Goal: Transaction & Acquisition: Purchase product/service

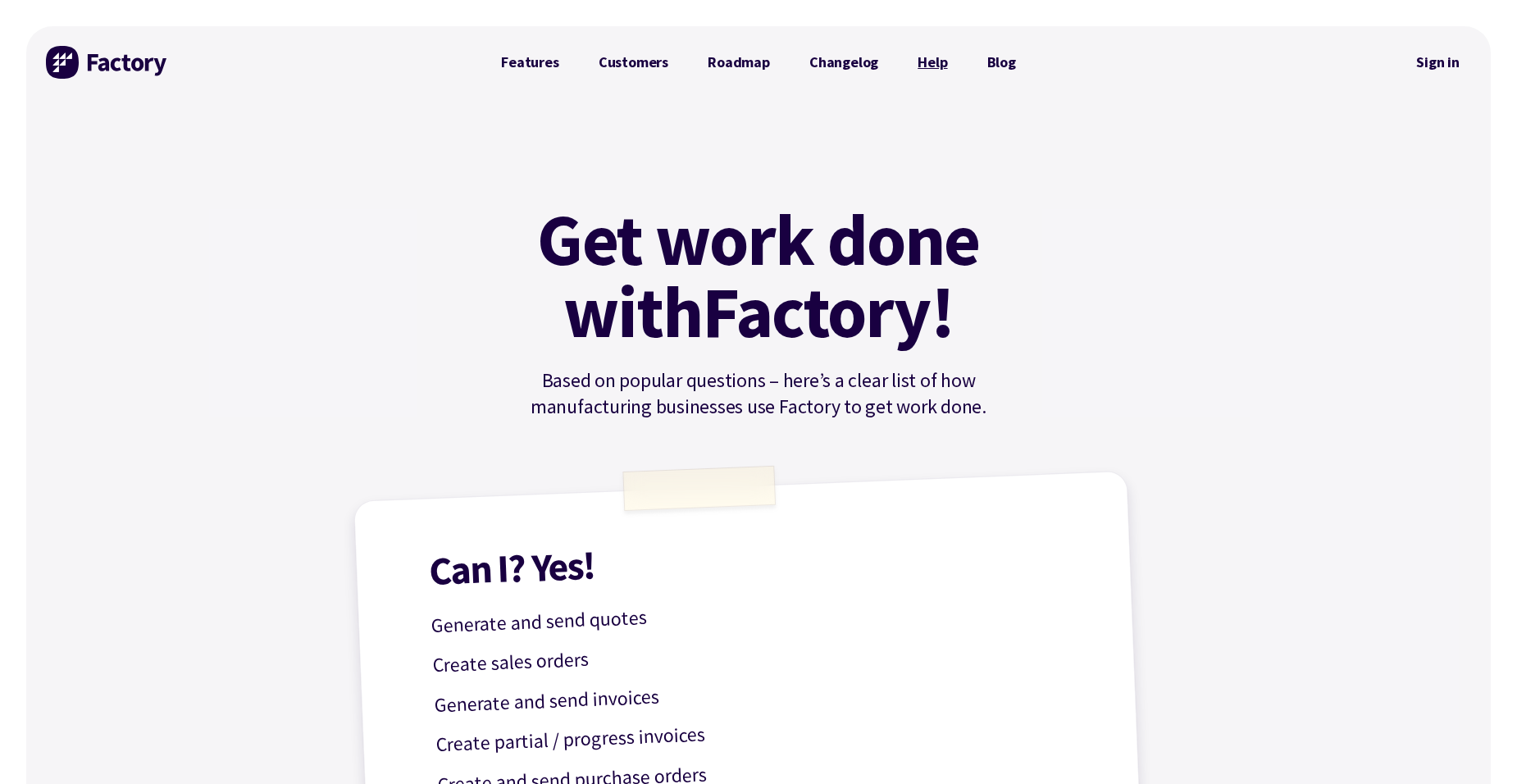
click at [927, 62] on link "Help" at bounding box center [932, 62] width 69 height 33
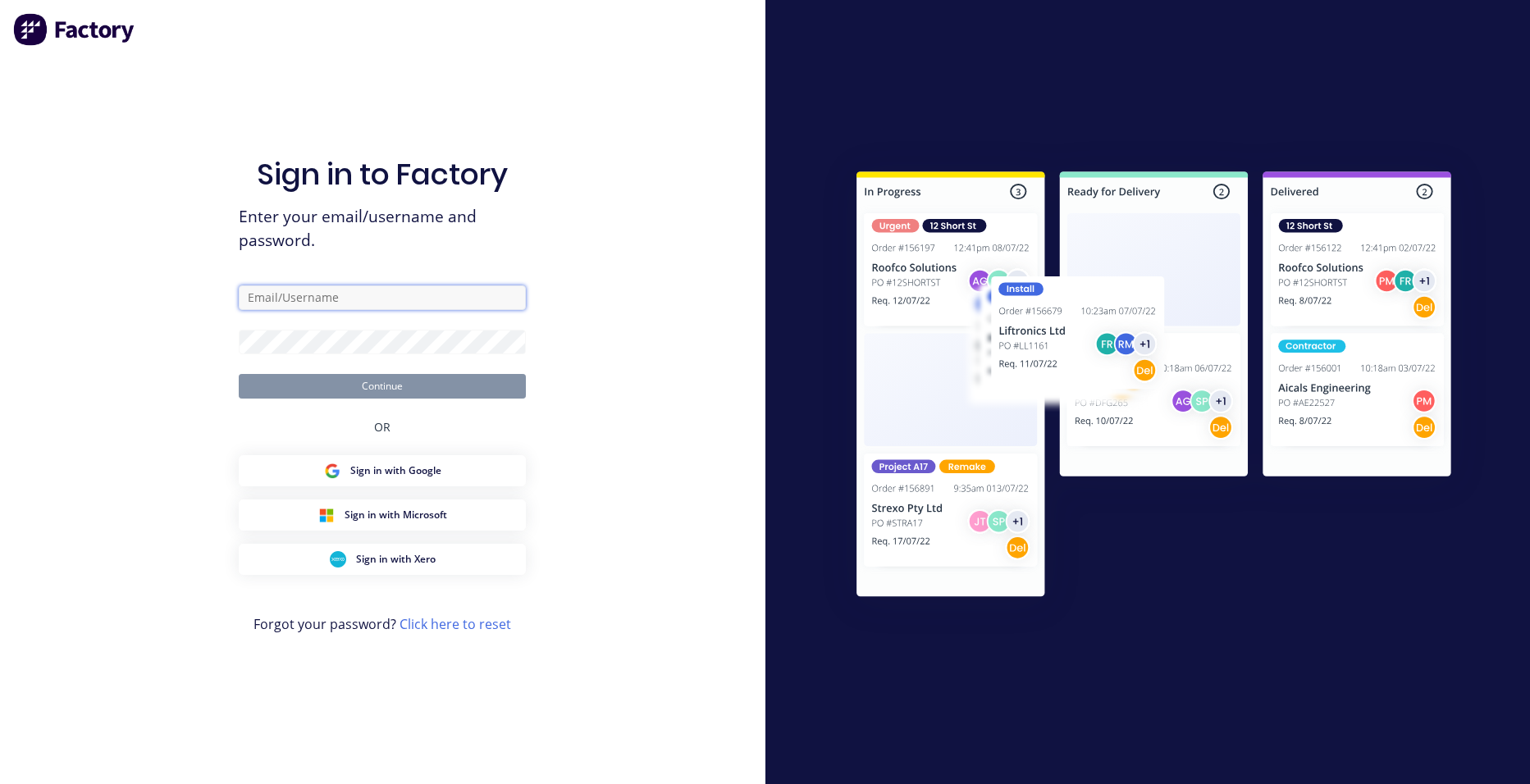
type input "admin@zenithcustomcreations.com"
click at [1192, 557] on img at bounding box center [1154, 386] width 667 height 496
type input "[EMAIL_ADDRESS][DOMAIN_NAME]"
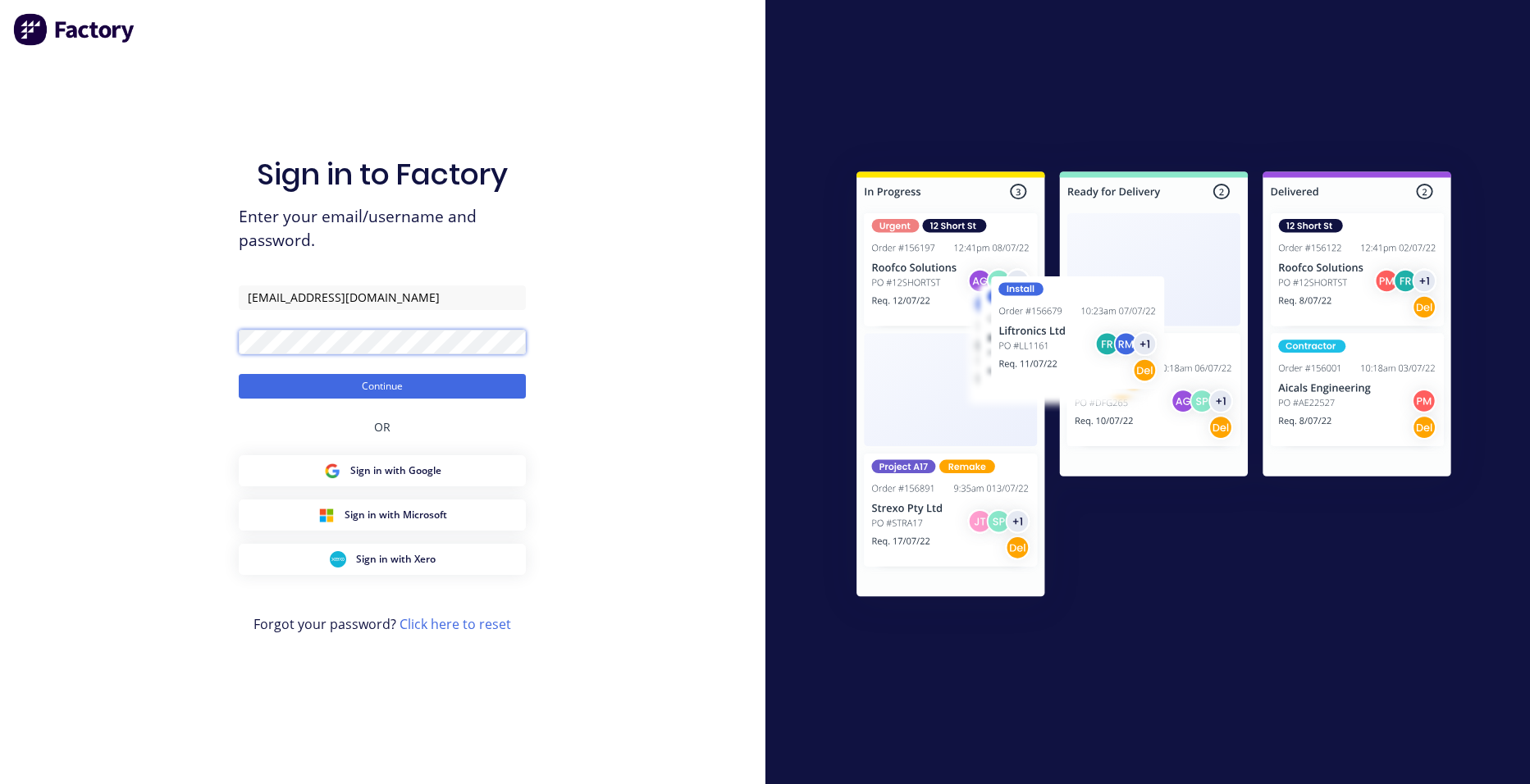
click at [238, 374] on button "Continue" at bounding box center [382, 386] width 287 height 25
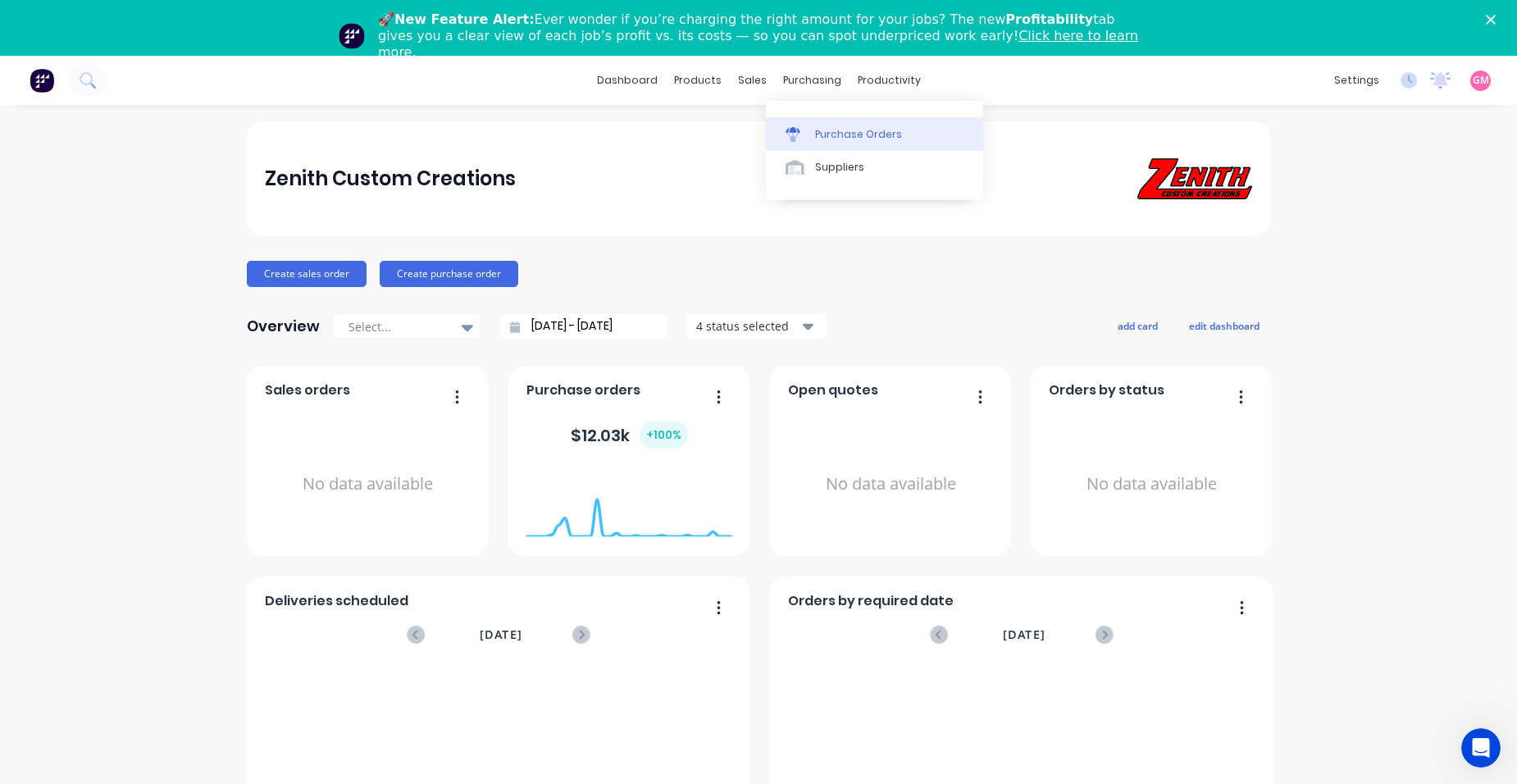
click at [859, 132] on div "Purchase Orders" at bounding box center [859, 135] width 87 height 15
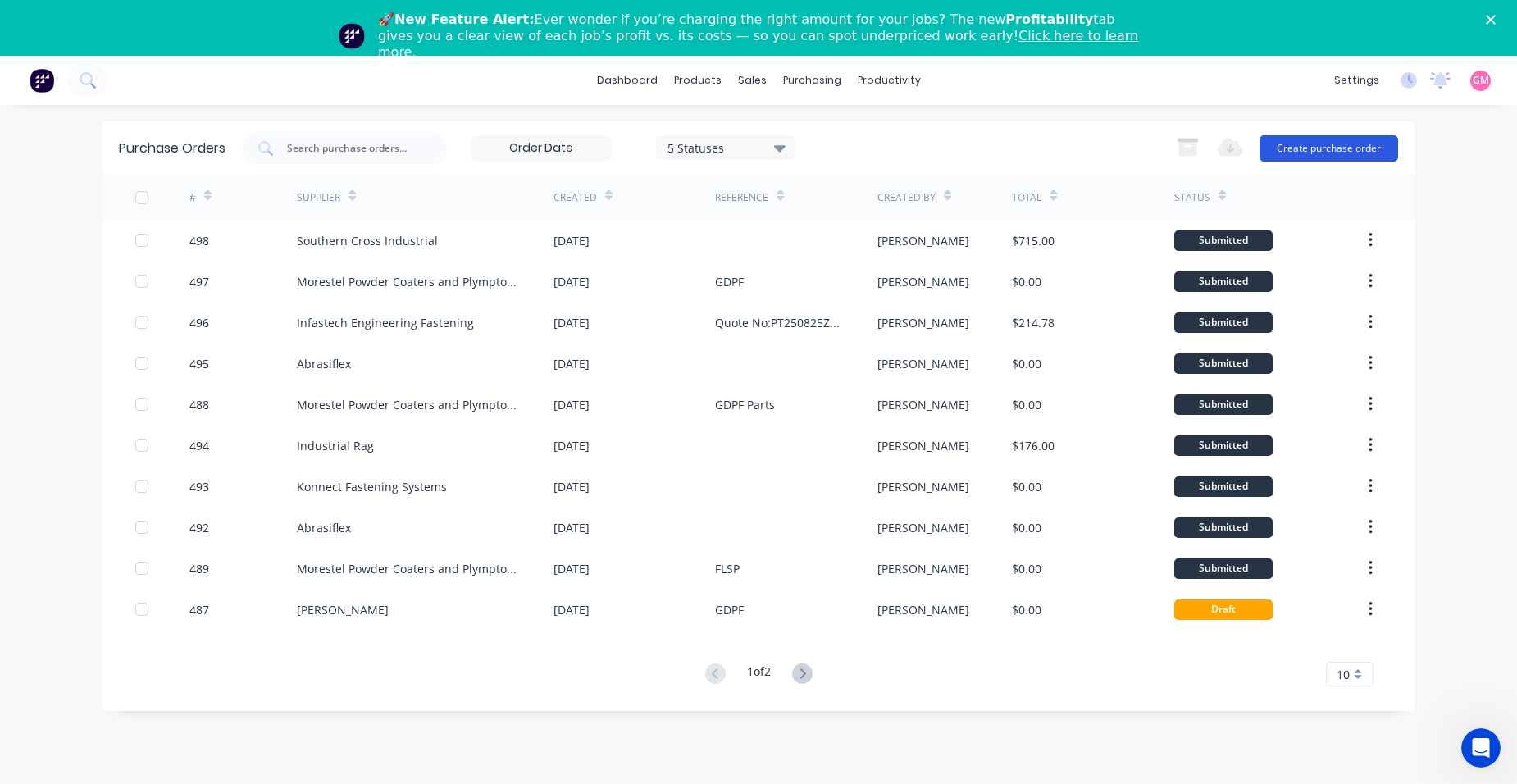
click at [1311, 143] on button "Create purchase order" at bounding box center [1329, 149] width 139 height 27
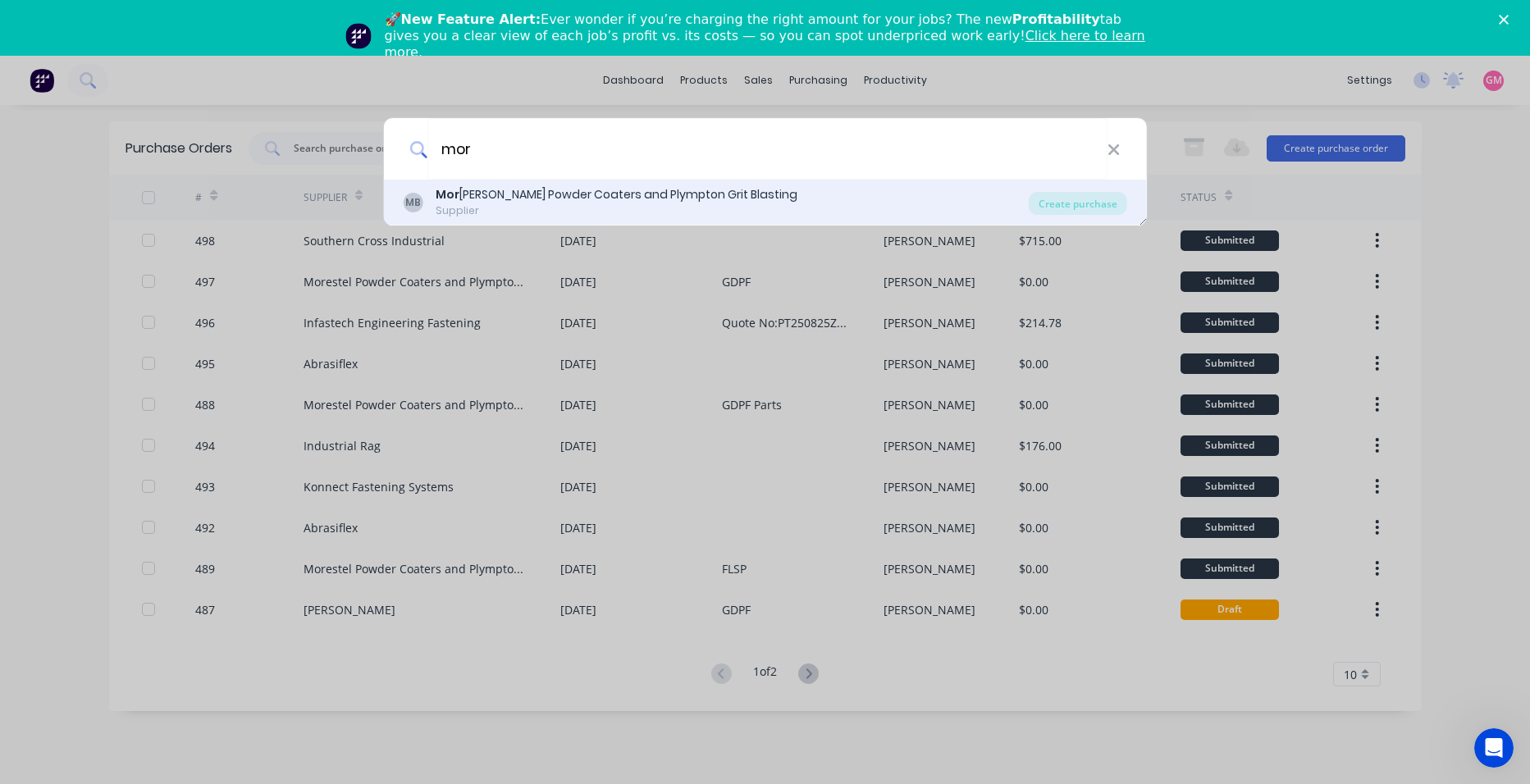
type input "mor"
click at [879, 205] on div "MB Mor [PERSON_NAME] Powder Coaters and Plympton Grit Blasting Supplier" at bounding box center [715, 202] width 626 height 32
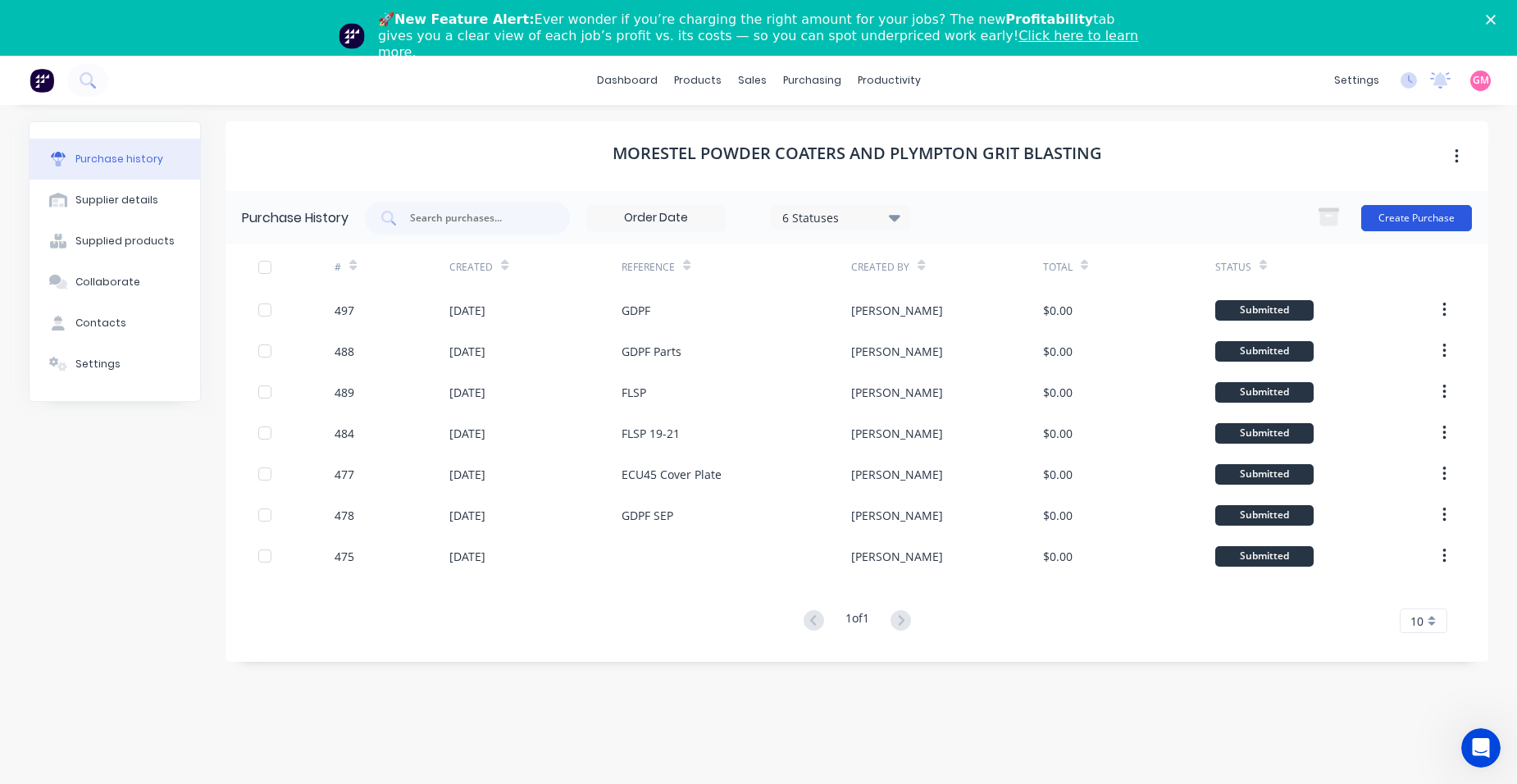
click at [1417, 215] on button "Create Purchase" at bounding box center [1416, 218] width 111 height 27
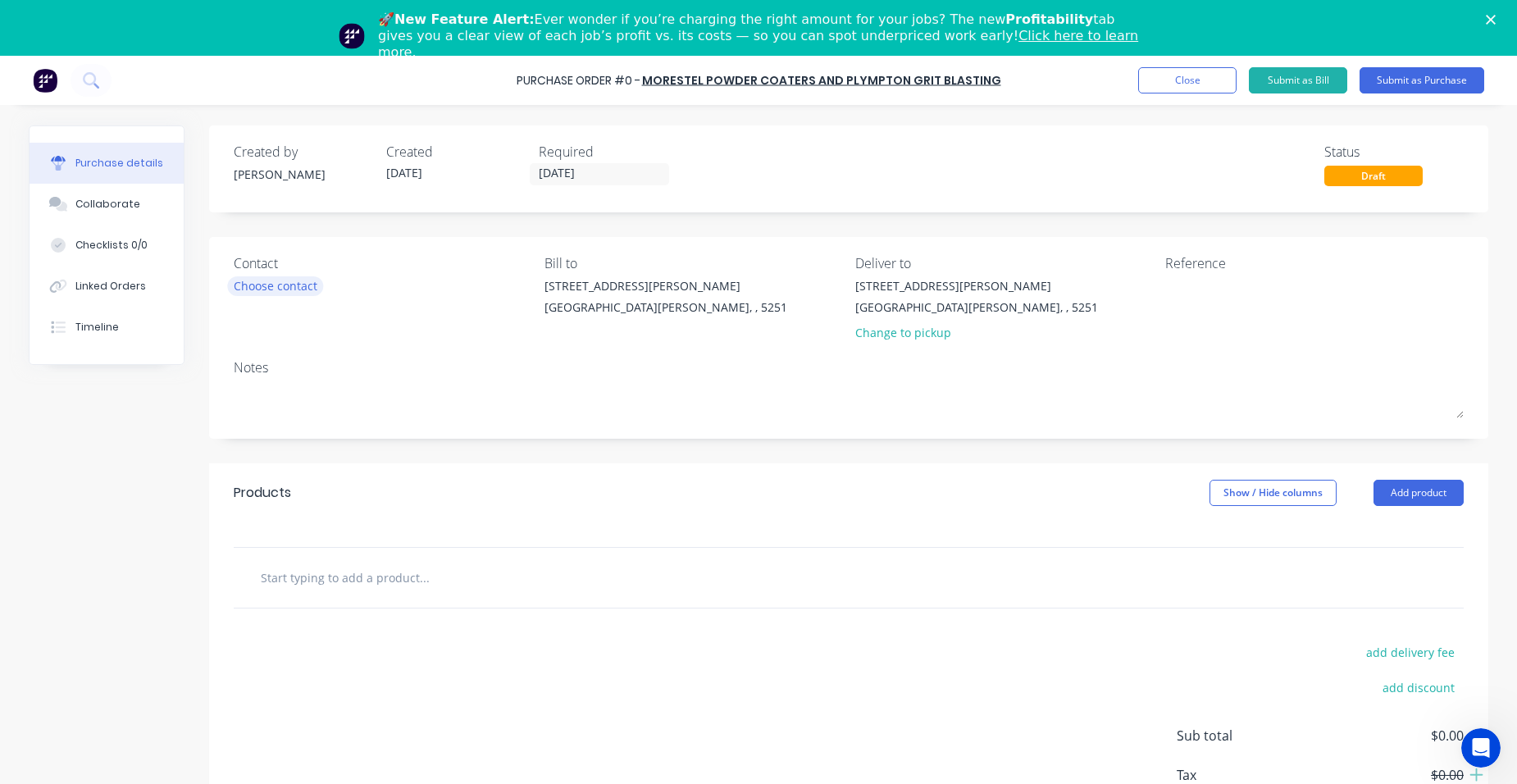
click at [249, 286] on div "Choose contact" at bounding box center [275, 286] width 84 height 17
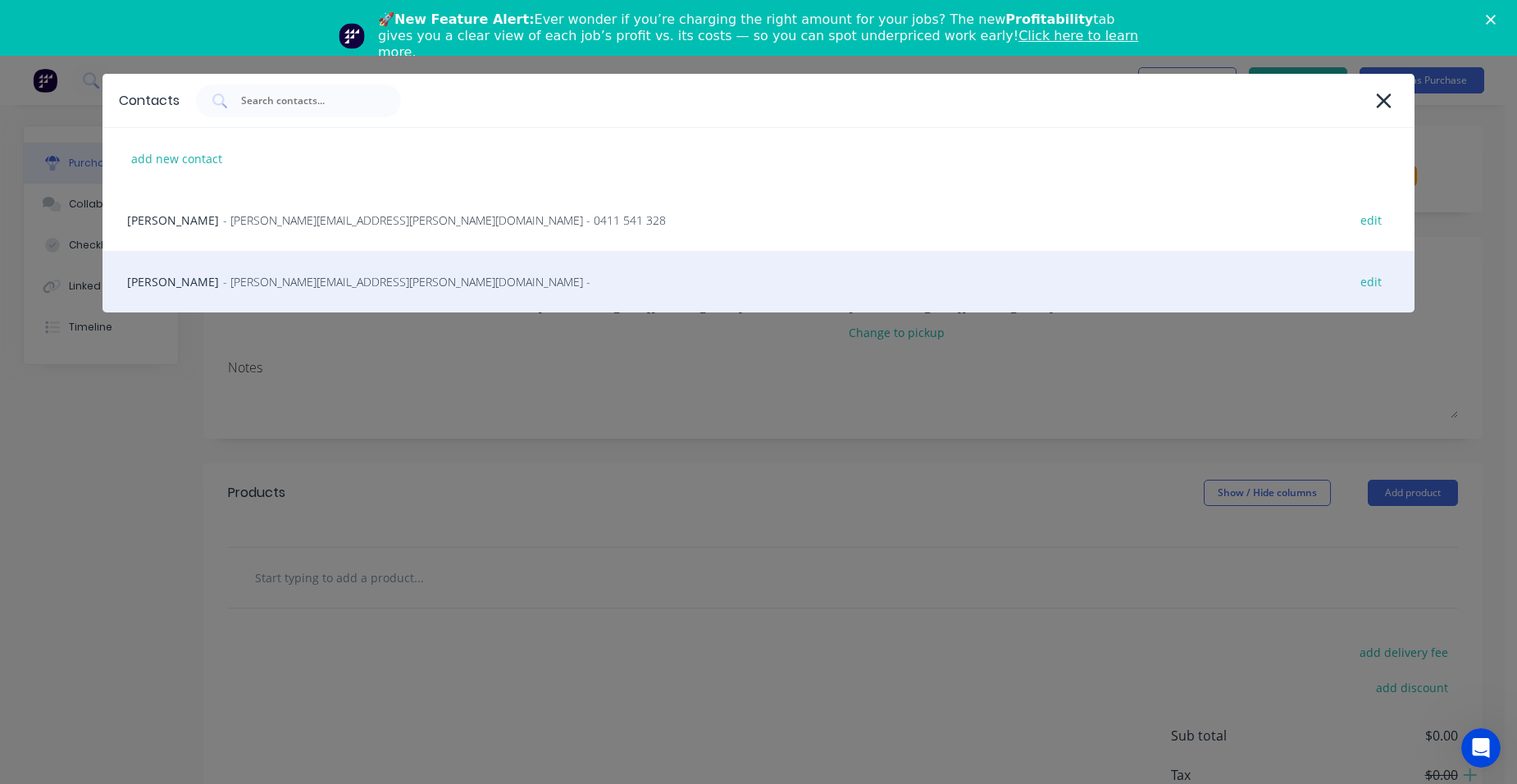
click at [303, 281] on span "- [PERSON_NAME][EMAIL_ADDRESS][PERSON_NAME][DOMAIN_NAME] -" at bounding box center [406, 282] width 367 height 17
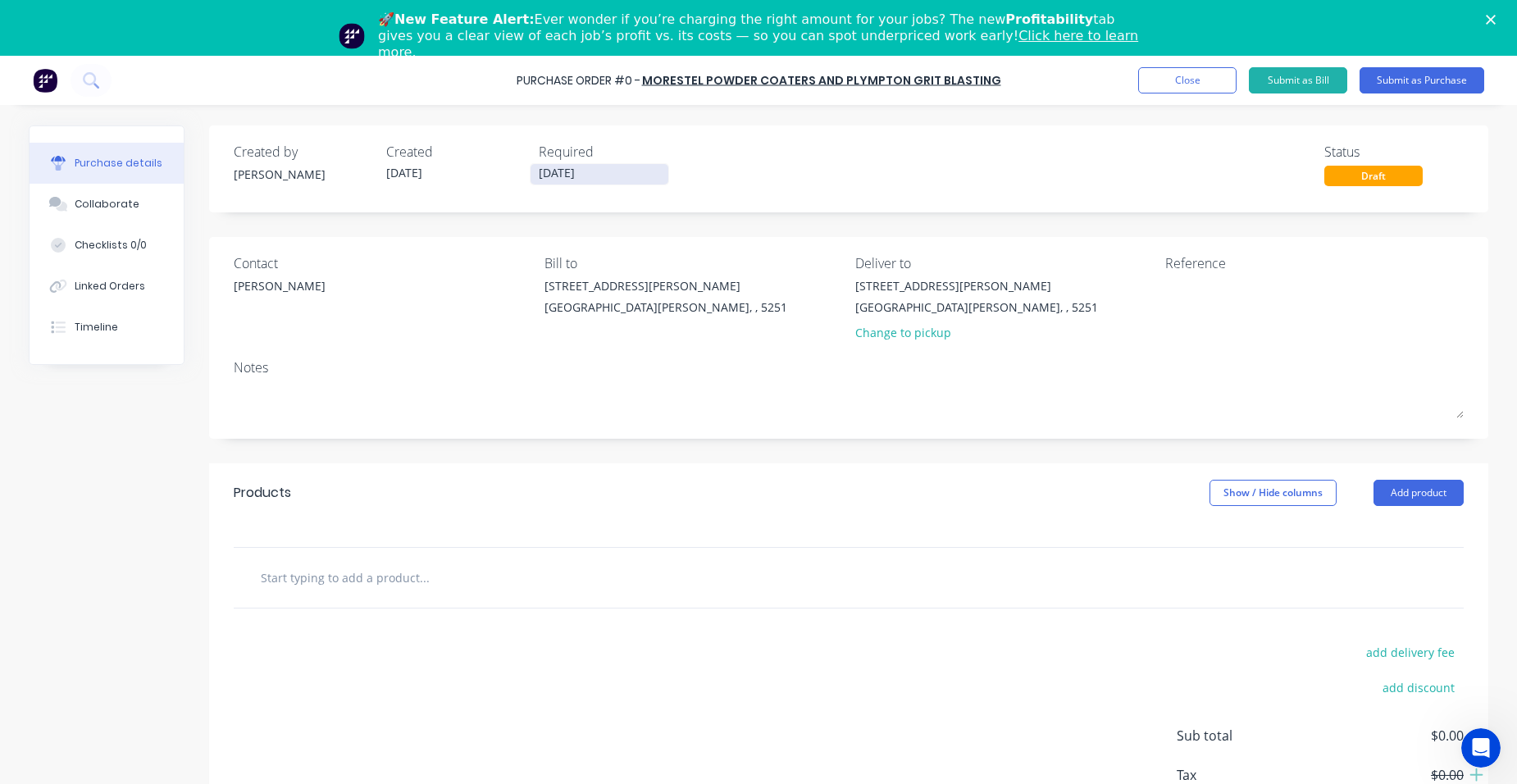
click at [588, 175] on input "[DATE]" at bounding box center [599, 175] width 138 height 21
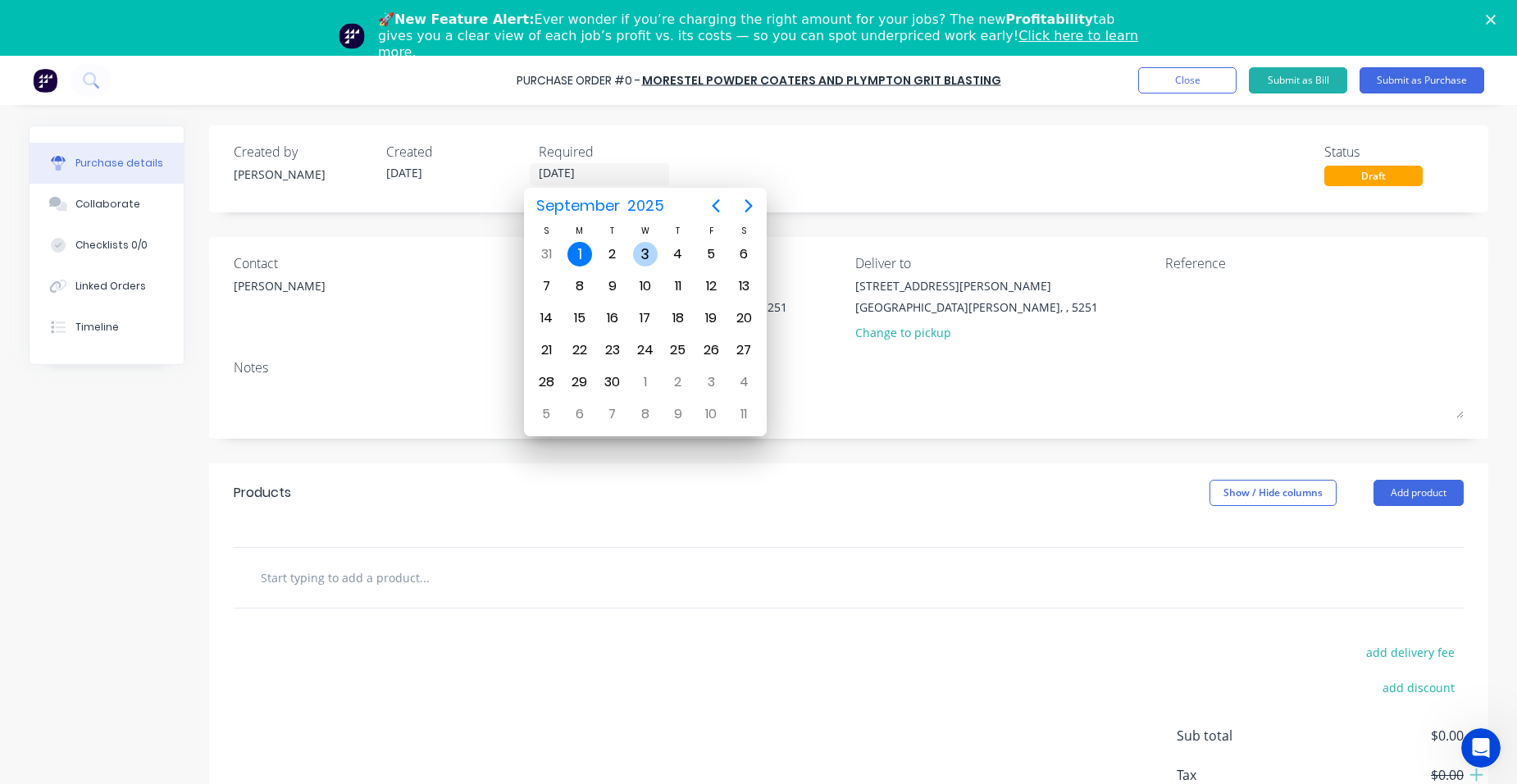
click at [655, 248] on div "3" at bounding box center [646, 254] width 25 height 25
type input "[DATE]"
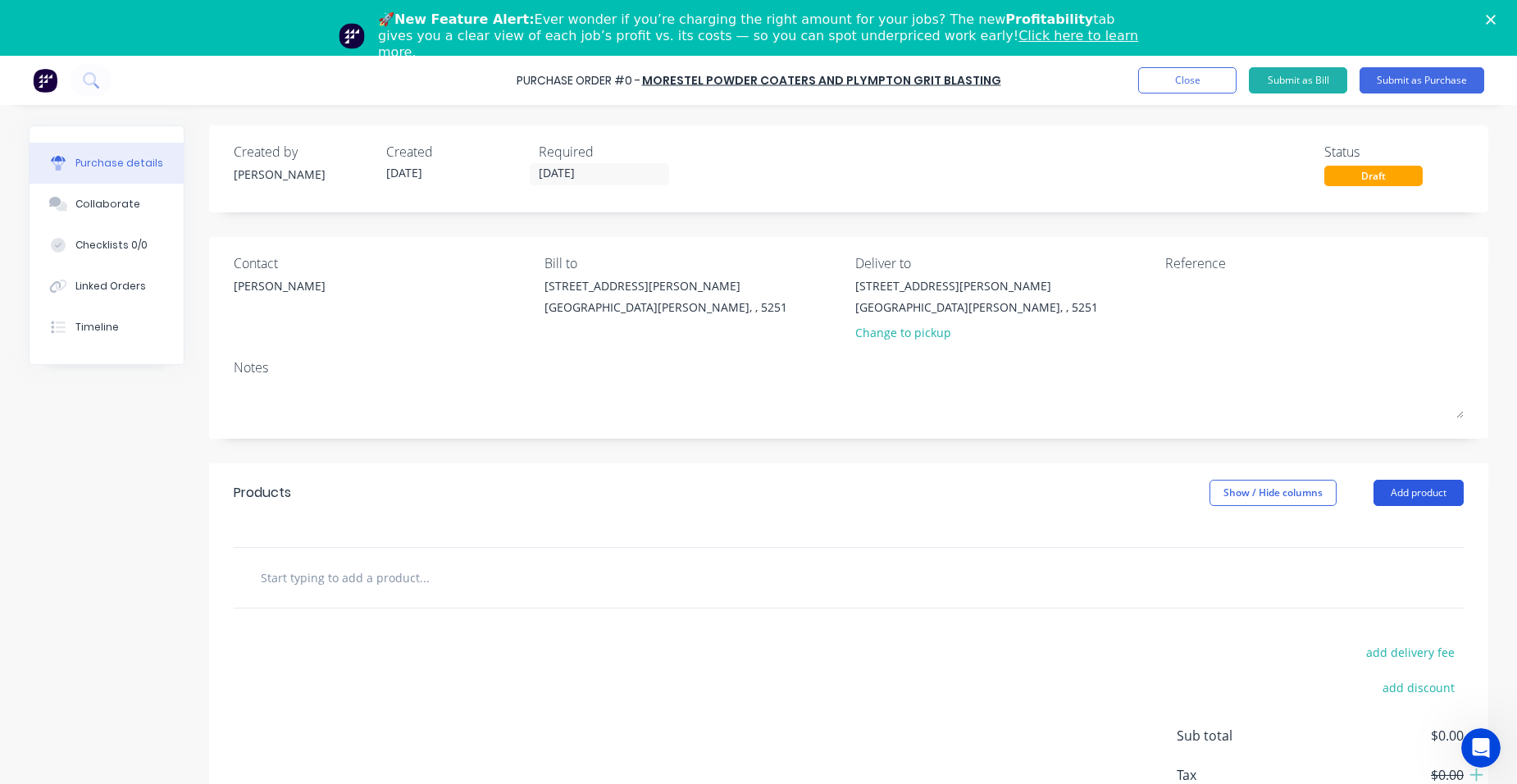
click at [1385, 497] on button "Add product" at bounding box center [1418, 493] width 90 height 27
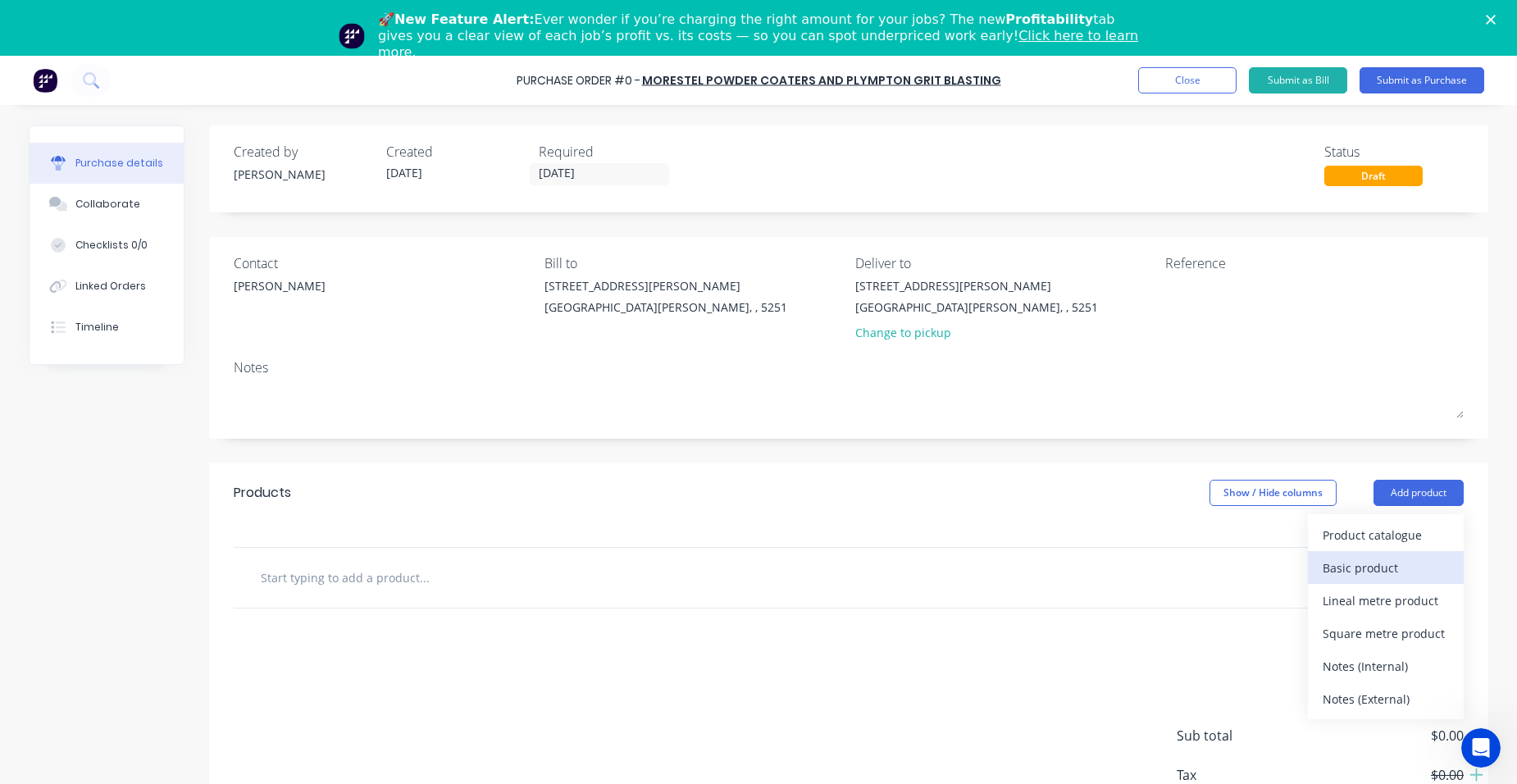
click at [1368, 556] on div "Basic product" at bounding box center [1385, 568] width 126 height 24
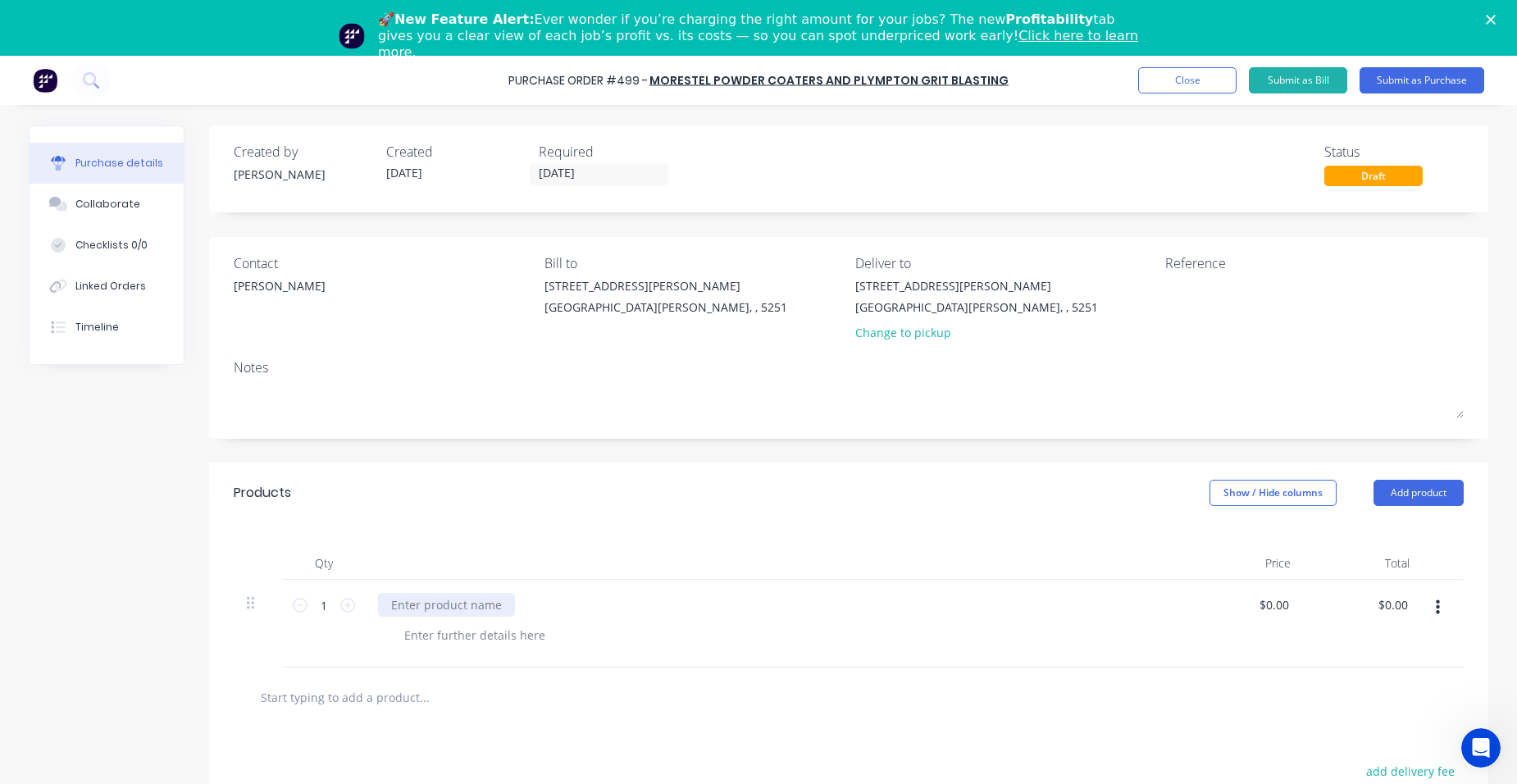
click at [457, 604] on div at bounding box center [446, 604] width 137 height 24
paste div
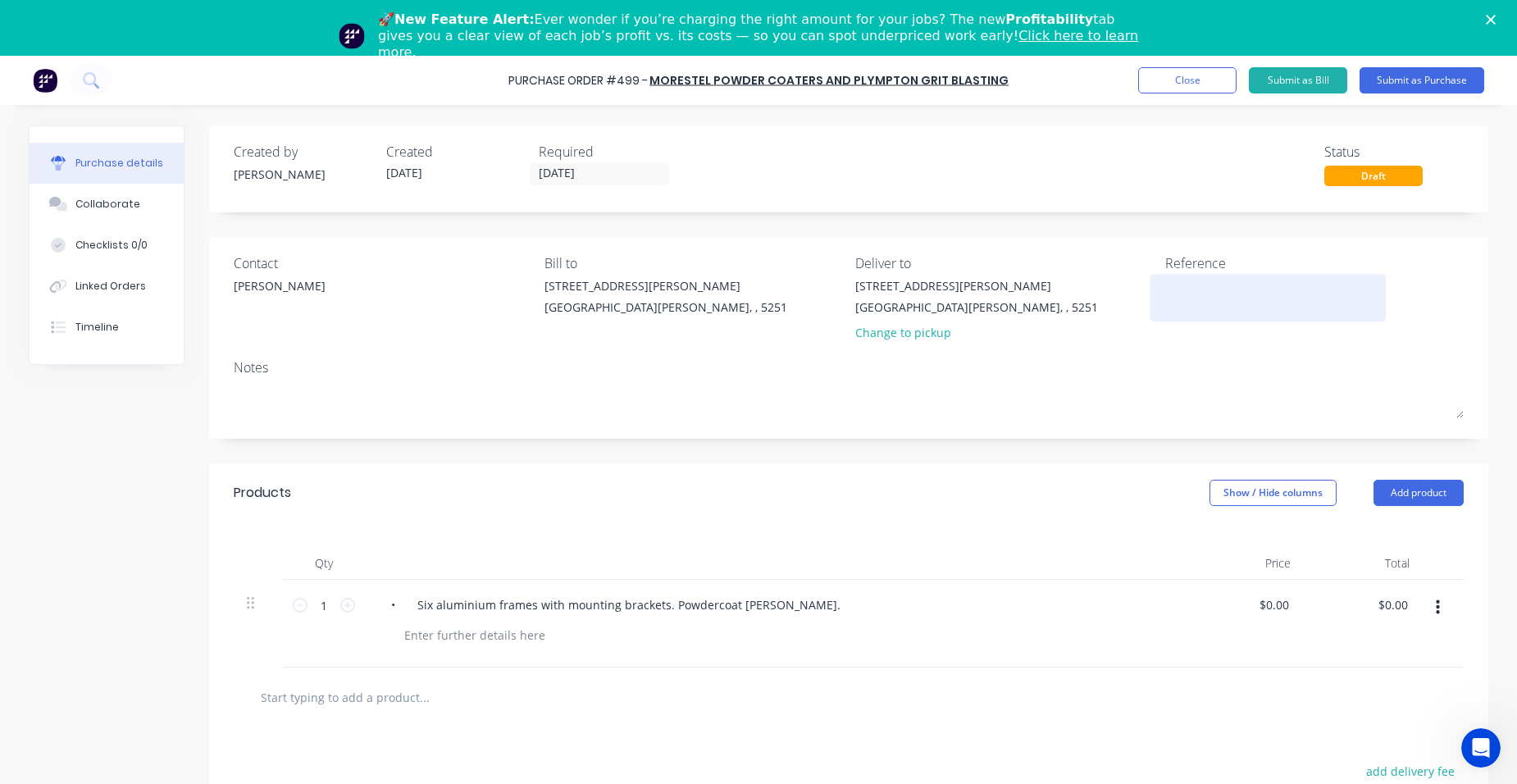
click at [1182, 289] on textarea at bounding box center [1267, 295] width 205 height 37
type textarea "[PERSON_NAME]"
click at [1399, 83] on button "Submit as Purchase" at bounding box center [1421, 81] width 124 height 27
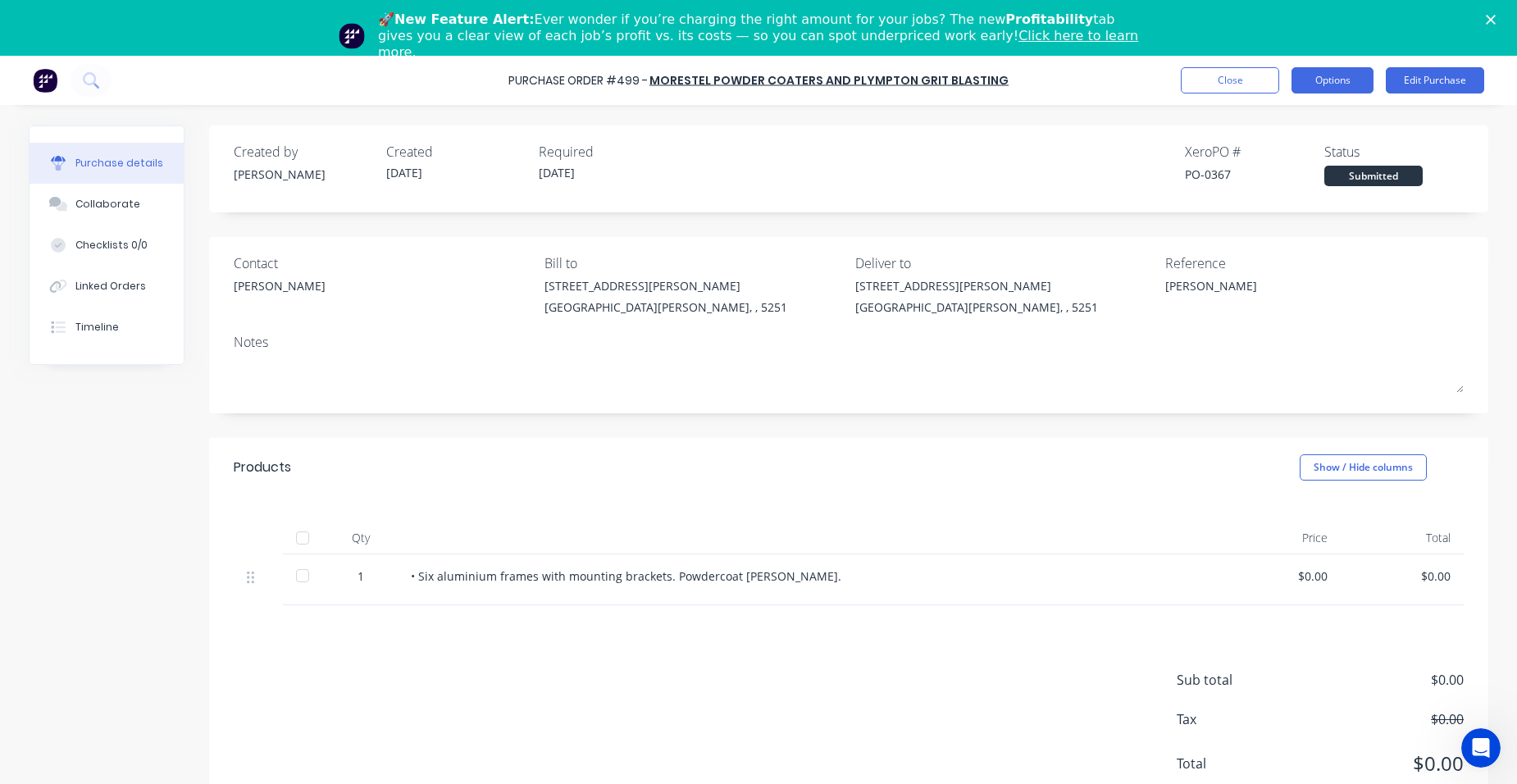
click at [1339, 82] on button "Options" at bounding box center [1332, 81] width 82 height 27
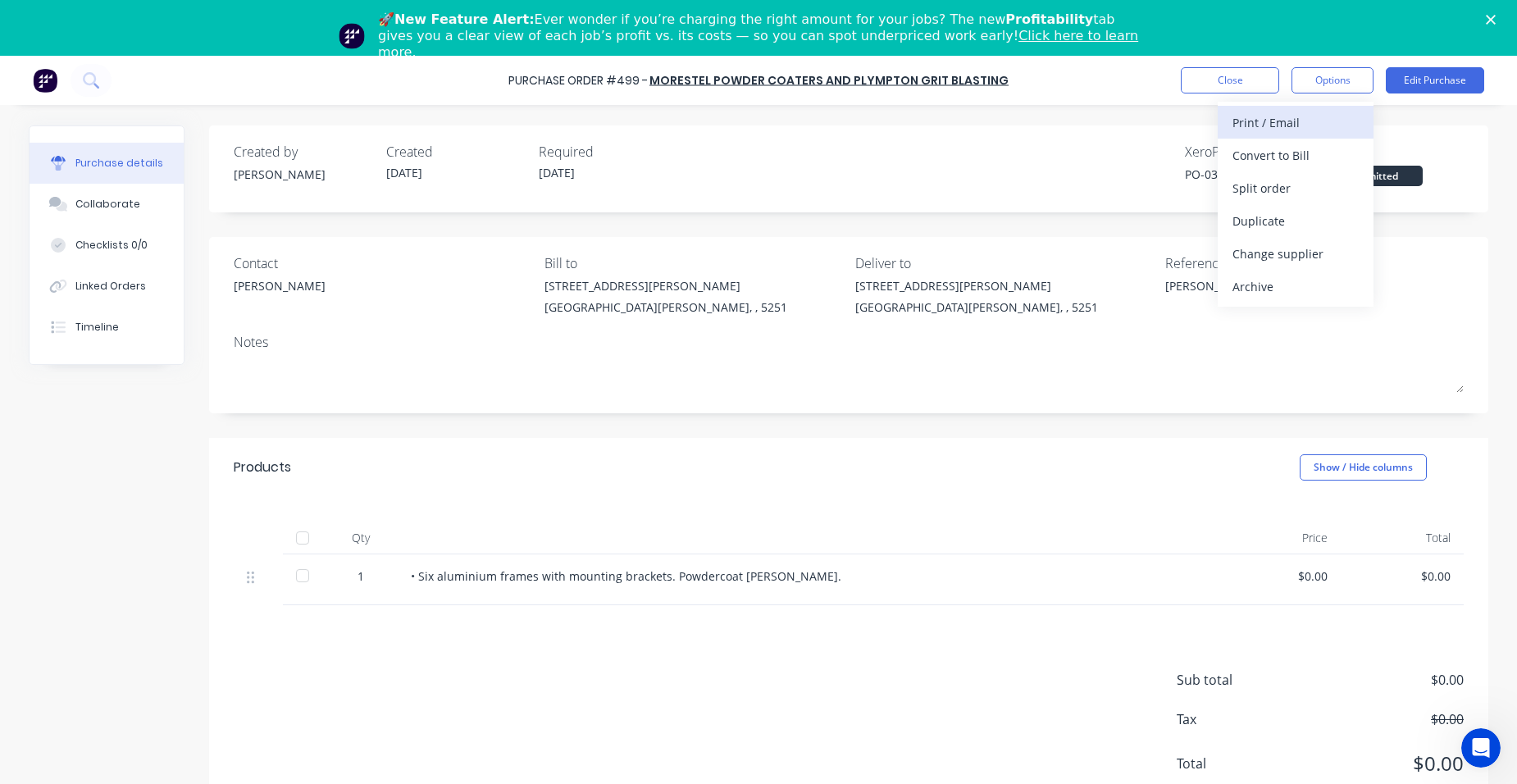
click at [1309, 125] on div "Print / Email" at bounding box center [1295, 122] width 126 height 24
drag, startPoint x: 1290, startPoint y: 192, endPoint x: 1287, endPoint y: 164, distance: 28.2
click at [1287, 165] on div "Back With pricing Without pricing" at bounding box center [1296, 155] width 156 height 106
click at [1289, 161] on div "With pricing" at bounding box center [1295, 155] width 126 height 24
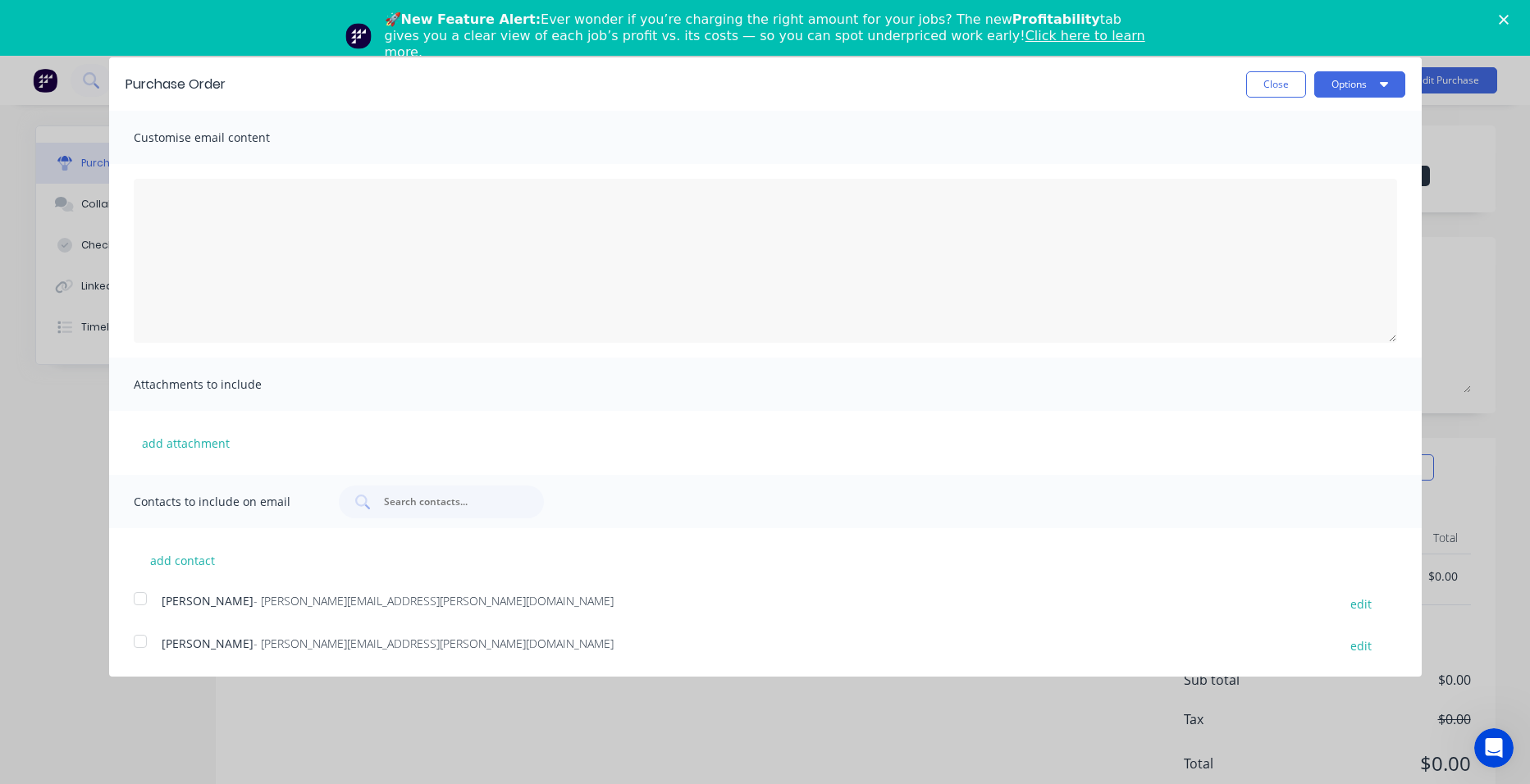
click at [140, 638] on div at bounding box center [140, 641] width 33 height 33
click at [1340, 75] on button "Options" at bounding box center [1360, 84] width 91 height 27
click at [1335, 163] on div "Email" at bounding box center [1327, 159] width 126 height 24
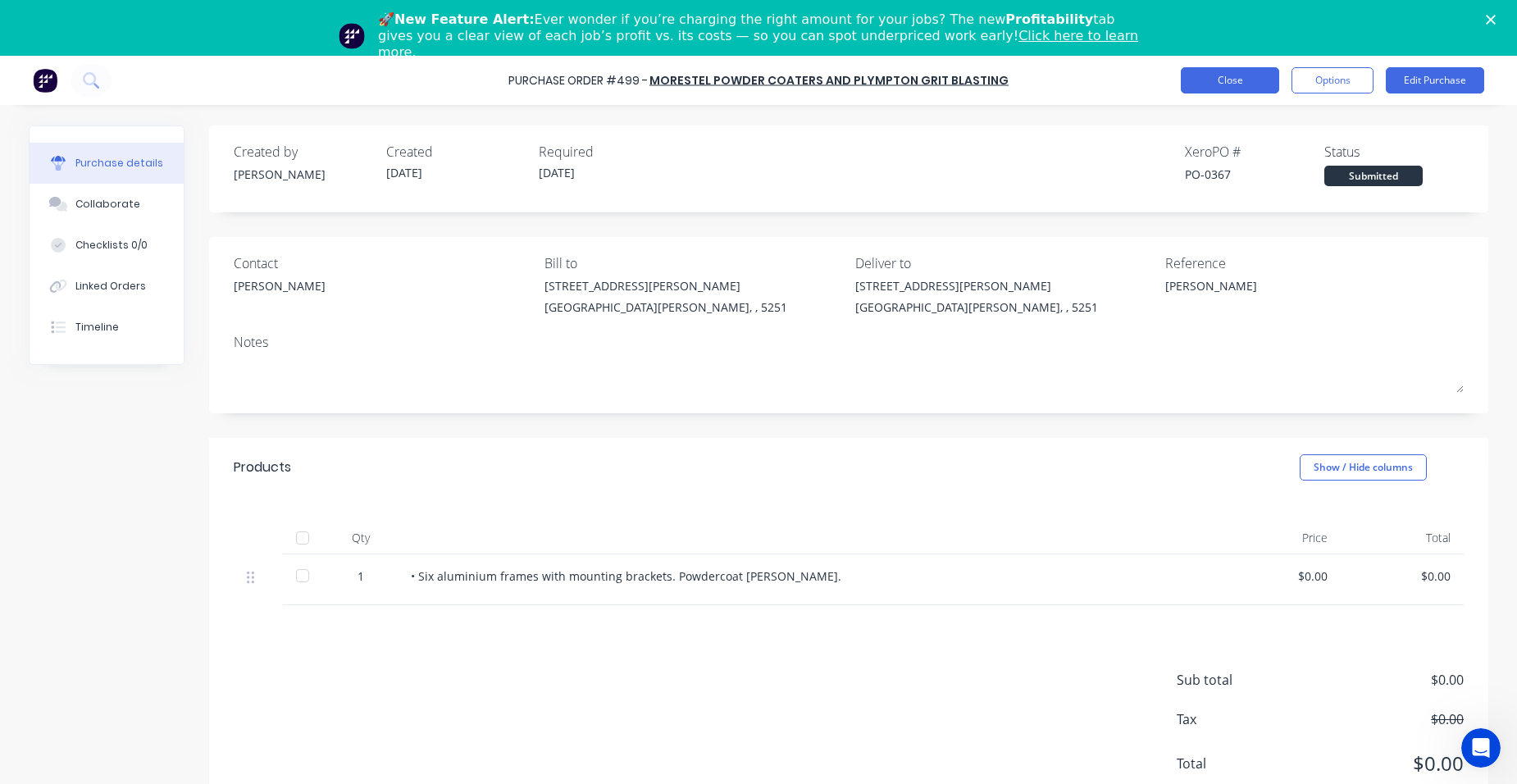
click at [1264, 75] on button "Close" at bounding box center [1230, 81] width 99 height 27
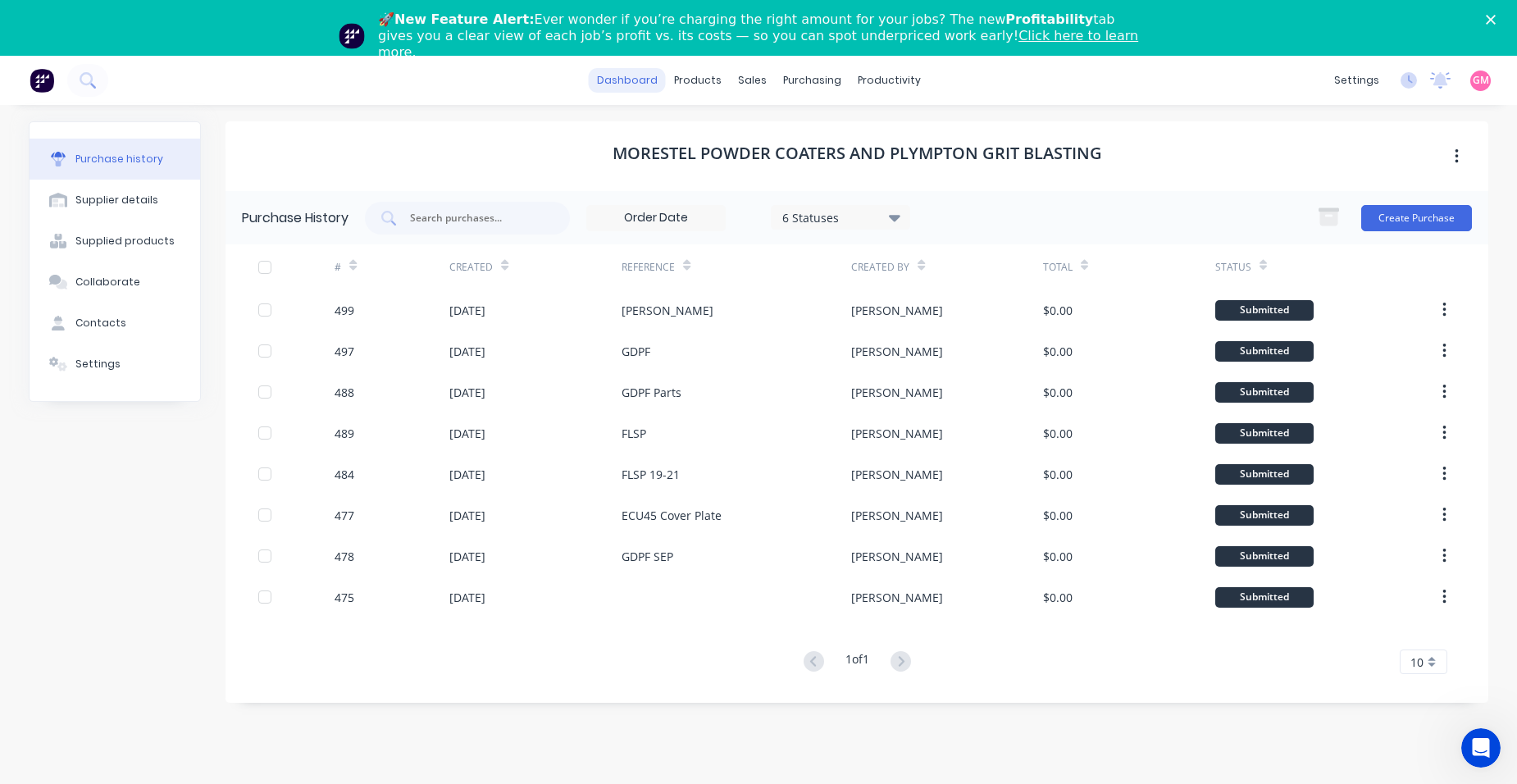
click at [632, 82] on link "dashboard" at bounding box center [627, 81] width 77 height 25
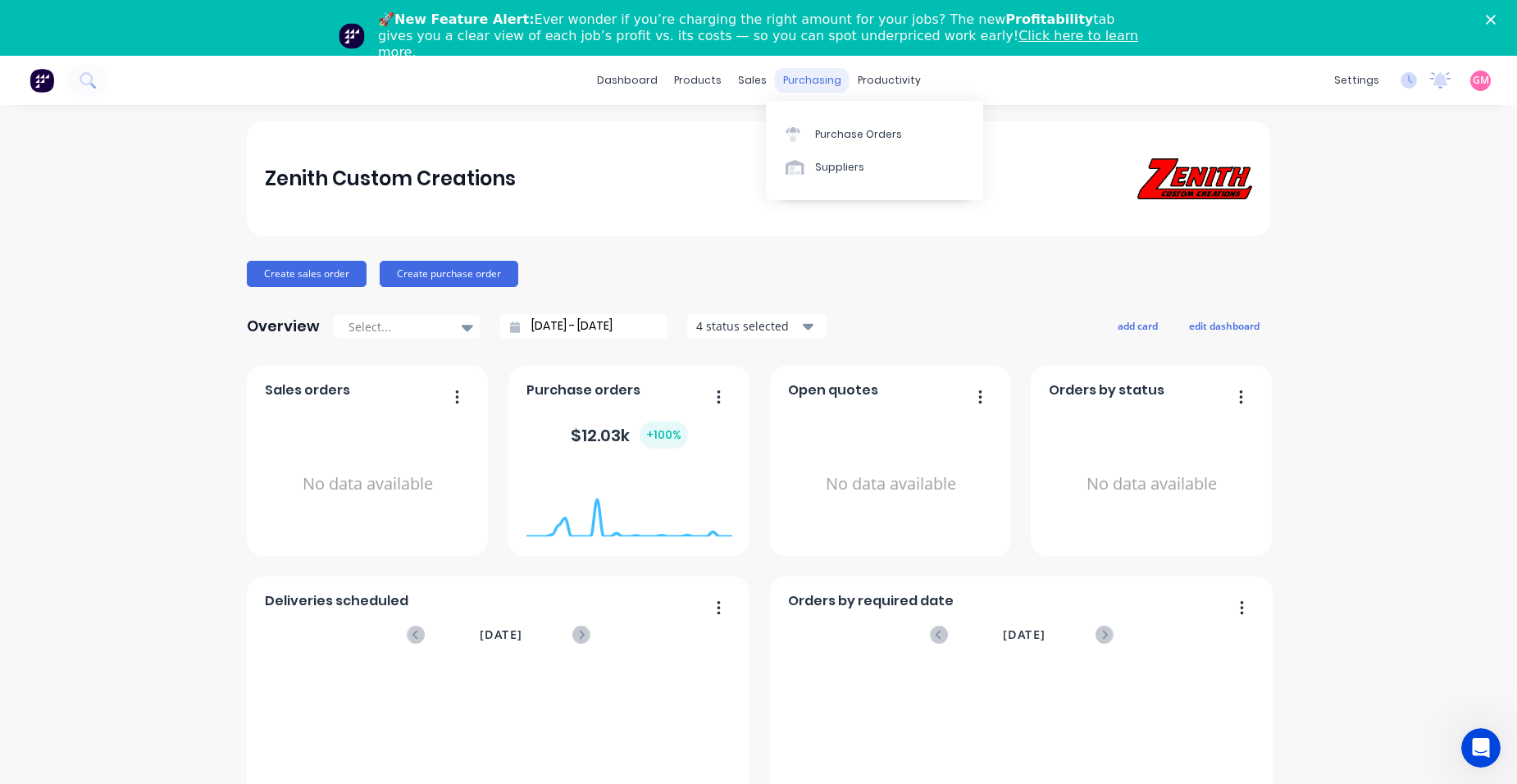
click at [815, 91] on div "purchasing" at bounding box center [812, 81] width 75 height 25
click at [852, 133] on div "Purchase Orders" at bounding box center [859, 135] width 87 height 15
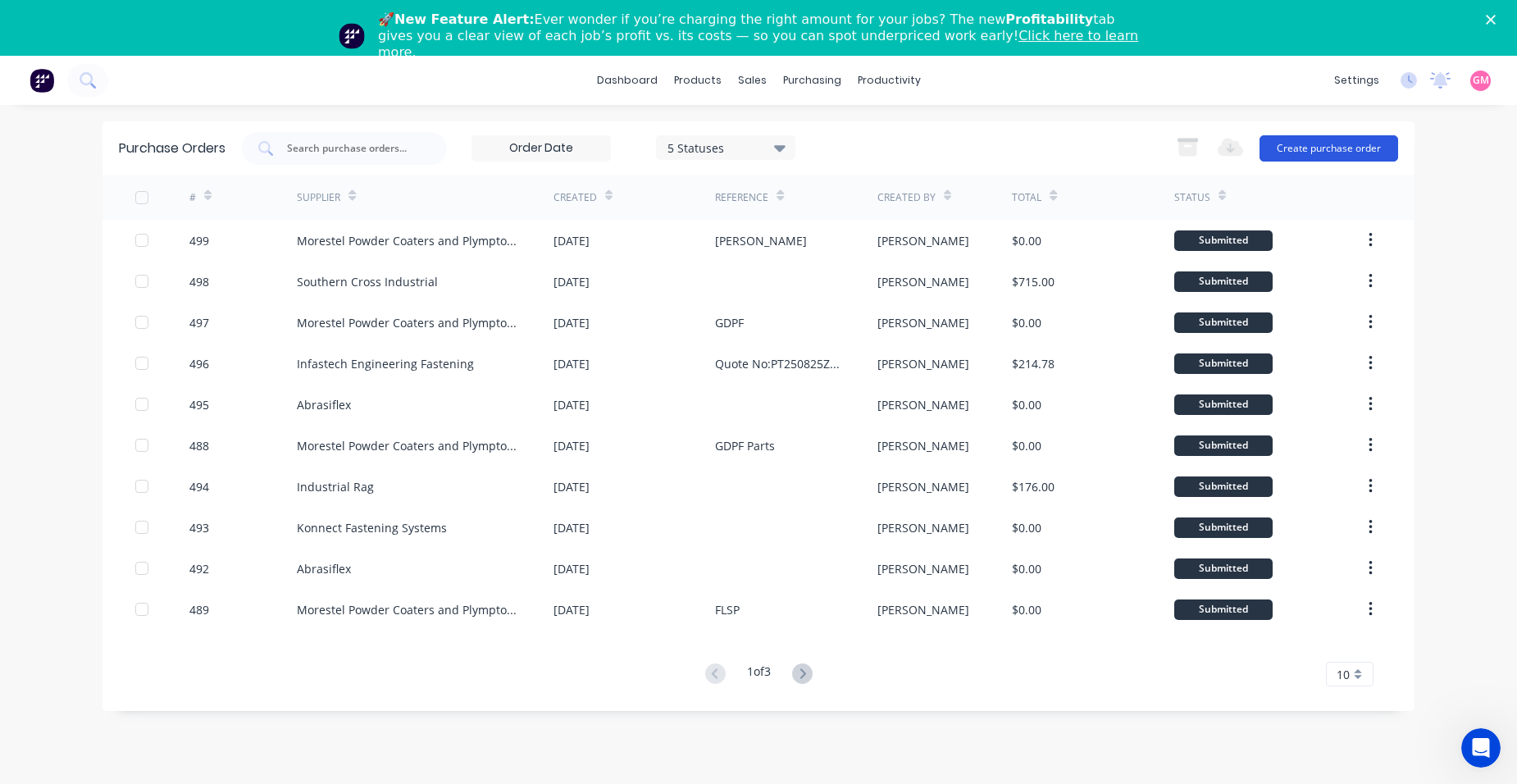
click at [1335, 151] on button "Create purchase order" at bounding box center [1329, 149] width 139 height 27
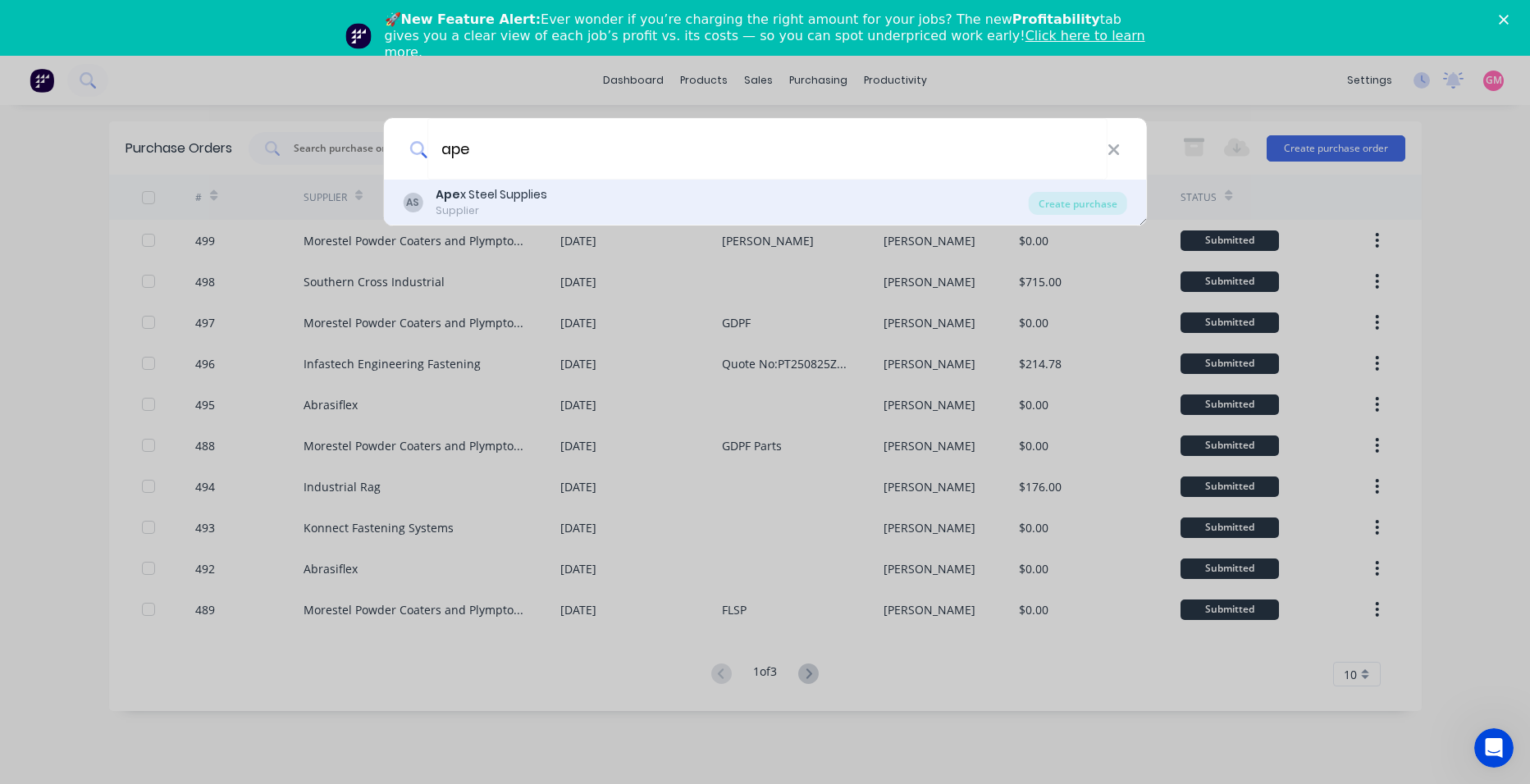
type input "ape"
click at [911, 201] on div "AS Ape x Steel Supplies Supplier" at bounding box center [715, 202] width 626 height 32
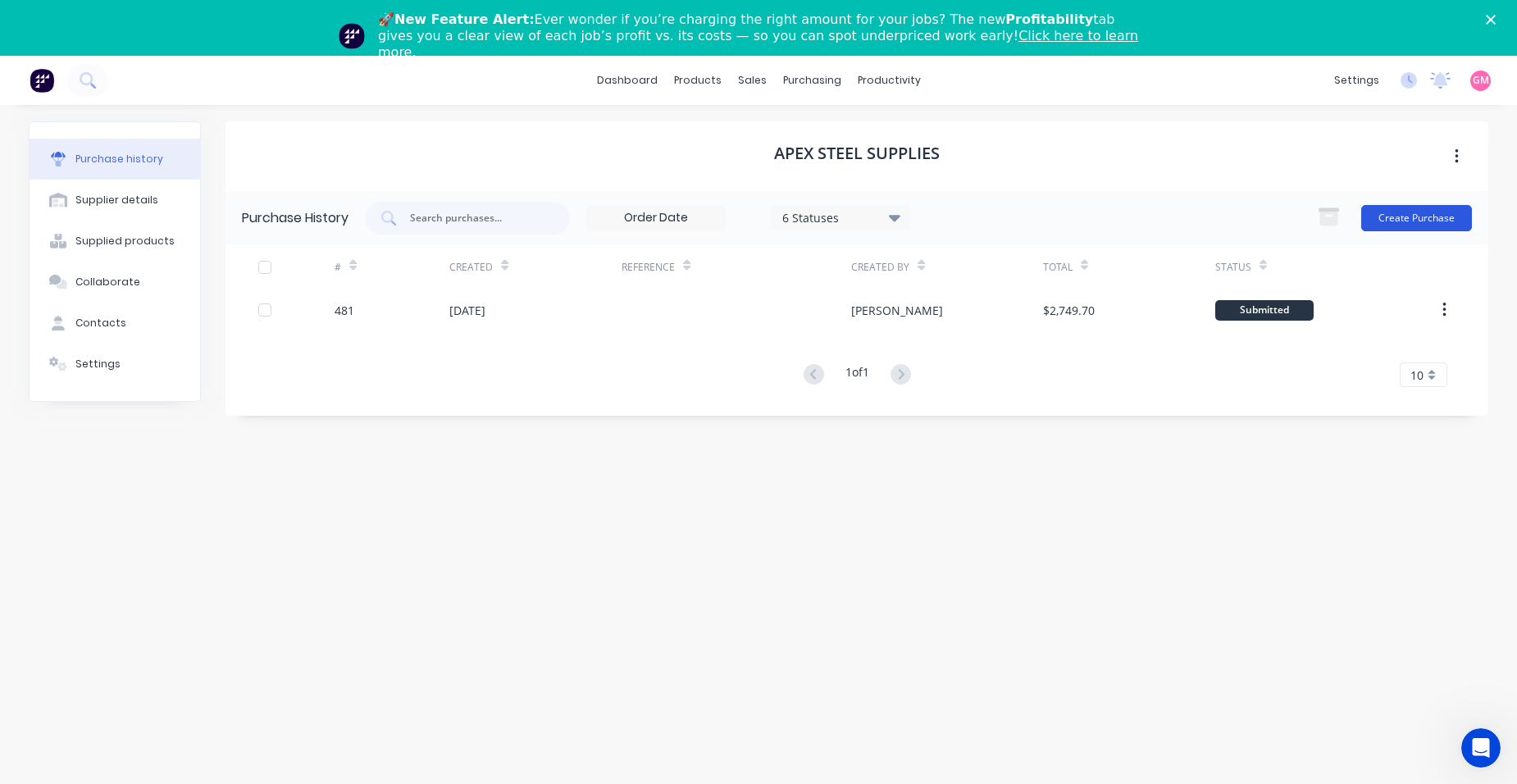
click at [1393, 215] on button "Create Purchase" at bounding box center [1416, 218] width 111 height 27
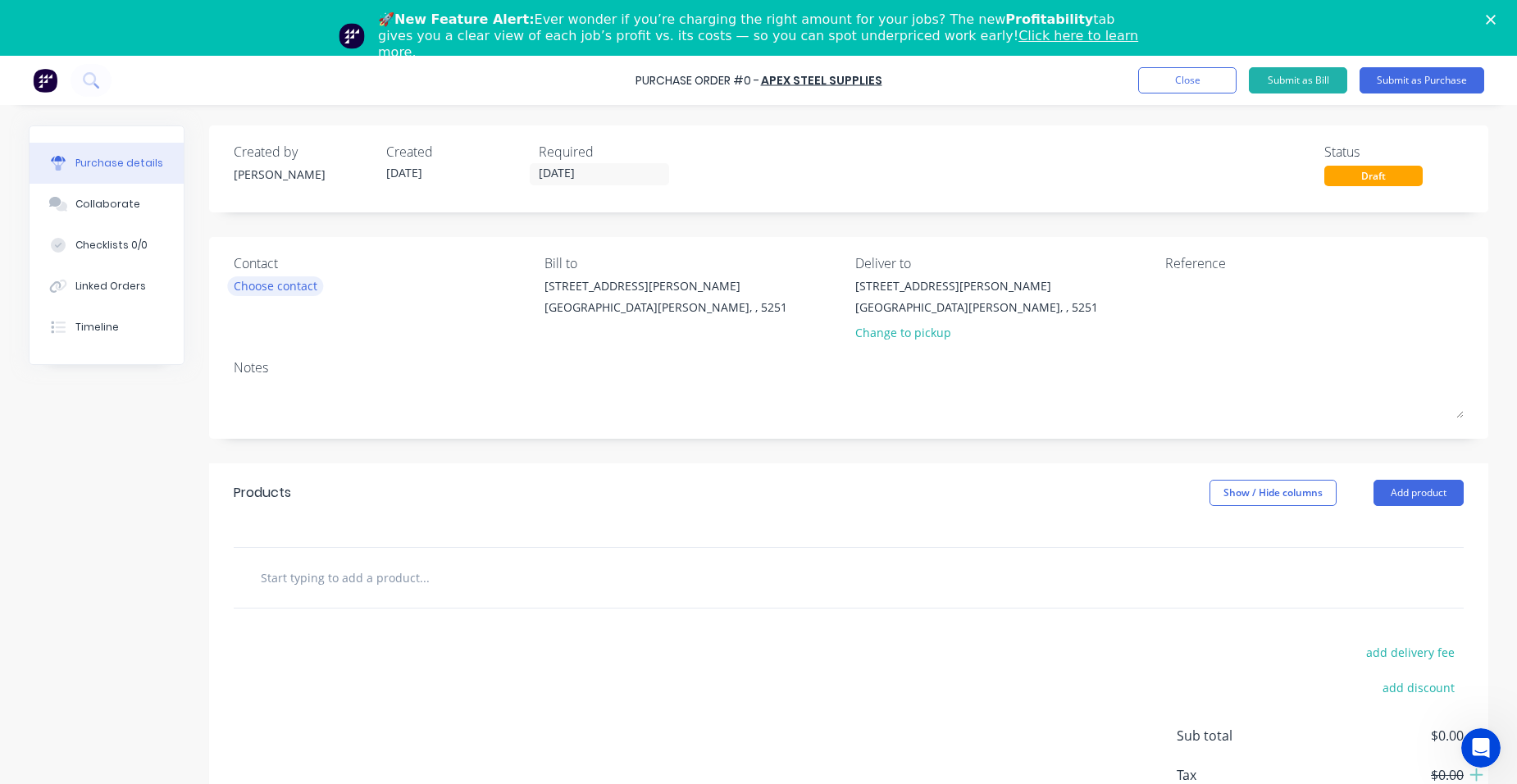
click at [262, 286] on div "Choose contact" at bounding box center [275, 286] width 84 height 17
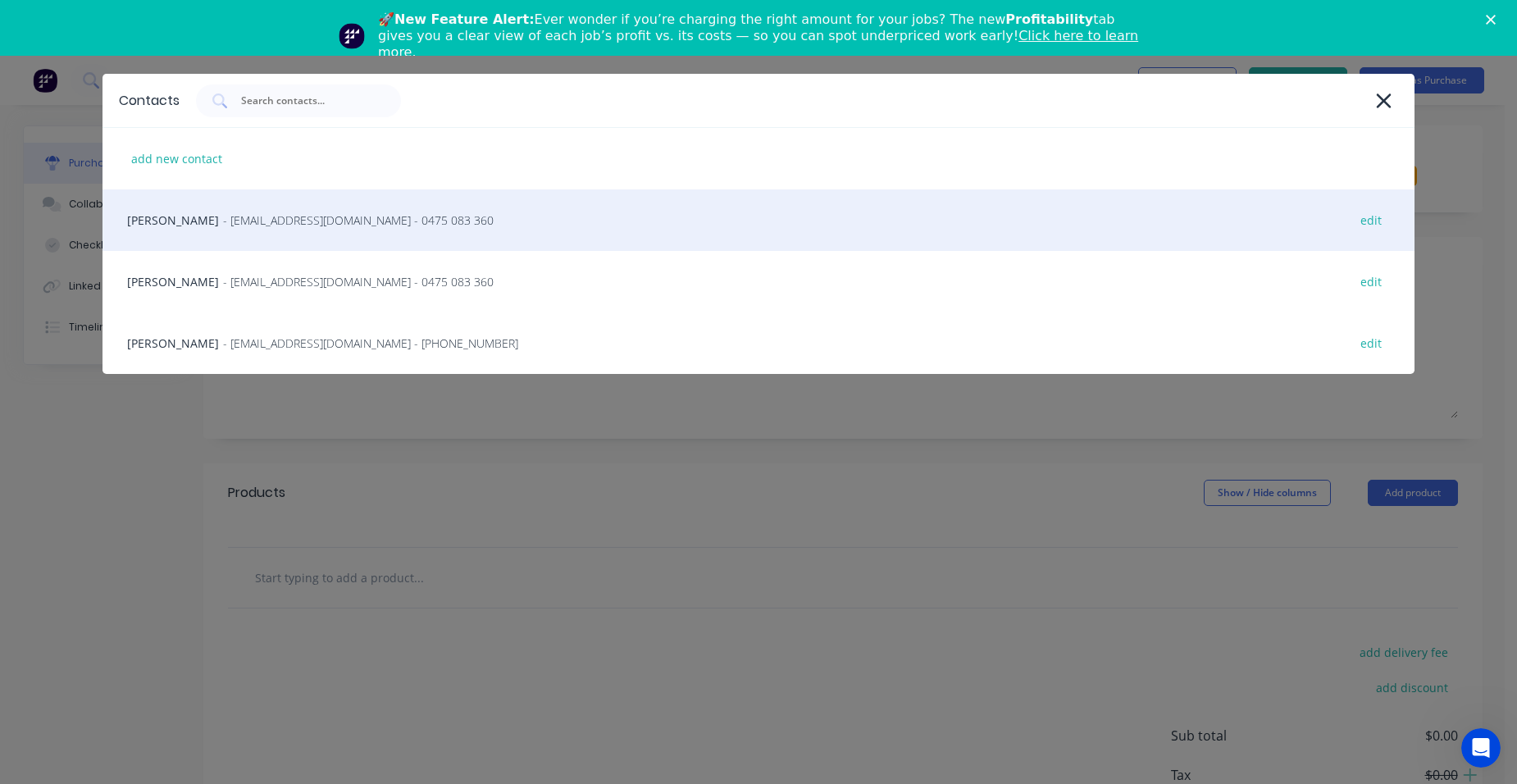
click at [324, 217] on span "- [EMAIL_ADDRESS][DOMAIN_NAME] - 0475 083 360" at bounding box center [358, 220] width 271 height 17
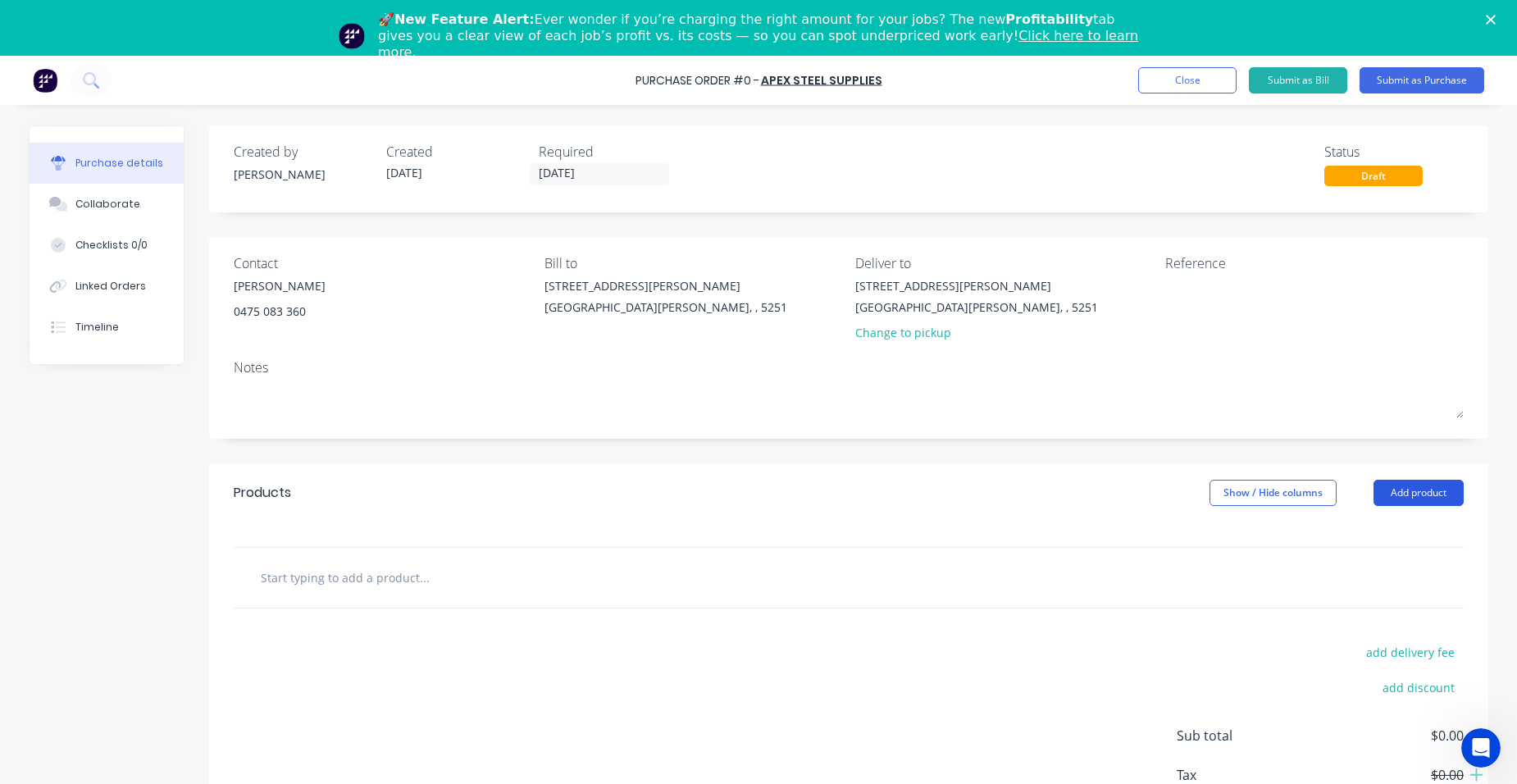
click at [1426, 492] on button "Add product" at bounding box center [1418, 493] width 90 height 27
drag, startPoint x: 1395, startPoint y: 572, endPoint x: 1398, endPoint y: 489, distance: 83.1
click at [1395, 571] on div "Basic product" at bounding box center [1385, 568] width 126 height 24
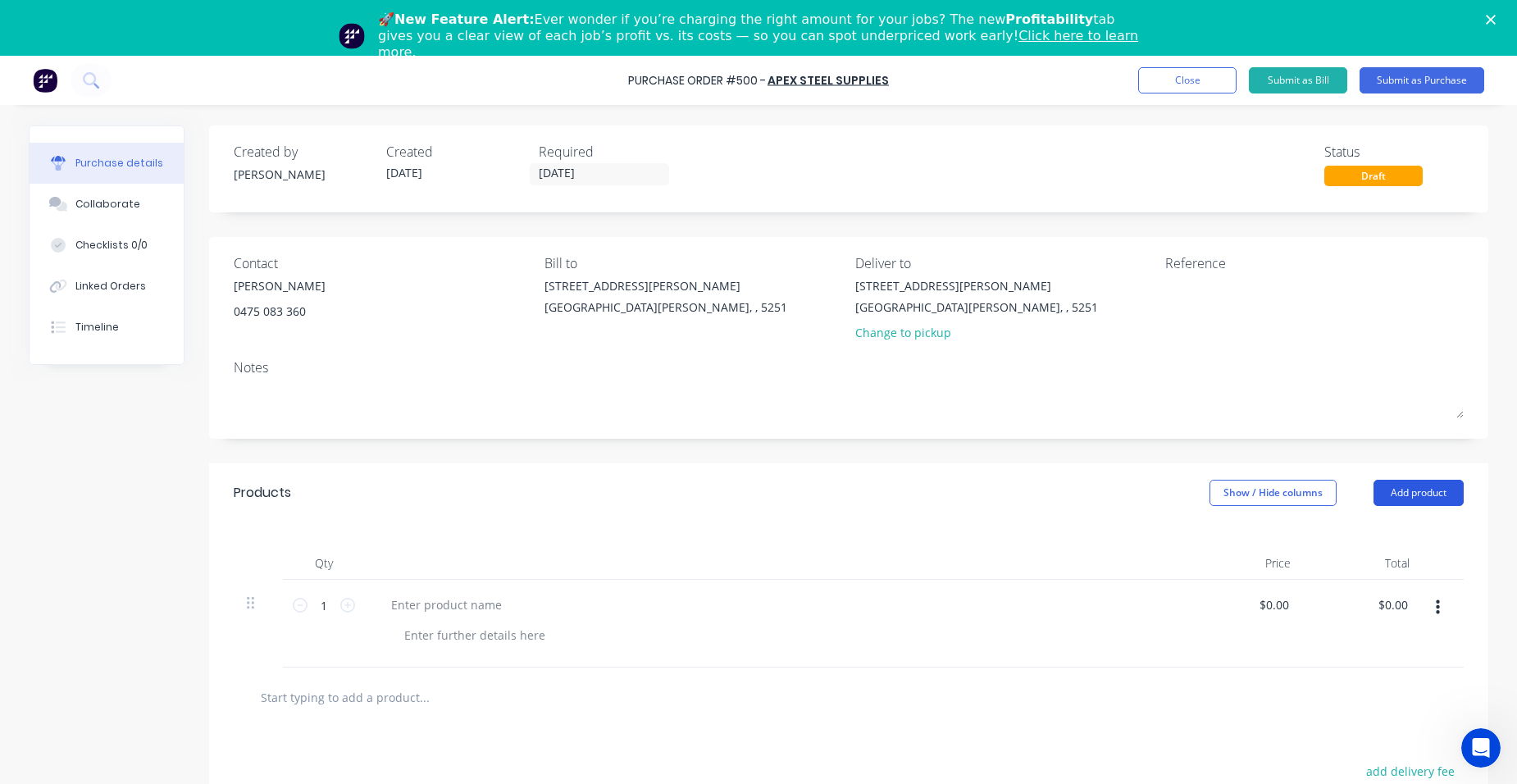
click at [1406, 488] on button "Add product" at bounding box center [1418, 493] width 90 height 27
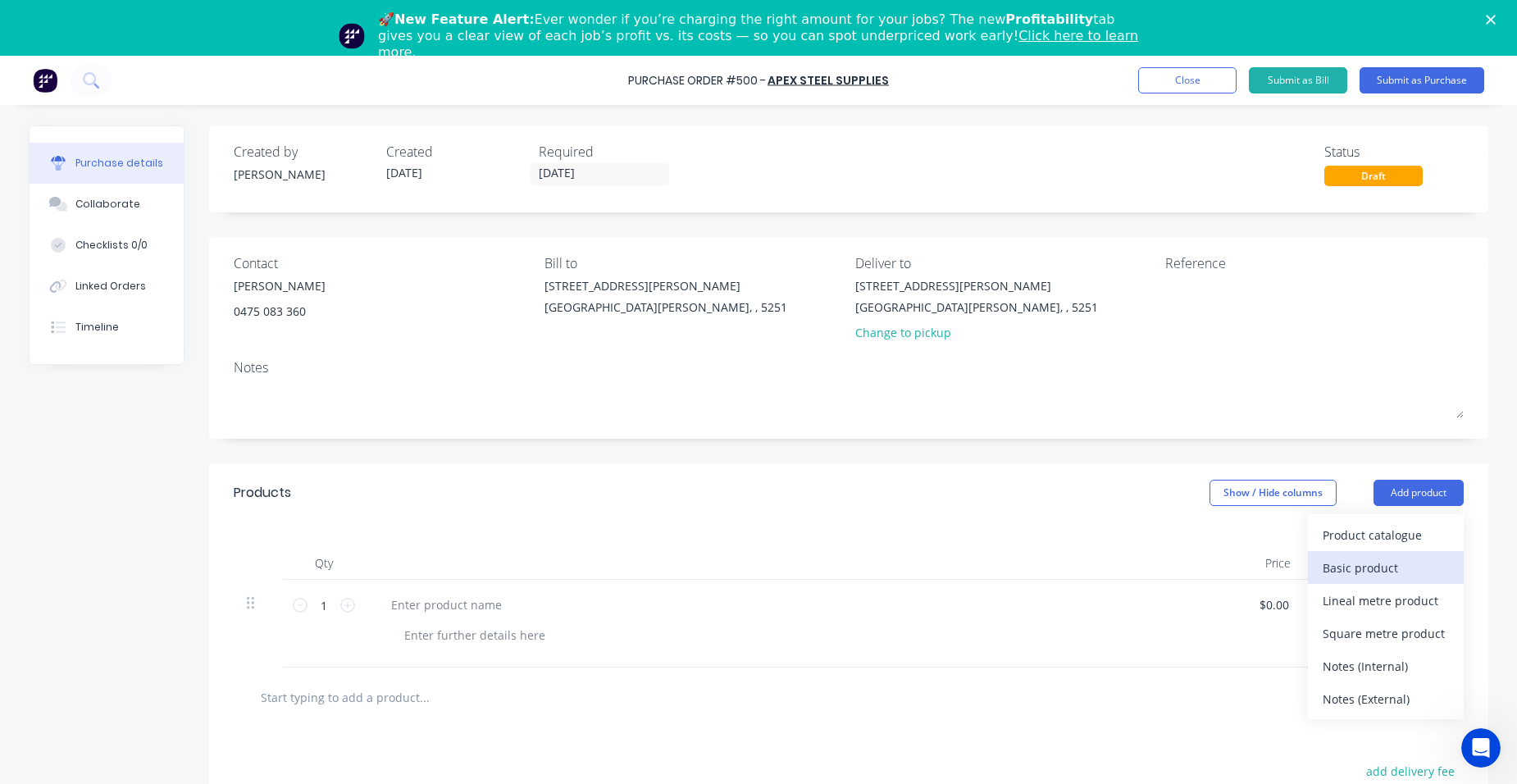
click at [1403, 568] on div "Basic product" at bounding box center [1385, 568] width 126 height 24
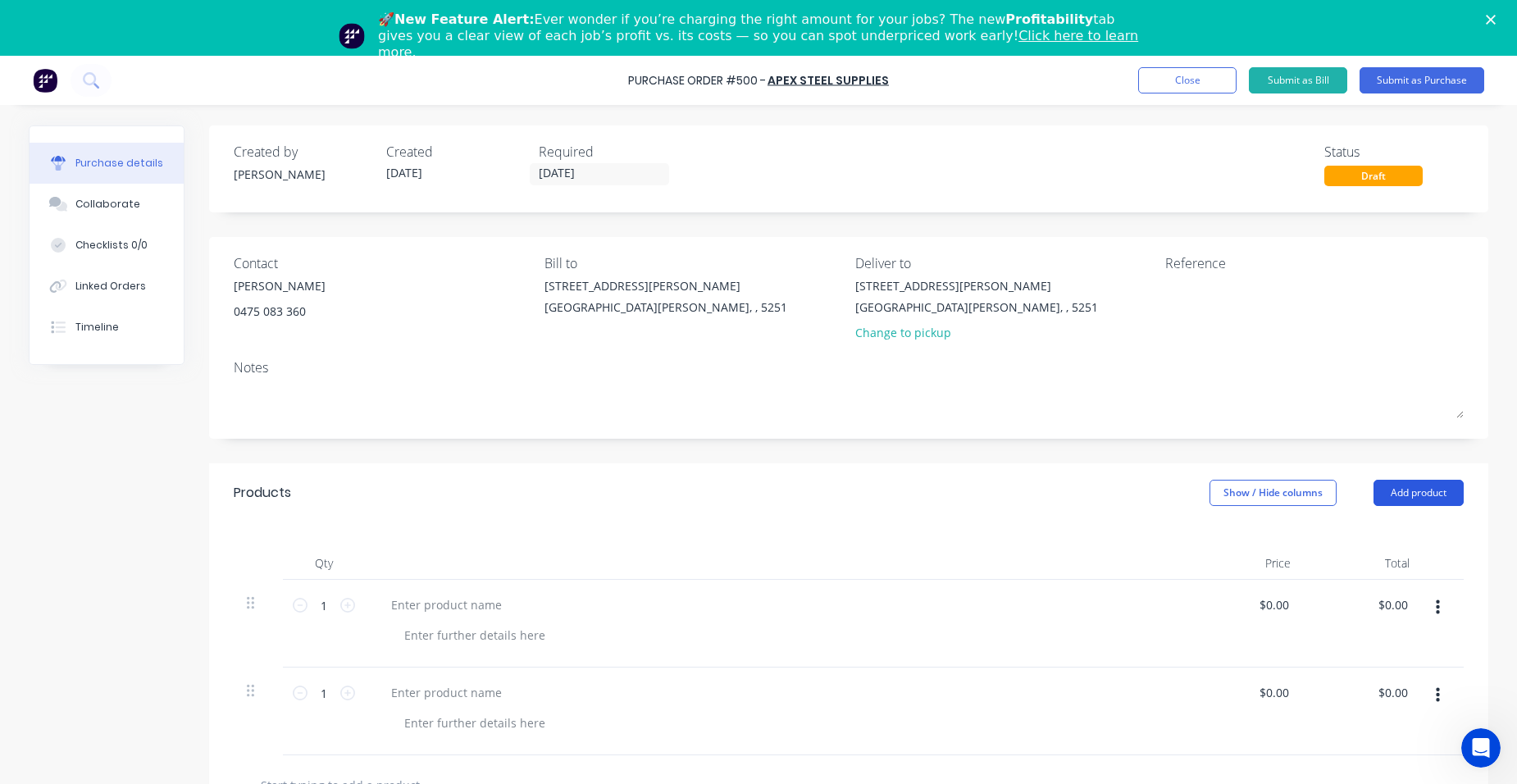
click at [1409, 488] on button "Add product" at bounding box center [1418, 493] width 90 height 27
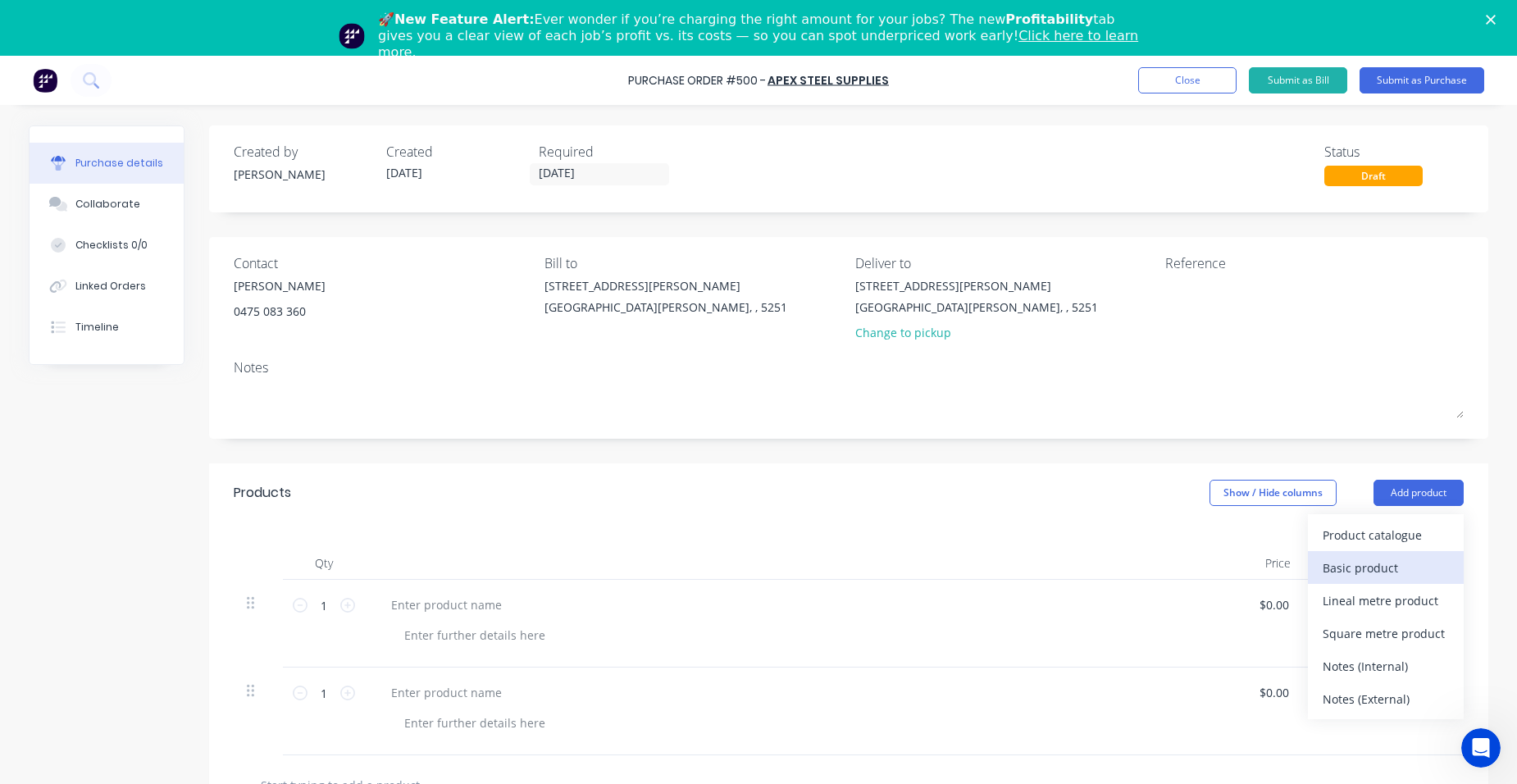
click at [1417, 563] on div "Basic product" at bounding box center [1385, 568] width 126 height 24
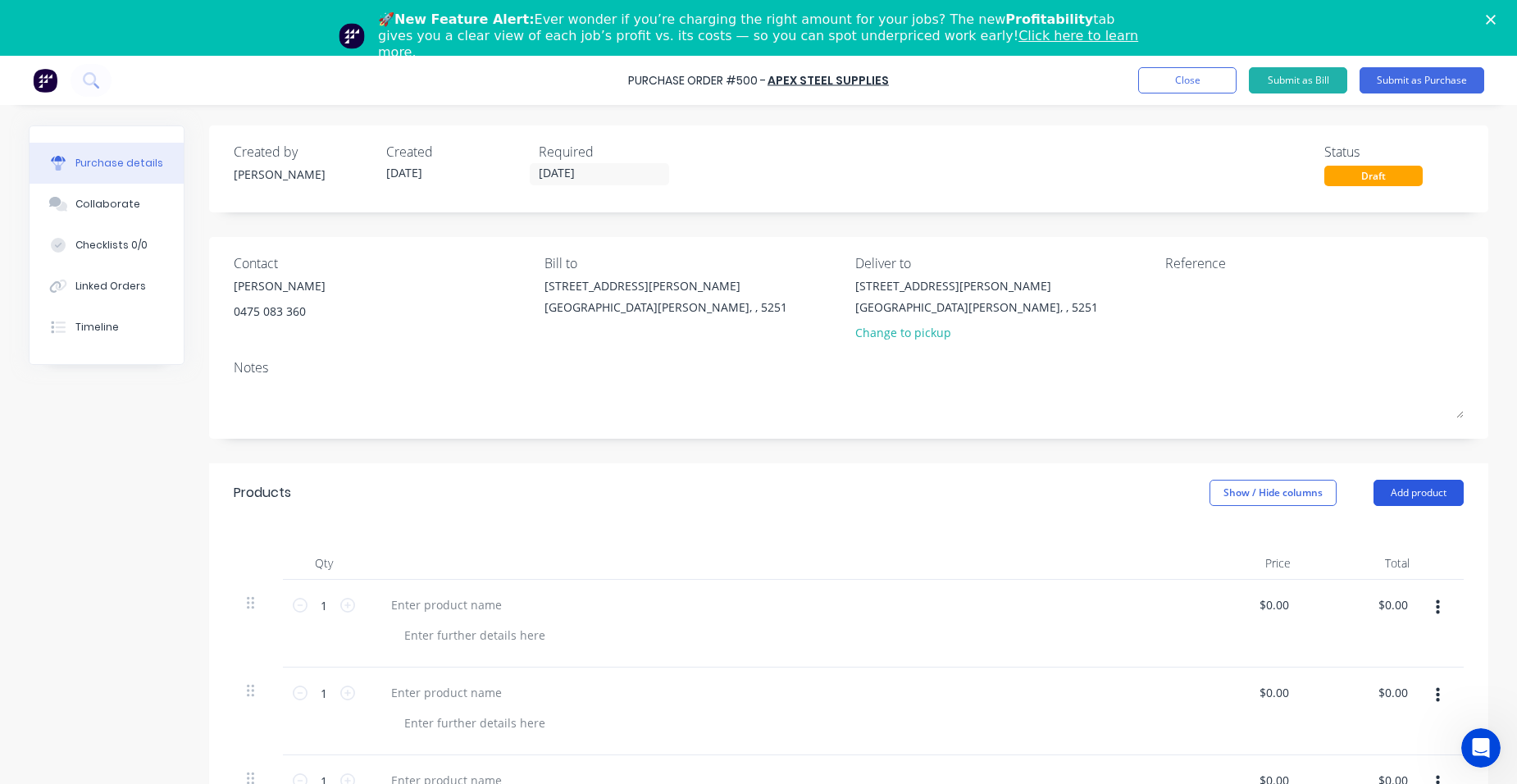
click at [1413, 492] on button "Add product" at bounding box center [1418, 493] width 90 height 27
drag, startPoint x: 1392, startPoint y: 572, endPoint x: 1393, endPoint y: 528, distance: 44.0
click at [1392, 571] on div "Basic product" at bounding box center [1385, 568] width 126 height 24
click at [1395, 491] on button "Add product" at bounding box center [1418, 493] width 90 height 27
click at [1396, 563] on div "Basic product" at bounding box center [1385, 568] width 126 height 24
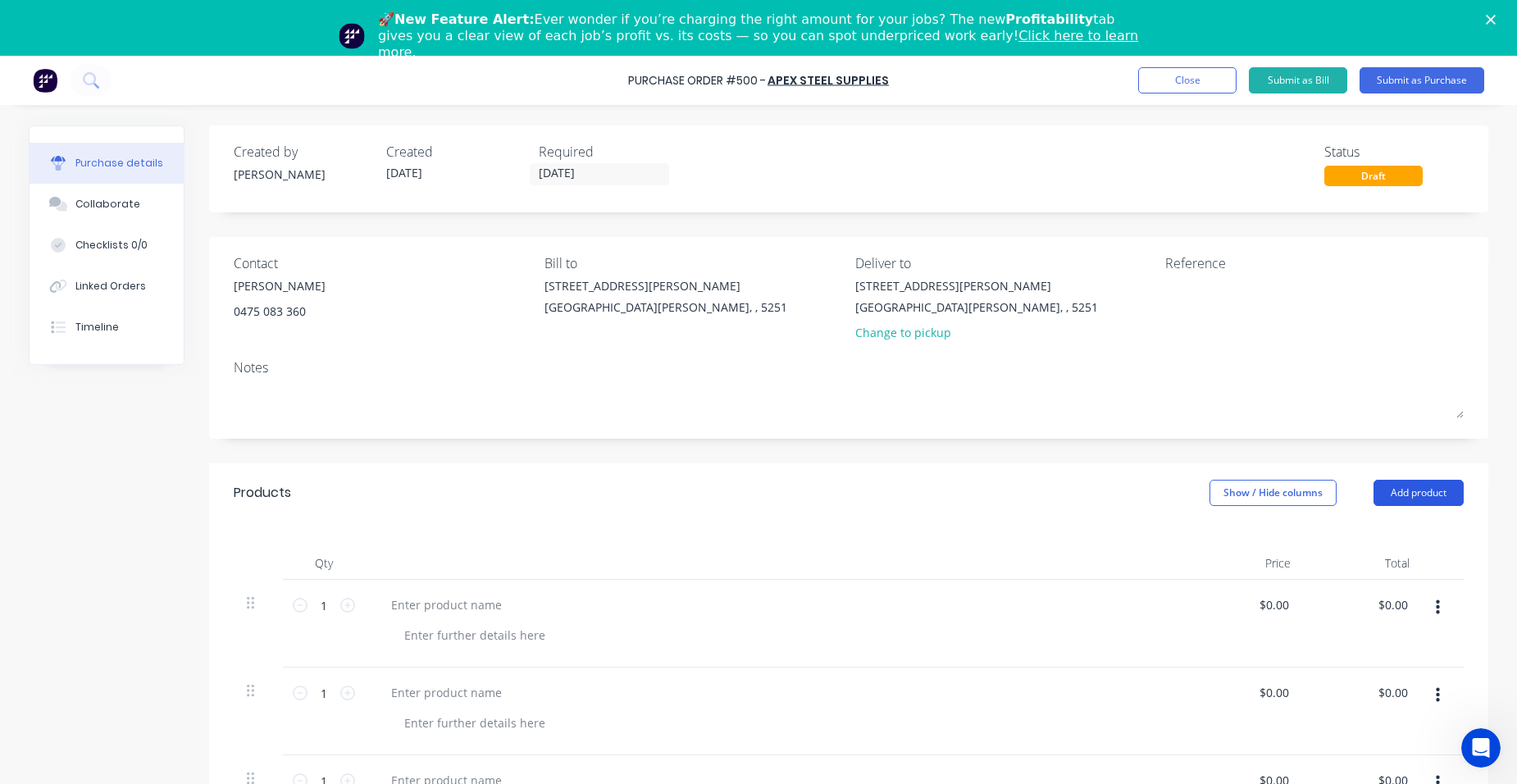
click at [1395, 486] on button "Add product" at bounding box center [1418, 493] width 90 height 27
drag, startPoint x: 1411, startPoint y: 559, endPoint x: 1405, endPoint y: 545, distance: 15.2
click at [1407, 553] on button "Basic product" at bounding box center [1386, 567] width 156 height 33
drag, startPoint x: 1395, startPoint y: 491, endPoint x: 1396, endPoint y: 501, distance: 10.0
click at [1395, 492] on button "Add product" at bounding box center [1418, 493] width 90 height 27
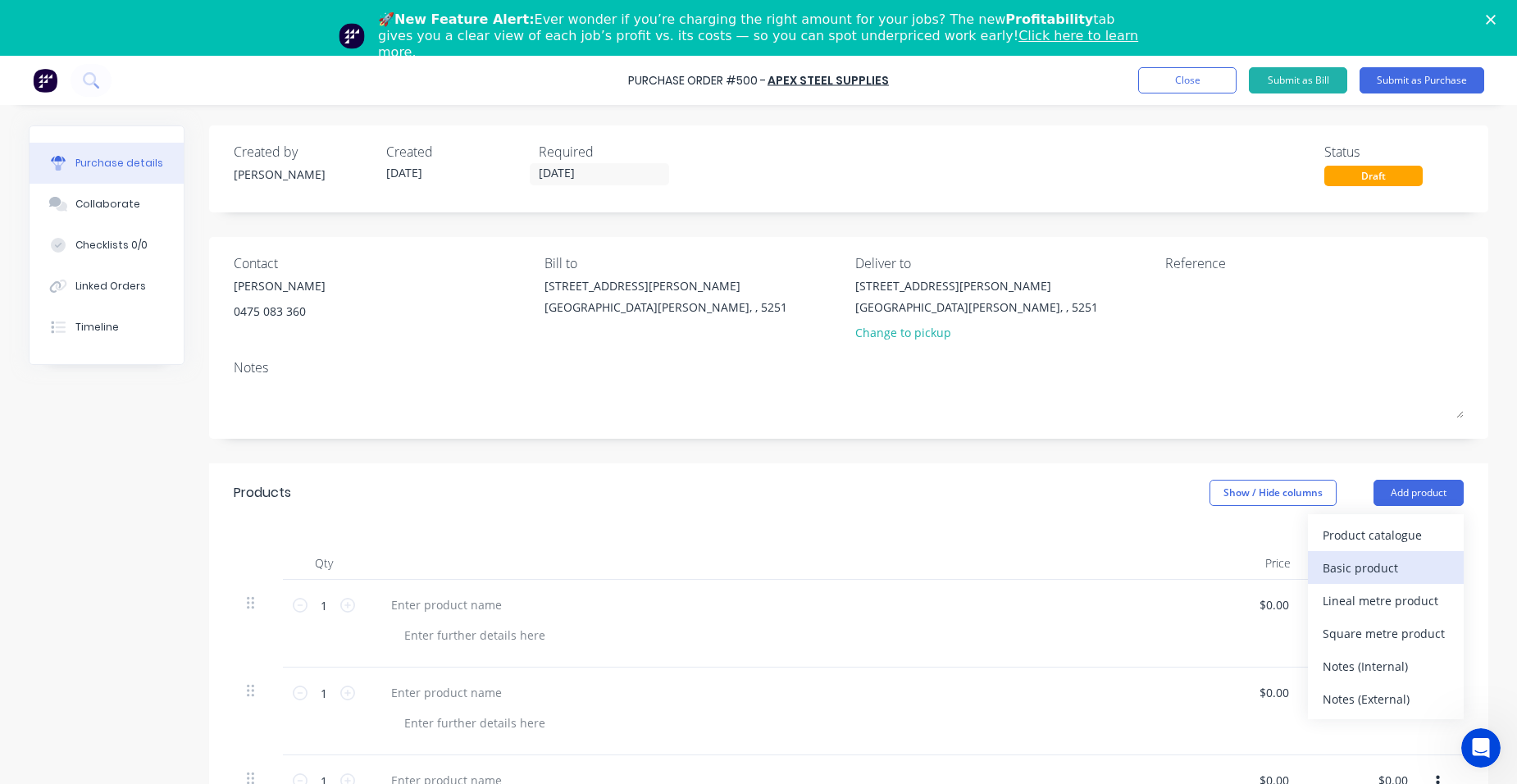
click at [1398, 559] on div "Basic product" at bounding box center [1385, 568] width 126 height 24
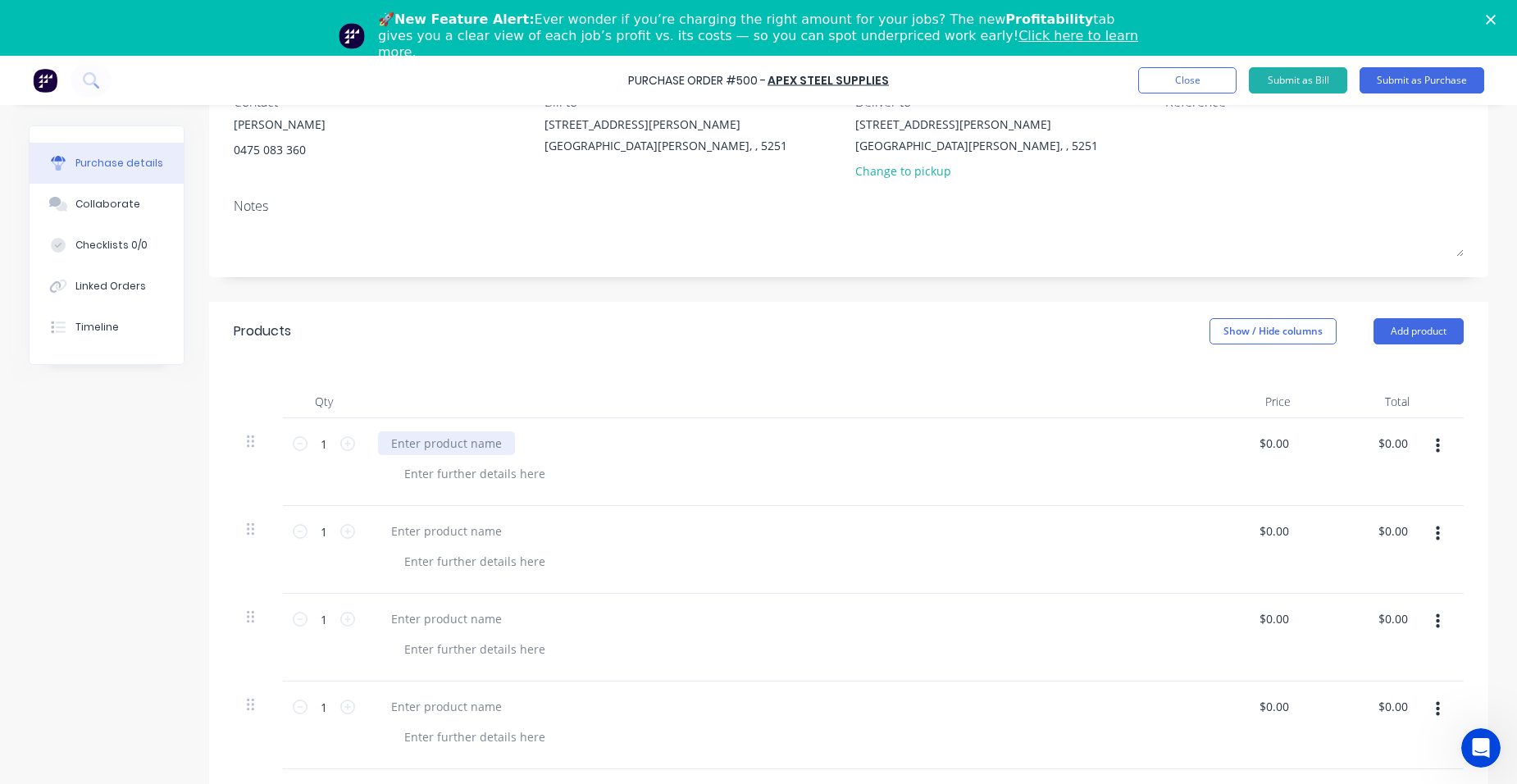
scroll to position [164, 0]
click at [394, 441] on div at bounding box center [446, 440] width 137 height 24
paste div
click at [340, 441] on icon at bounding box center [347, 441] width 15 height 15
type input "2"
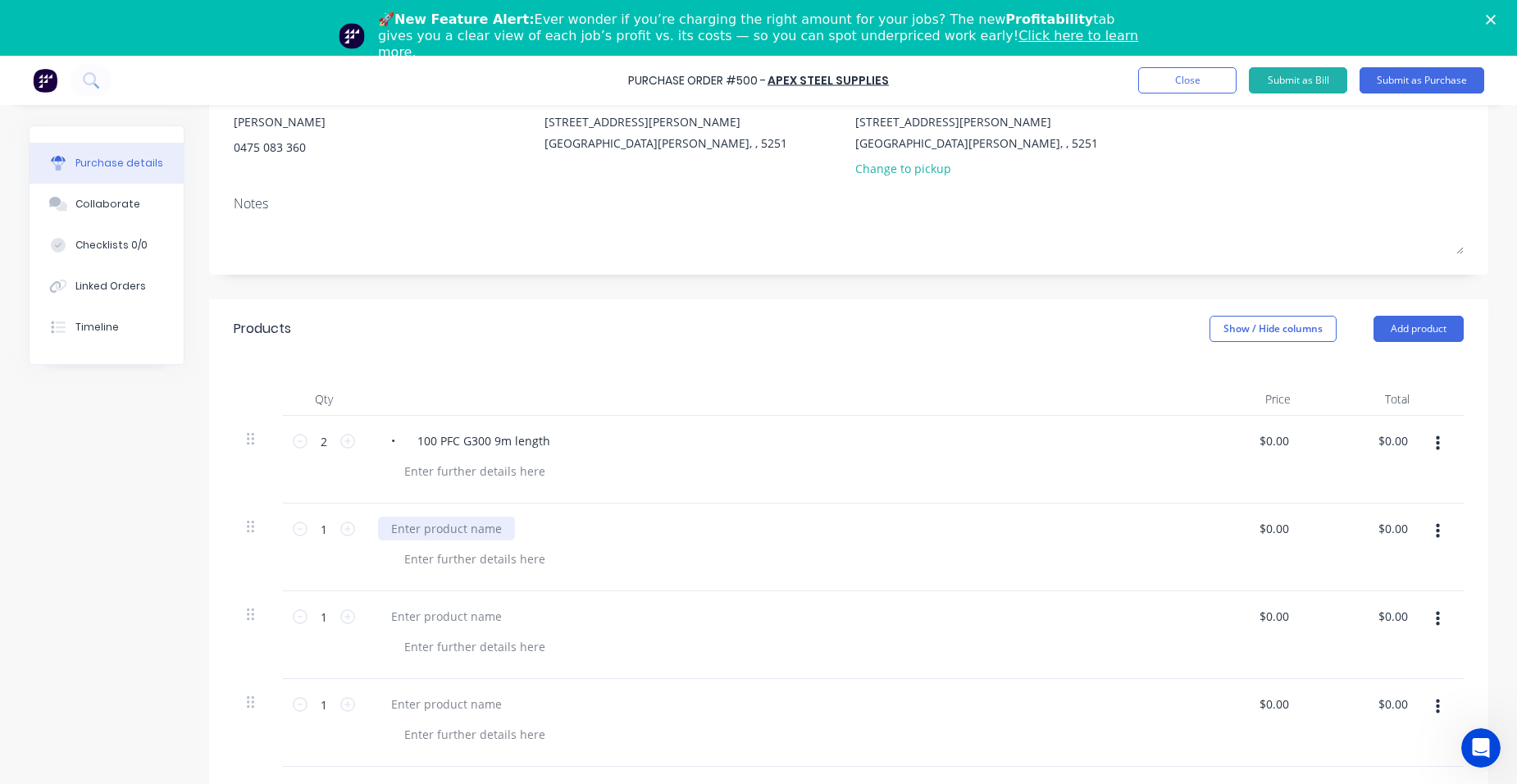
click at [466, 523] on div at bounding box center [446, 528] width 137 height 24
paste div
click at [465, 617] on div at bounding box center [446, 616] width 137 height 24
paste div
click at [312, 613] on input "1" at bounding box center [324, 617] width 33 height 25
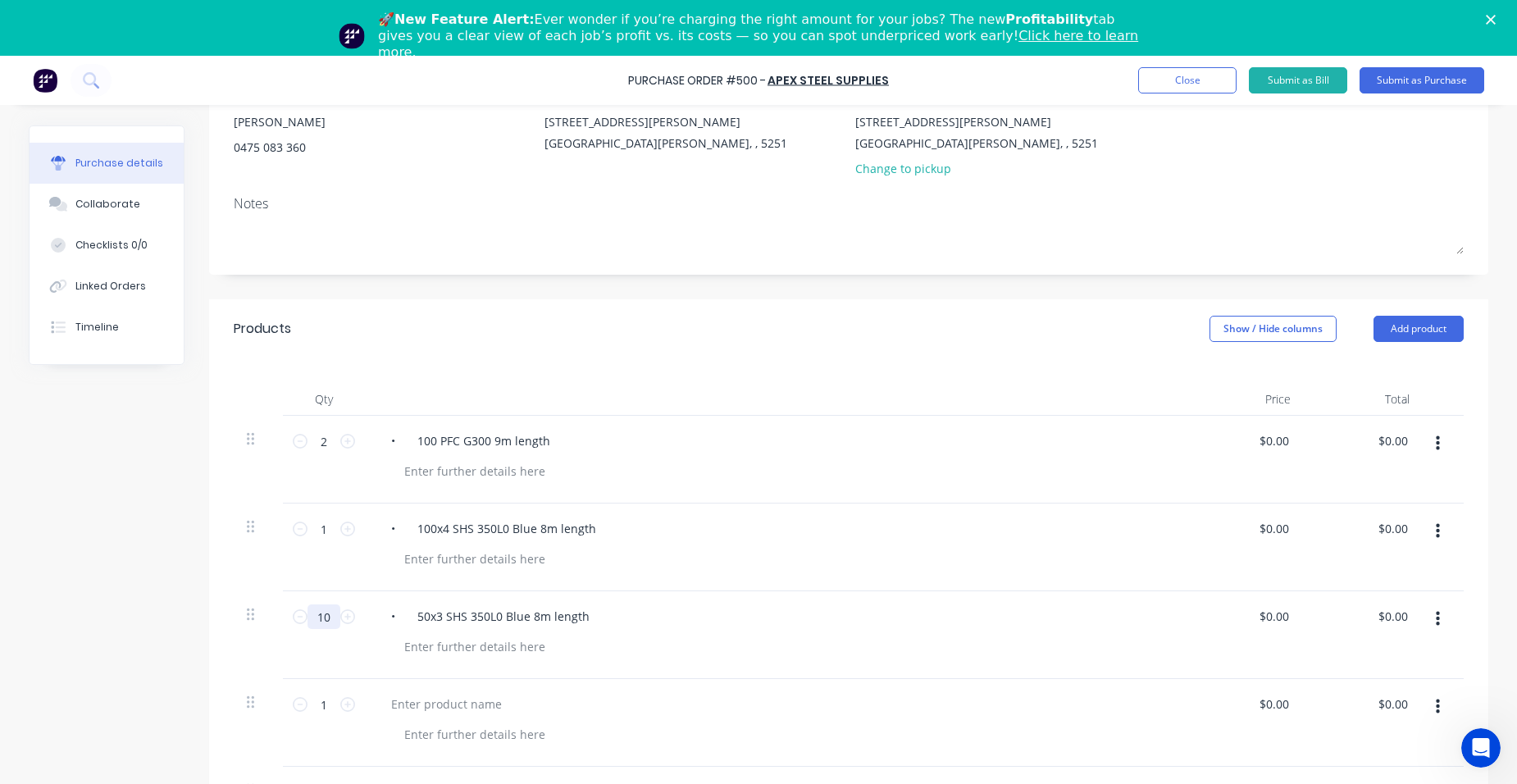
type input "10"
click at [460, 704] on div at bounding box center [446, 703] width 137 height 24
paste div
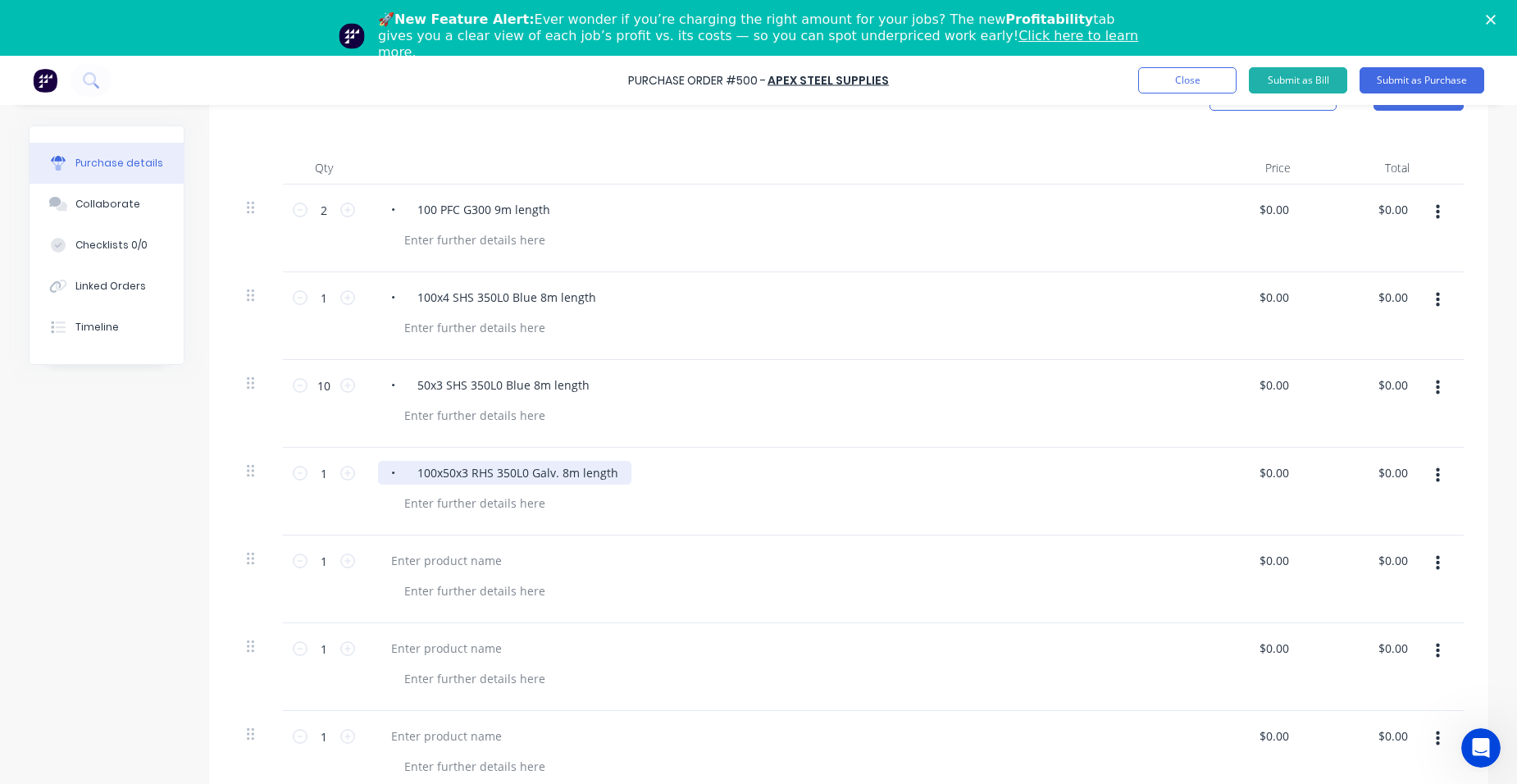
scroll to position [410, 0]
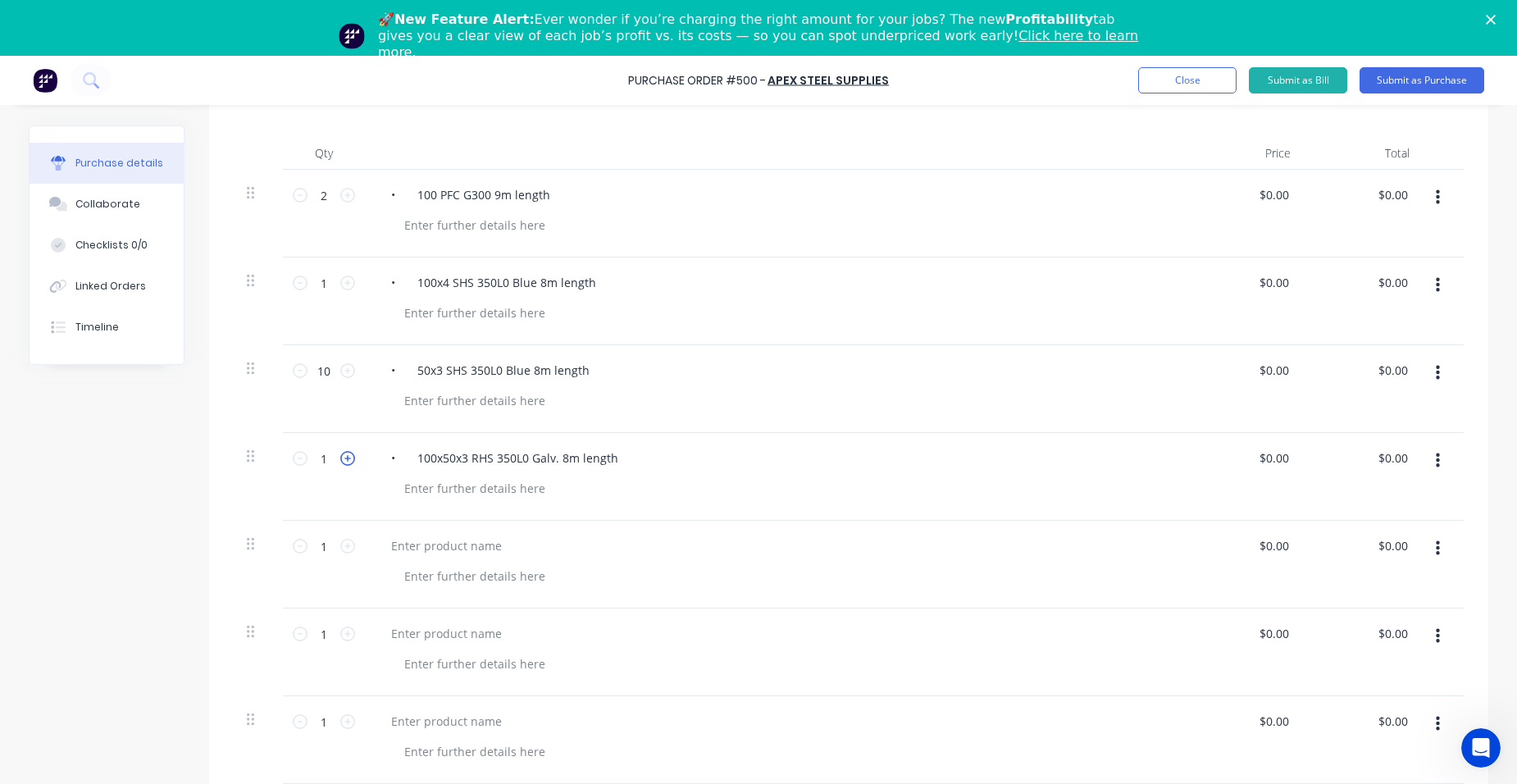
click at [343, 459] on icon at bounding box center [347, 458] width 15 height 15
type input "3"
click at [410, 545] on div at bounding box center [446, 545] width 137 height 24
paste div
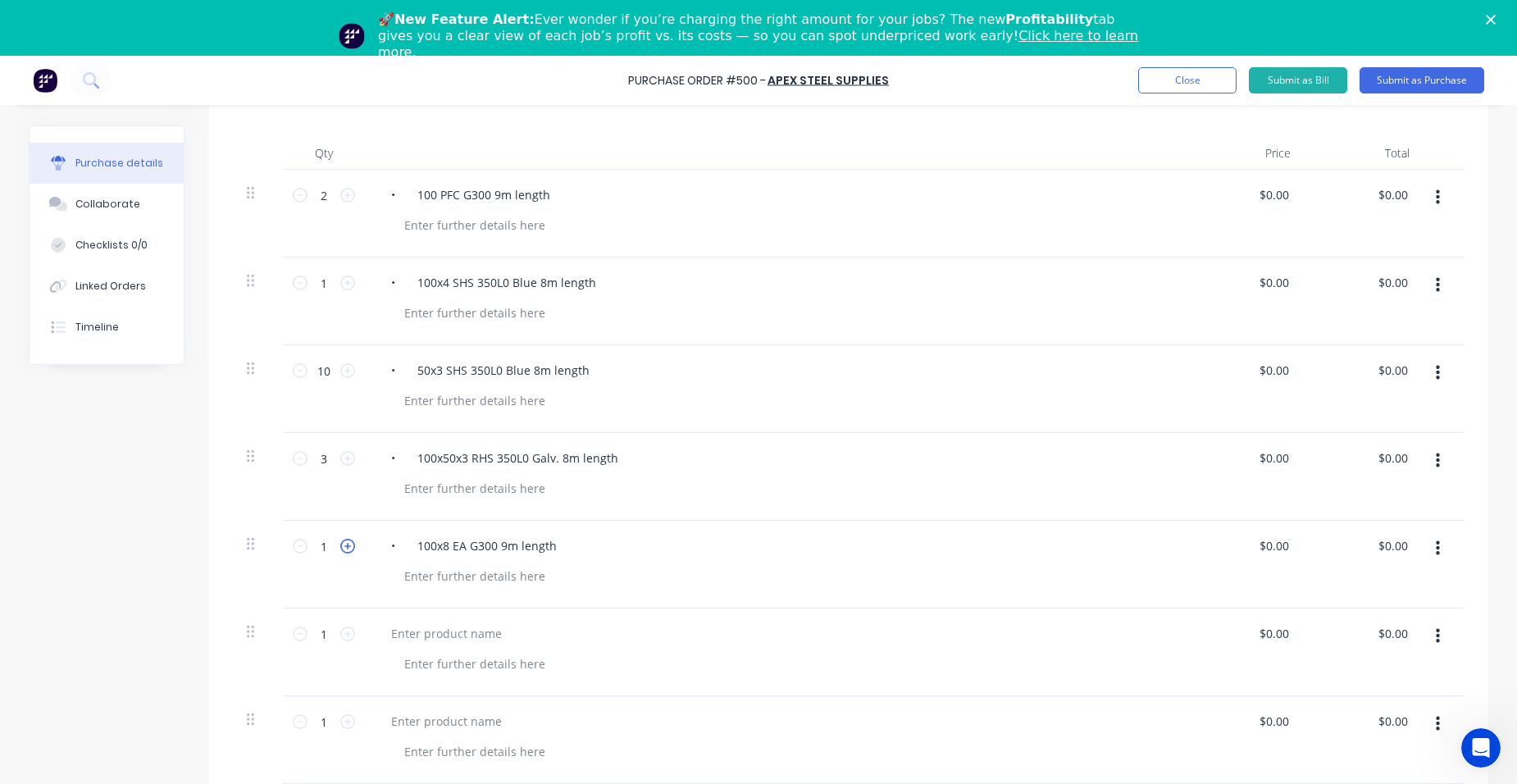
click at [346, 545] on icon at bounding box center [347, 546] width 15 height 15
click at [298, 547] on icon at bounding box center [300, 546] width 15 height 15
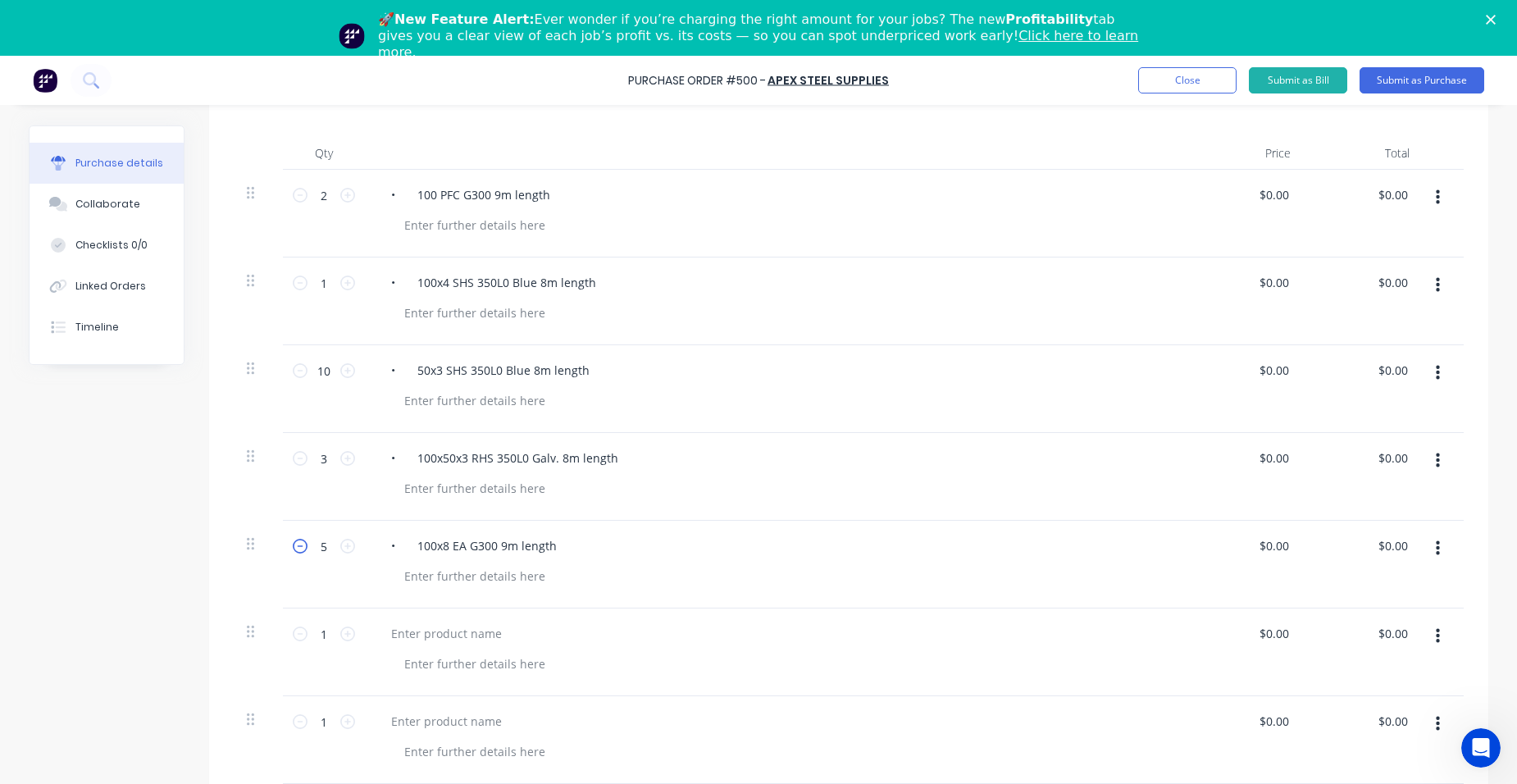
type input "4"
click at [448, 637] on div at bounding box center [446, 633] width 137 height 24
paste div
click at [345, 634] on icon at bounding box center [347, 634] width 15 height 15
type input "2"
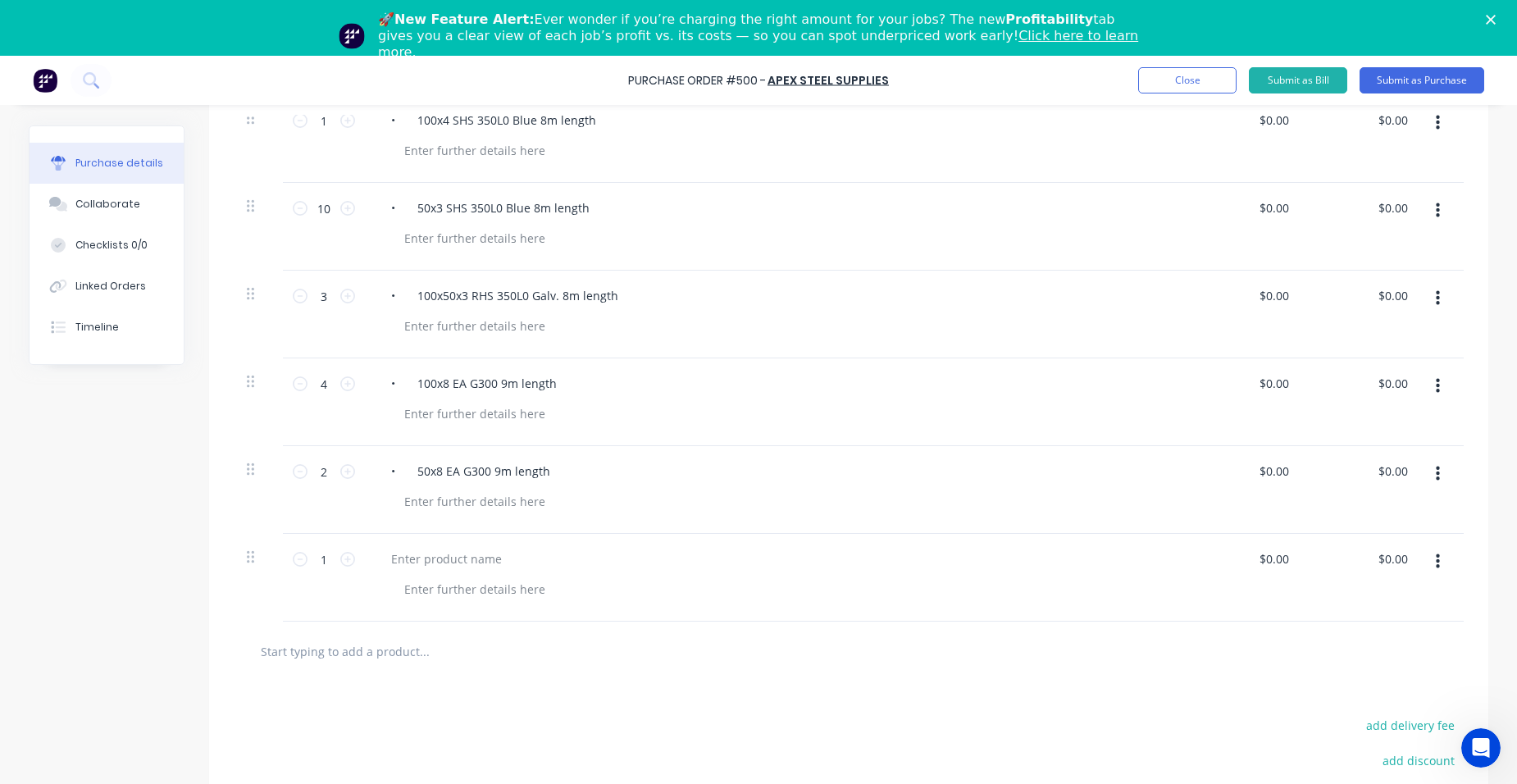
scroll to position [574, 0]
click at [469, 554] on div at bounding box center [446, 556] width 137 height 24
paste div
click at [323, 561] on input "1" at bounding box center [324, 557] width 33 height 25
type input "6"
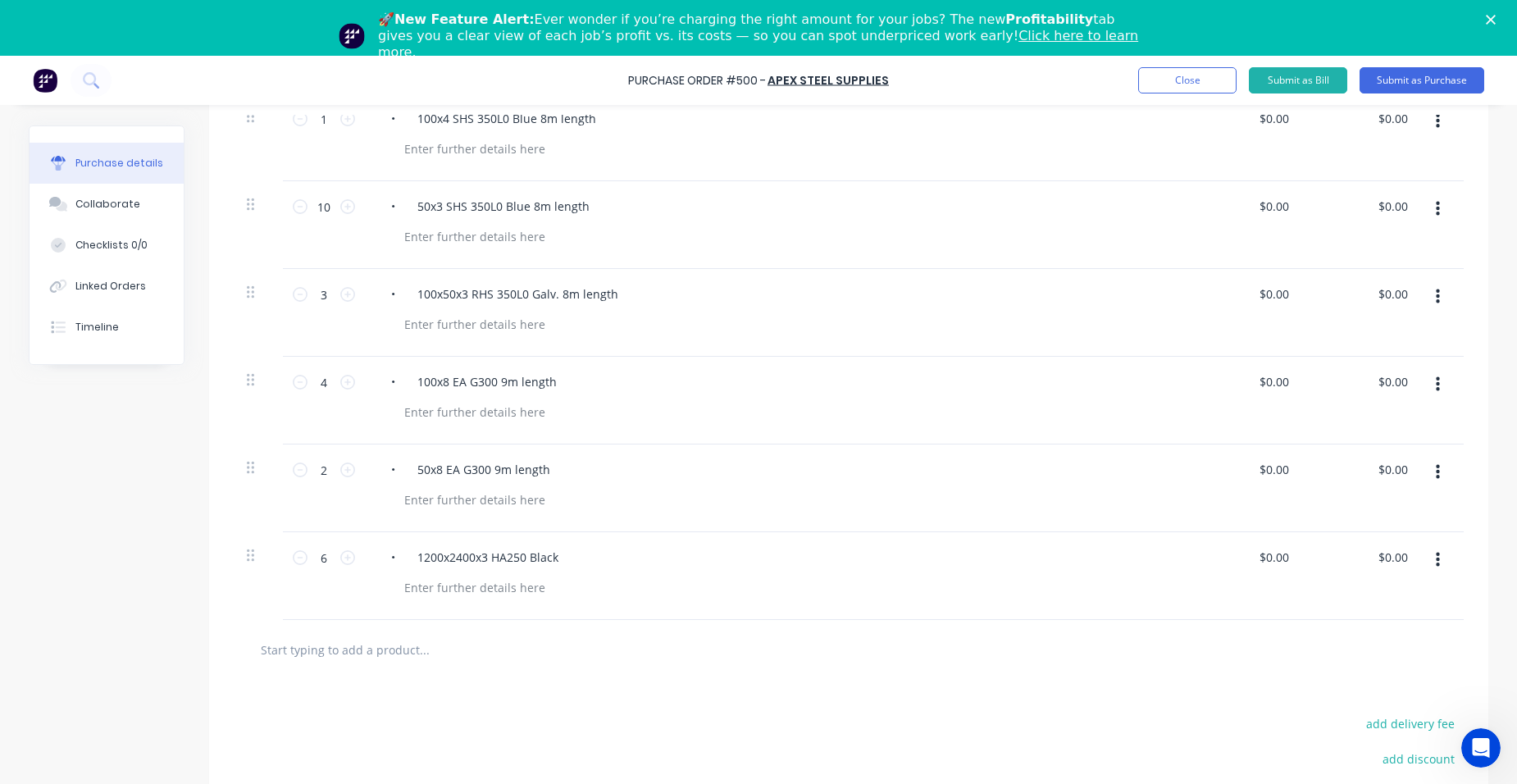
click at [587, 653] on div at bounding box center [493, 649] width 492 height 33
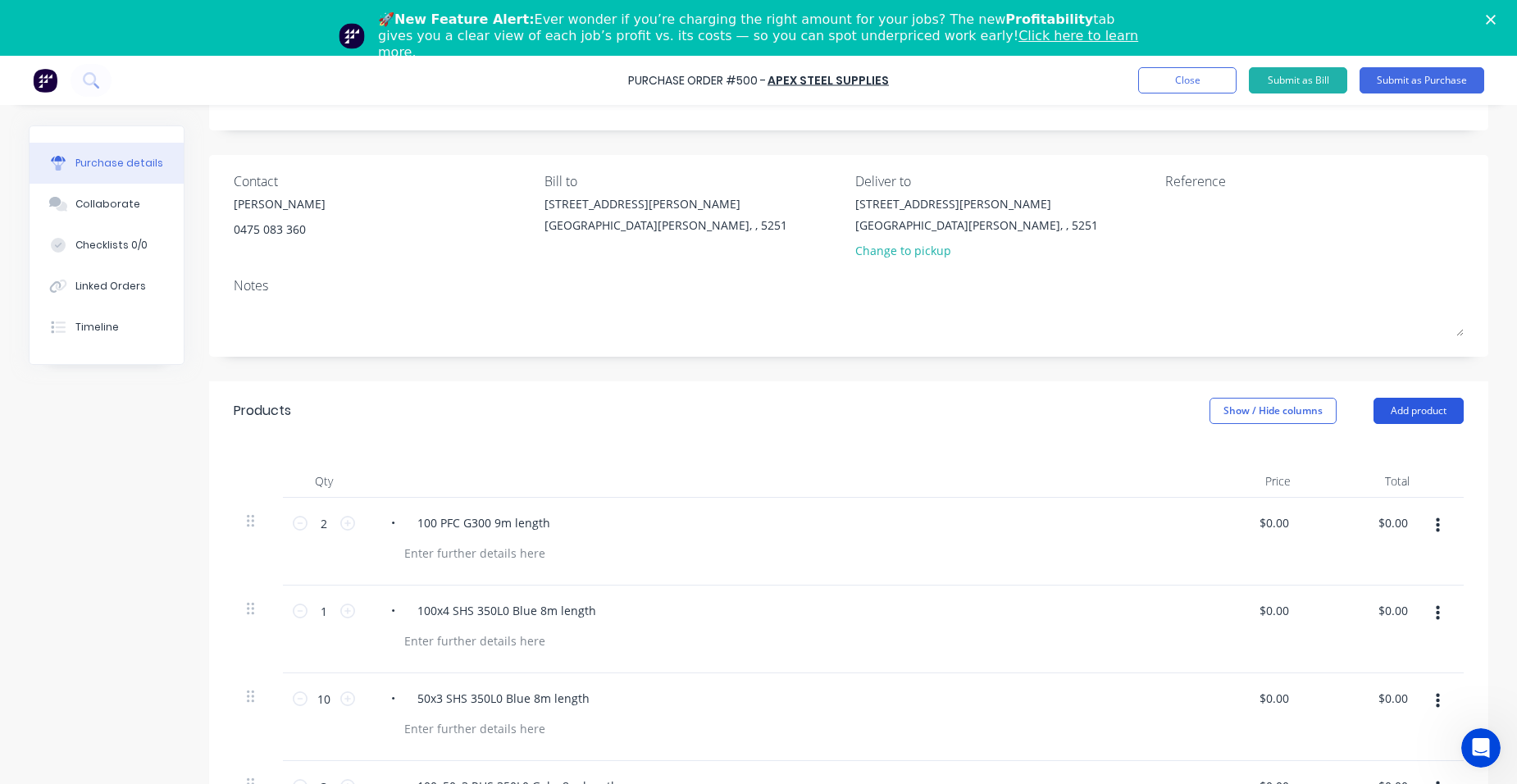
click at [1428, 407] on button "Add product" at bounding box center [1418, 411] width 90 height 27
drag, startPoint x: 1371, startPoint y: 484, endPoint x: 1399, endPoint y: 434, distance: 57.3
click at [1376, 483] on div "Basic product" at bounding box center [1385, 485] width 126 height 24
click at [1411, 405] on button "Add product" at bounding box center [1418, 411] width 90 height 27
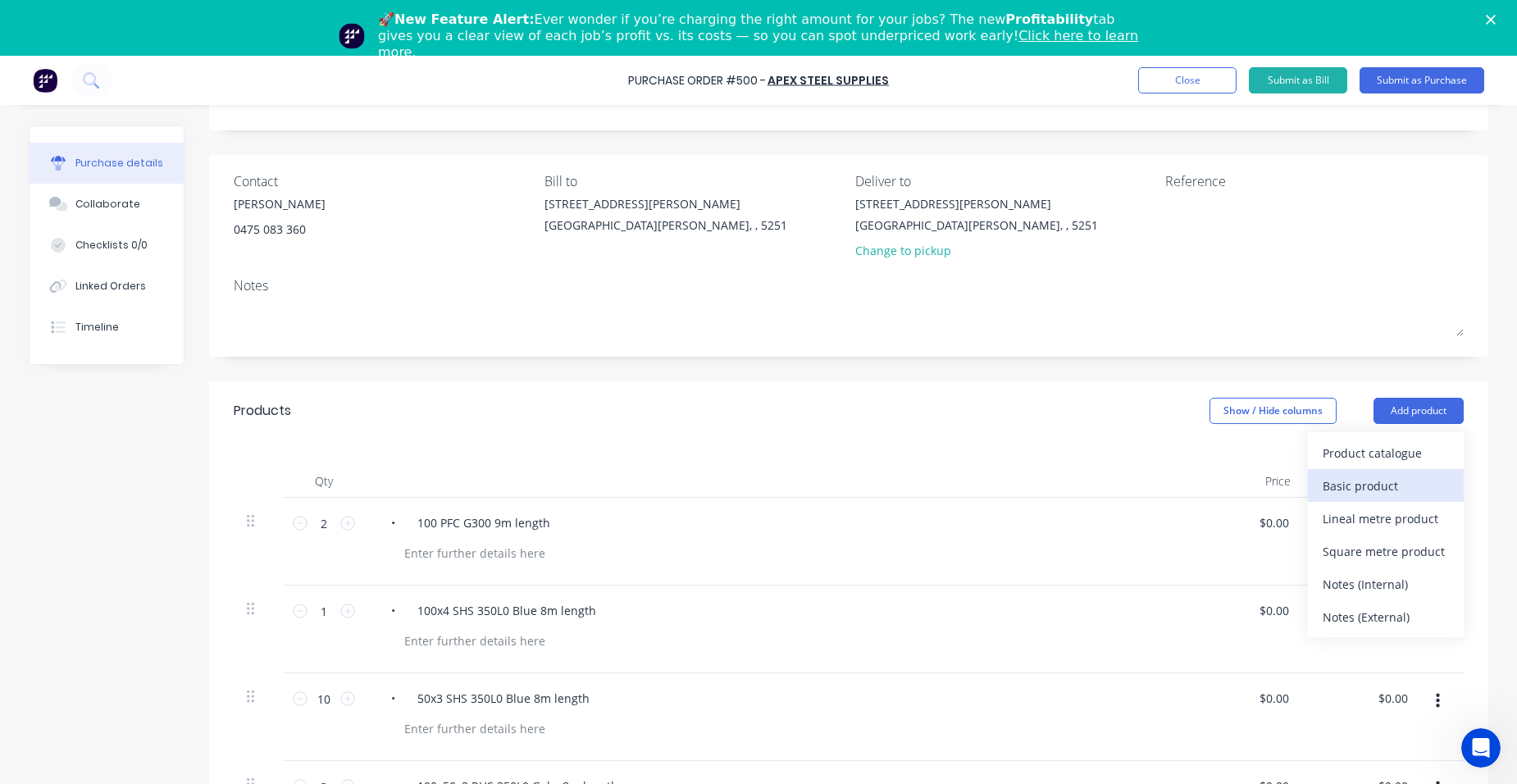
click at [1417, 484] on div "Basic product" at bounding box center [1385, 485] width 126 height 24
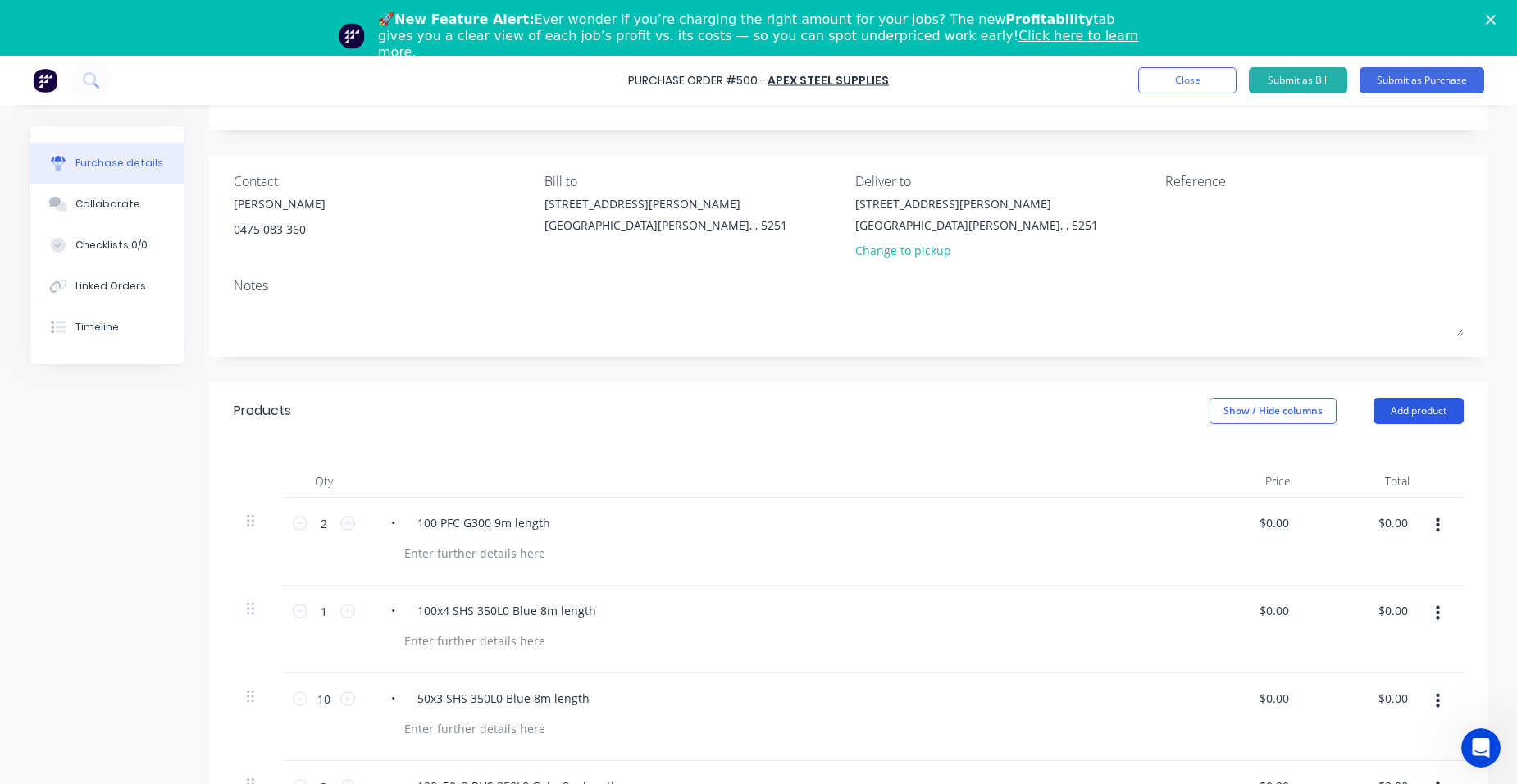
click at [1418, 407] on button "Add product" at bounding box center [1418, 411] width 90 height 27
click at [1394, 485] on div "Basic product" at bounding box center [1385, 485] width 126 height 24
click at [1404, 406] on button "Add product" at bounding box center [1418, 411] width 90 height 27
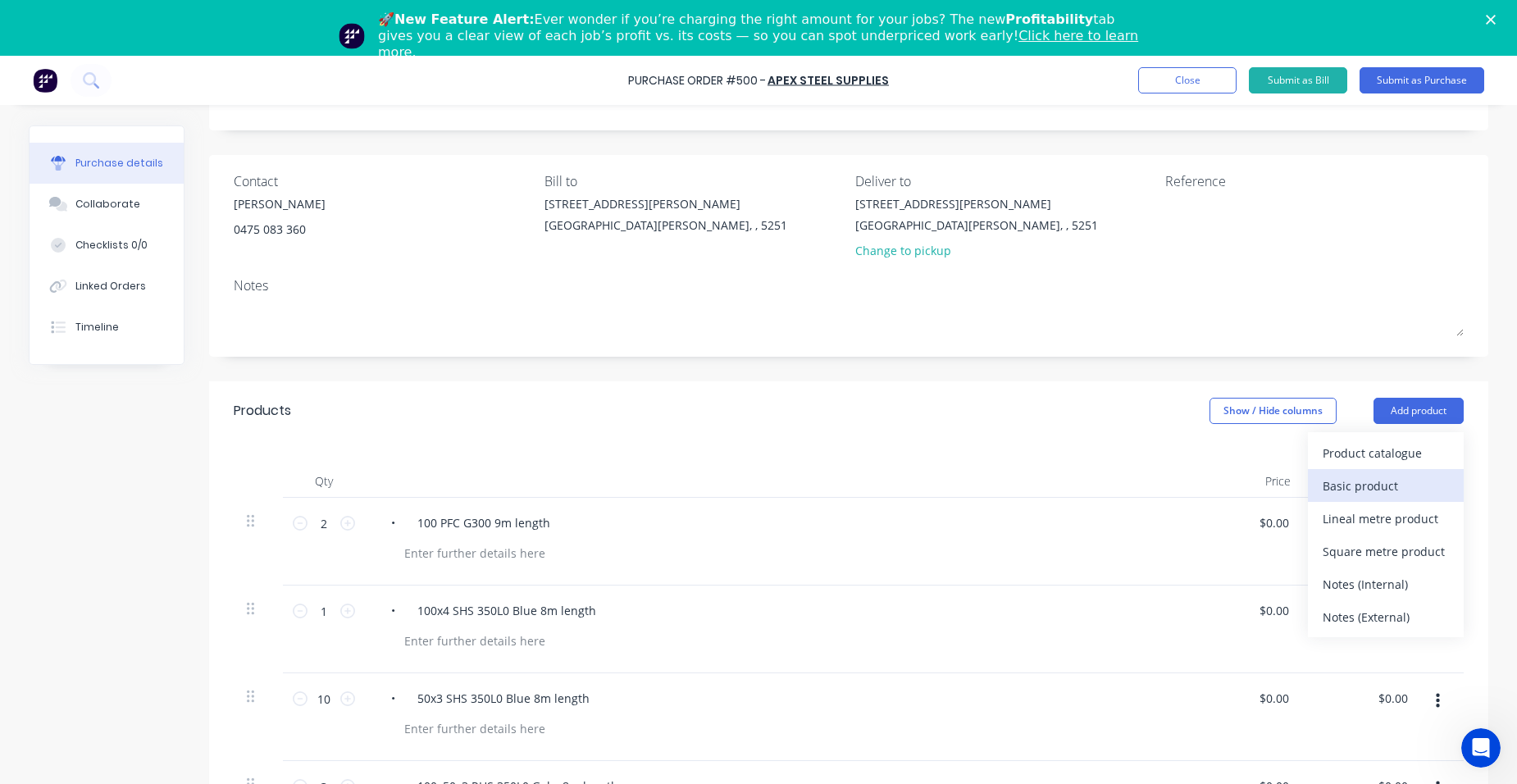
click at [1412, 486] on div "Basic product" at bounding box center [1385, 485] width 126 height 24
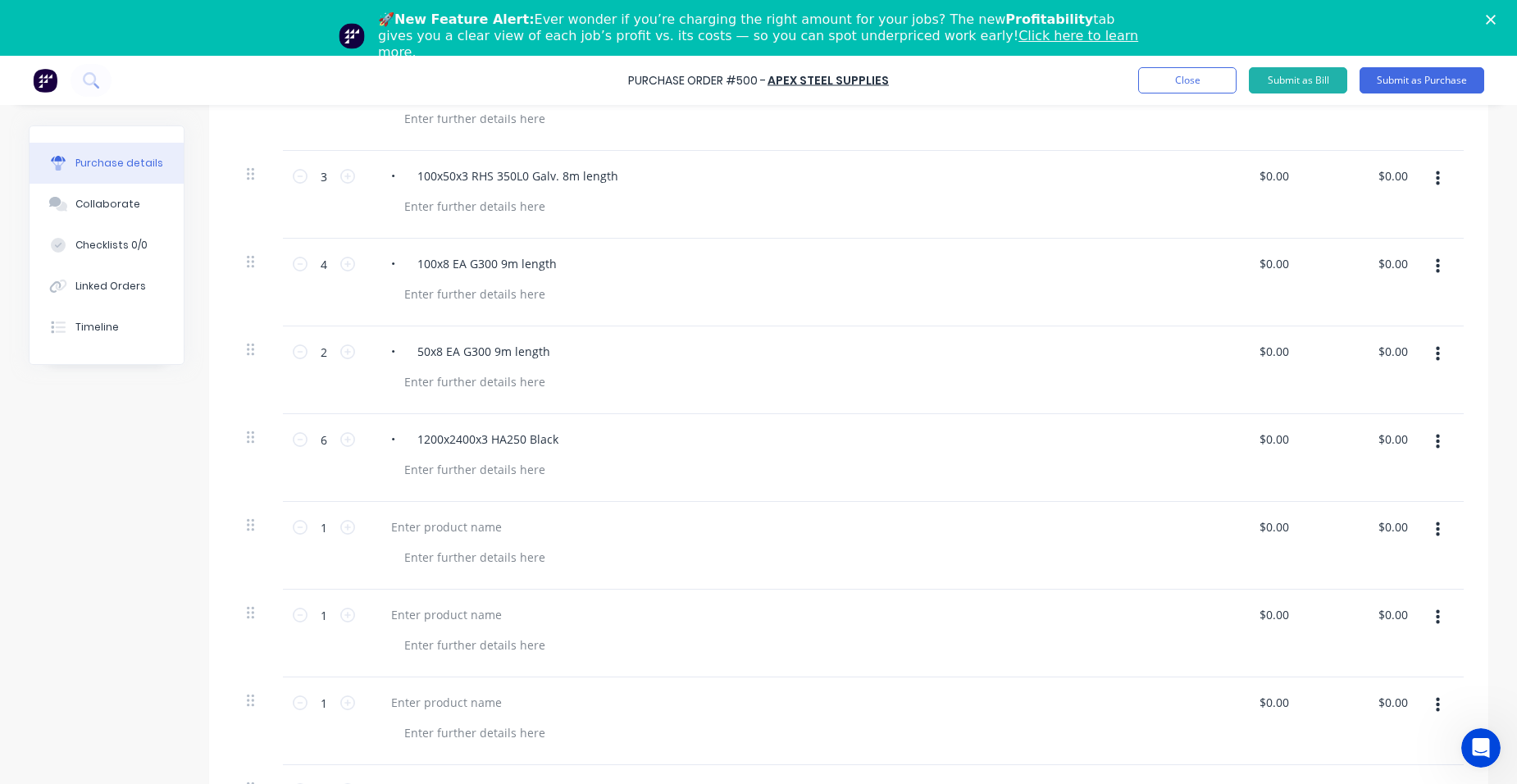
scroll to position [902, 0]
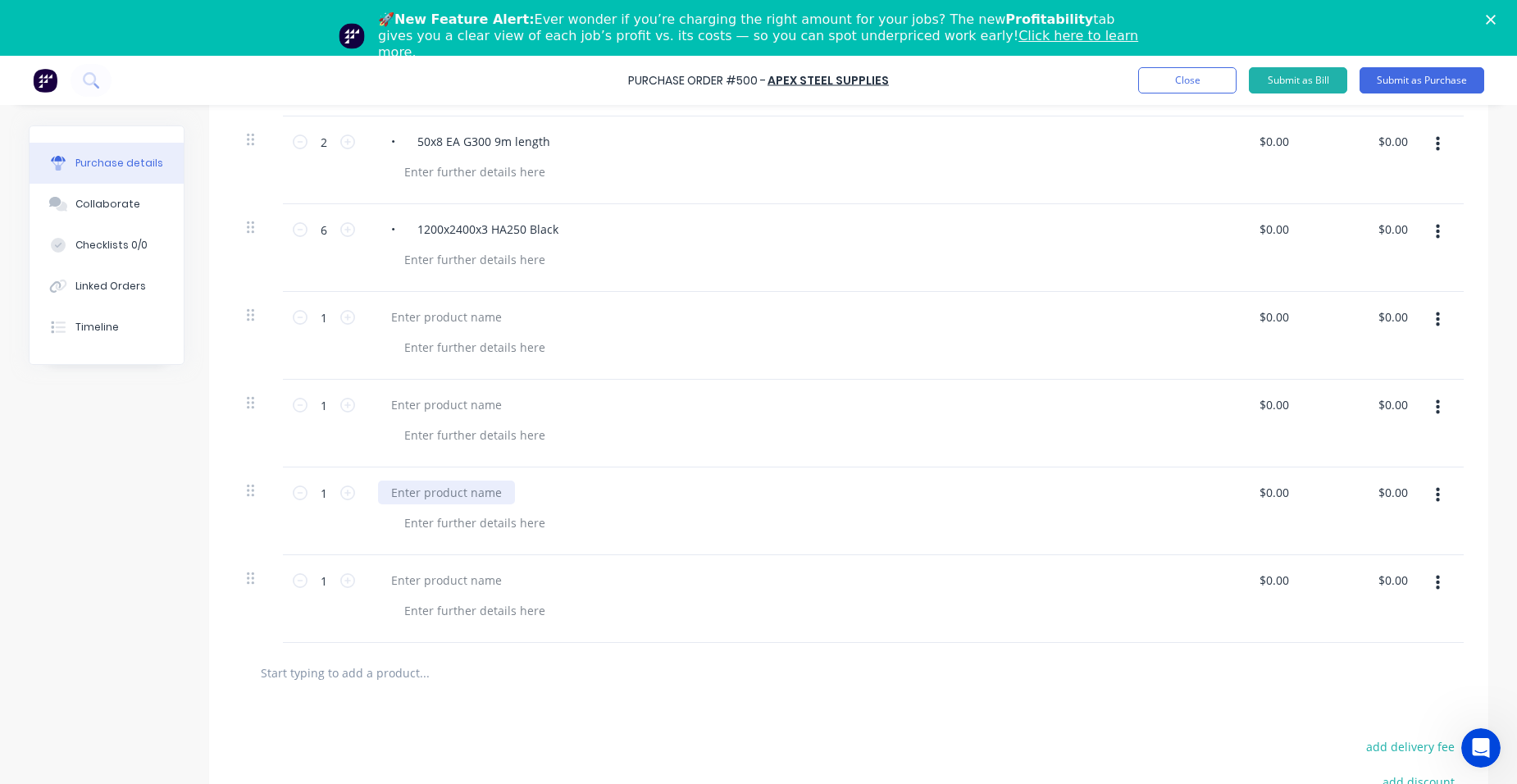
click at [442, 496] on div at bounding box center [446, 492] width 137 height 24
click at [437, 403] on div at bounding box center [446, 404] width 137 height 24
click at [430, 316] on div at bounding box center [446, 316] width 137 height 24
paste div
click at [422, 345] on div at bounding box center [475, 346] width 167 height 24
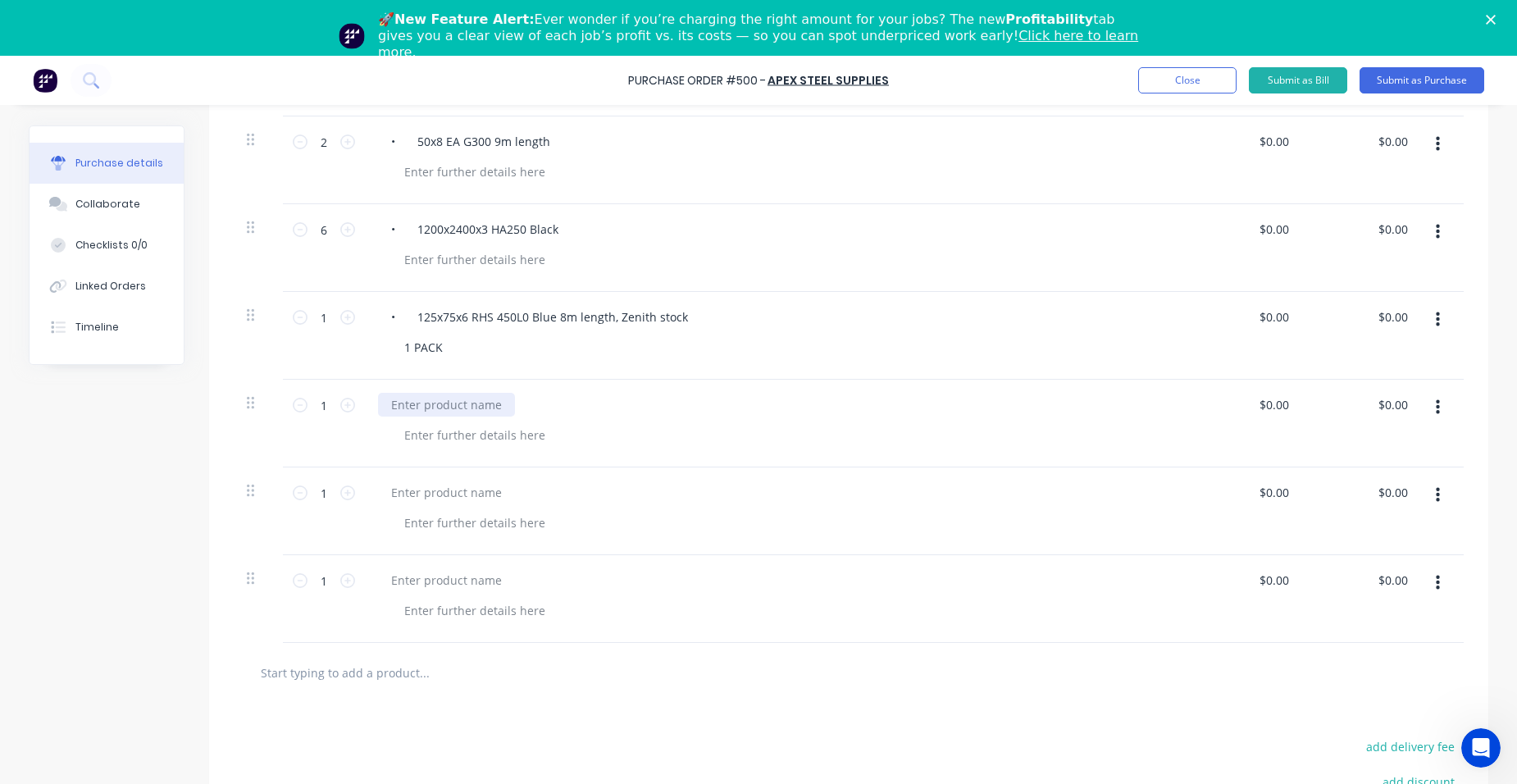
click at [429, 402] on div at bounding box center [446, 404] width 137 height 24
paste div
click at [440, 437] on div at bounding box center [475, 435] width 167 height 24
click at [459, 495] on div at bounding box center [446, 492] width 137 height 24
paste div
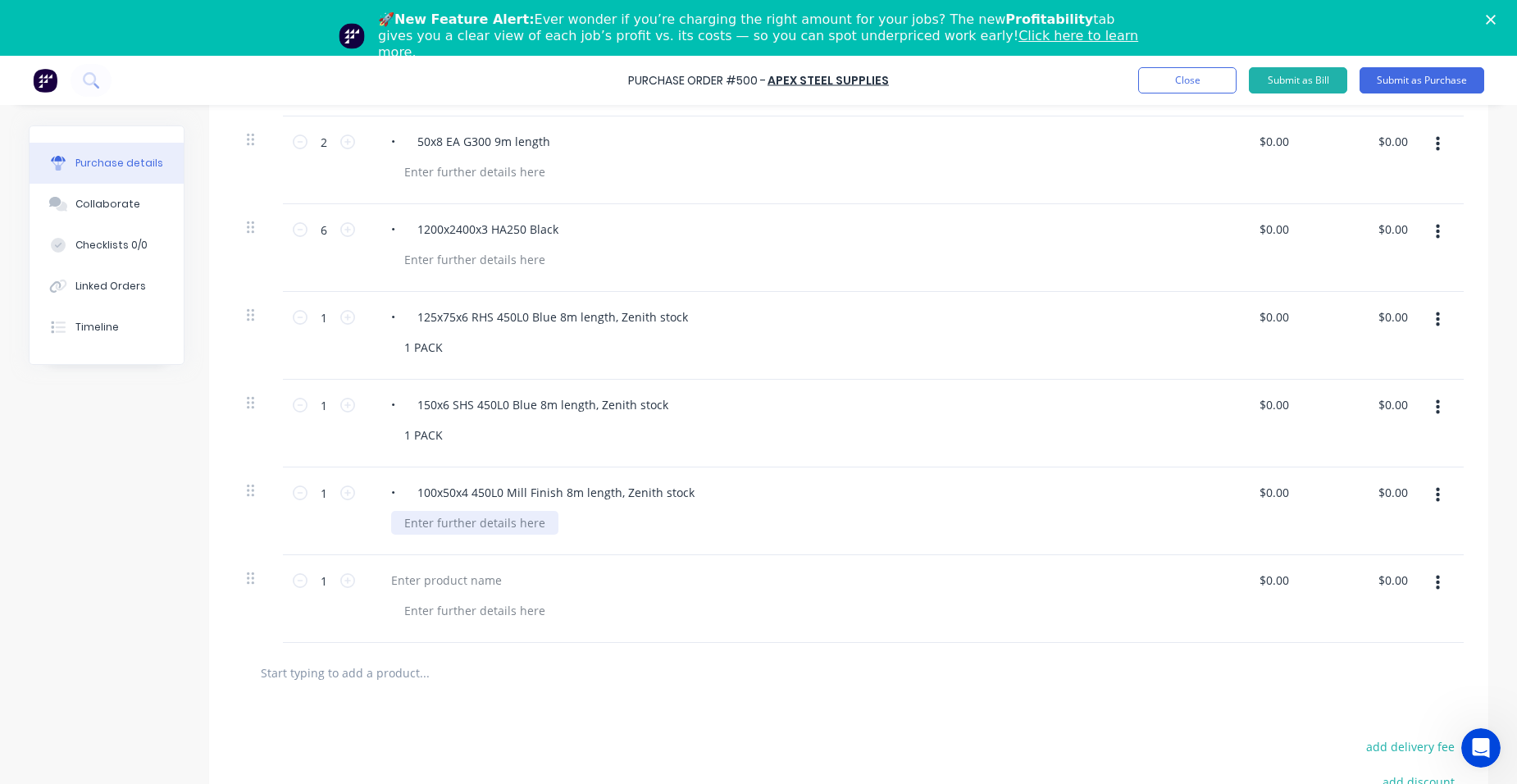
click at [474, 528] on div at bounding box center [475, 522] width 167 height 24
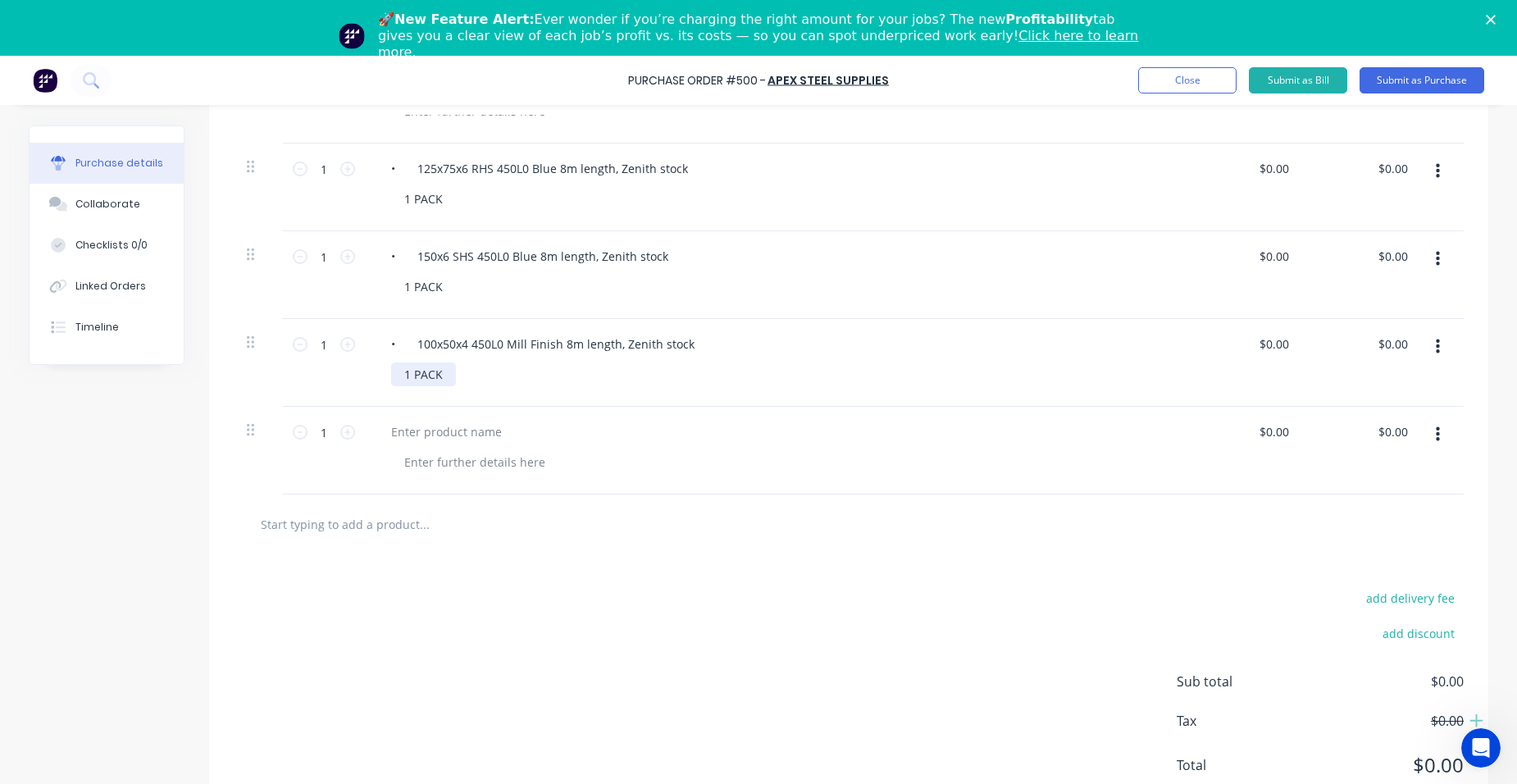
scroll to position [1051, 0]
click at [457, 424] on div at bounding box center [446, 430] width 137 height 24
paste div
click at [463, 463] on div at bounding box center [475, 460] width 167 height 24
click at [477, 564] on div "add delivery fee add discount Sub total $0.00 Tax $0.00 Total $0.00" at bounding box center [848, 688] width 1279 height 270
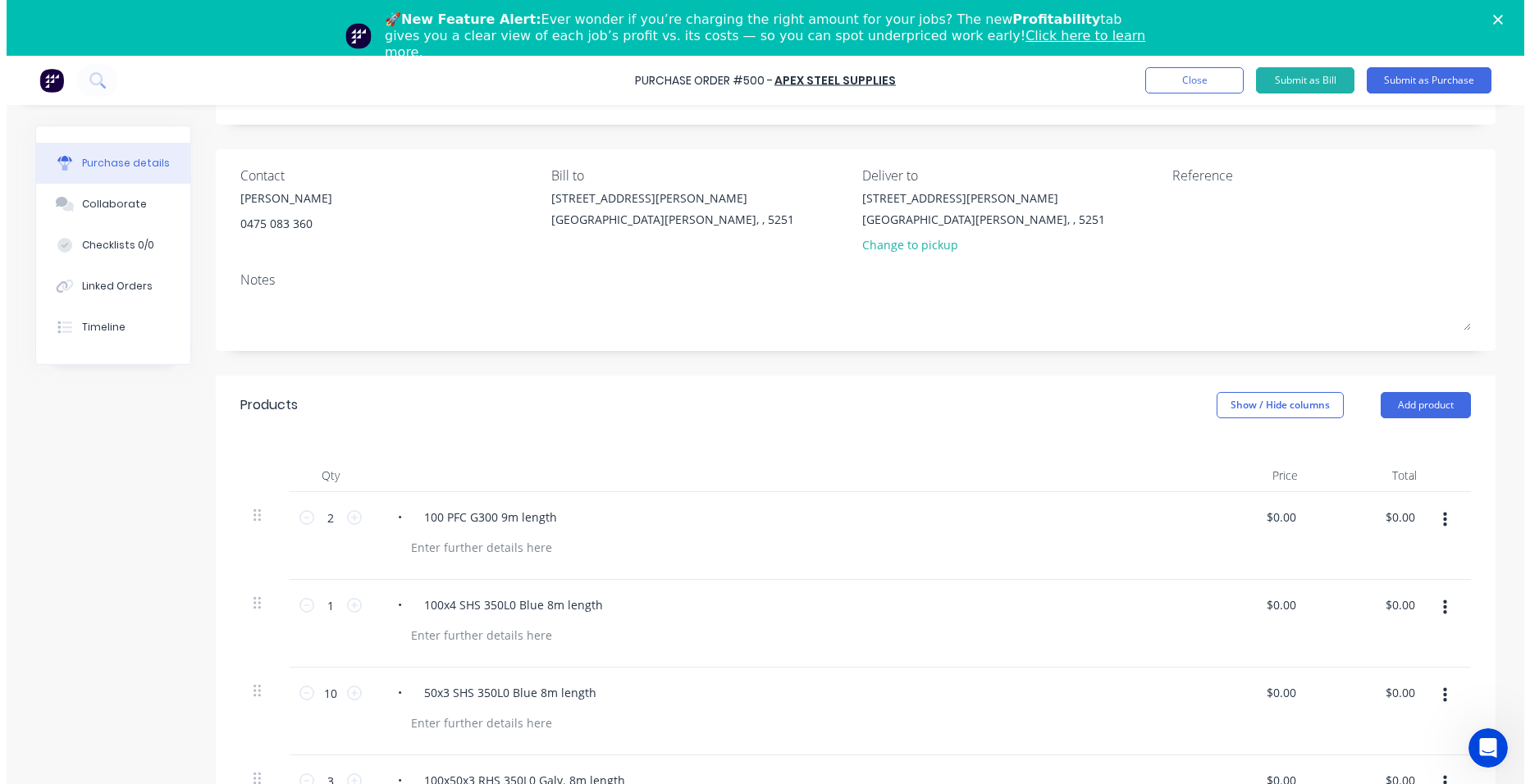
scroll to position [0, 0]
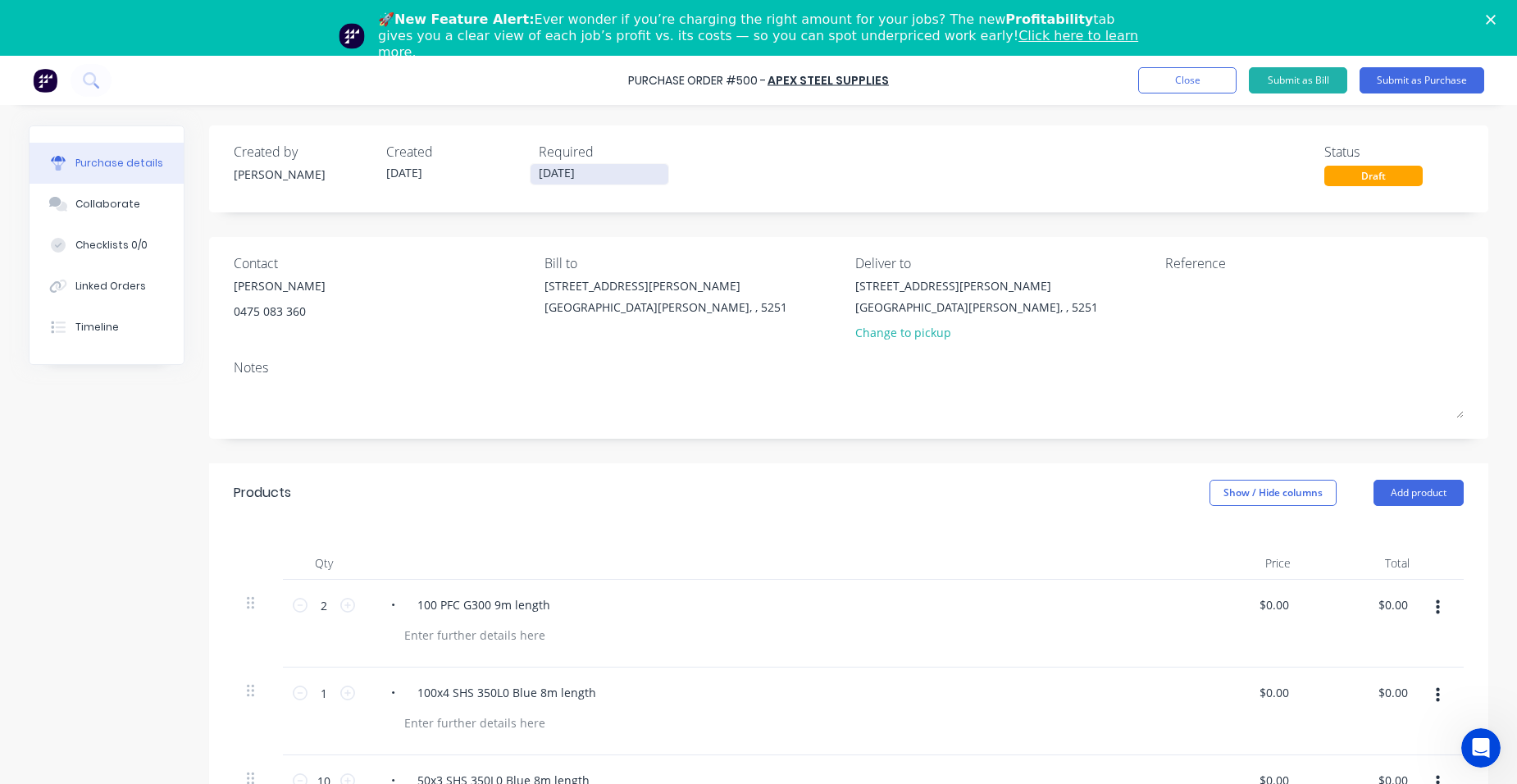
click at [586, 166] on input "[DATE]" at bounding box center [599, 175] width 138 height 21
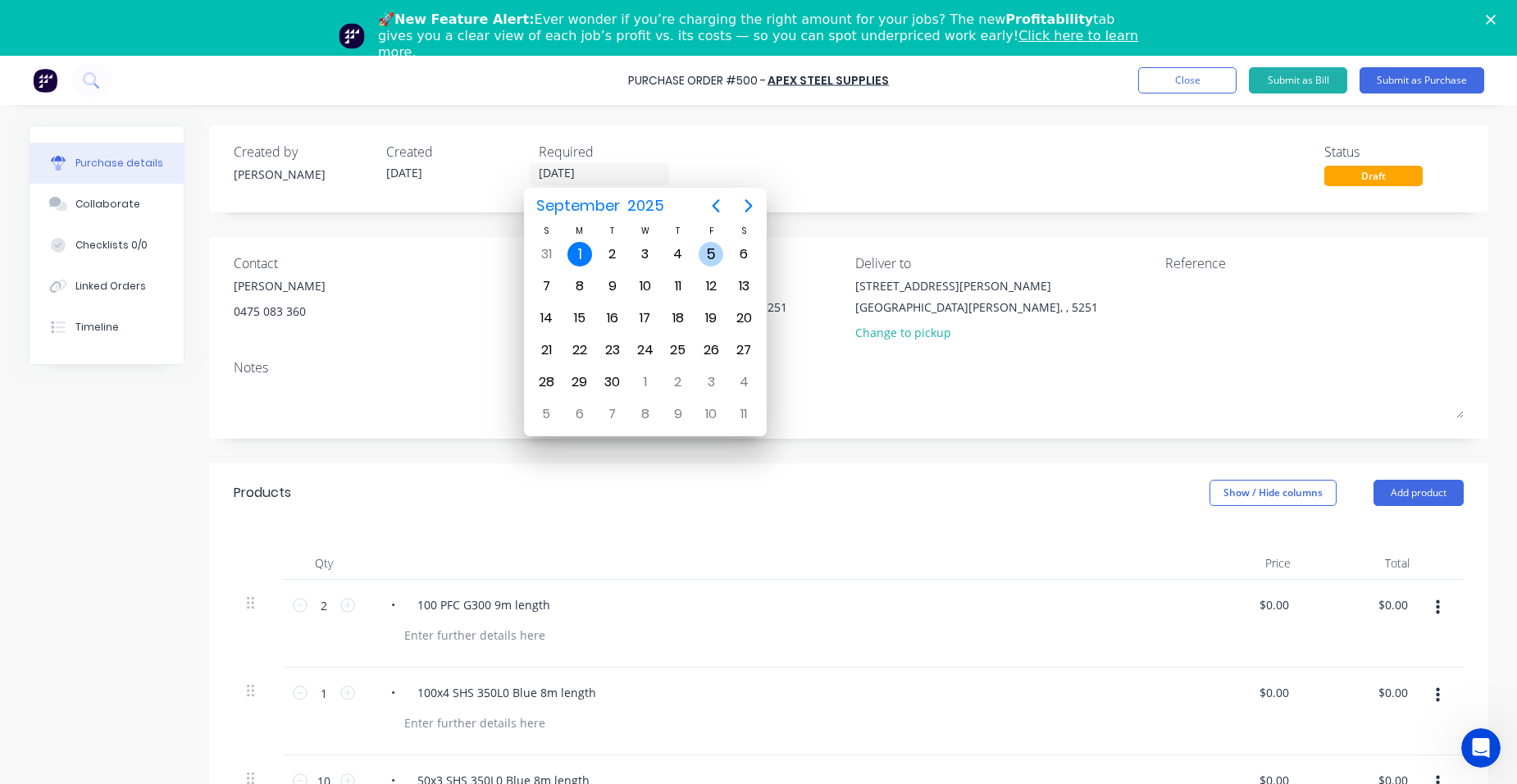
click at [716, 253] on div "5" at bounding box center [711, 254] width 25 height 25
type input "[DATE]"
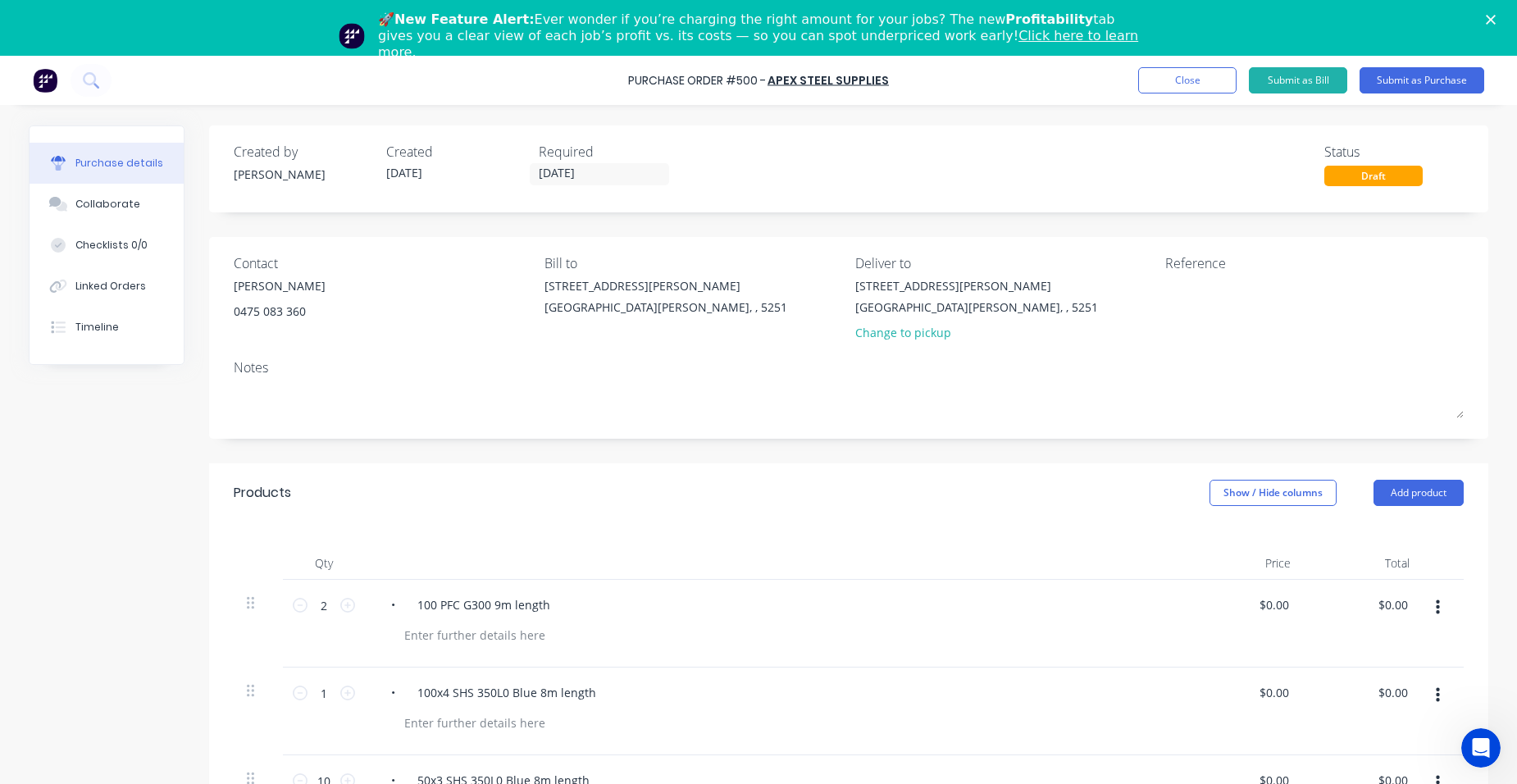
click at [1026, 503] on div "Products Show / Hide columns Add product" at bounding box center [848, 493] width 1279 height 59
click at [1405, 83] on button "Submit as Purchase" at bounding box center [1421, 81] width 124 height 27
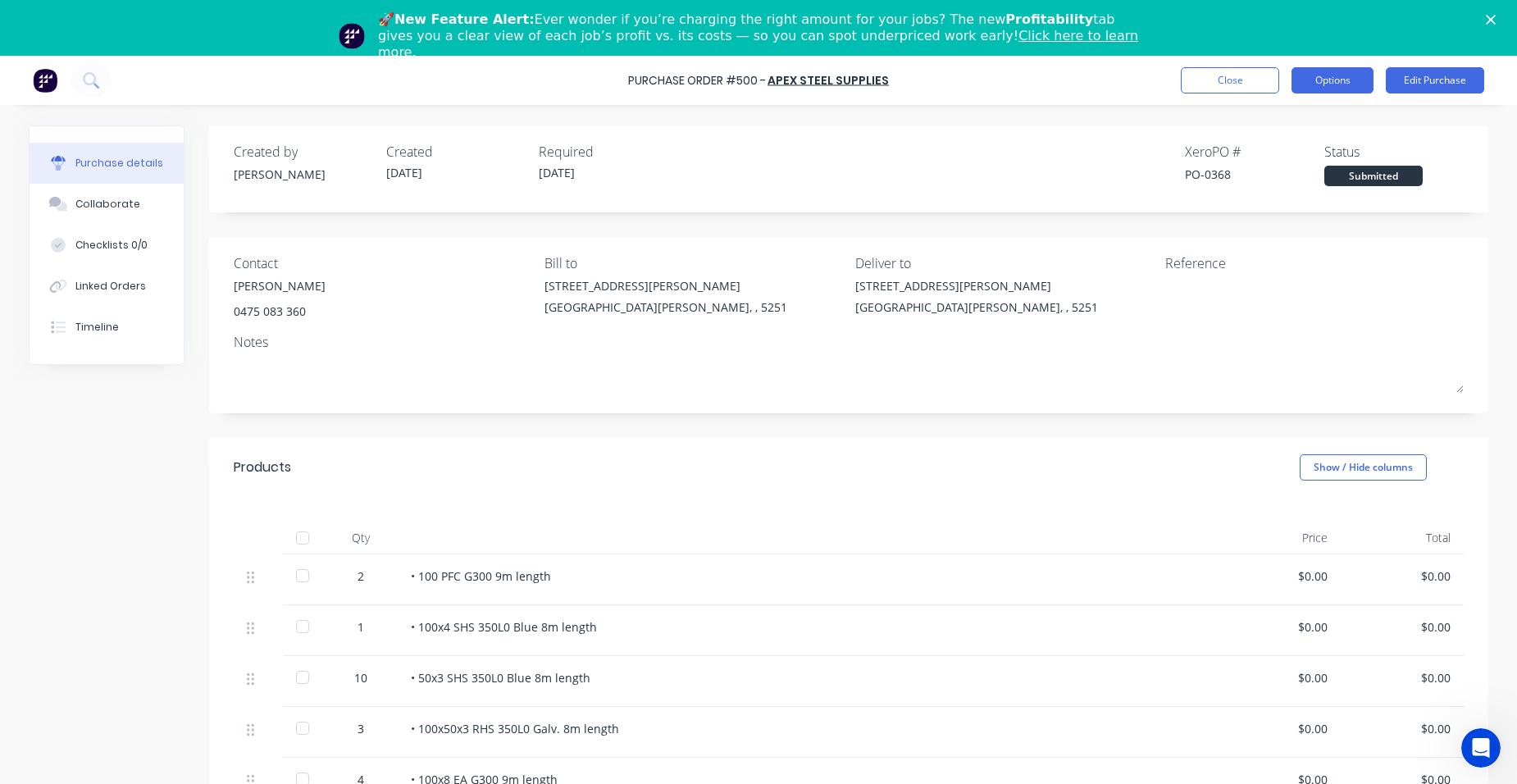
click at [1347, 86] on button "Options" at bounding box center [1332, 81] width 82 height 27
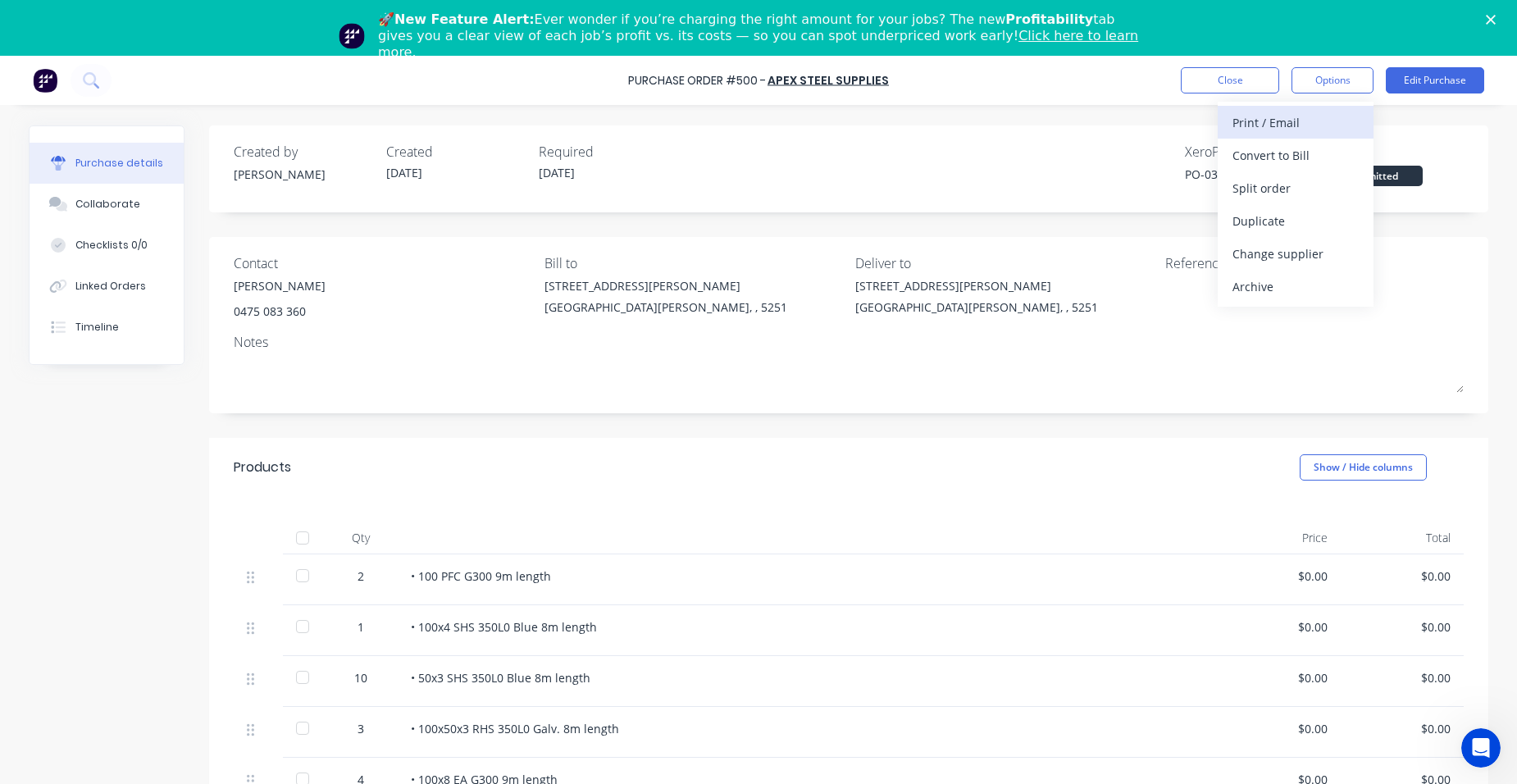
click at [1334, 118] on div "Print / Email" at bounding box center [1295, 122] width 126 height 24
click at [1317, 151] on div "With pricing" at bounding box center [1295, 155] width 126 height 24
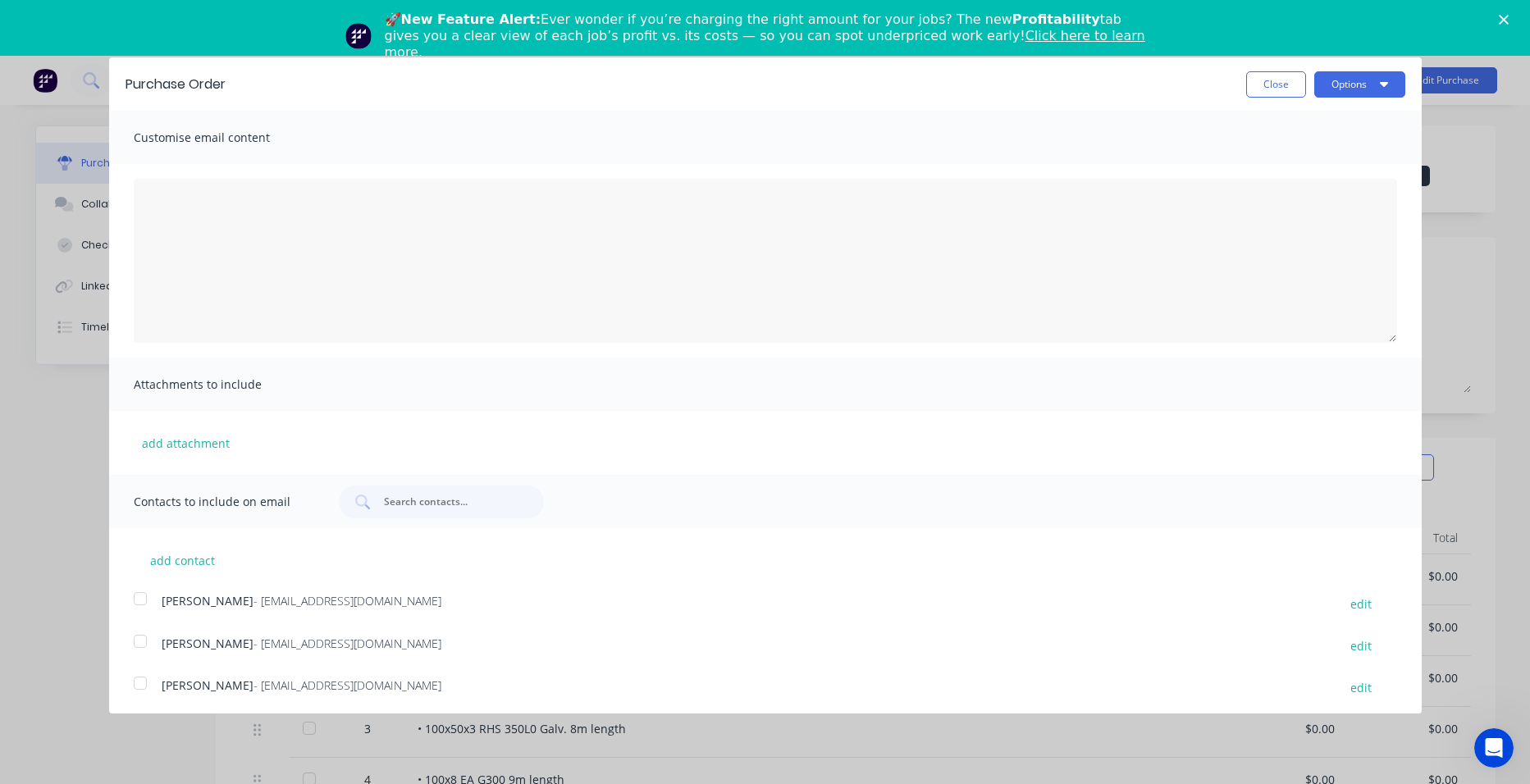
click at [140, 597] on div at bounding box center [140, 598] width 33 height 33
click at [1342, 82] on button "Options" at bounding box center [1360, 84] width 91 height 27
click at [1325, 156] on div "Email" at bounding box center [1327, 159] width 126 height 24
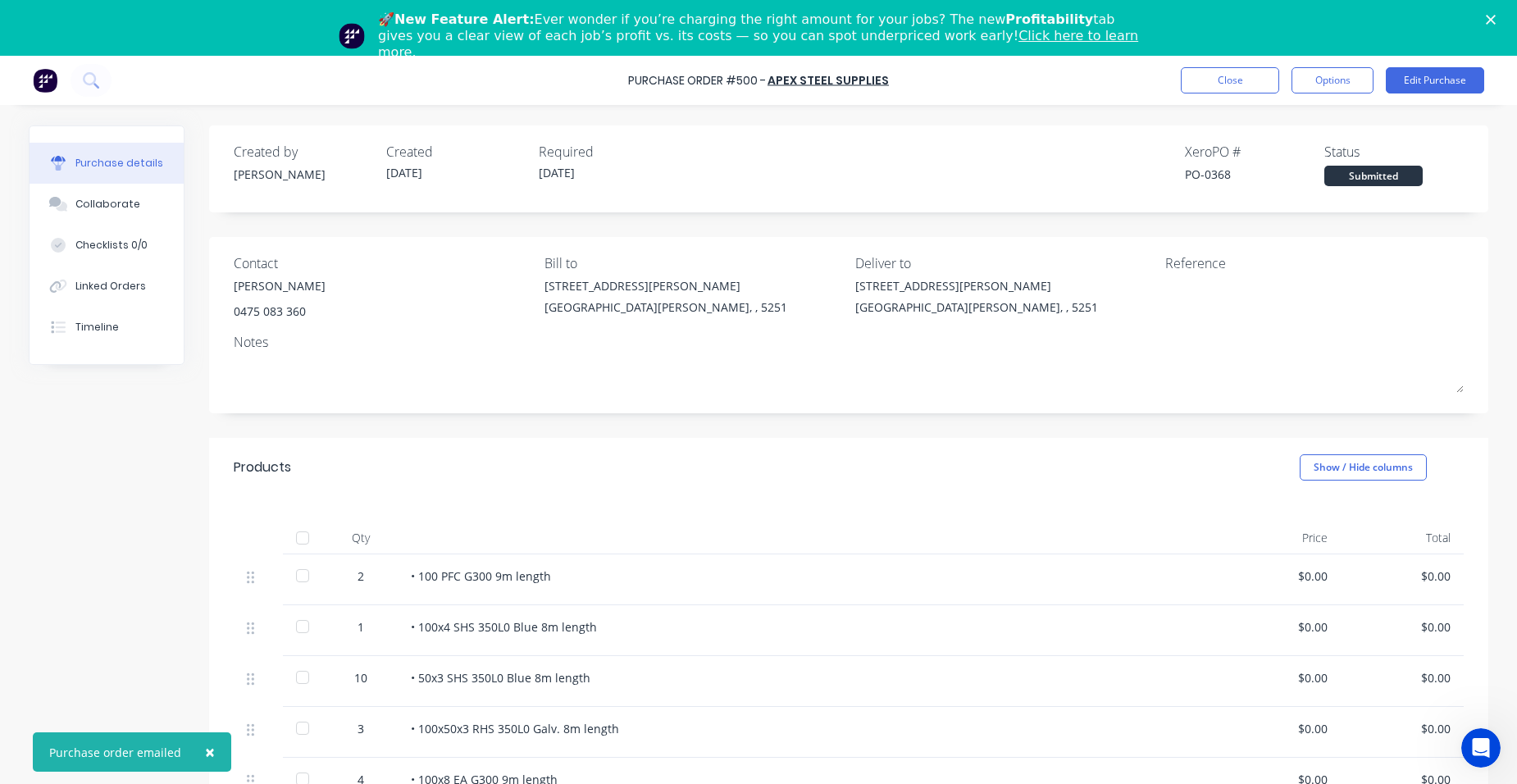
click at [1495, 17] on polygon "Close" at bounding box center [1490, 20] width 9 height 9
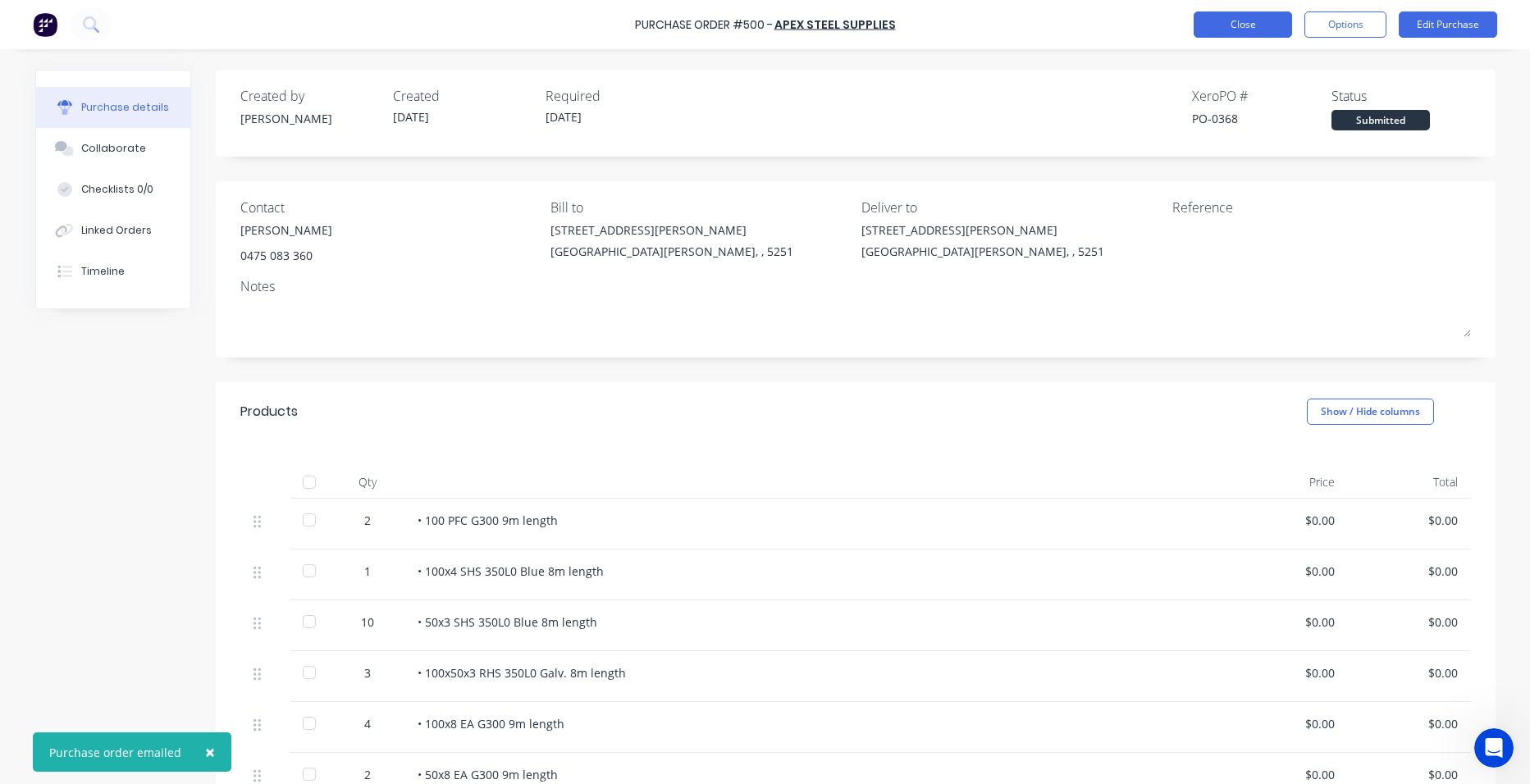
click at [1255, 29] on button "Close" at bounding box center [1243, 25] width 99 height 27
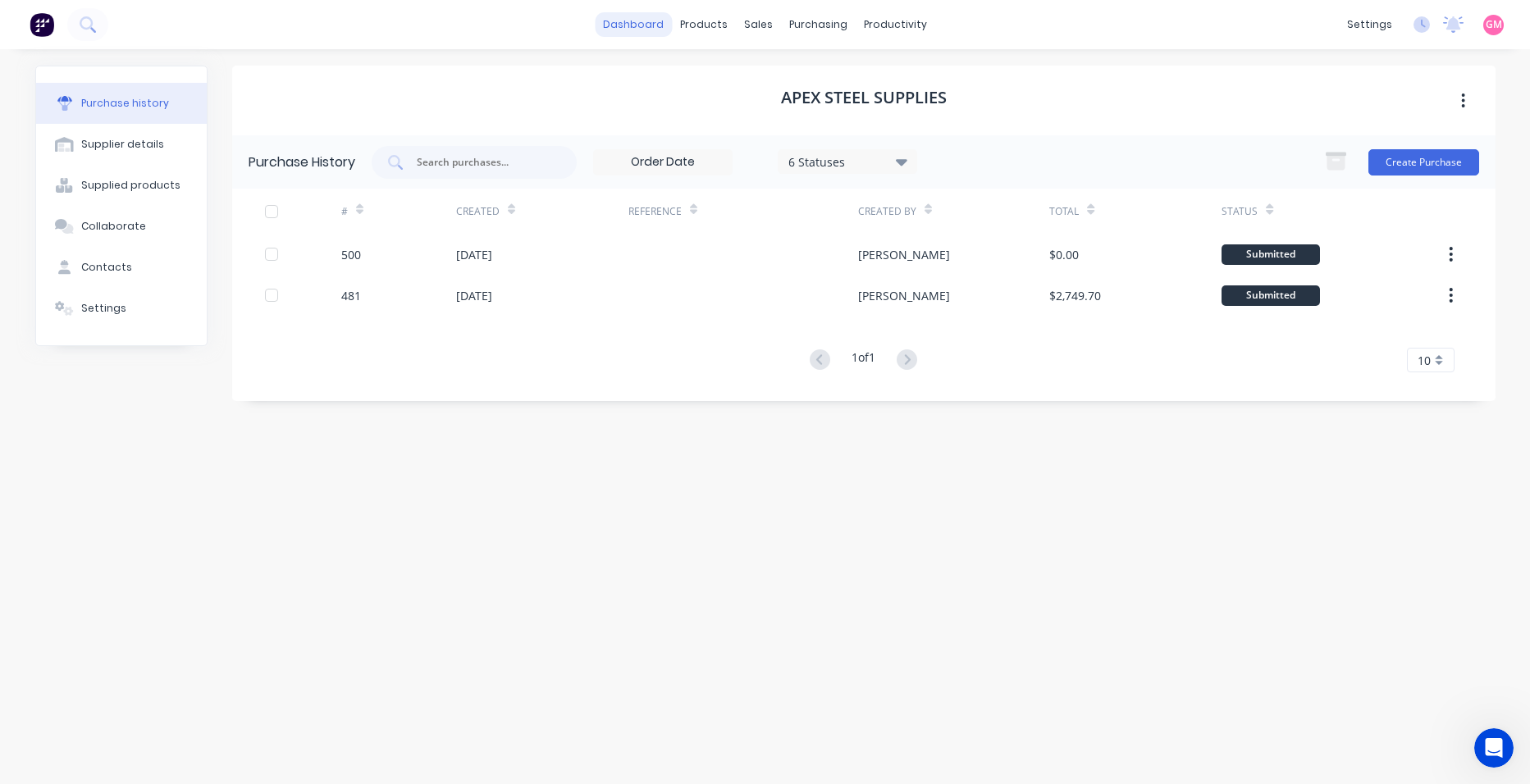
click at [649, 26] on link "dashboard" at bounding box center [633, 25] width 77 height 25
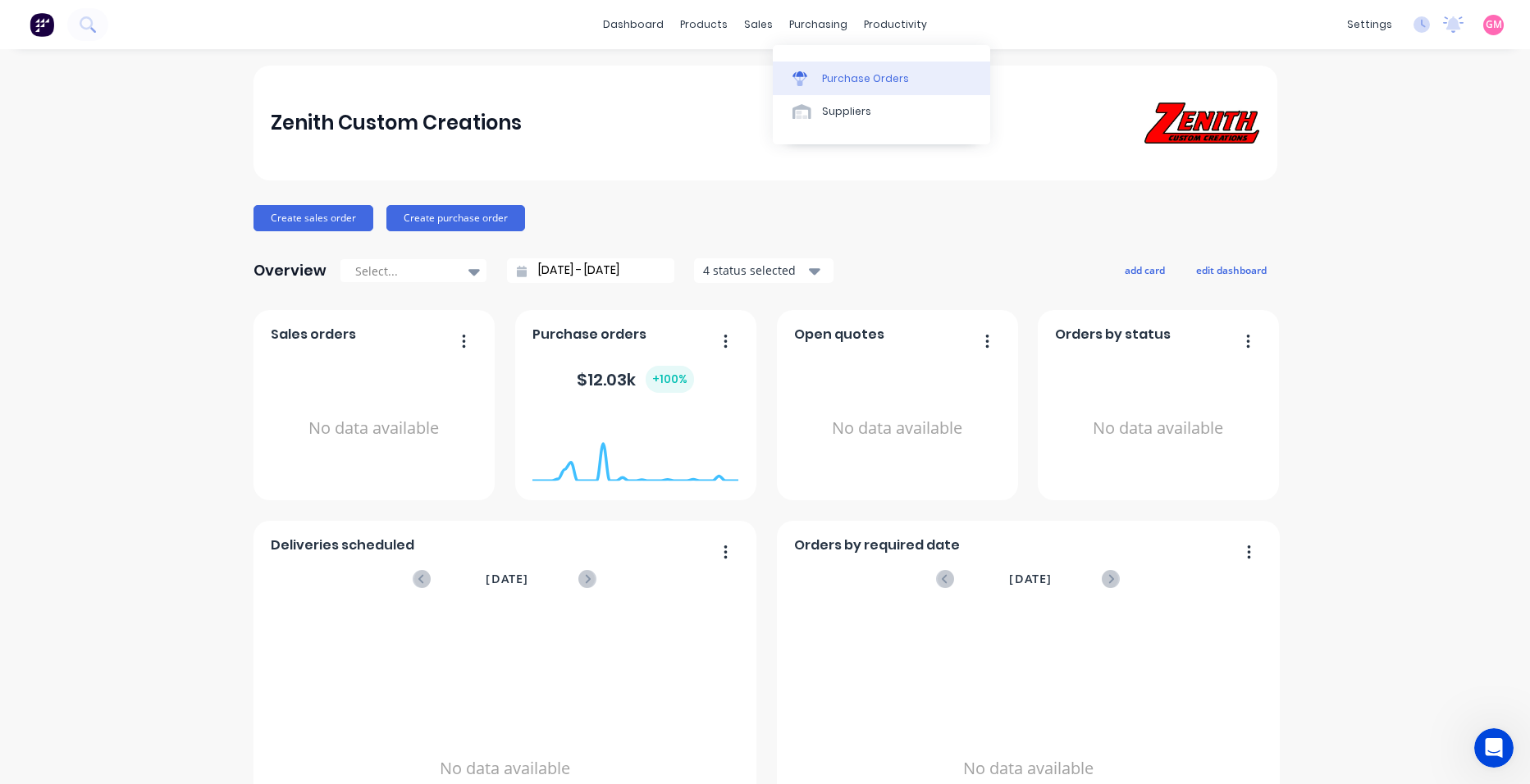
click at [879, 84] on div "Purchase Orders" at bounding box center [865, 79] width 87 height 15
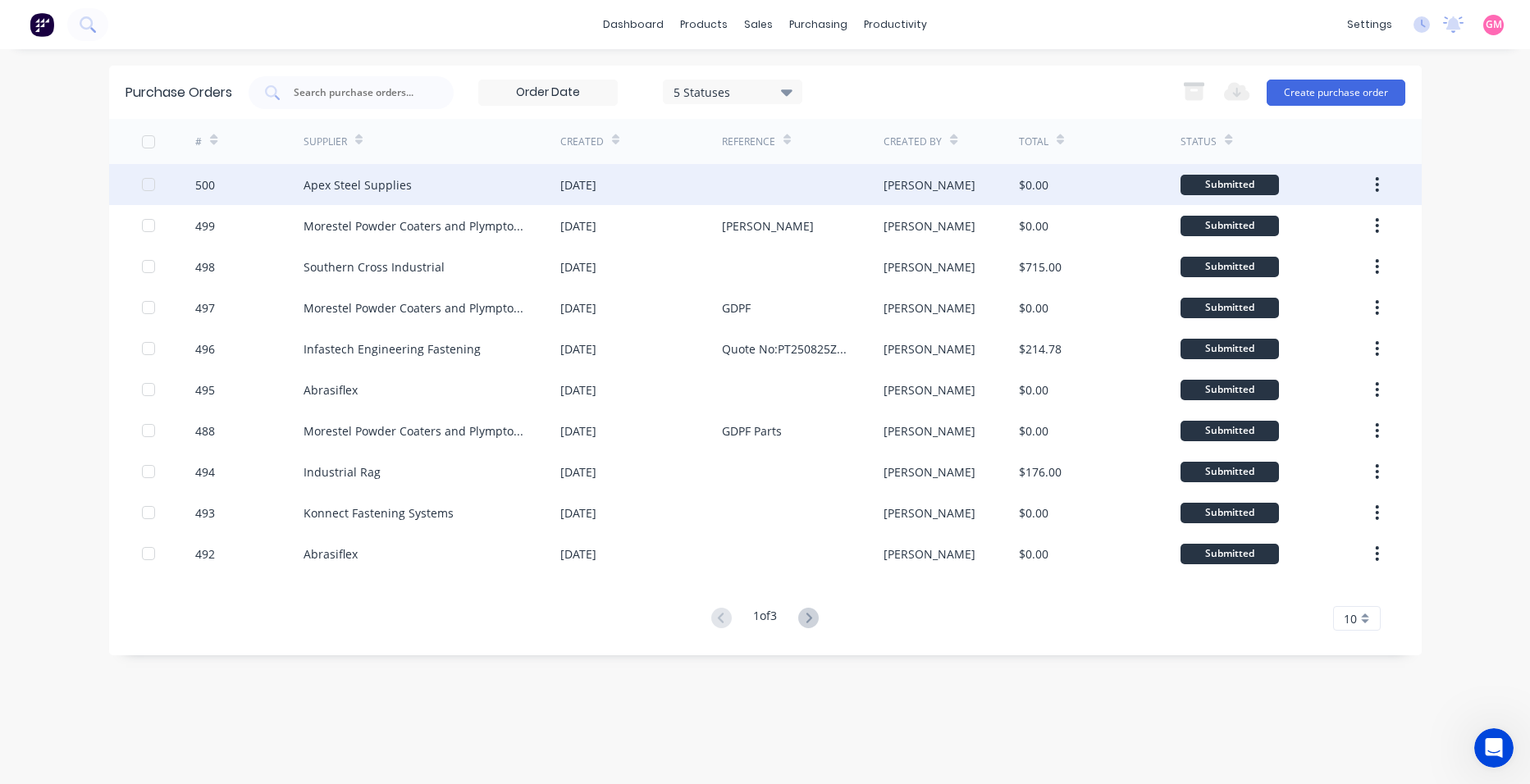
click at [412, 195] on div "Apex Steel Supplies" at bounding box center [432, 184] width 256 height 41
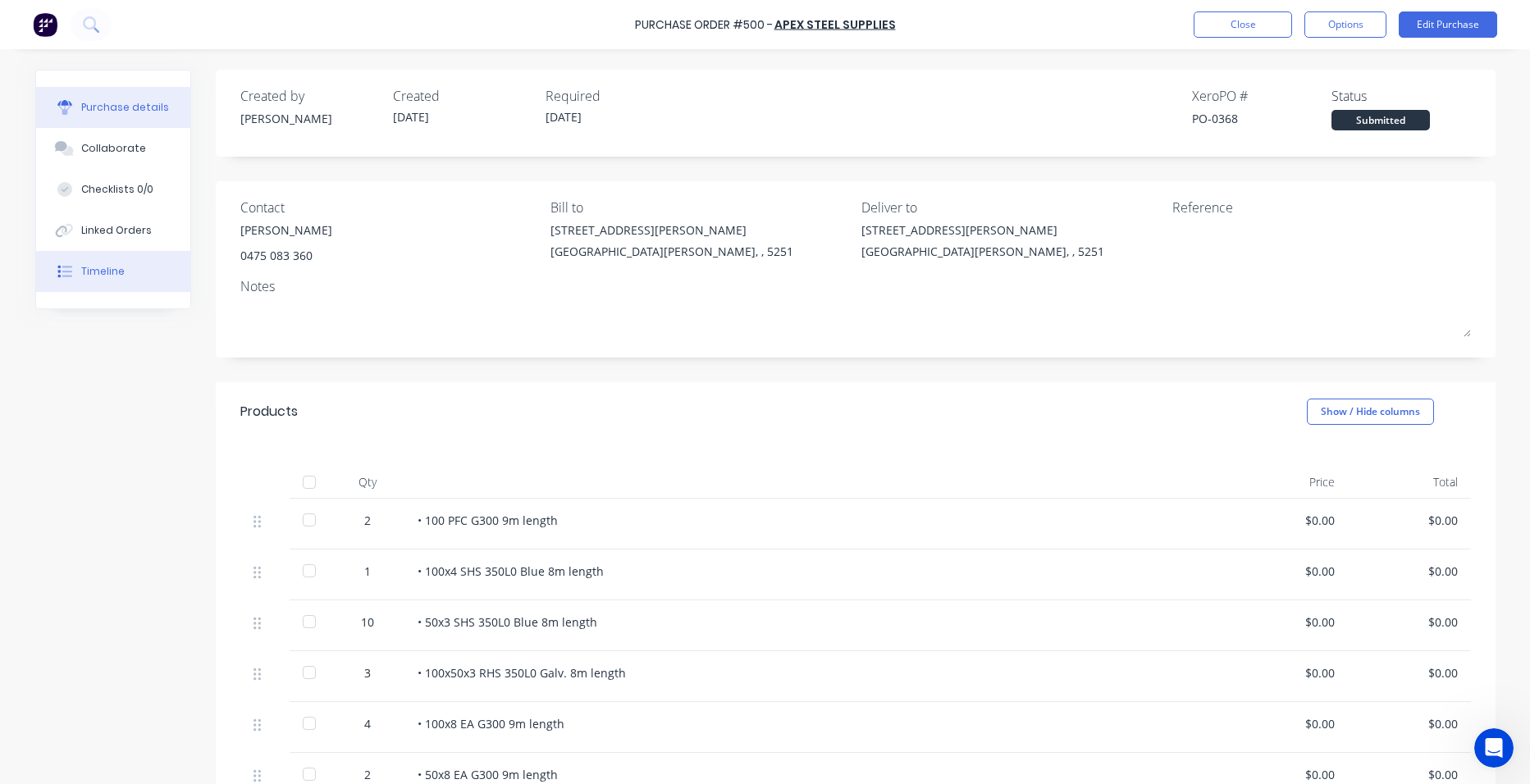
click at [103, 263] on button "Timeline" at bounding box center [113, 271] width 154 height 41
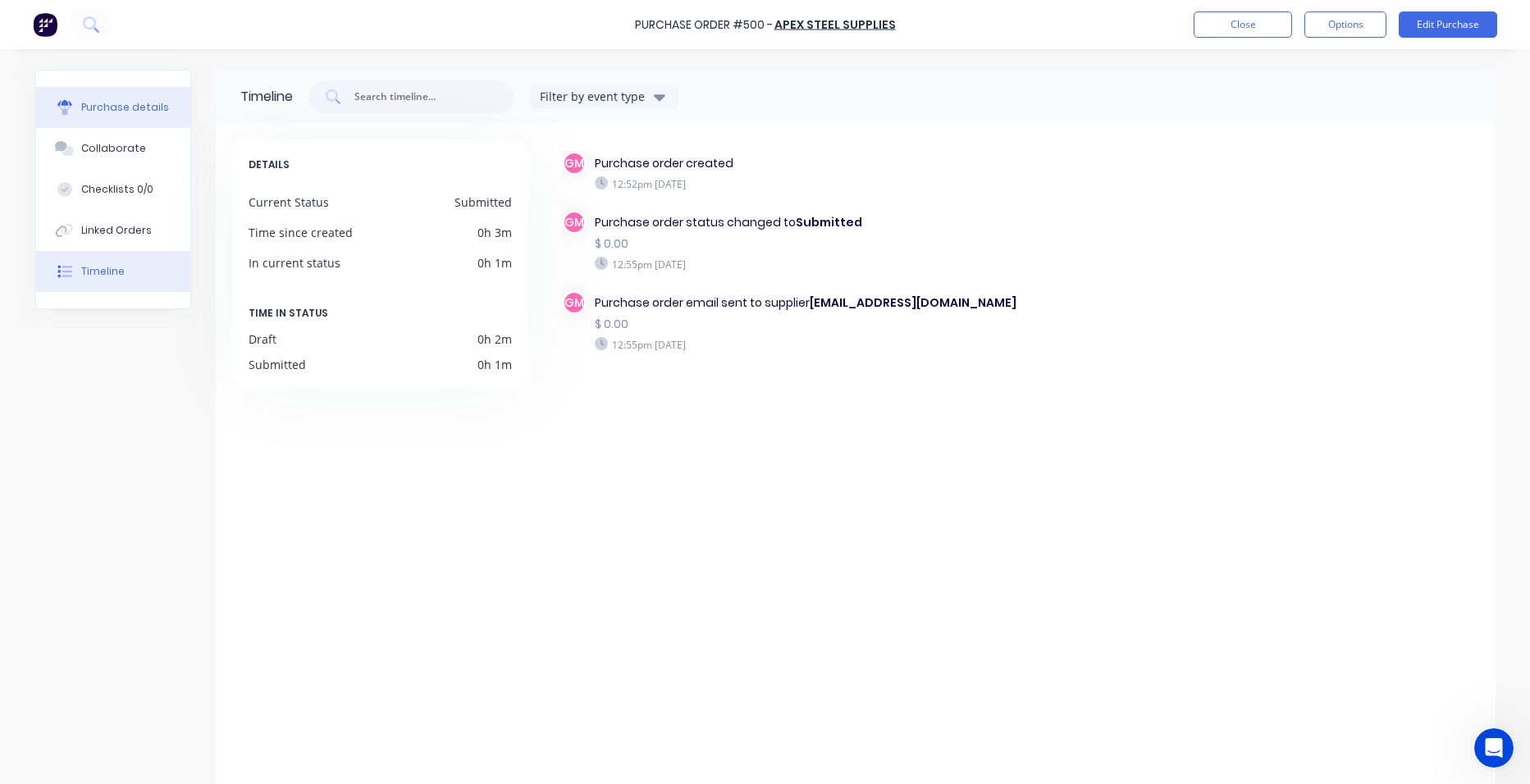
click at [119, 95] on button "Purchase details" at bounding box center [113, 107] width 154 height 41
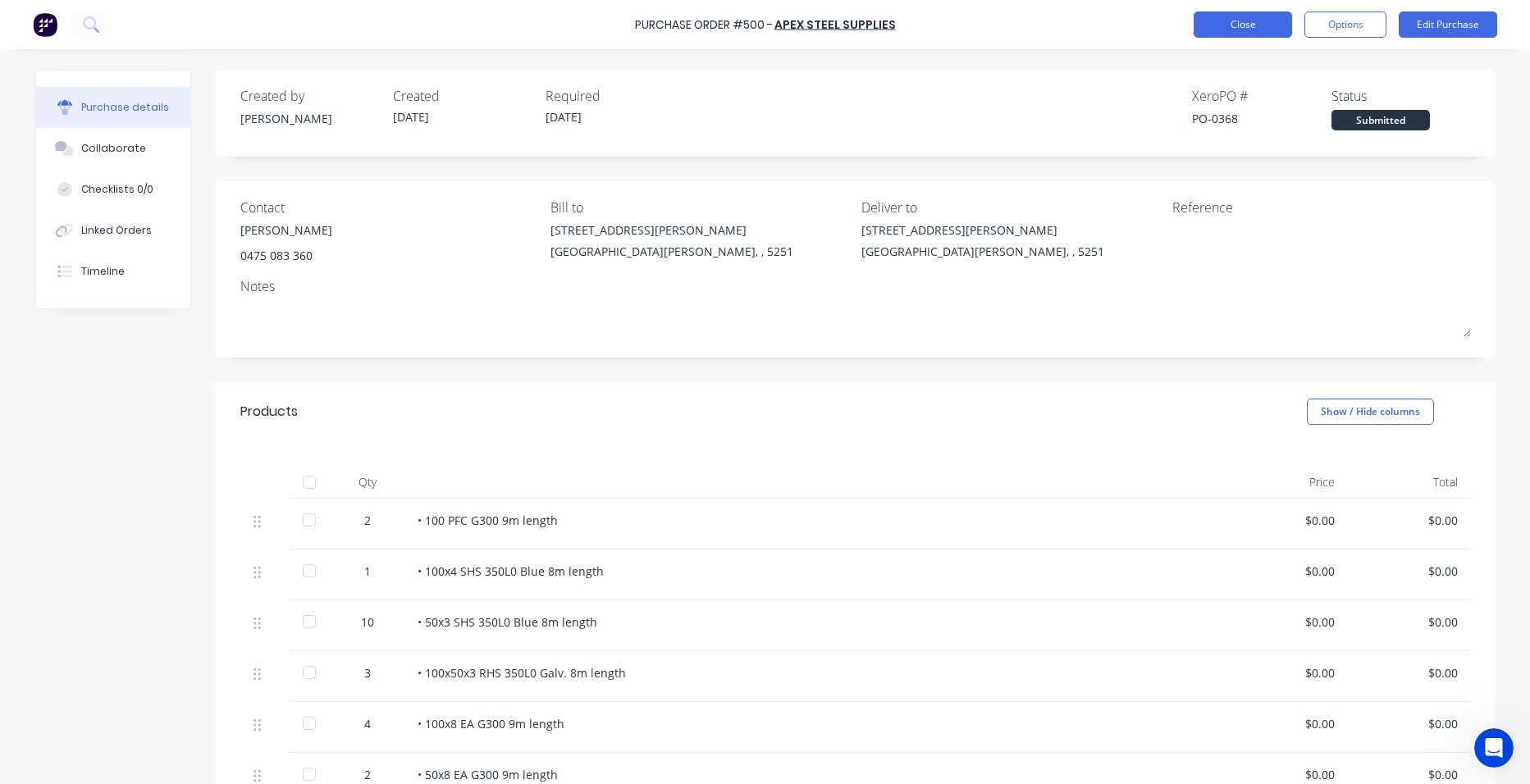
click at [1285, 27] on button "Close" at bounding box center [1243, 25] width 99 height 27
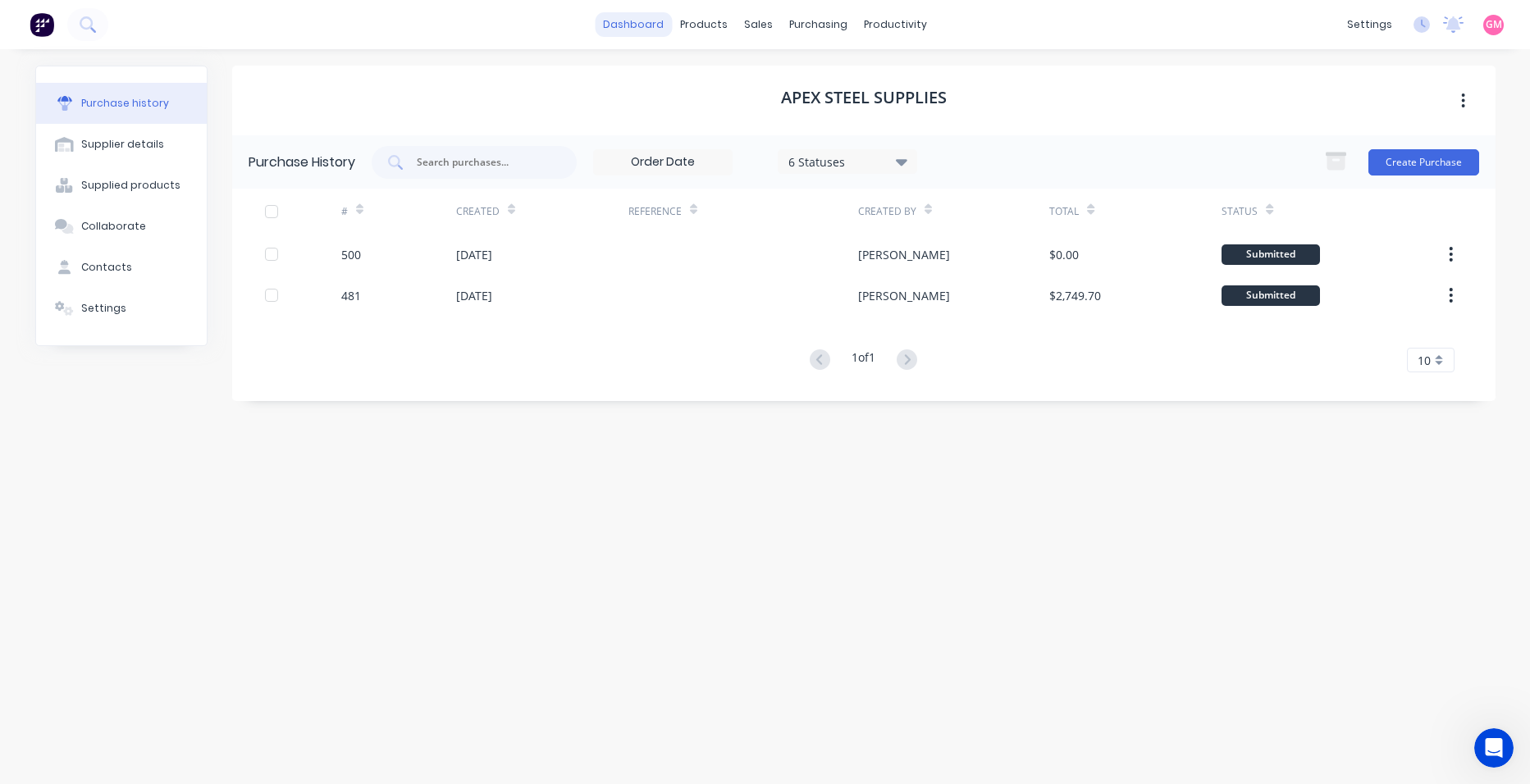
click at [638, 20] on link "dashboard" at bounding box center [633, 25] width 77 height 25
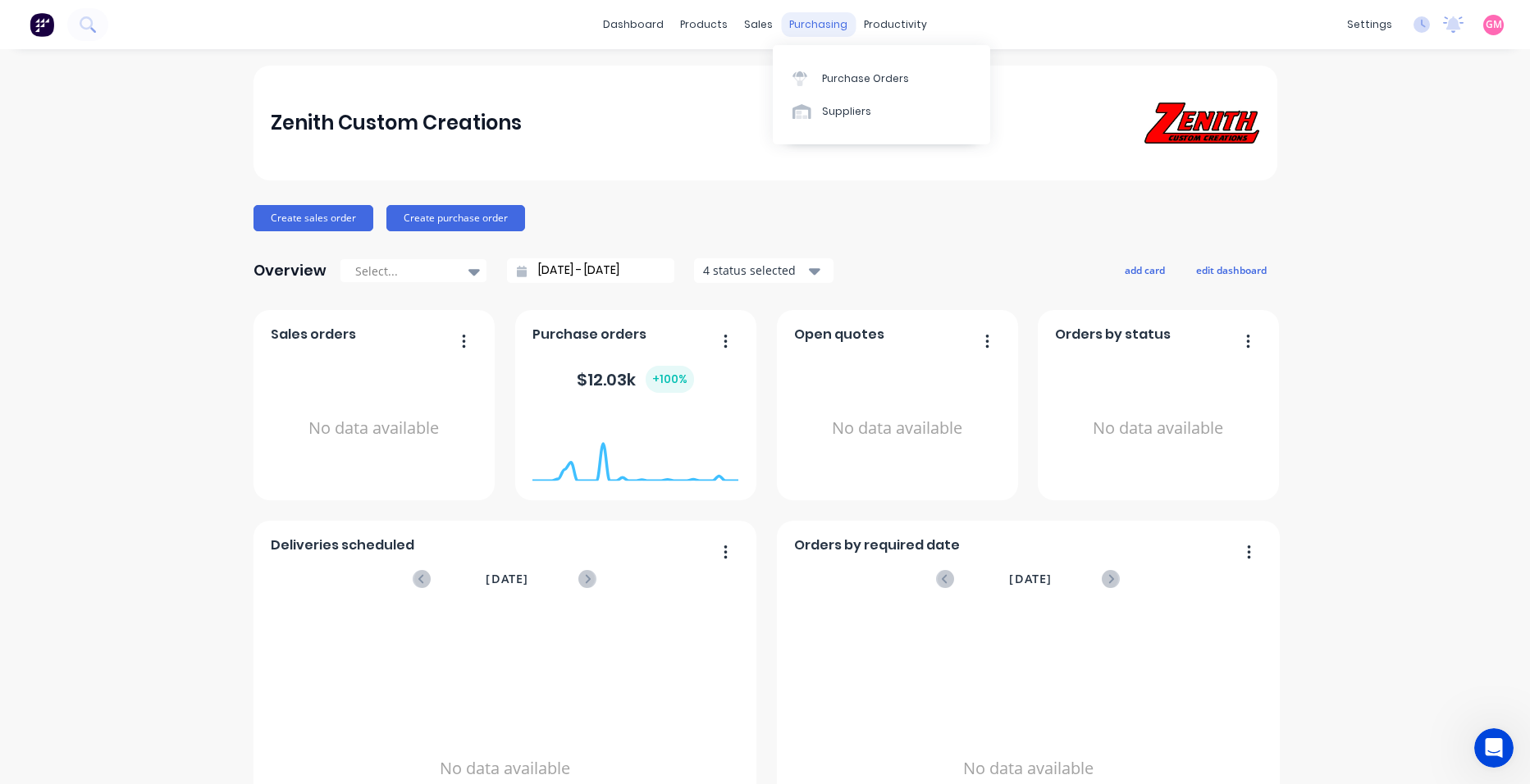
click at [817, 24] on div "purchasing" at bounding box center [818, 25] width 75 height 25
click at [876, 81] on div "Purchase Orders" at bounding box center [865, 79] width 87 height 15
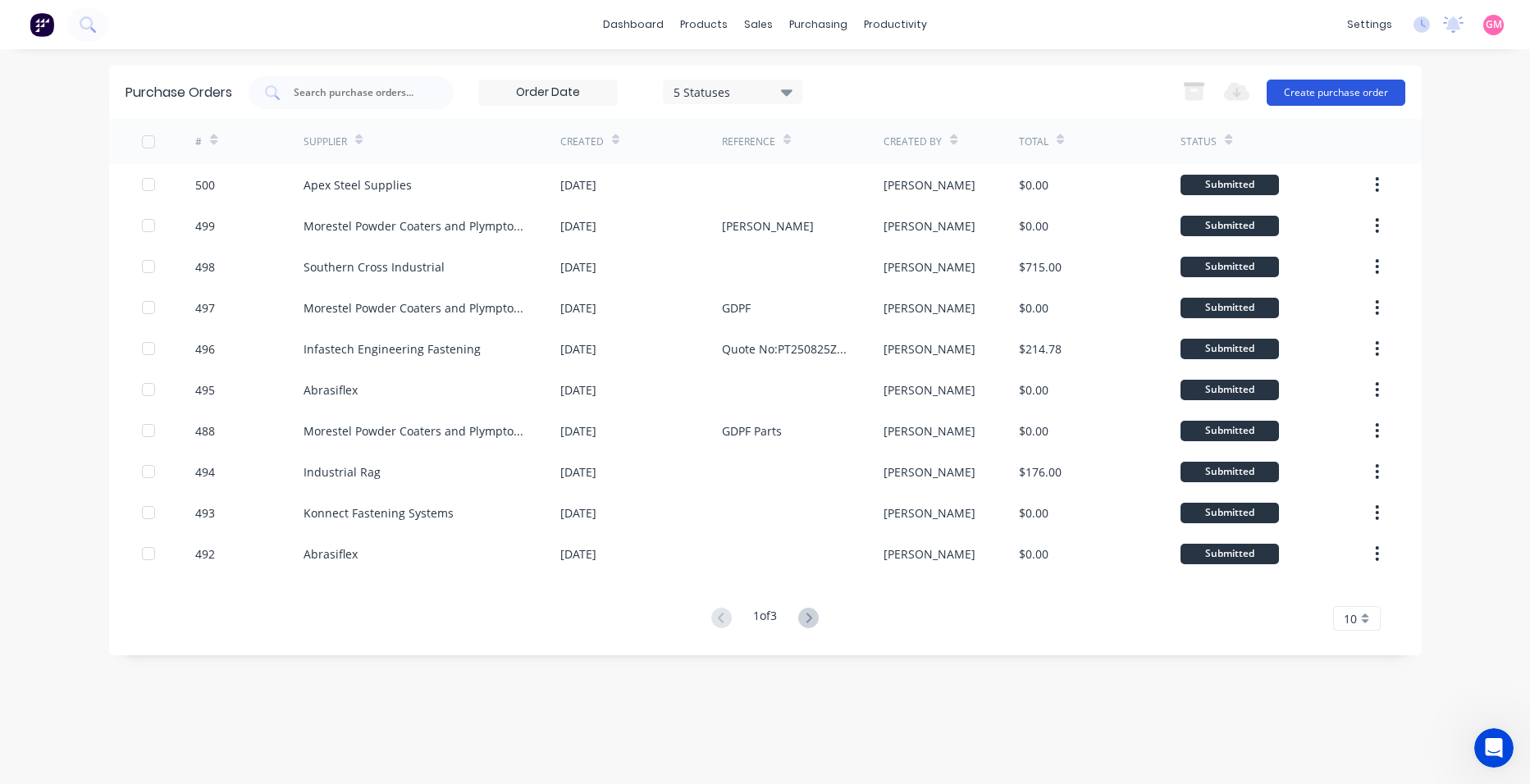
click at [1361, 92] on button "Create purchase order" at bounding box center [1336, 93] width 139 height 27
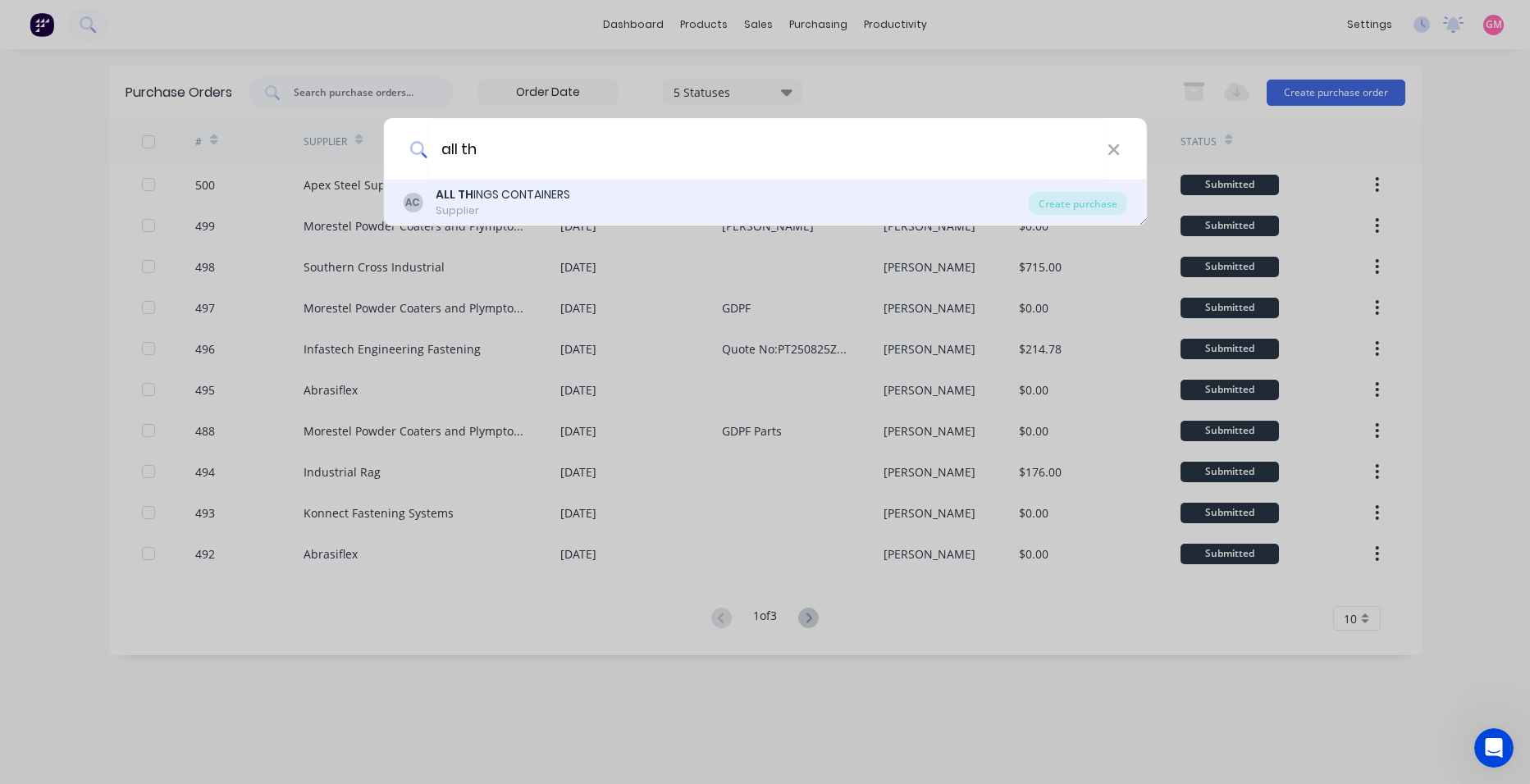
type input "all th"
click at [941, 212] on div "AC ALL TH INGS CONTAINERS Supplier" at bounding box center [715, 202] width 626 height 32
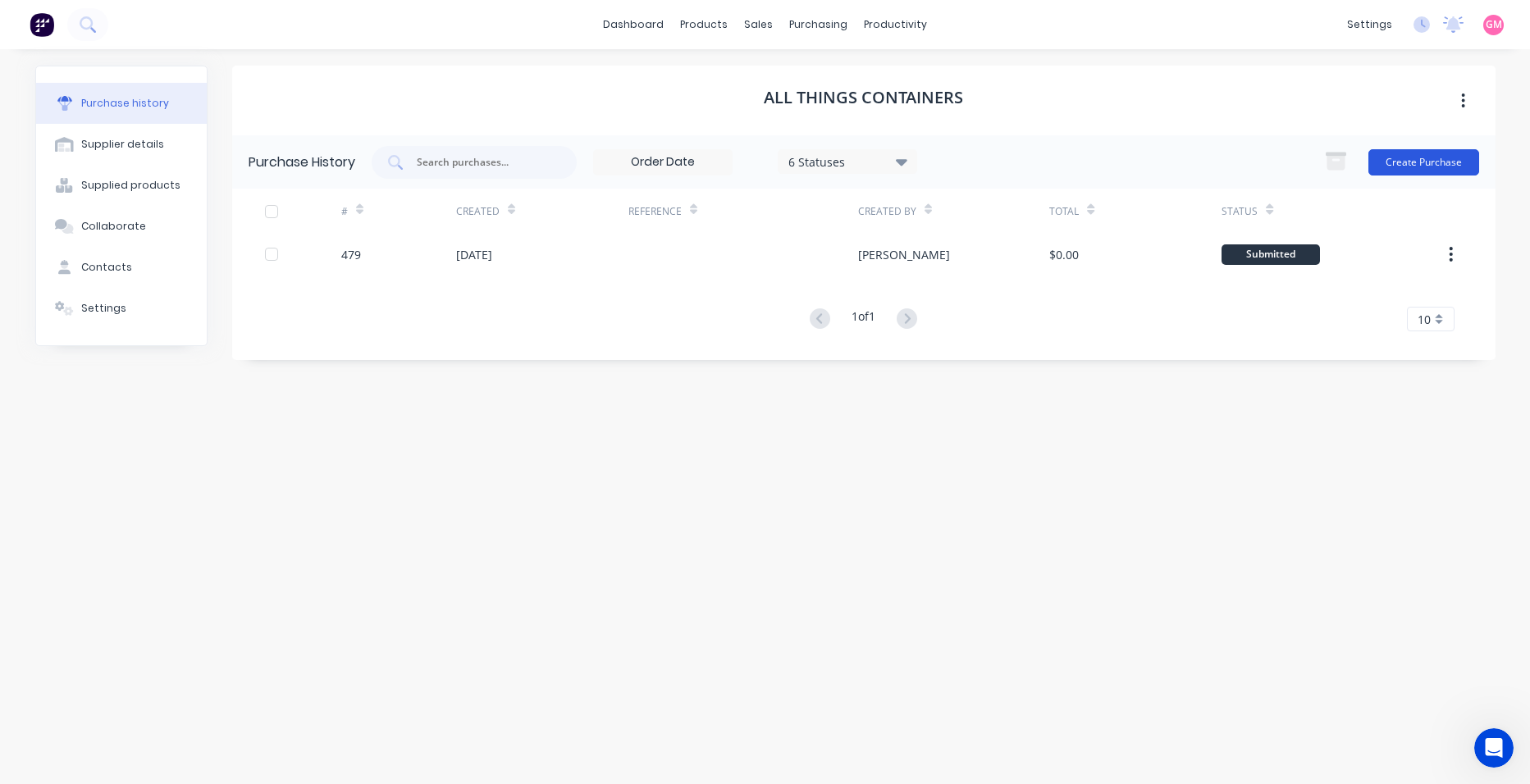
click at [1406, 159] on button "Create Purchase" at bounding box center [1424, 162] width 111 height 27
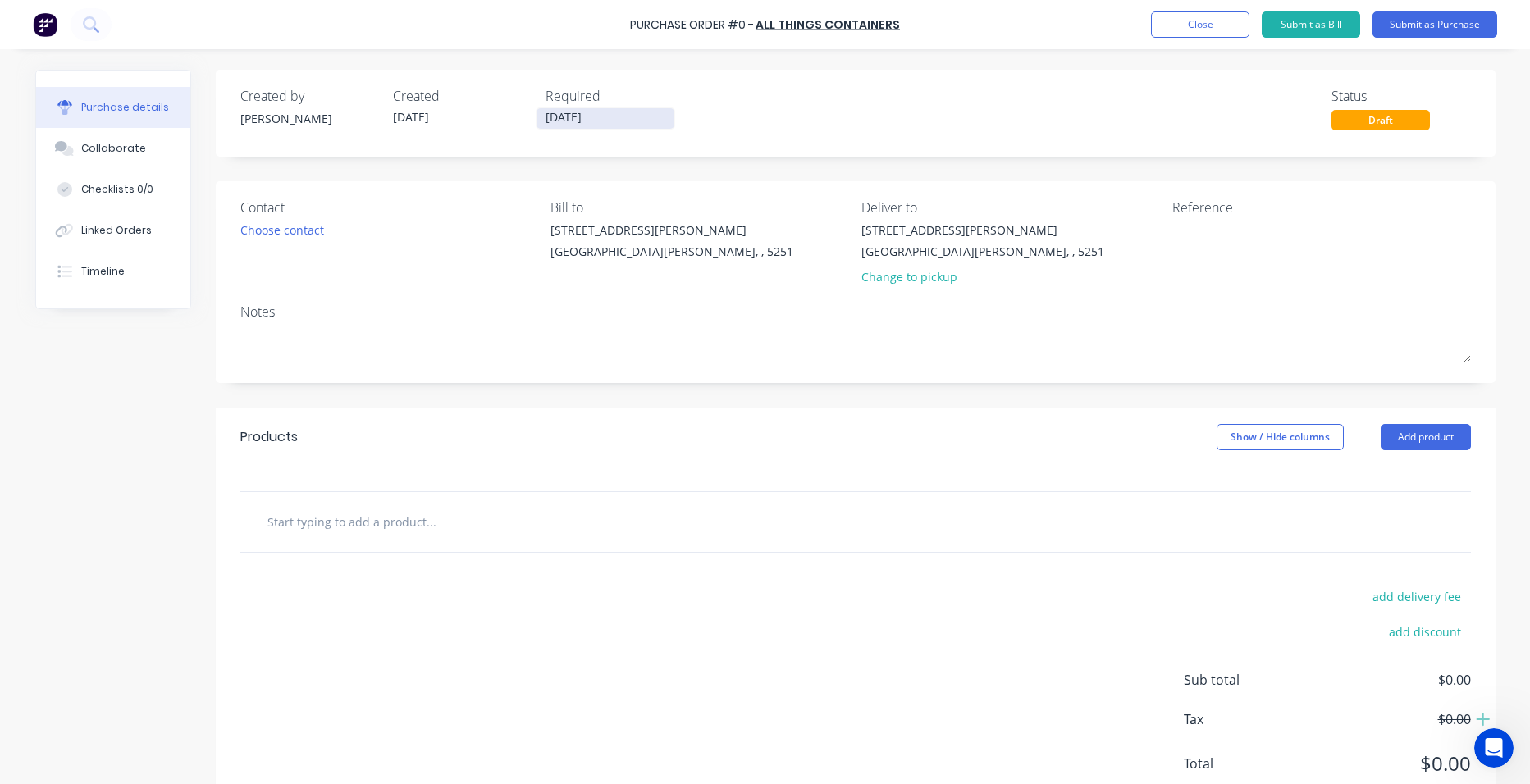
click at [606, 118] on input "[DATE]" at bounding box center [605, 119] width 138 height 21
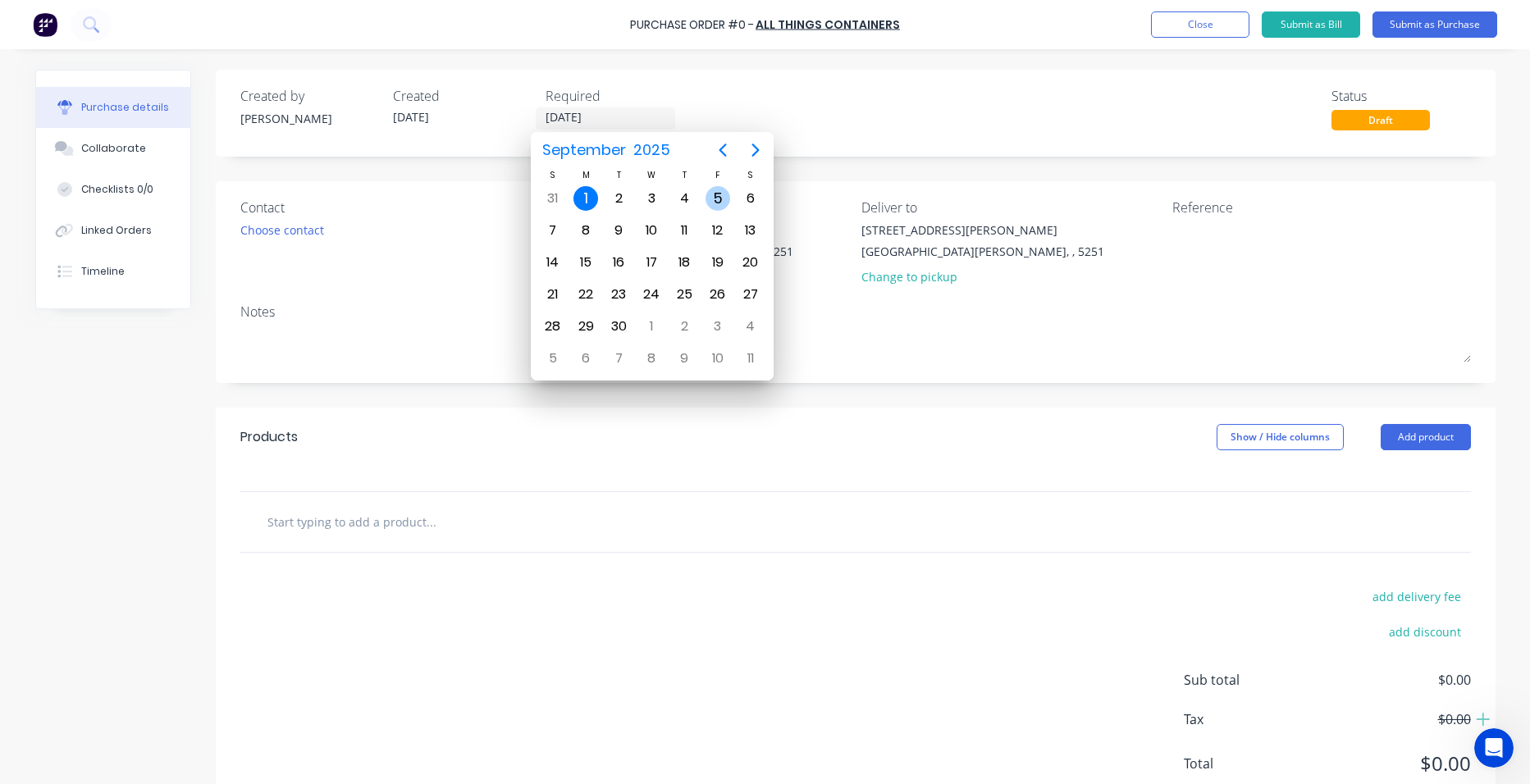
click at [713, 202] on div "5" at bounding box center [718, 198] width 25 height 25
type input "[DATE]"
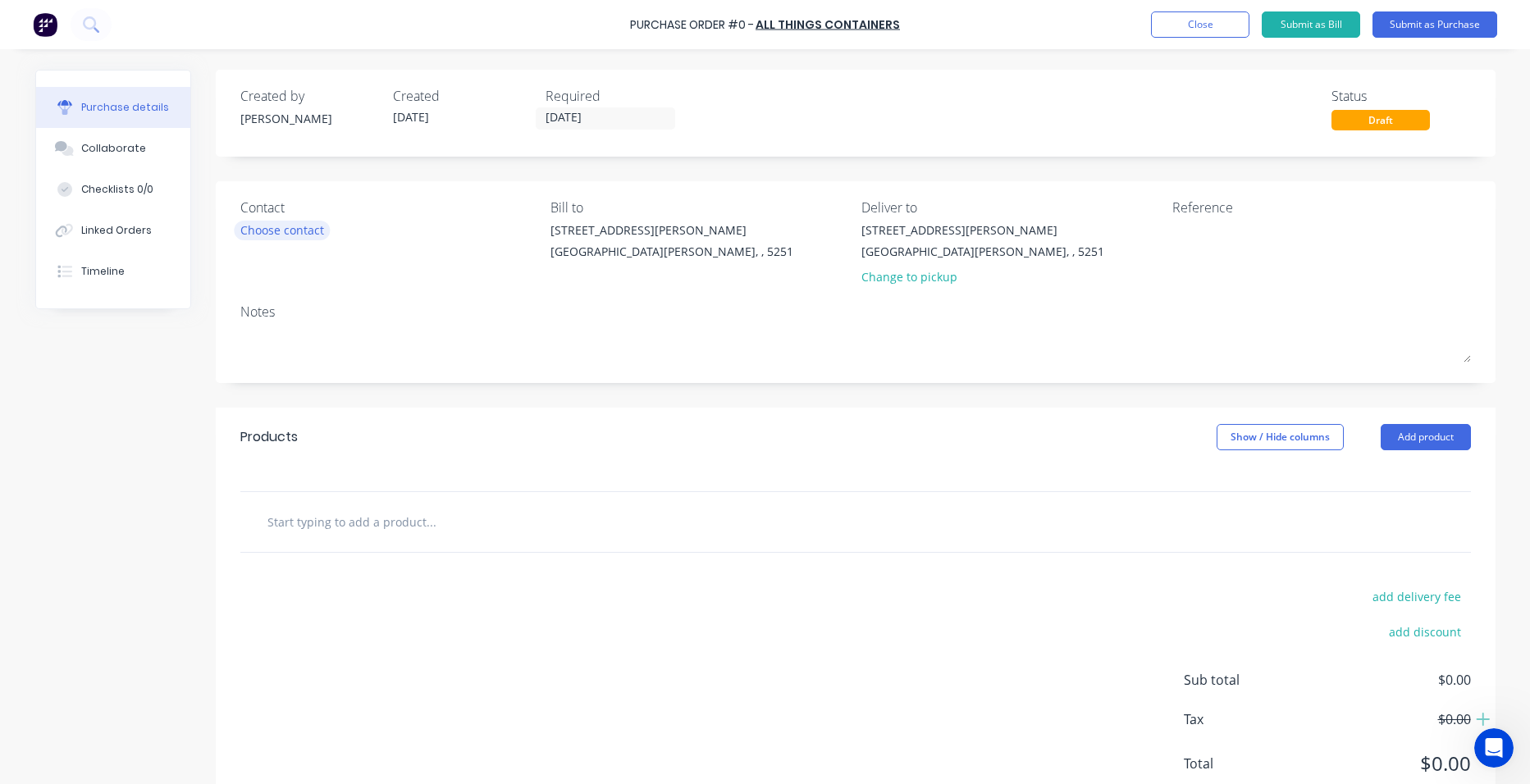
click at [290, 223] on div "Choose contact" at bounding box center [282, 230] width 84 height 17
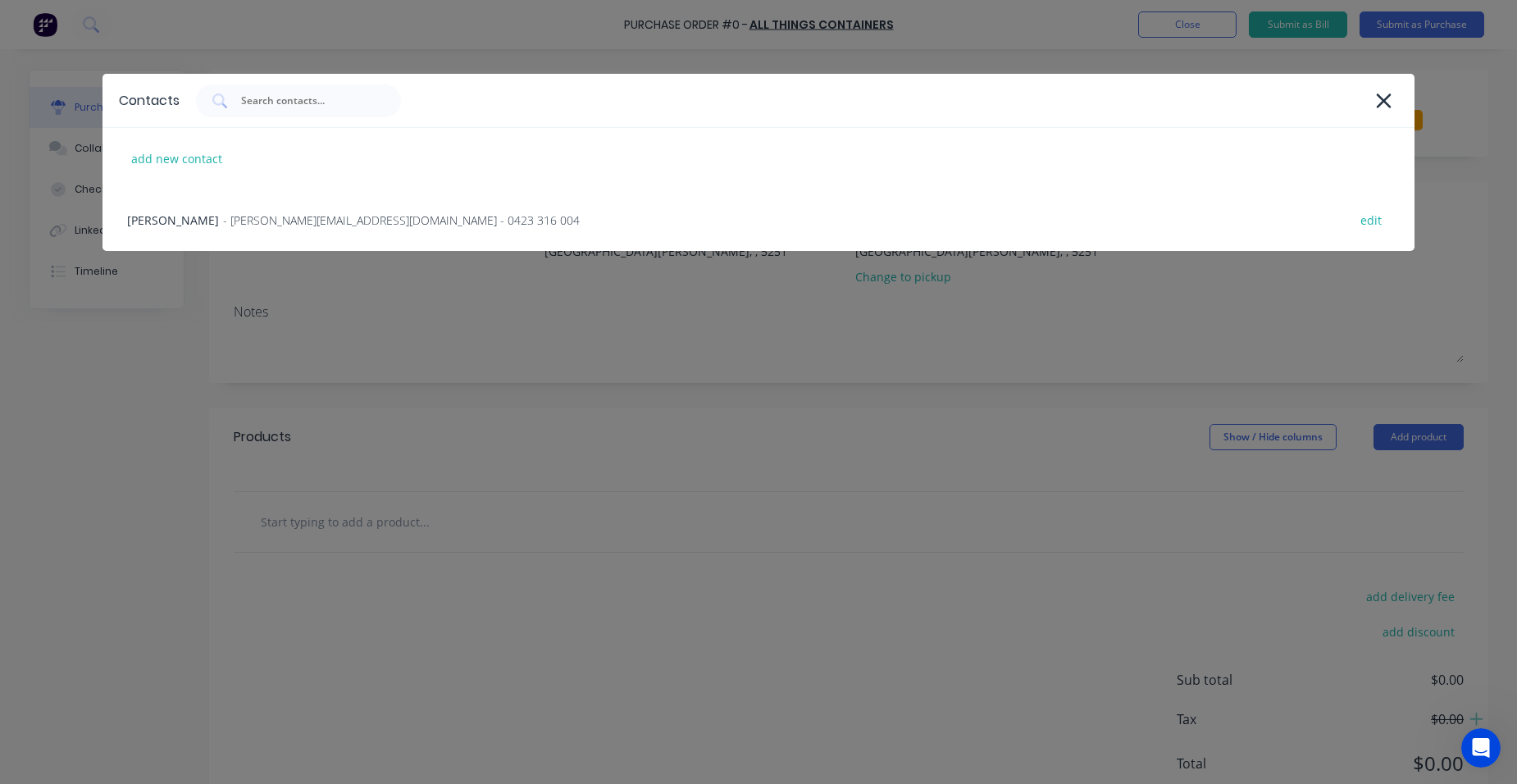
drag, startPoint x: 302, startPoint y: 206, endPoint x: 442, endPoint y: 225, distance: 141.3
click at [304, 206] on div "[PERSON_NAME] - [PERSON_NAME][EMAIL_ADDRESS][DOMAIN_NAME] - 0423 316 004 edit" at bounding box center [758, 220] width 1312 height 62
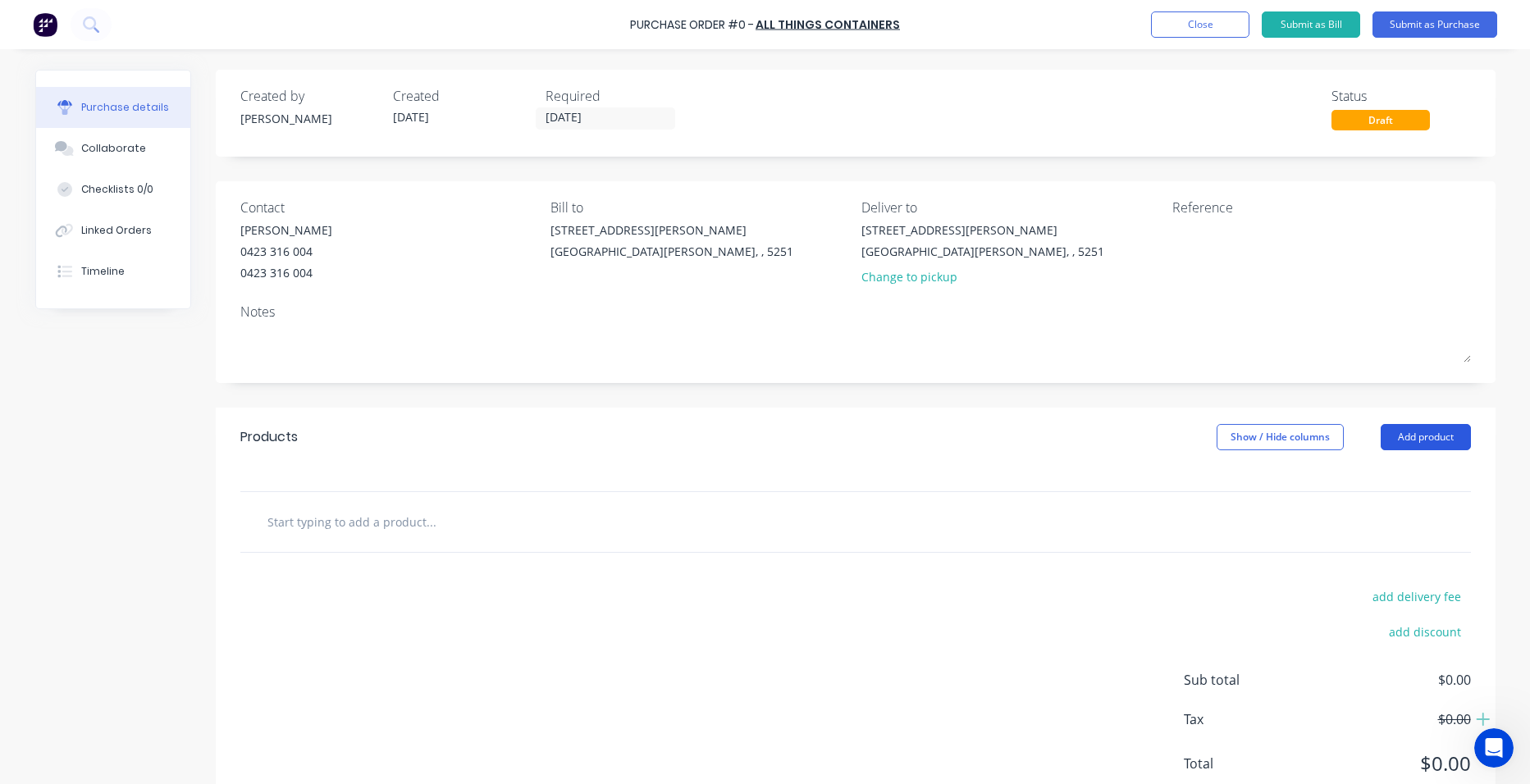
click at [1413, 430] on button "Add product" at bounding box center [1426, 438] width 90 height 27
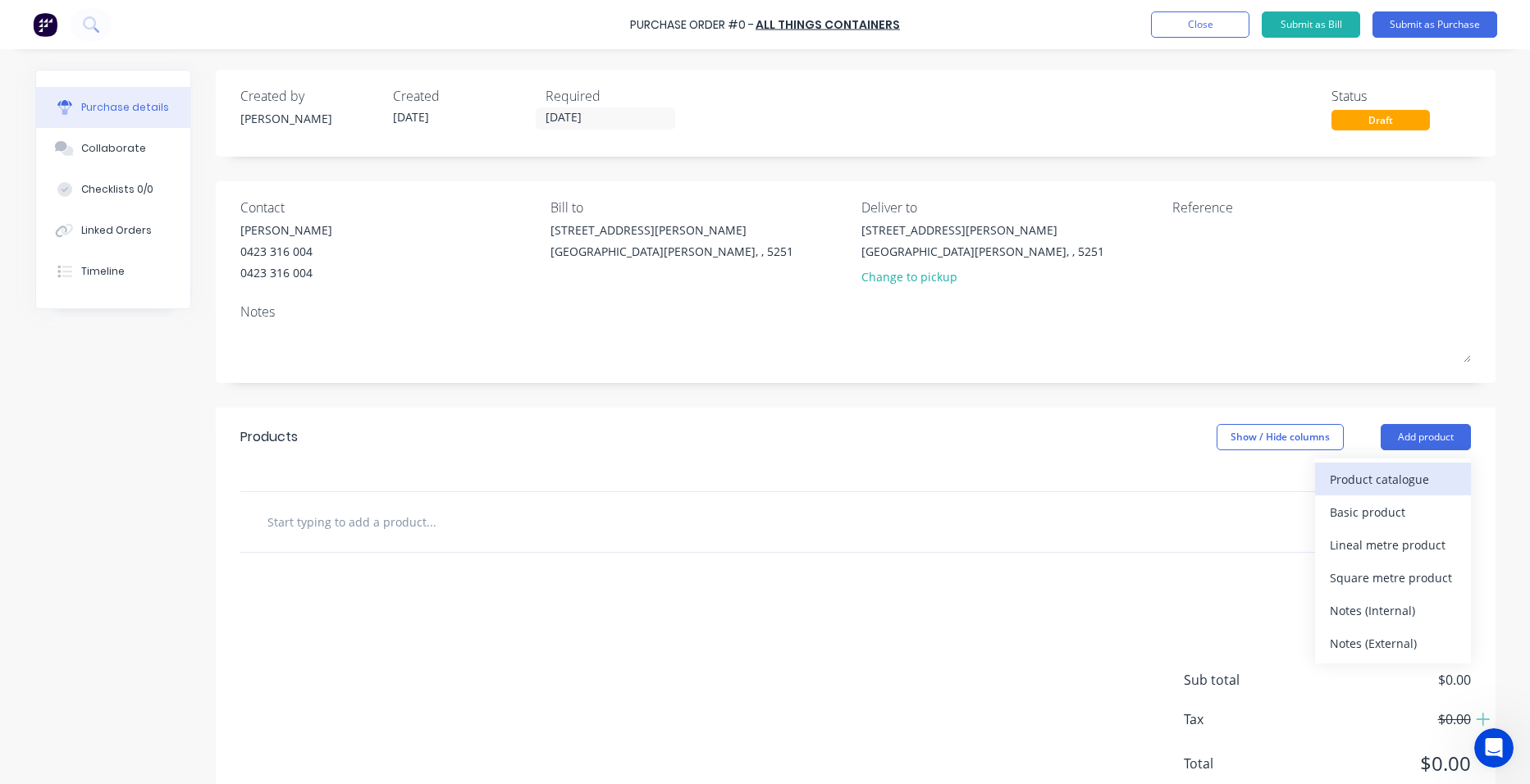
click at [1393, 480] on div "Product catalogue" at bounding box center [1392, 478] width 126 height 24
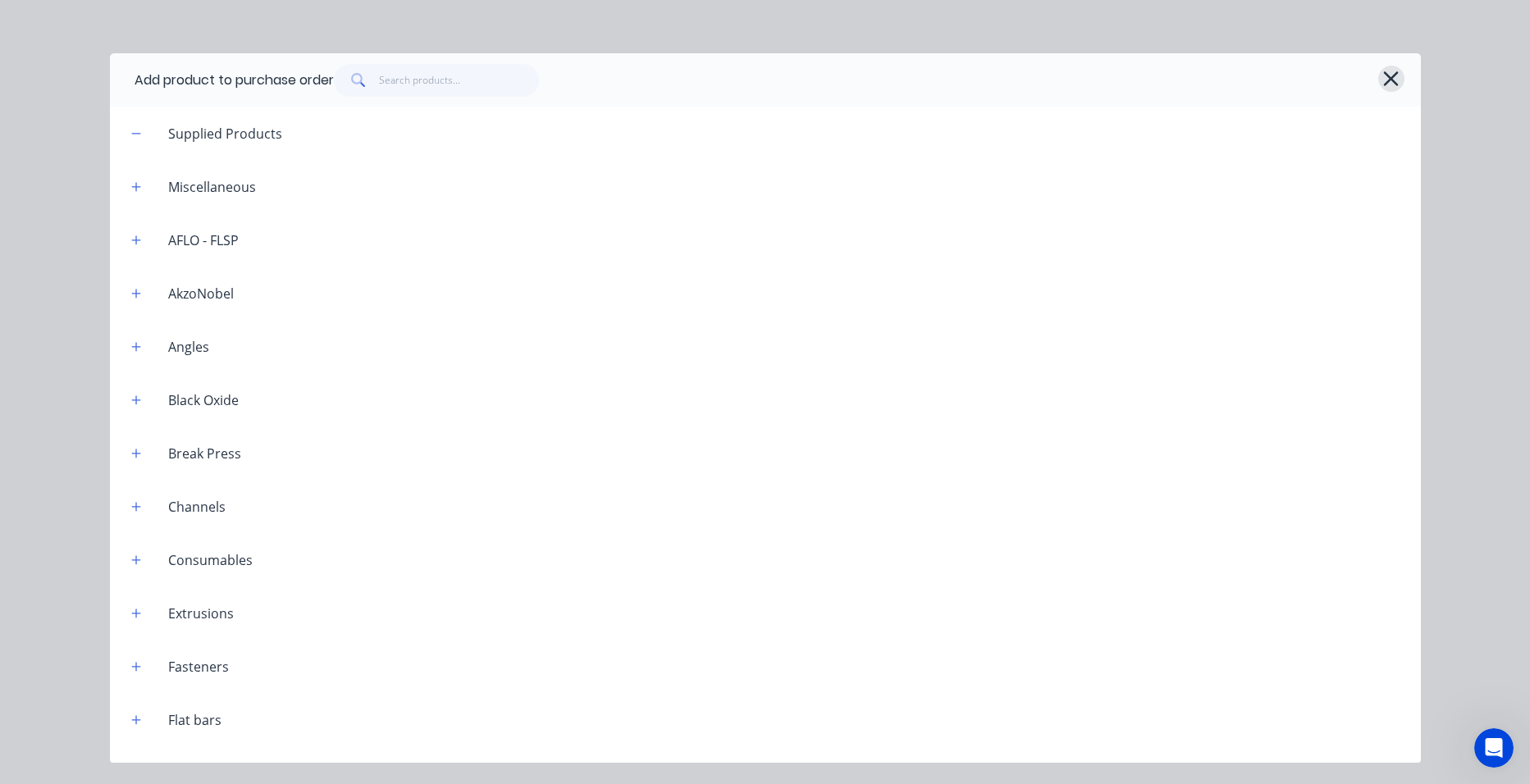
click at [1399, 82] on icon "button" at bounding box center [1390, 79] width 17 height 23
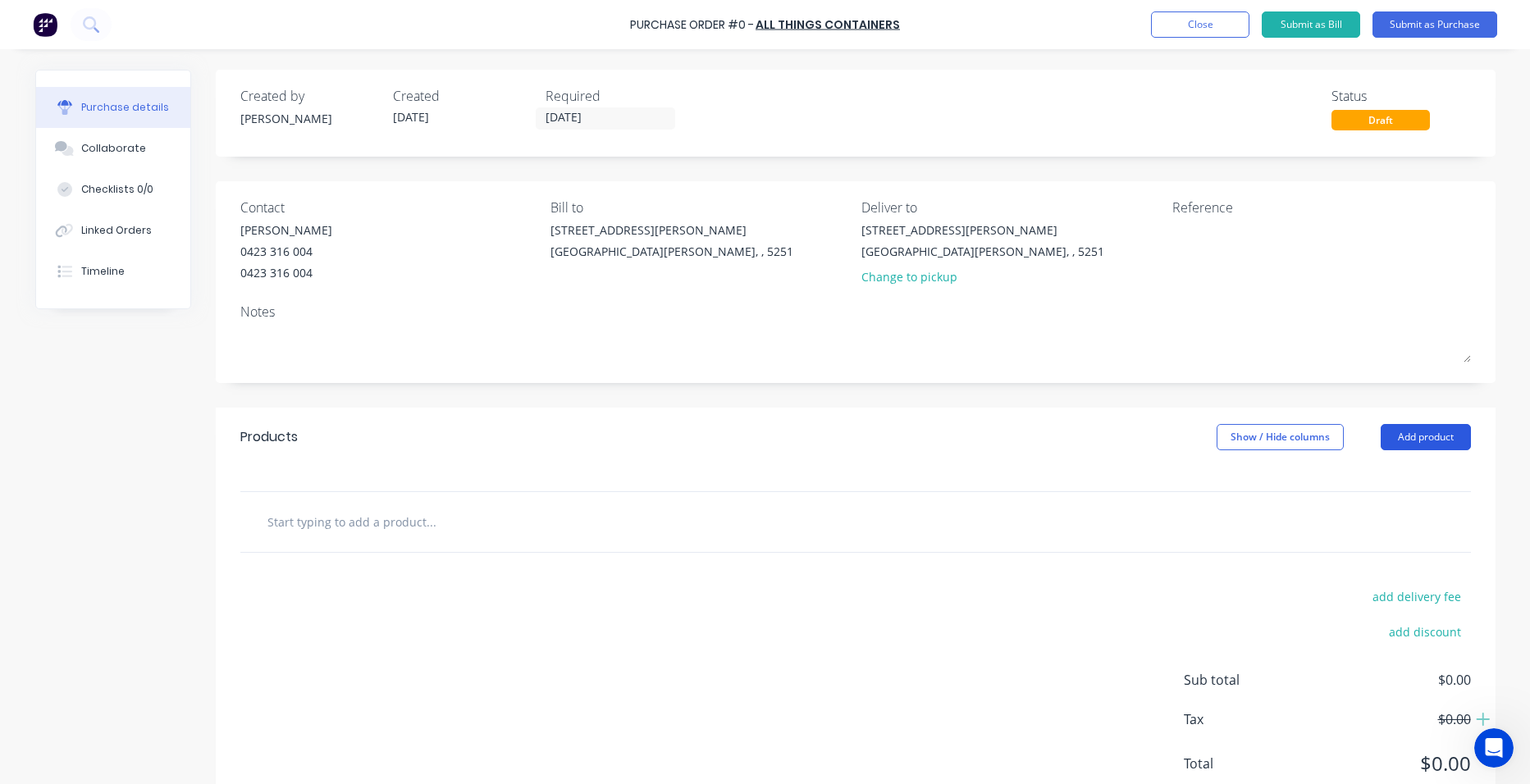
click at [1396, 430] on button "Add product" at bounding box center [1426, 438] width 90 height 27
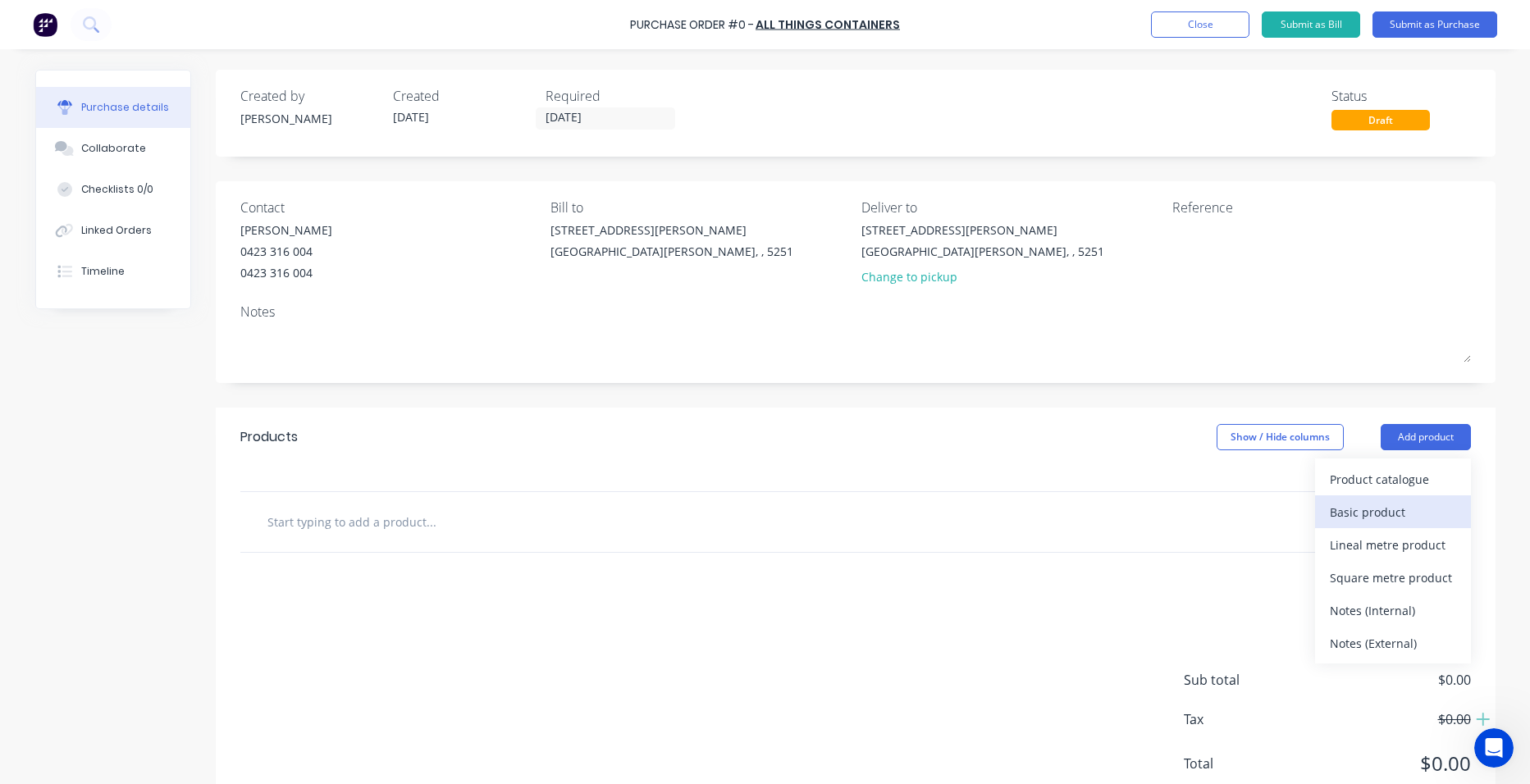
click at [1361, 502] on div "Basic product" at bounding box center [1392, 512] width 126 height 24
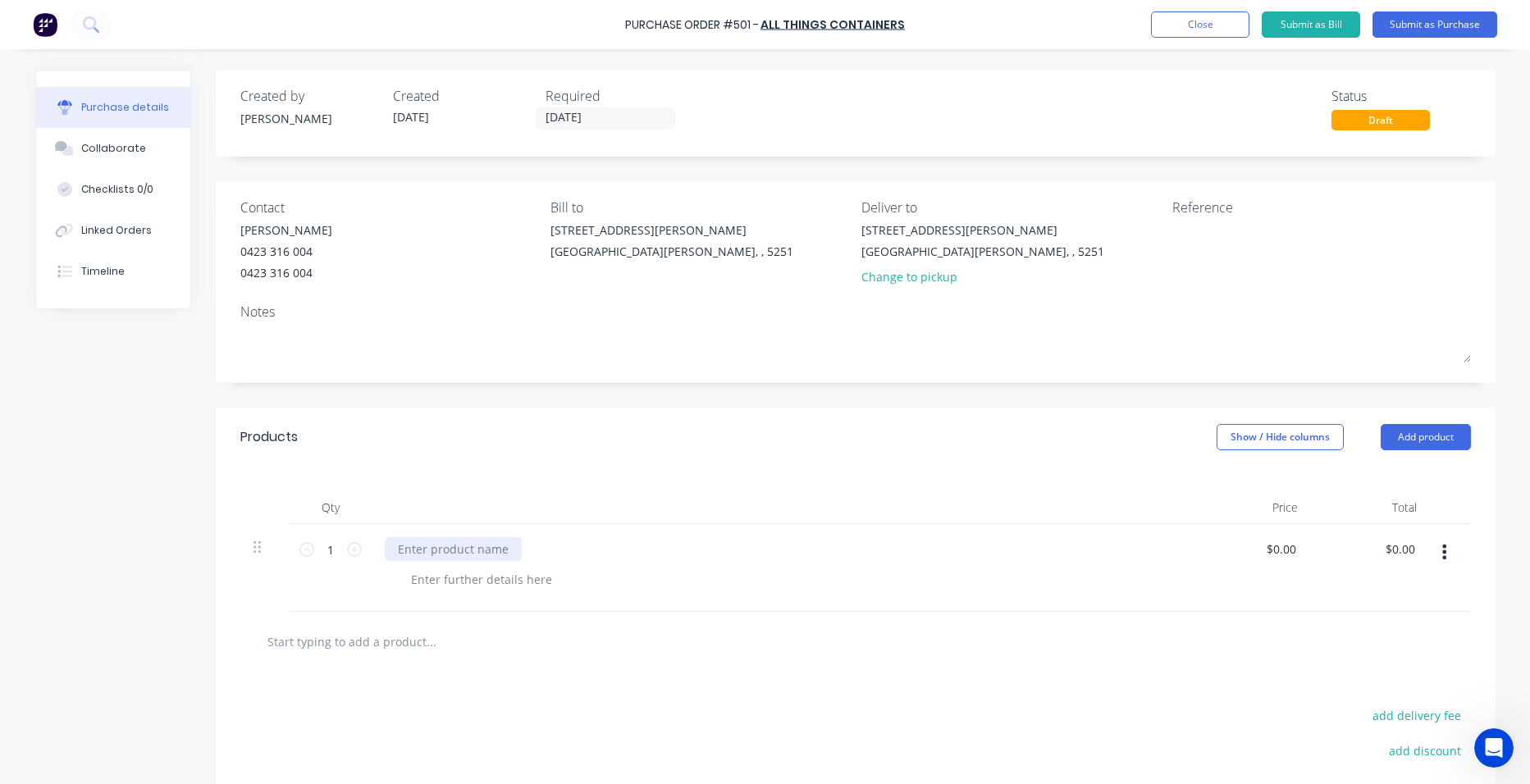
click at [430, 547] on div at bounding box center [453, 549] width 137 height 24
paste div
click at [322, 544] on input "1" at bounding box center [331, 550] width 33 height 25
type input "18"
click at [578, 496] on div at bounding box center [782, 507] width 821 height 33
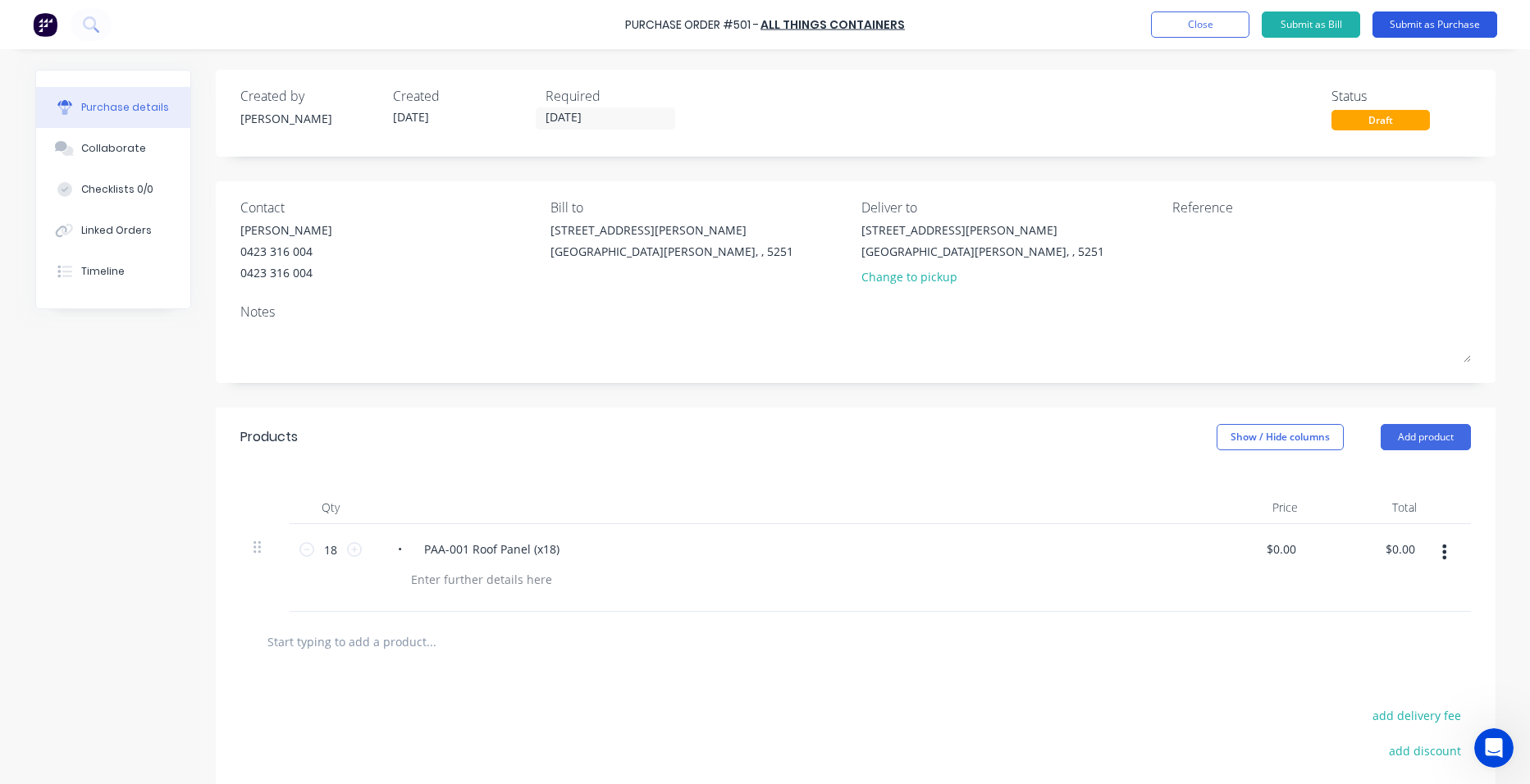
click at [1424, 27] on button "Submit as Purchase" at bounding box center [1434, 25] width 124 height 27
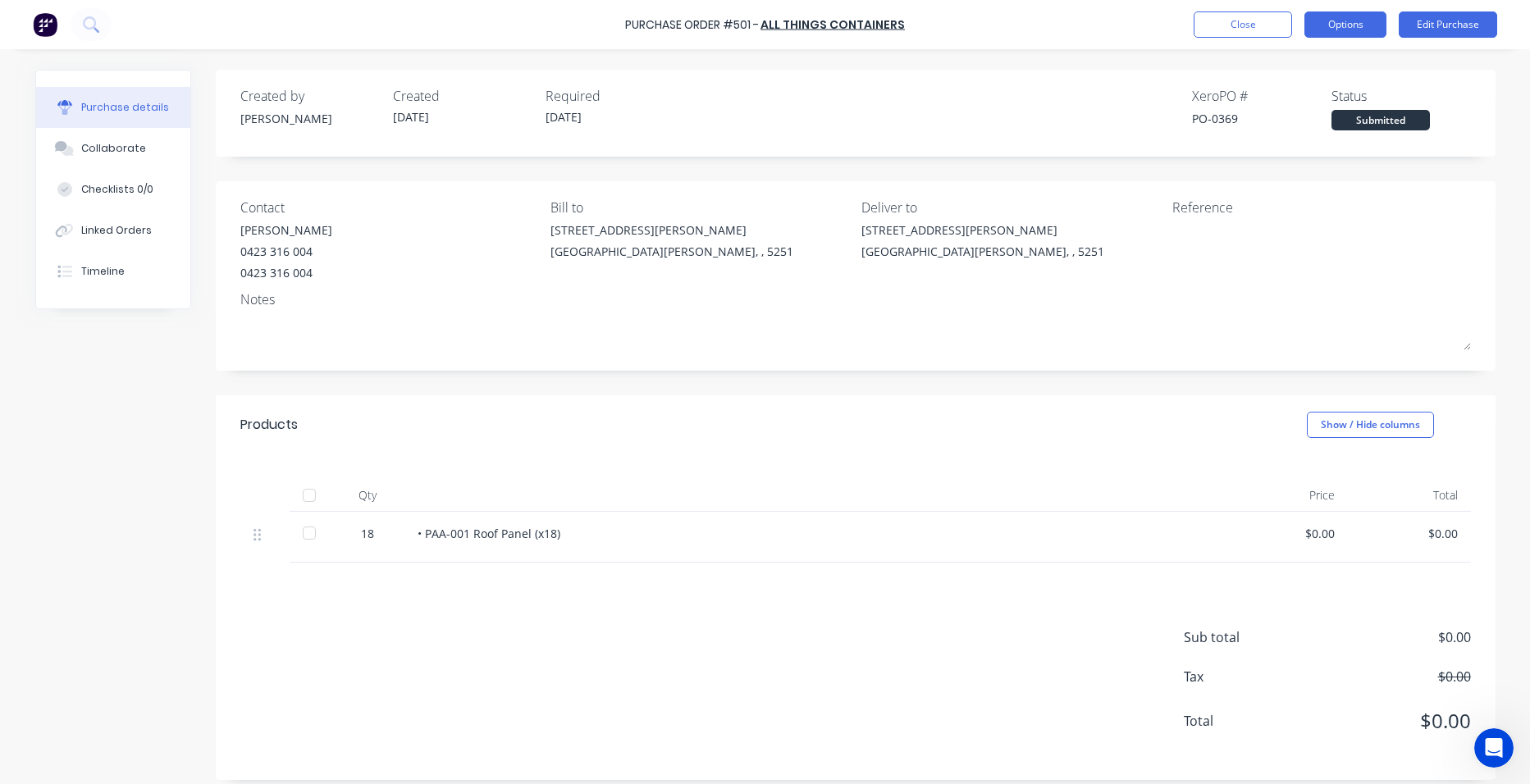
click at [1357, 24] on button "Options" at bounding box center [1345, 25] width 82 height 27
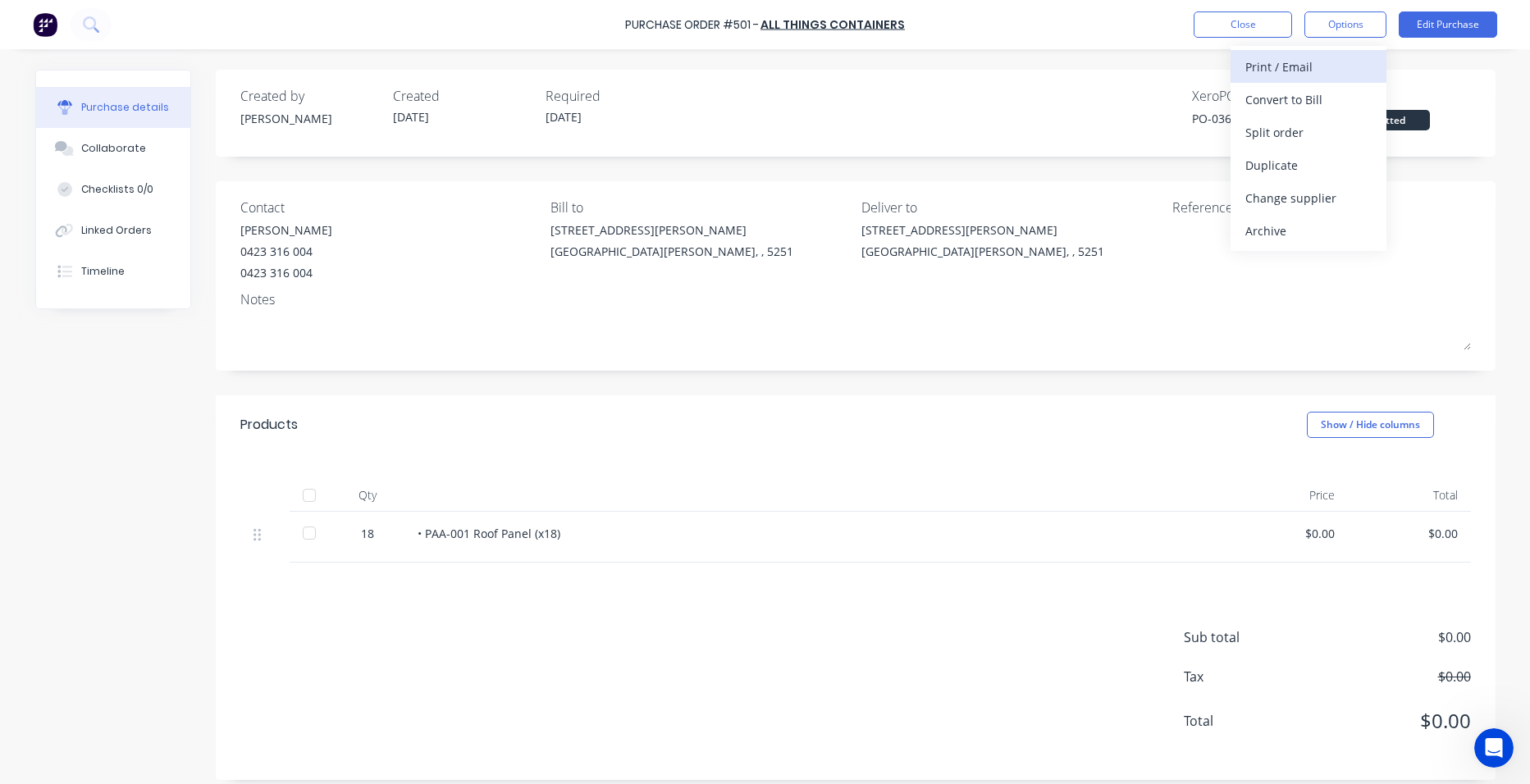
click at [1332, 69] on div "Print / Email" at bounding box center [1308, 66] width 126 height 24
click at [1332, 100] on div "With pricing" at bounding box center [1308, 99] width 126 height 24
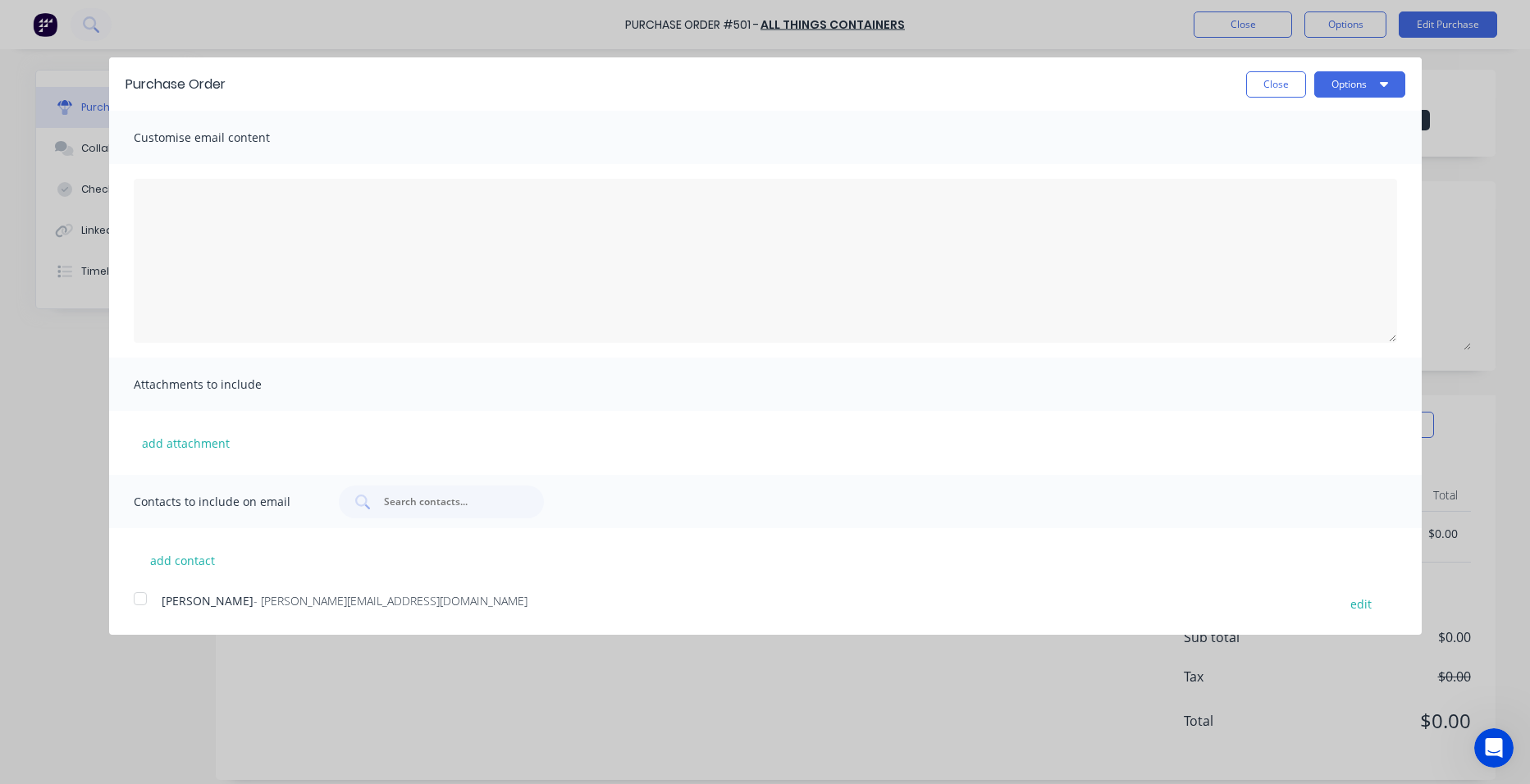
click at [142, 595] on div at bounding box center [140, 598] width 33 height 33
drag, startPoint x: 1347, startPoint y: 84, endPoint x: 1343, endPoint y: 91, distance: 8.1
click at [1347, 84] on button "Options" at bounding box center [1360, 84] width 91 height 27
click at [1328, 159] on div "Email" at bounding box center [1327, 159] width 126 height 24
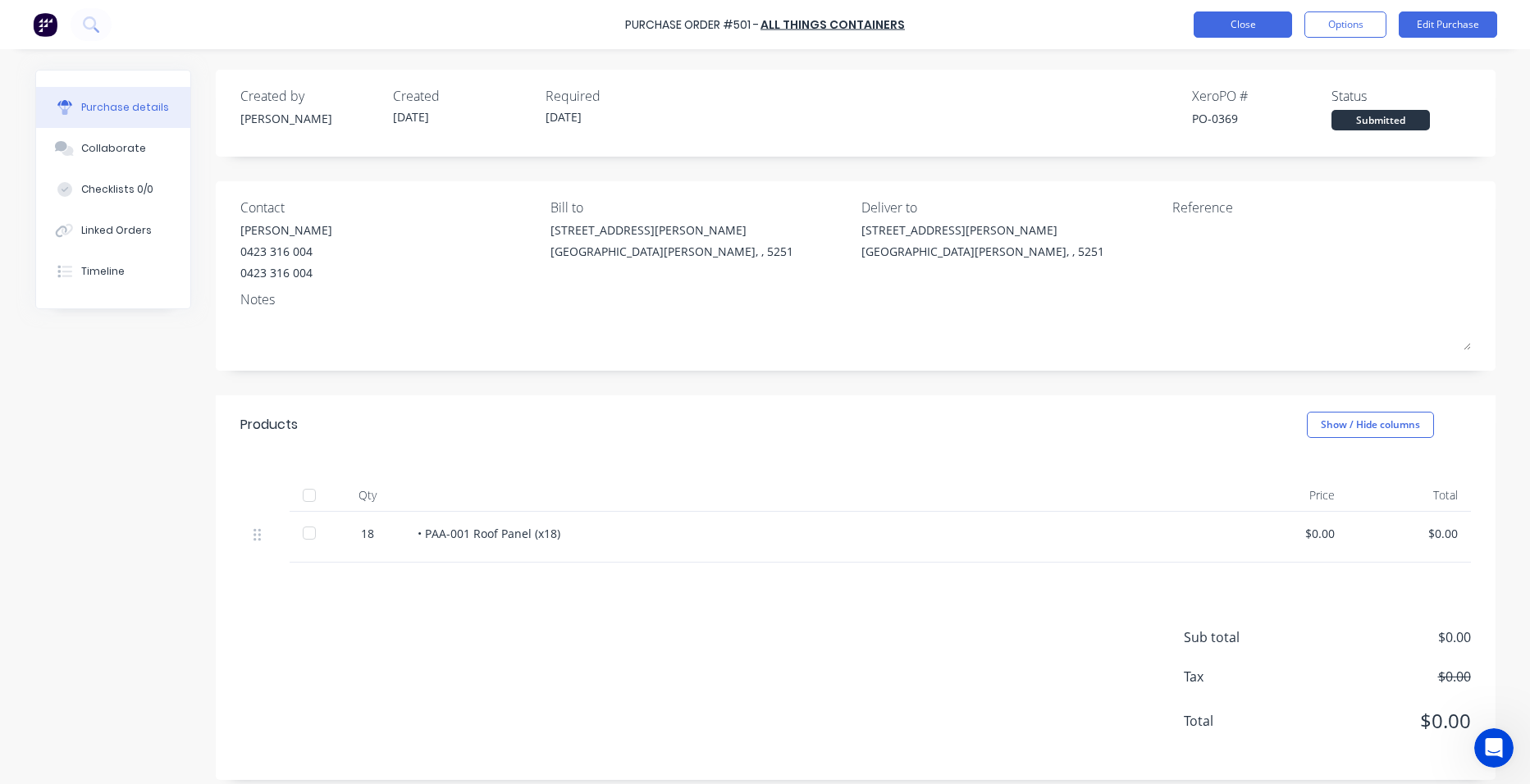
click at [1256, 28] on button "Close" at bounding box center [1243, 25] width 99 height 27
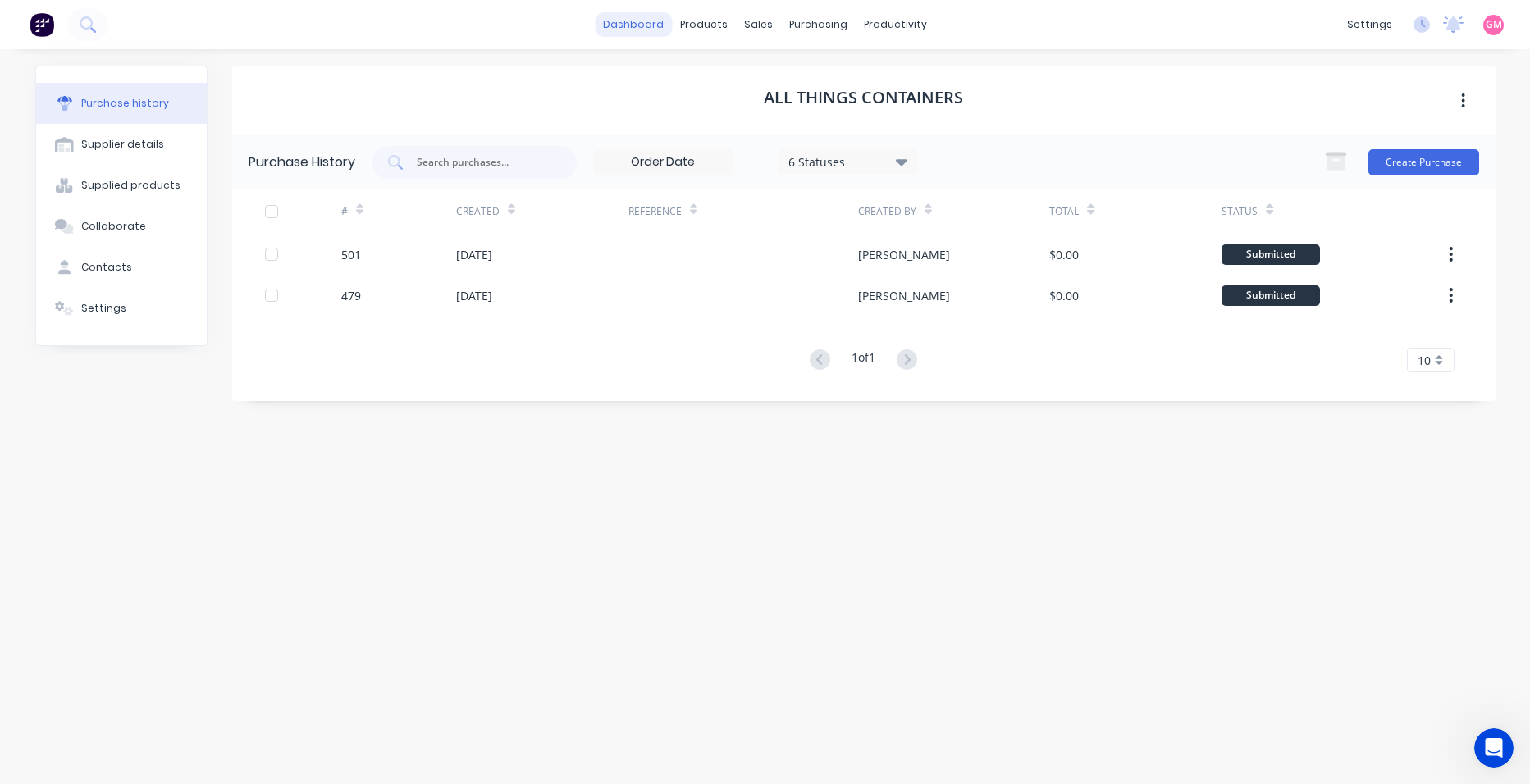
click at [630, 23] on link "dashboard" at bounding box center [633, 25] width 77 height 25
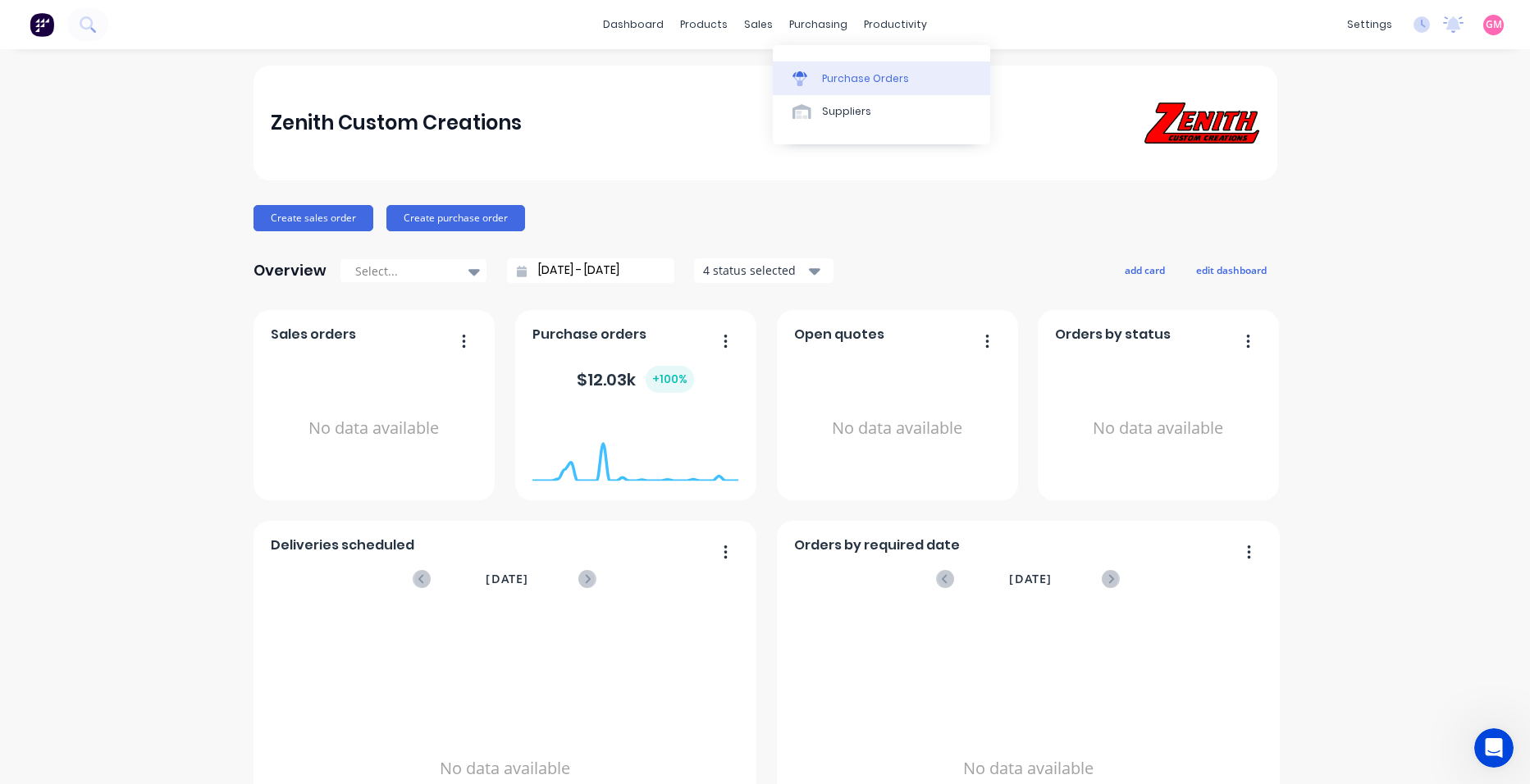
click at [894, 79] on div "Purchase Orders" at bounding box center [865, 79] width 87 height 15
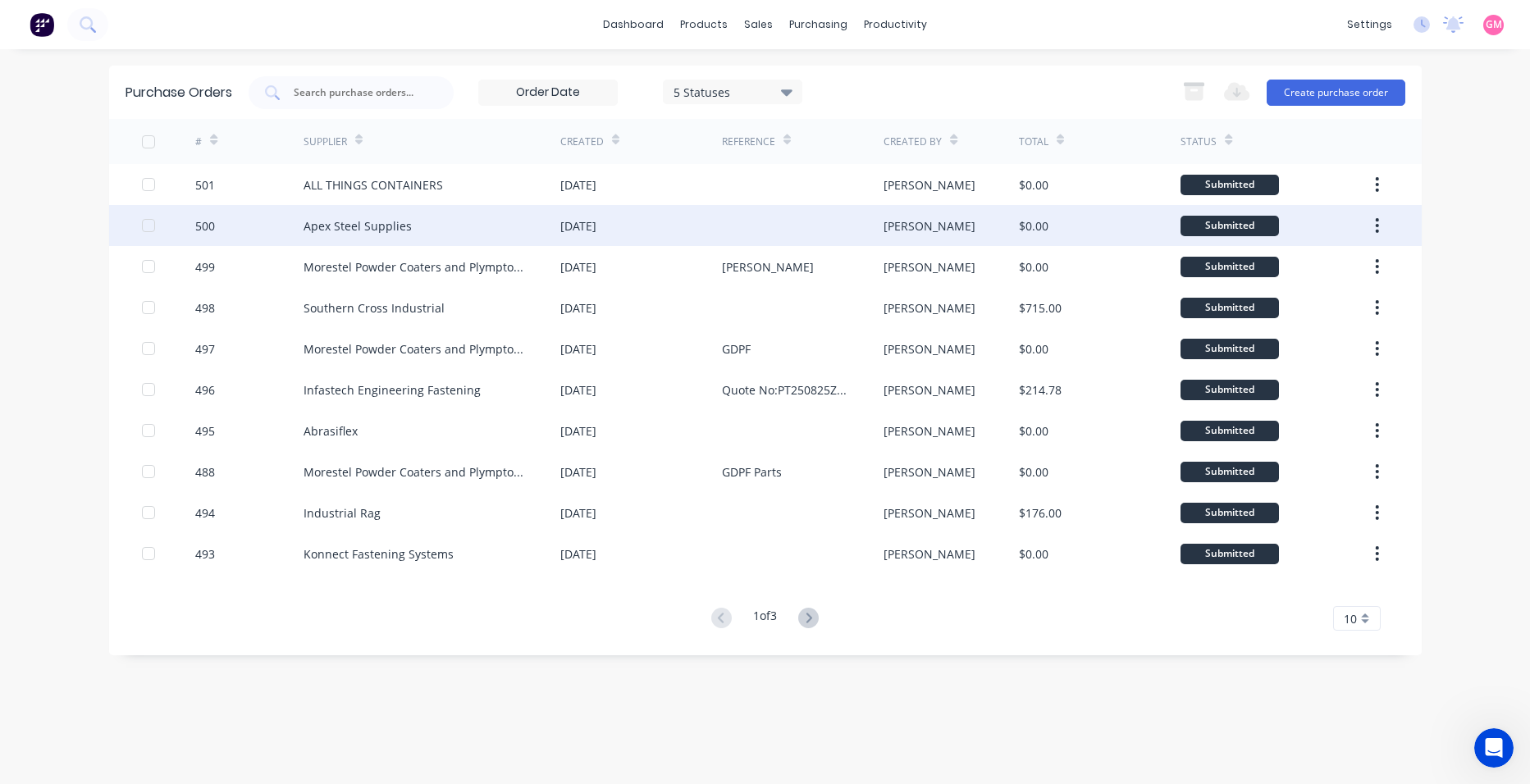
click at [743, 223] on div at bounding box center [803, 225] width 161 height 41
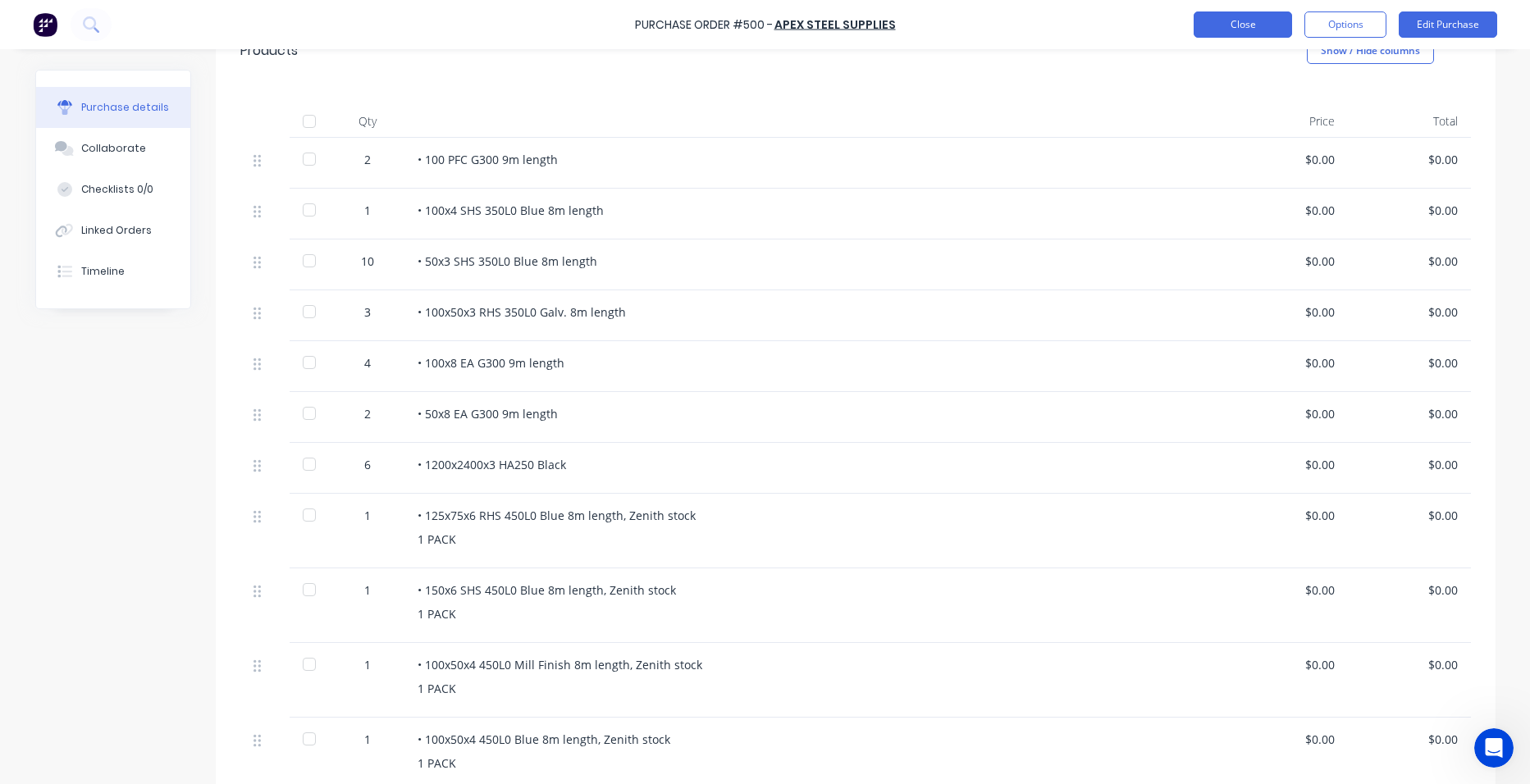
scroll to position [439, 0]
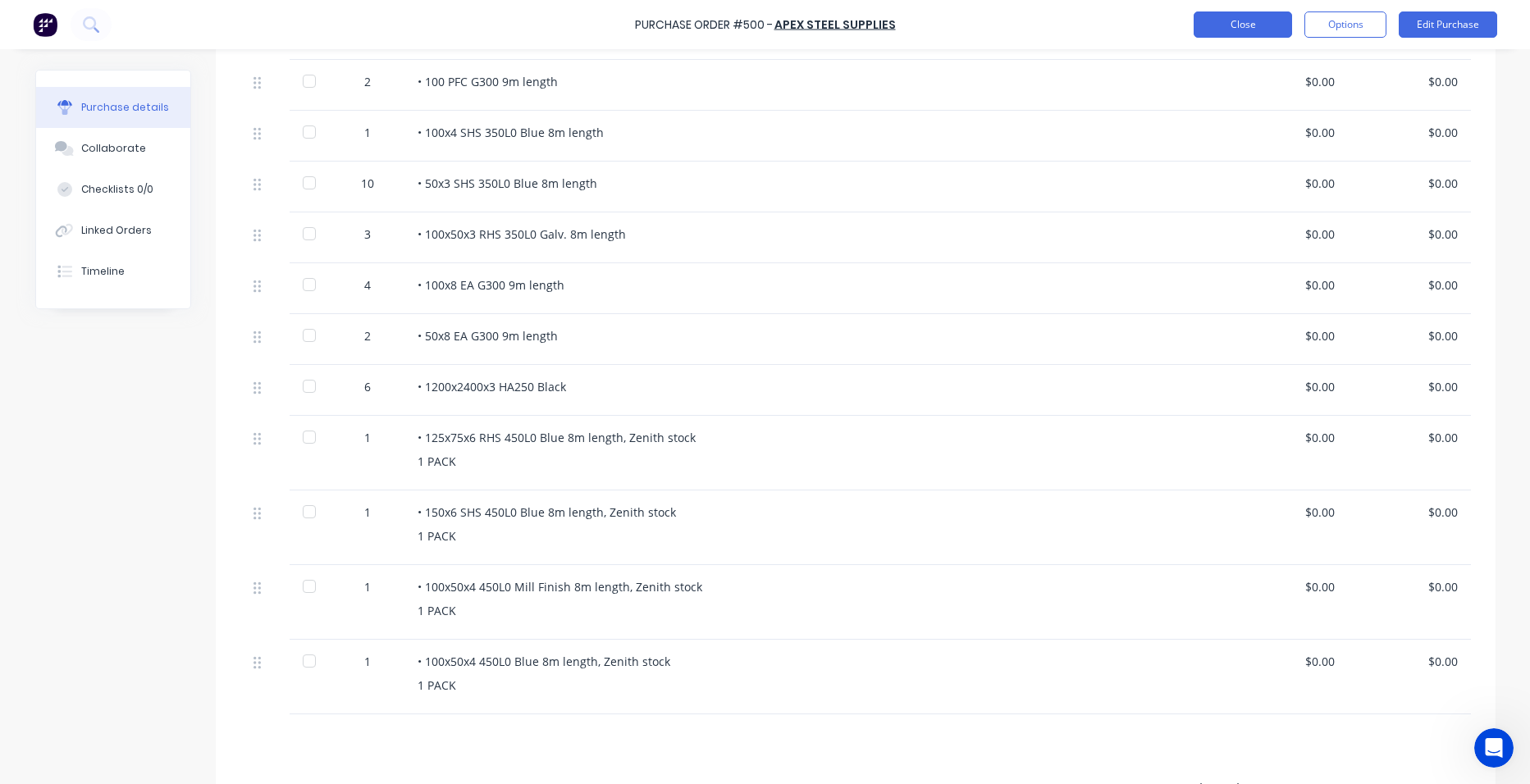
click at [1249, 25] on button "Close" at bounding box center [1243, 25] width 99 height 27
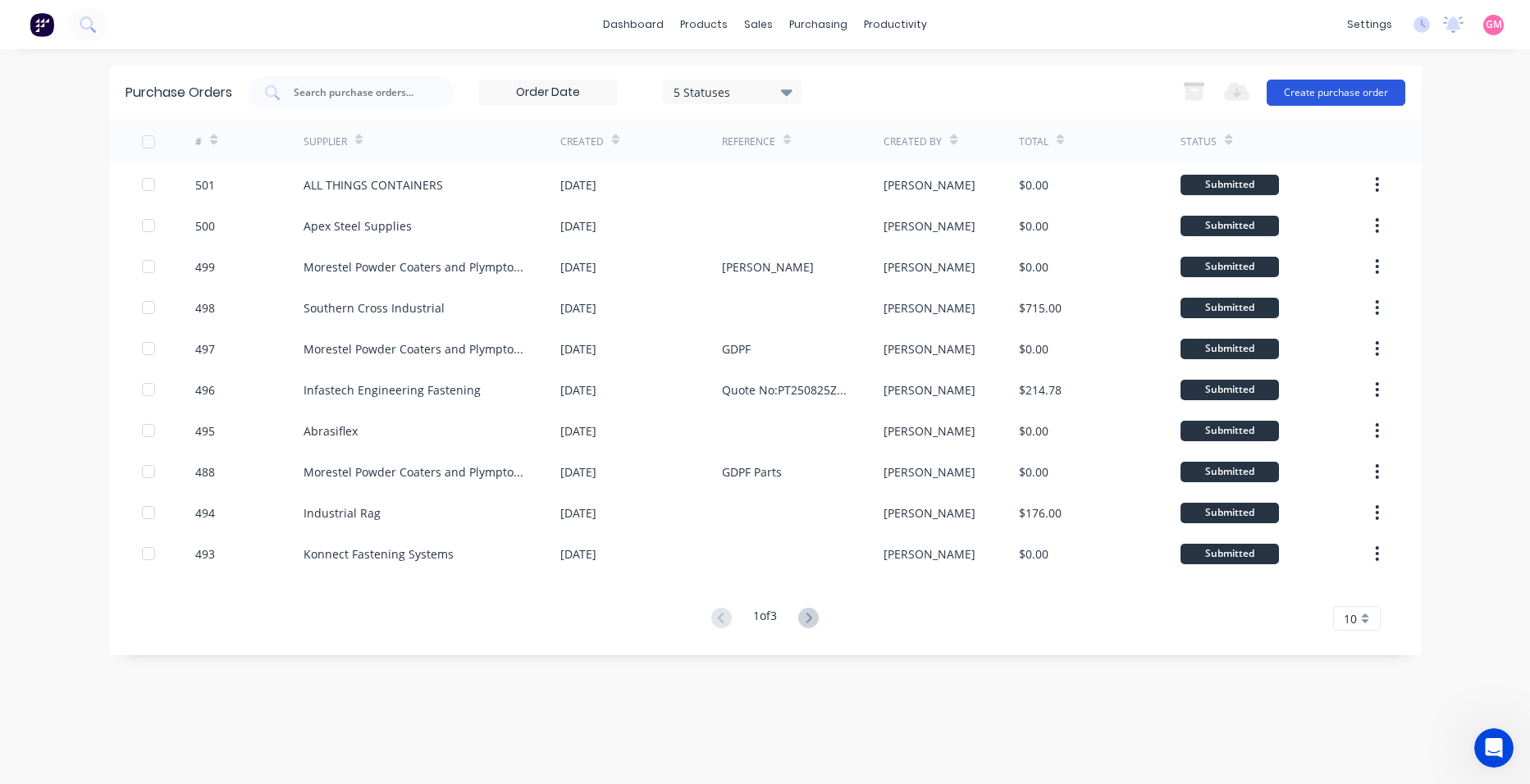
click at [1322, 87] on button "Create purchase order" at bounding box center [1336, 93] width 139 height 27
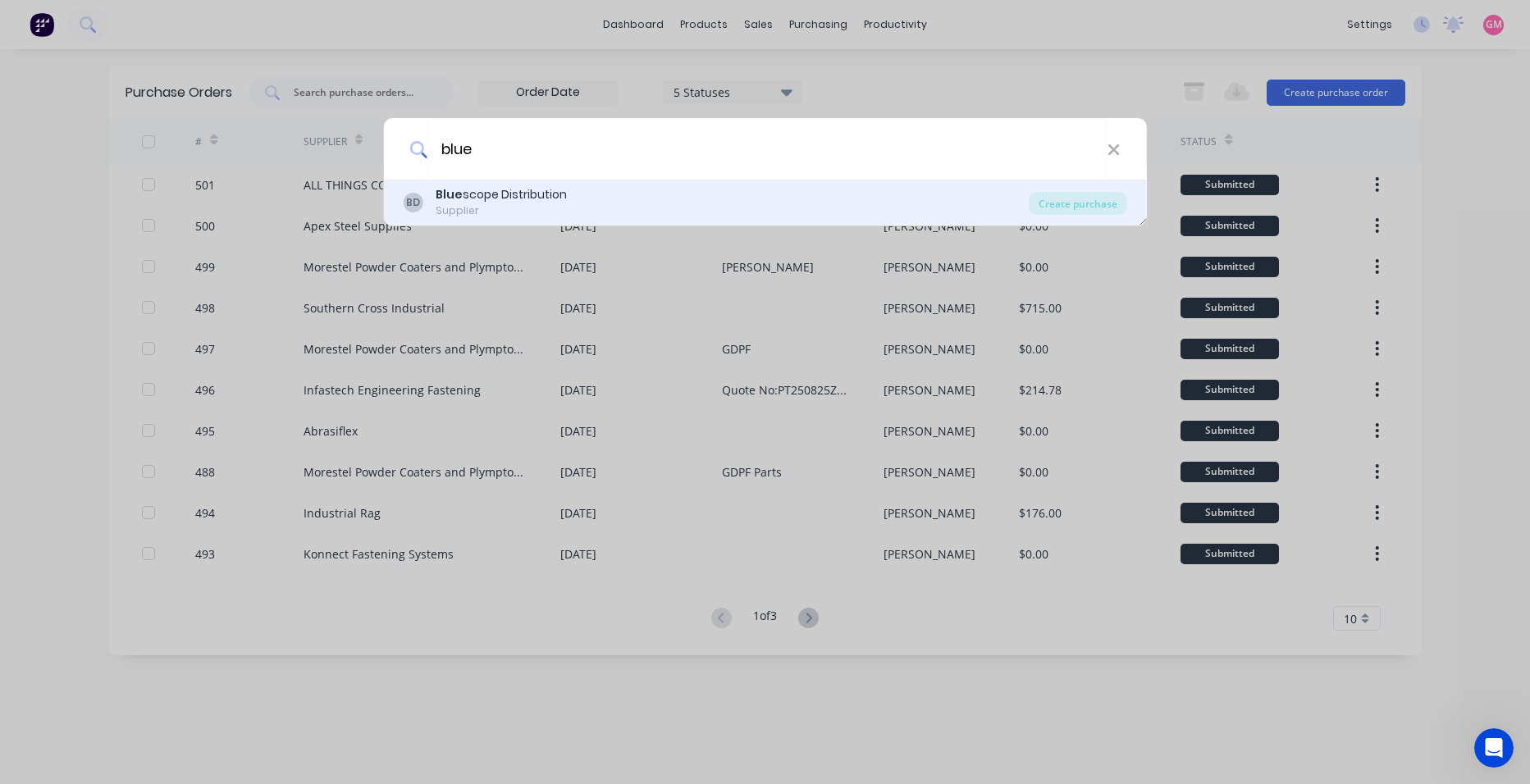
type input "blue"
click at [930, 203] on div "BD Blue scope Distribution Supplier" at bounding box center [715, 202] width 626 height 32
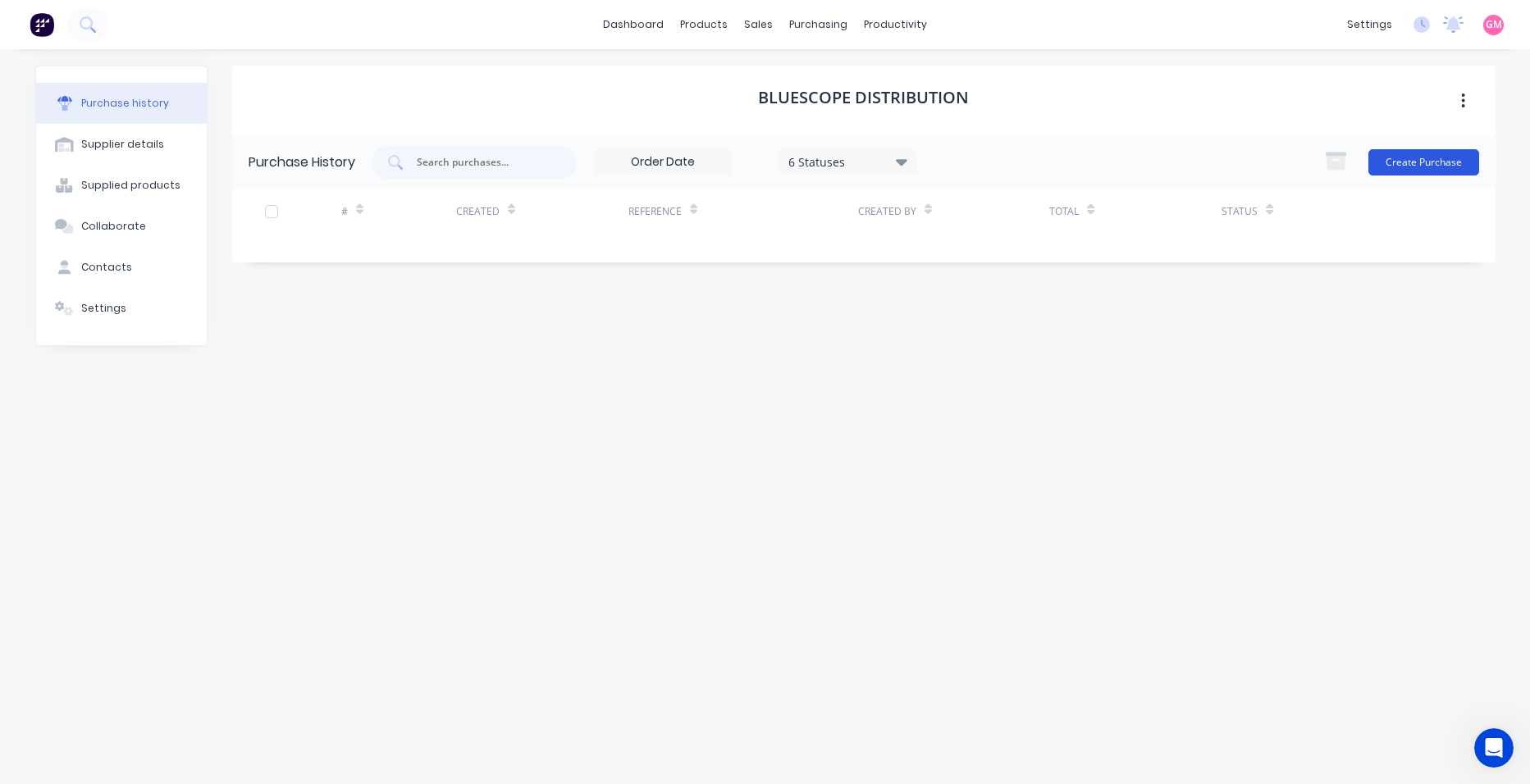
click at [1407, 171] on button "Create Purchase" at bounding box center [1424, 162] width 111 height 27
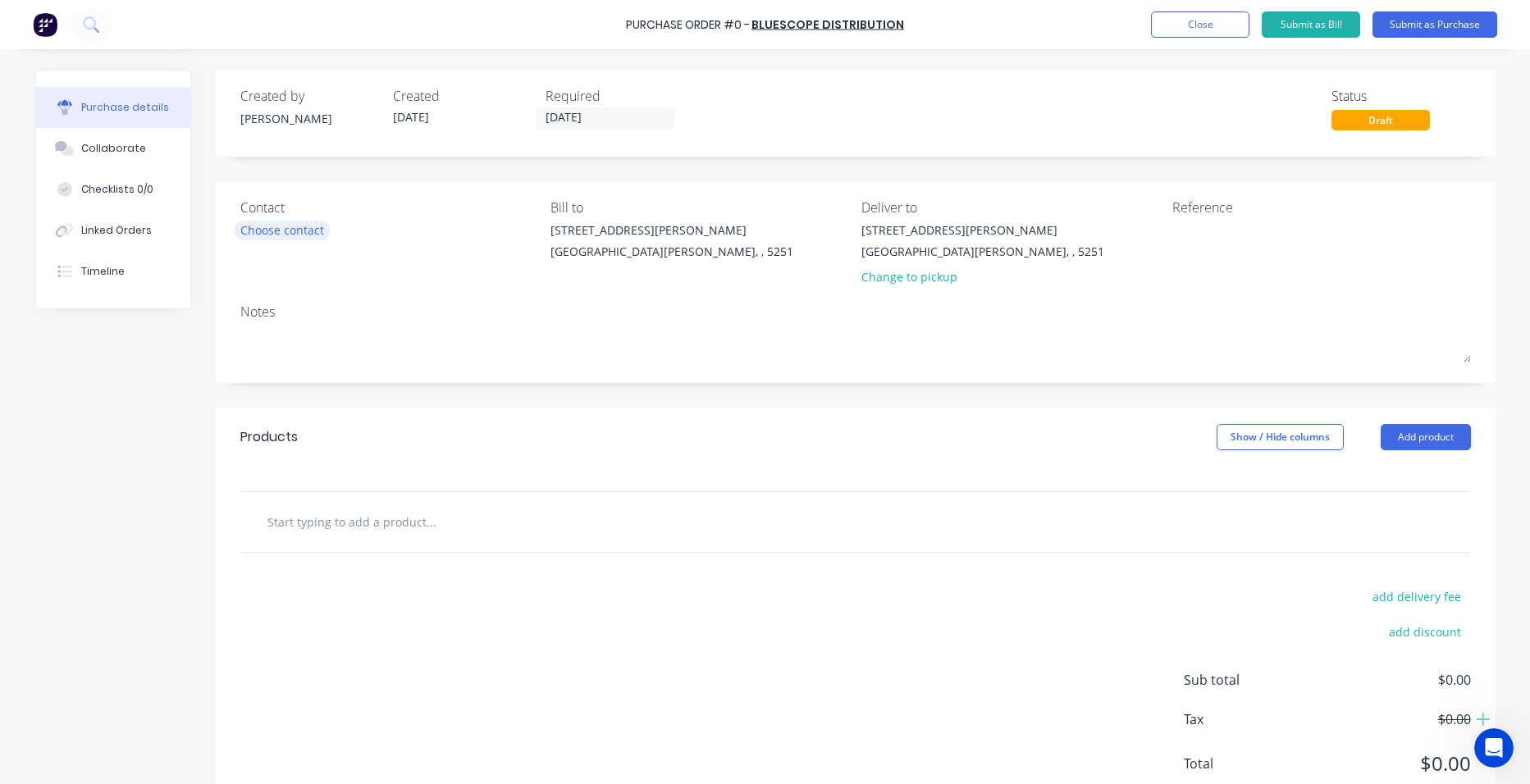
click at [257, 228] on div "Choose contact" at bounding box center [282, 230] width 84 height 17
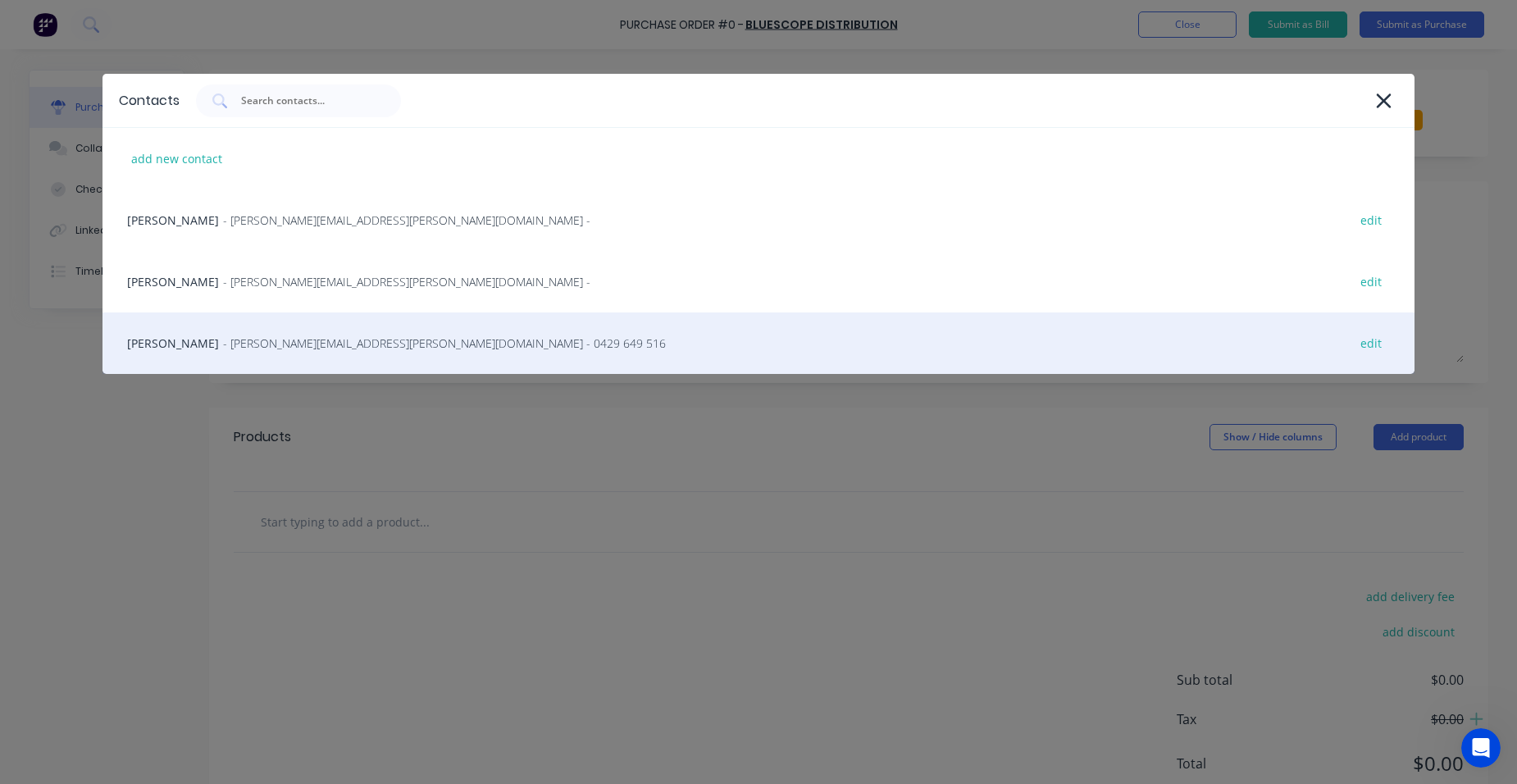
click at [314, 349] on span "- [PERSON_NAME][EMAIL_ADDRESS][PERSON_NAME][DOMAIN_NAME] - 0429 649 516" at bounding box center [444, 343] width 442 height 17
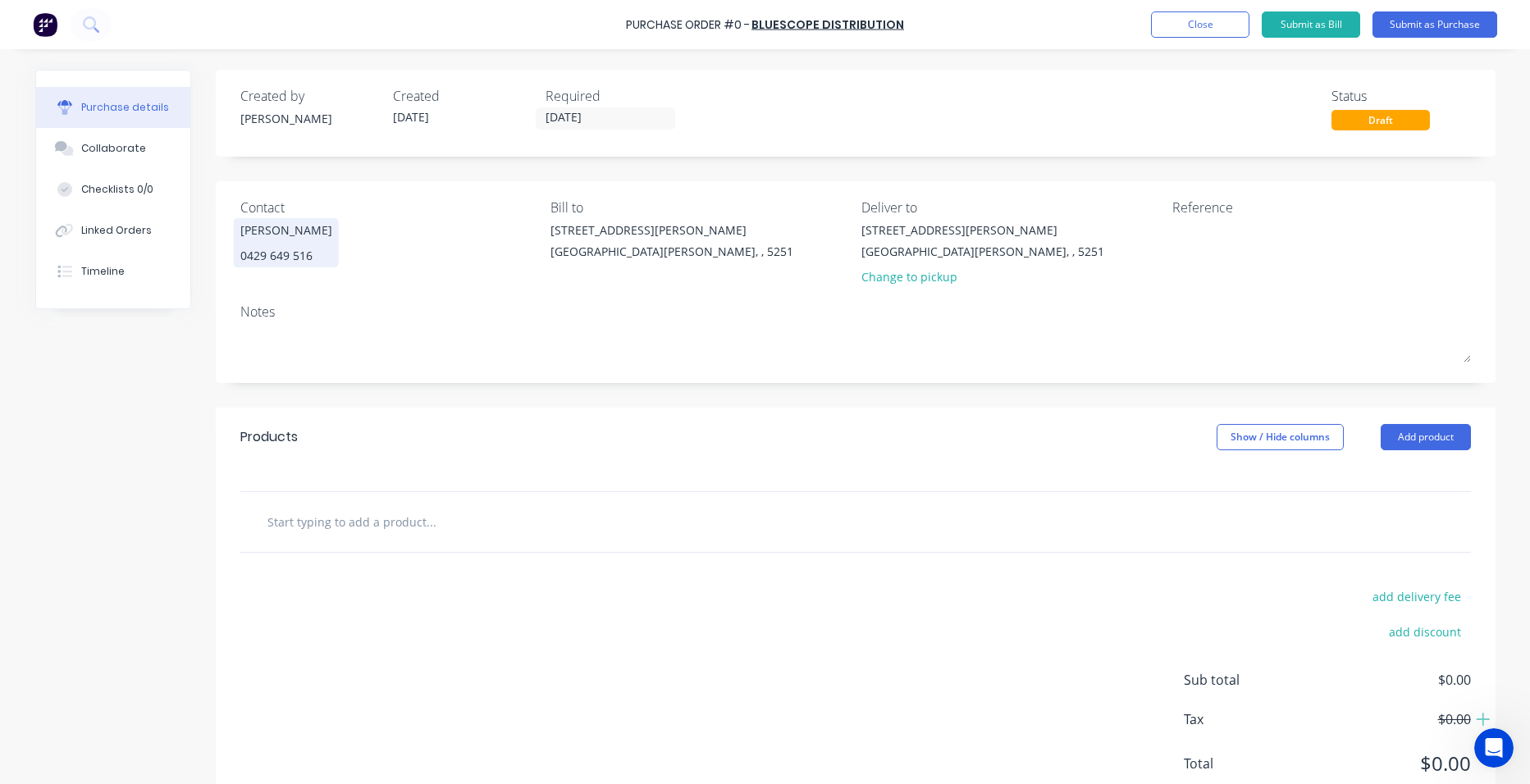
click at [284, 233] on div "[PERSON_NAME]" at bounding box center [286, 230] width 92 height 17
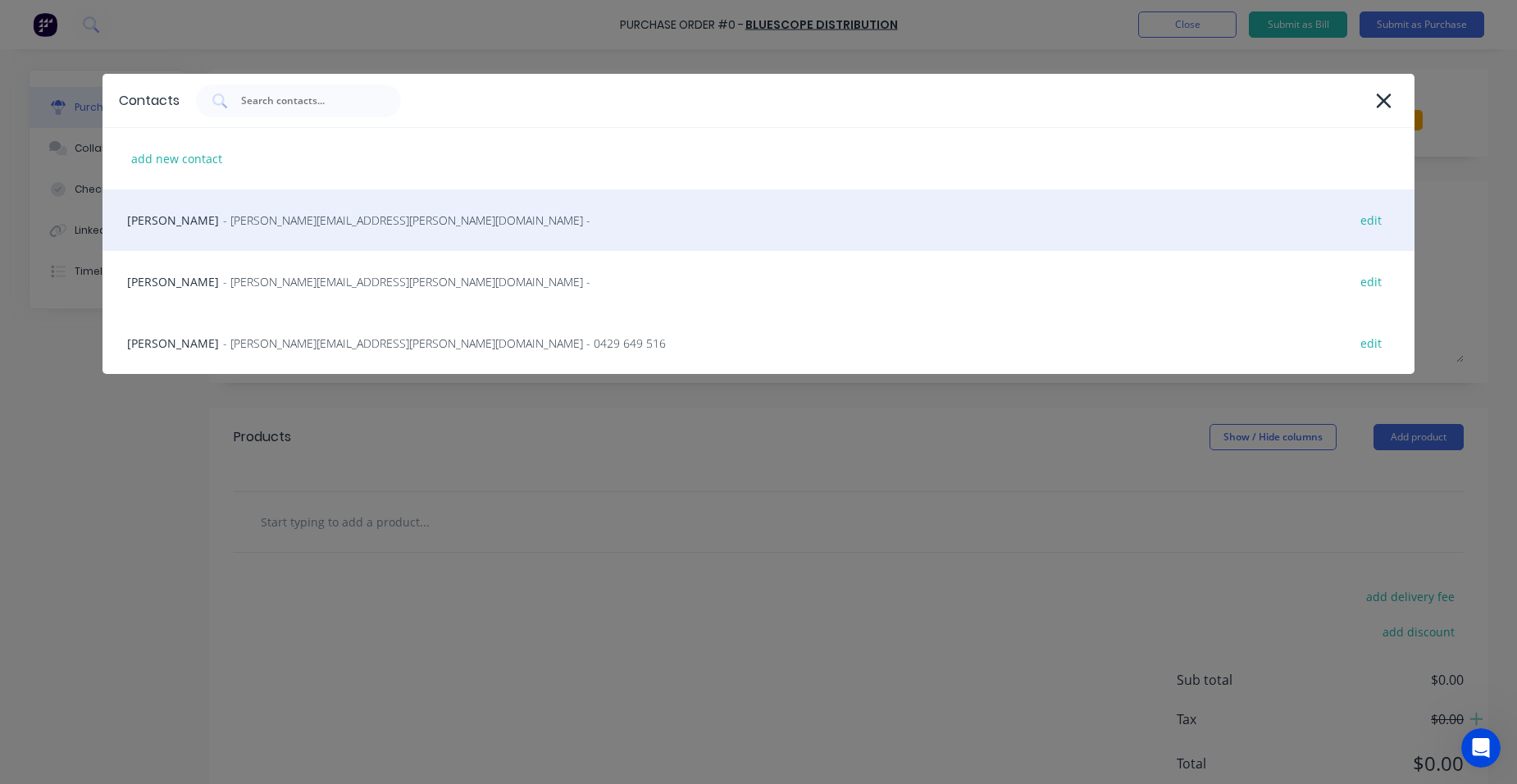
click at [286, 232] on div "[PERSON_NAME] - [PERSON_NAME][EMAIL_ADDRESS][PERSON_NAME][DOMAIN_NAME] - edit" at bounding box center [758, 220] width 1312 height 62
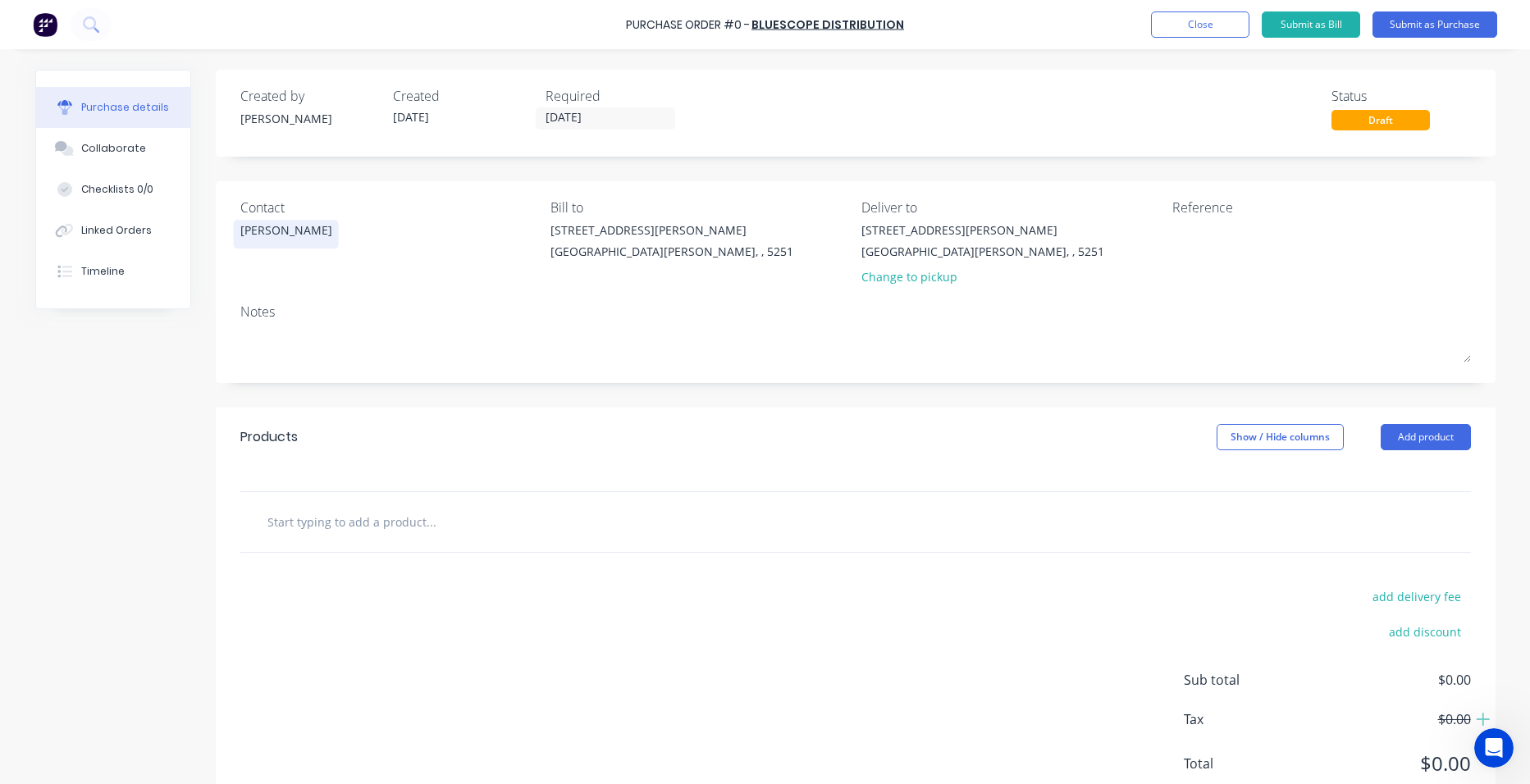
click at [289, 242] on div "[PERSON_NAME]" at bounding box center [286, 233] width 92 height 26
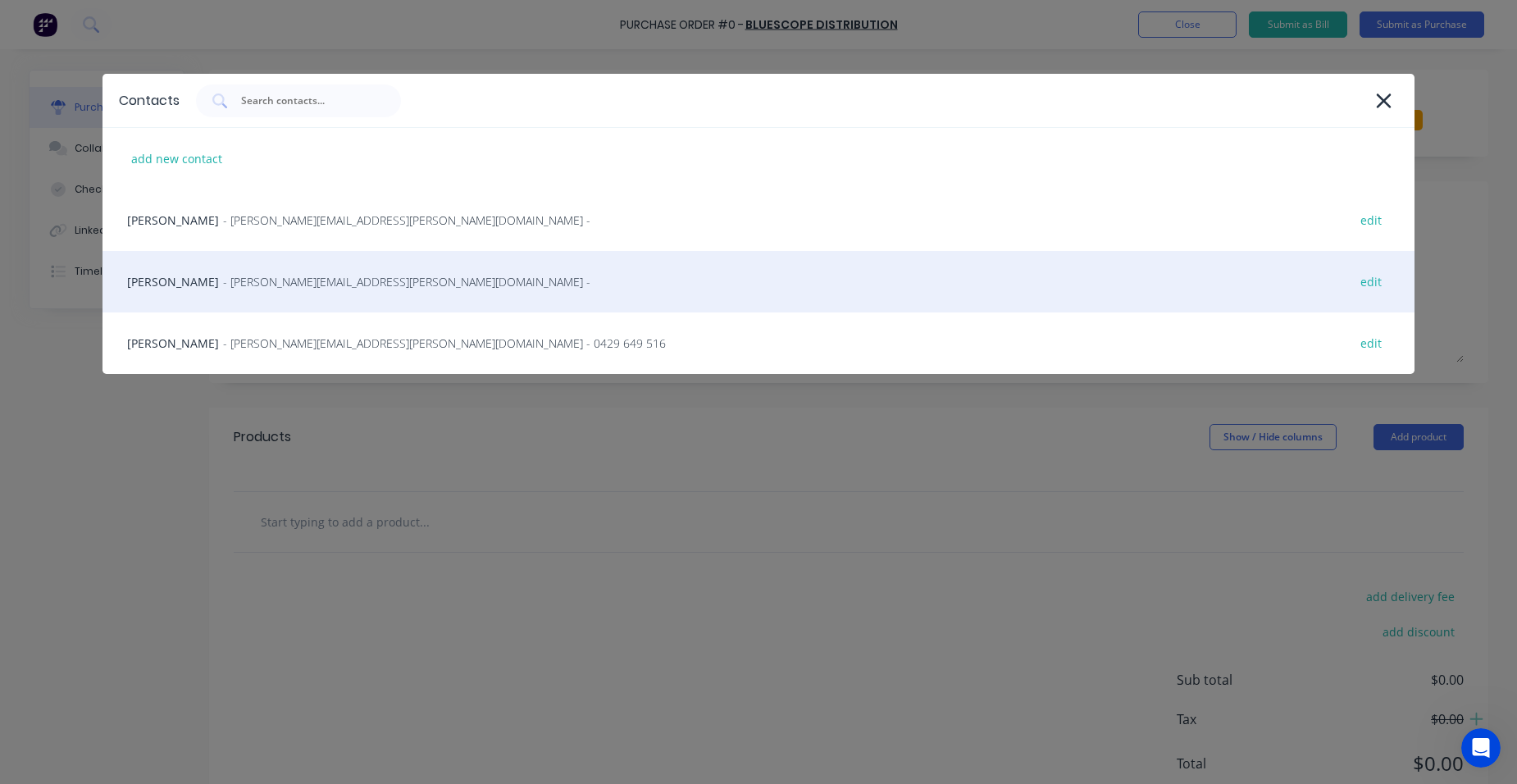
click at [295, 278] on span "- [PERSON_NAME][EMAIL_ADDRESS][PERSON_NAME][DOMAIN_NAME] -" at bounding box center [406, 282] width 367 height 17
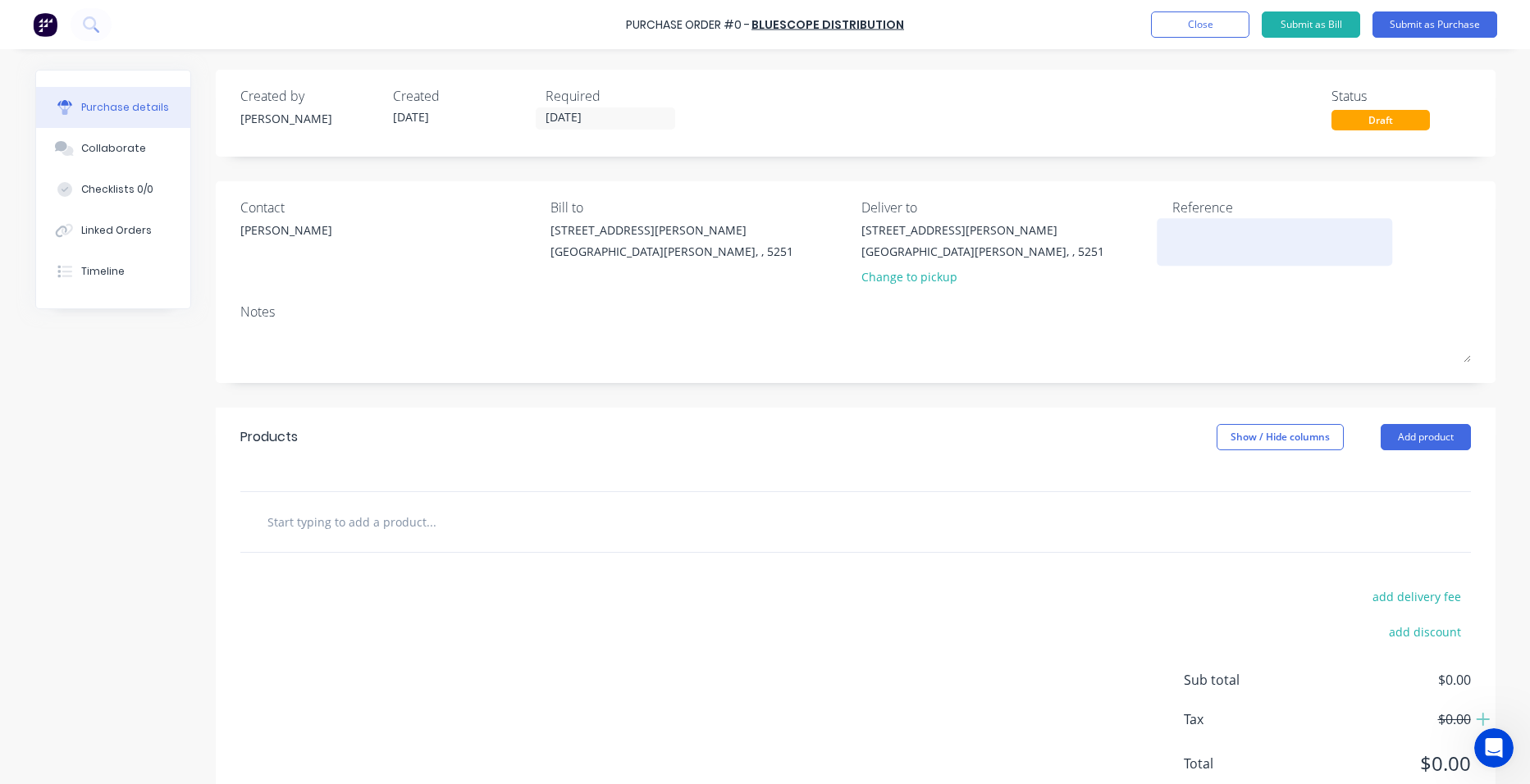
click at [1351, 247] on textarea at bounding box center [1275, 239] width 205 height 37
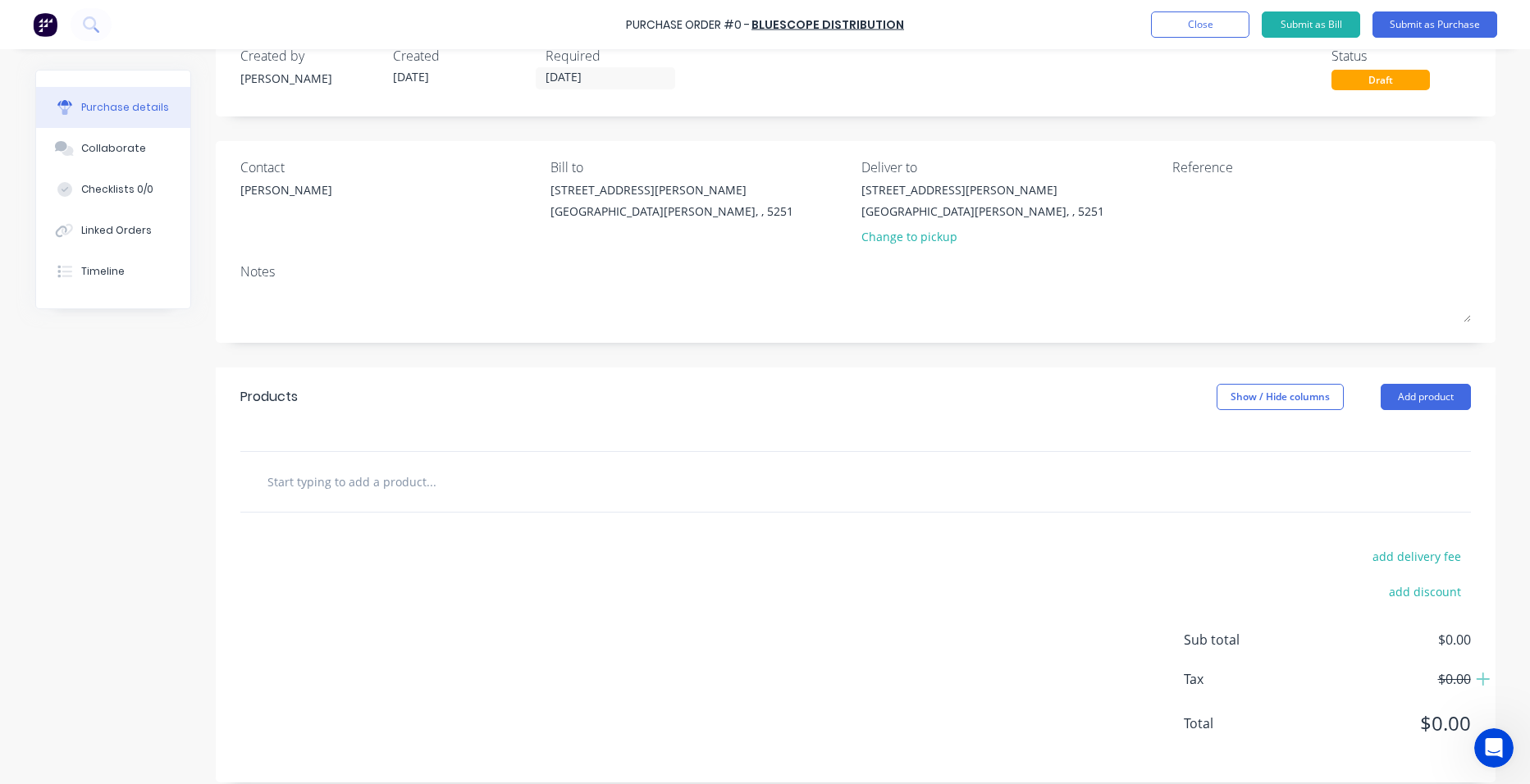
scroll to position [55, 0]
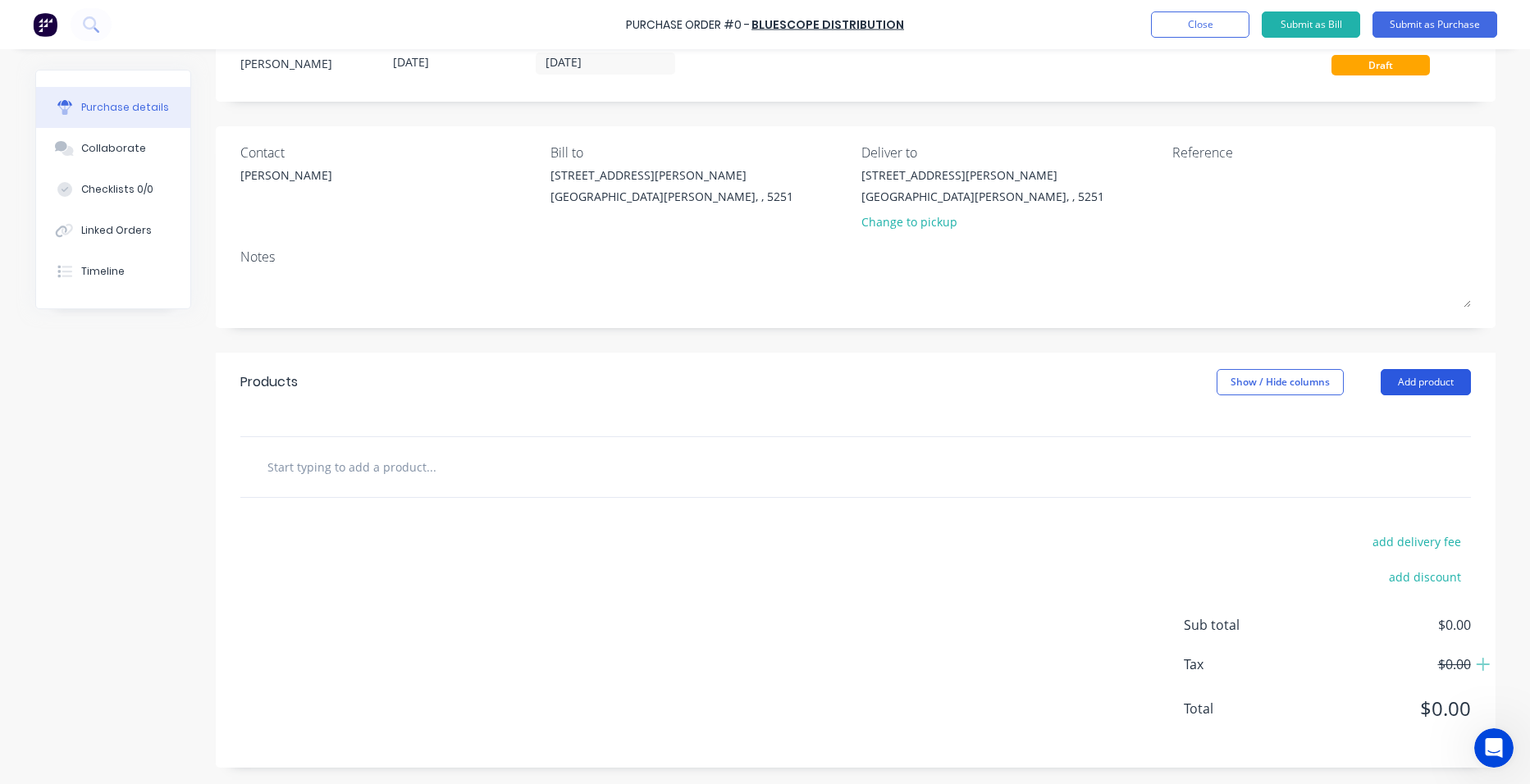
click at [1435, 376] on button "Add product" at bounding box center [1426, 383] width 90 height 27
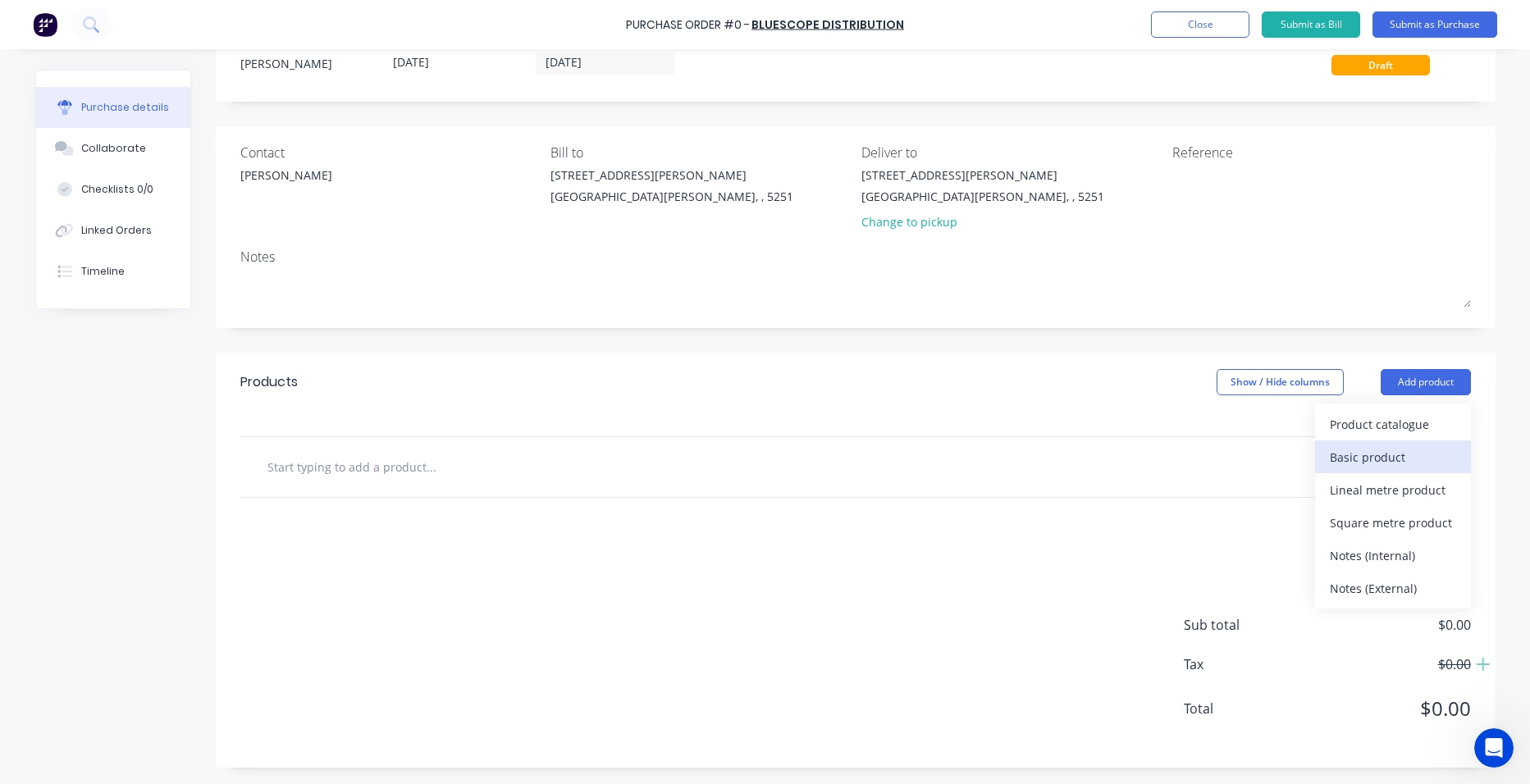
click at [1357, 454] on div "Basic product" at bounding box center [1392, 457] width 126 height 24
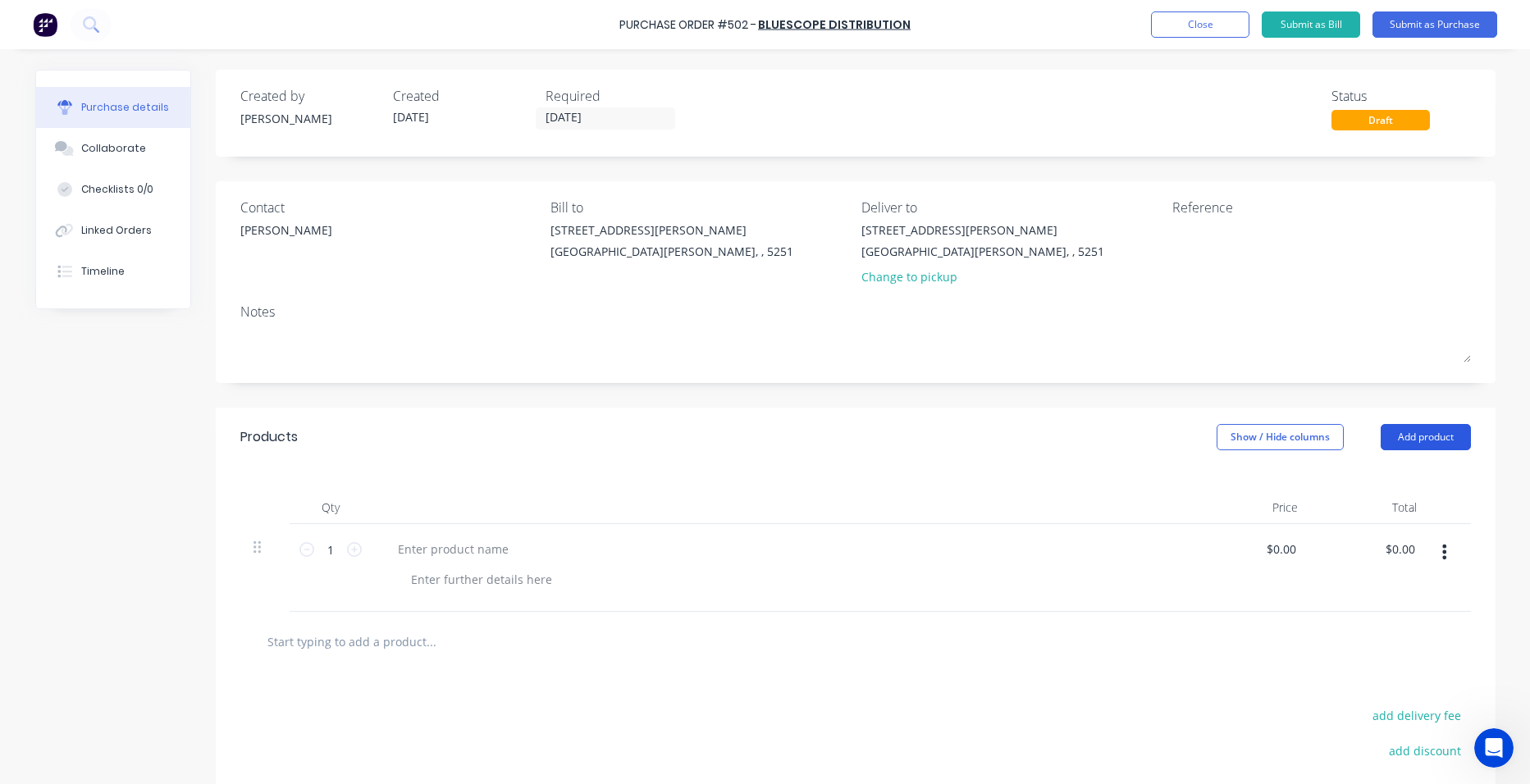
click at [1413, 431] on button "Add product" at bounding box center [1426, 438] width 90 height 27
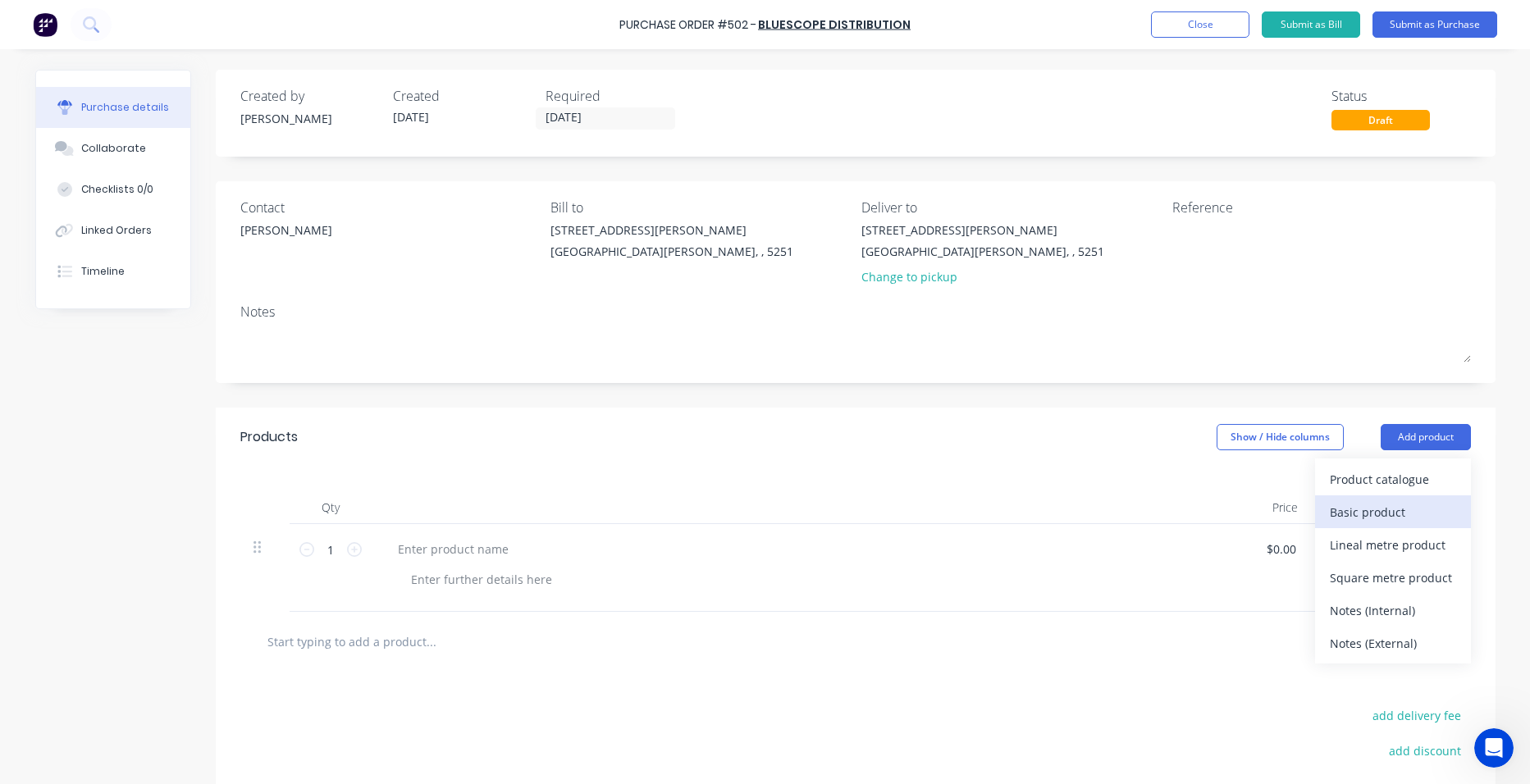
click at [1382, 510] on div "Basic product" at bounding box center [1392, 512] width 126 height 24
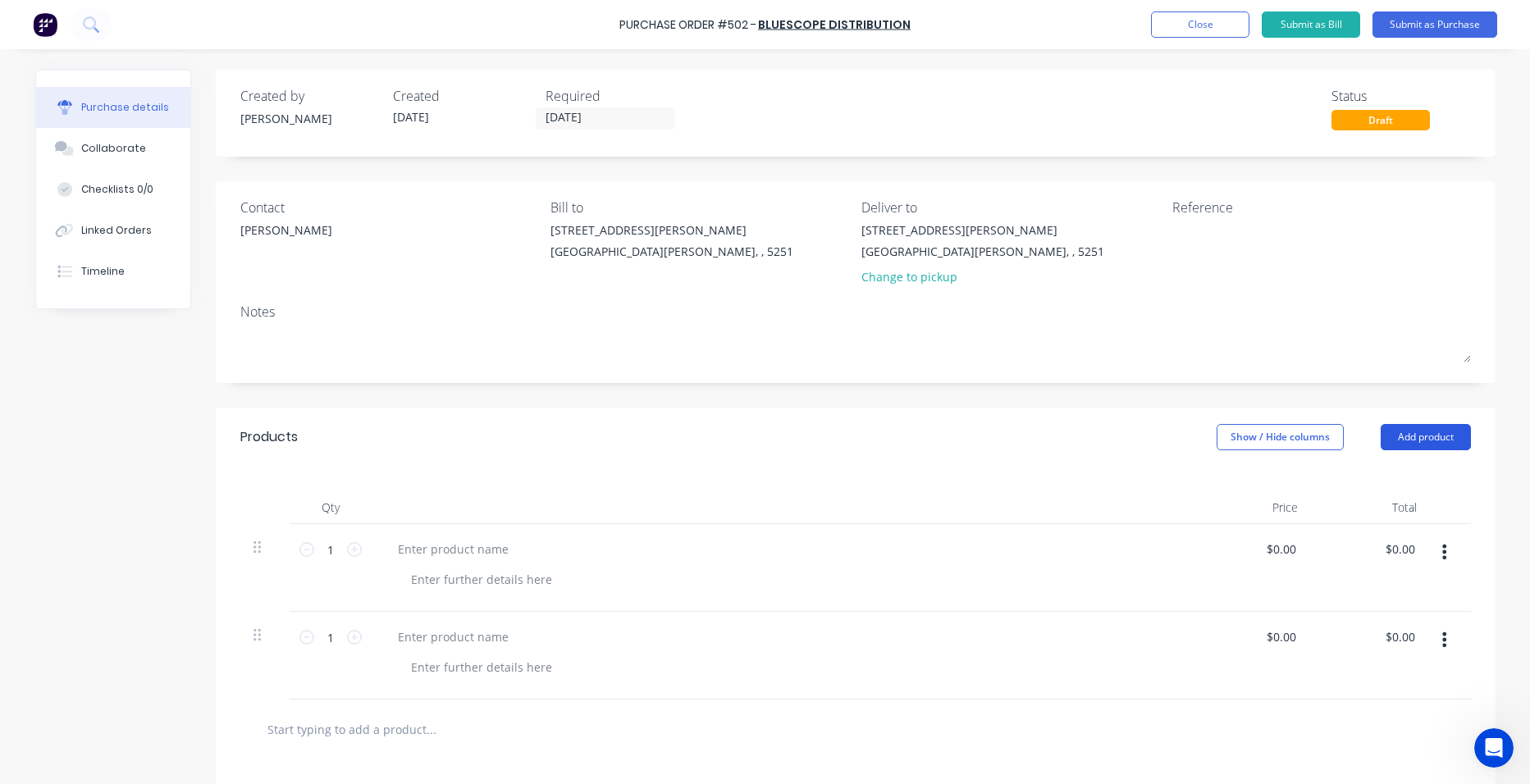
click at [1418, 435] on button "Add product" at bounding box center [1426, 438] width 90 height 27
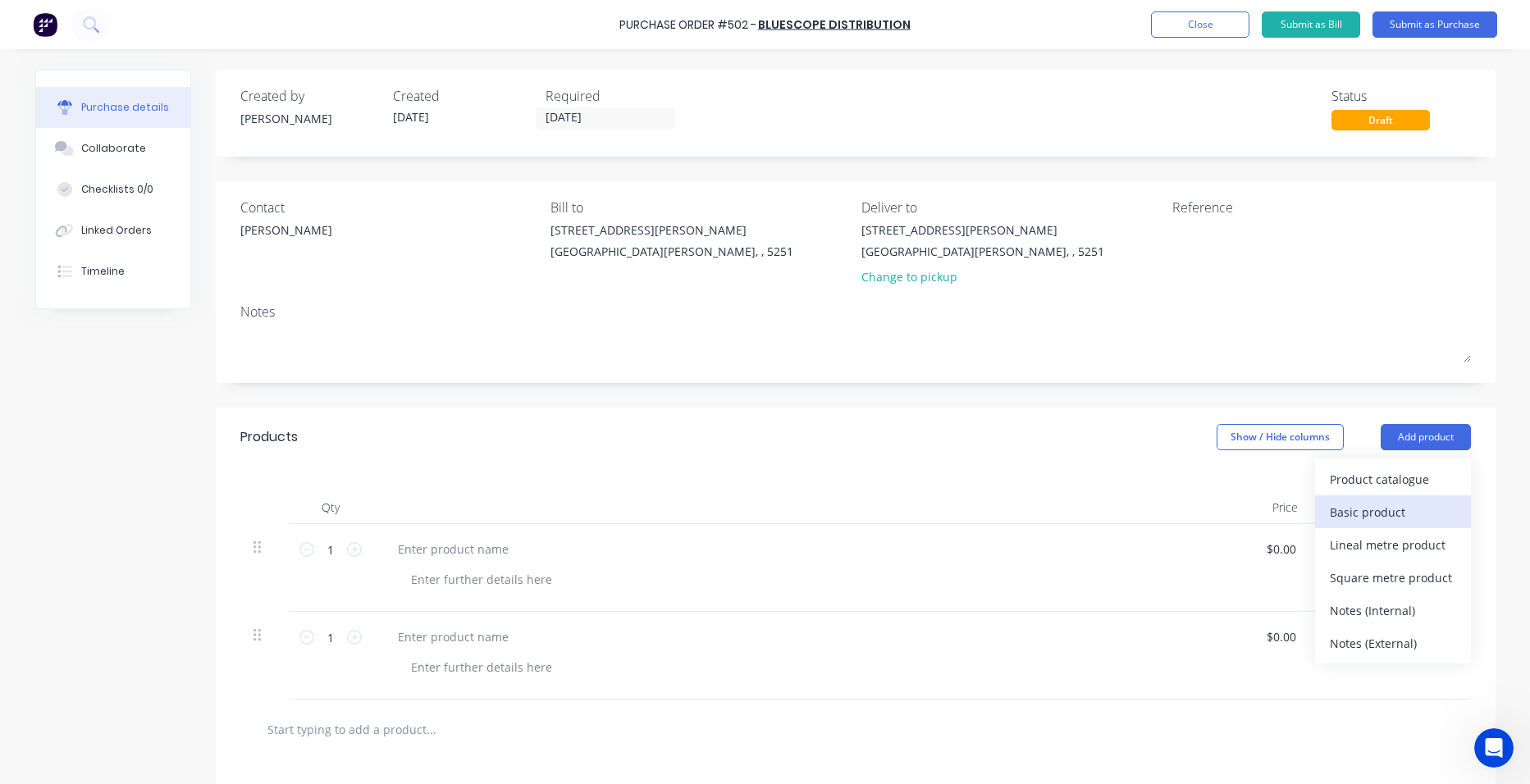
click at [1394, 509] on div "Basic product" at bounding box center [1392, 512] width 126 height 24
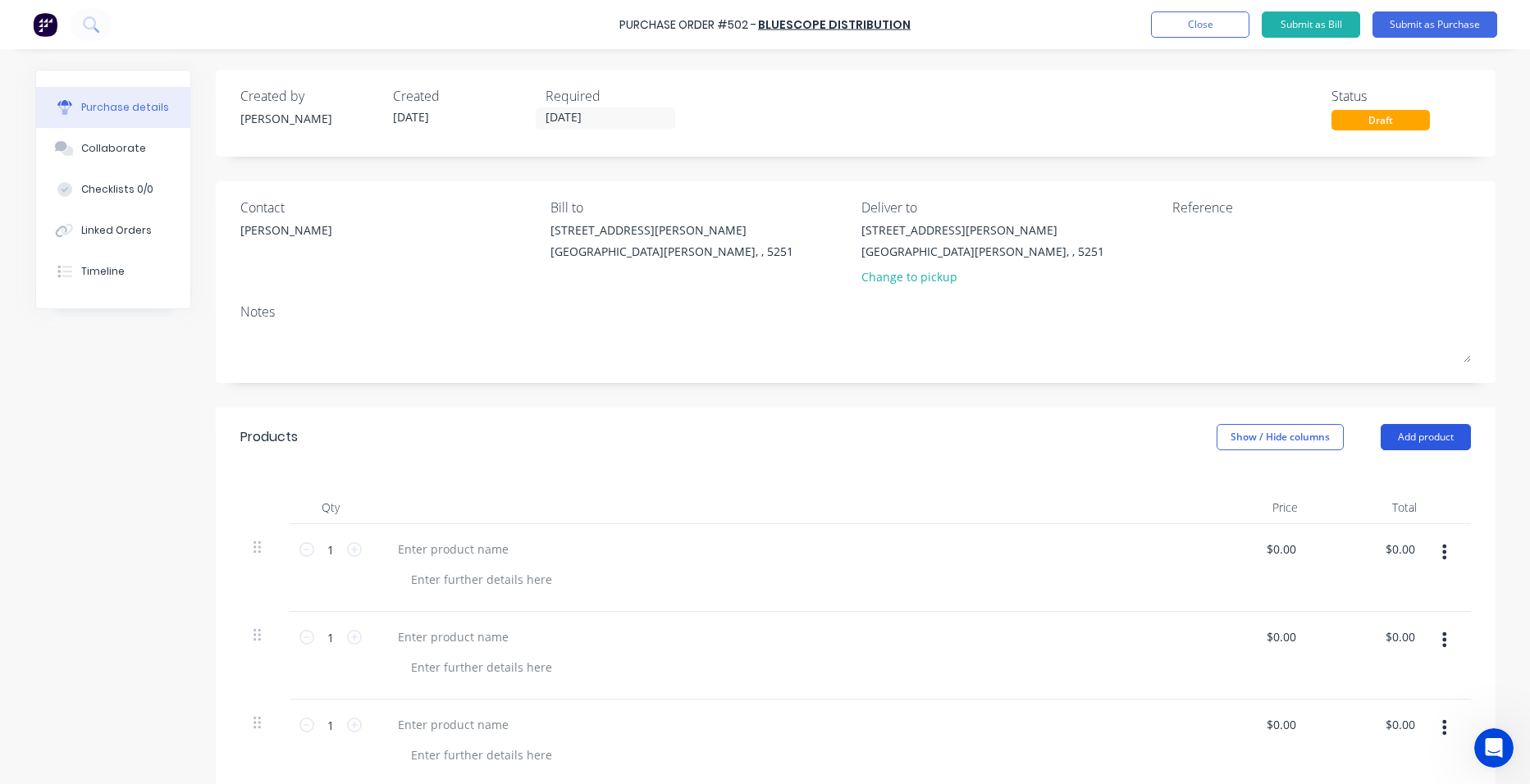
click at [1407, 438] on button "Add product" at bounding box center [1426, 438] width 90 height 27
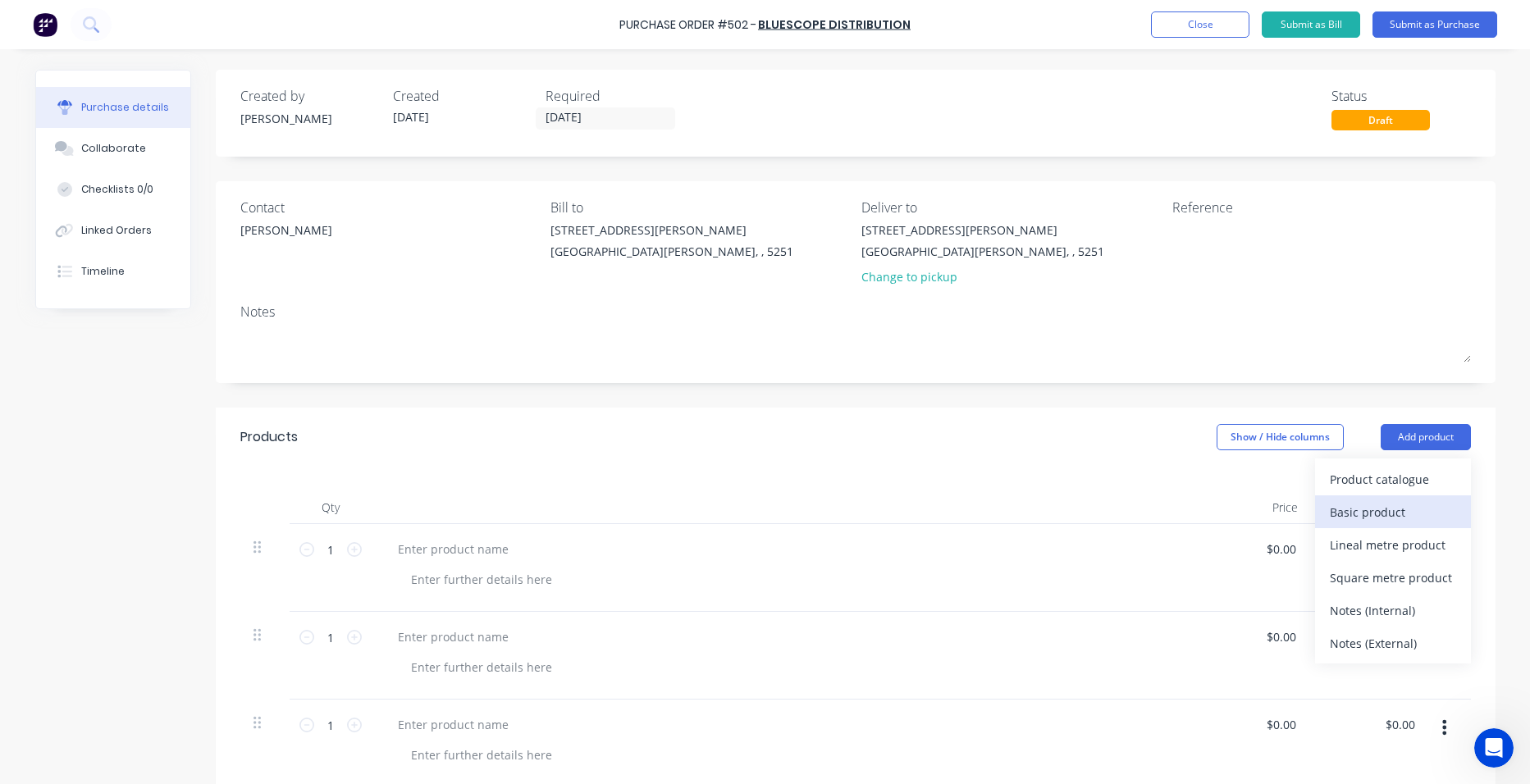
click at [1400, 506] on div "Basic product" at bounding box center [1392, 512] width 126 height 24
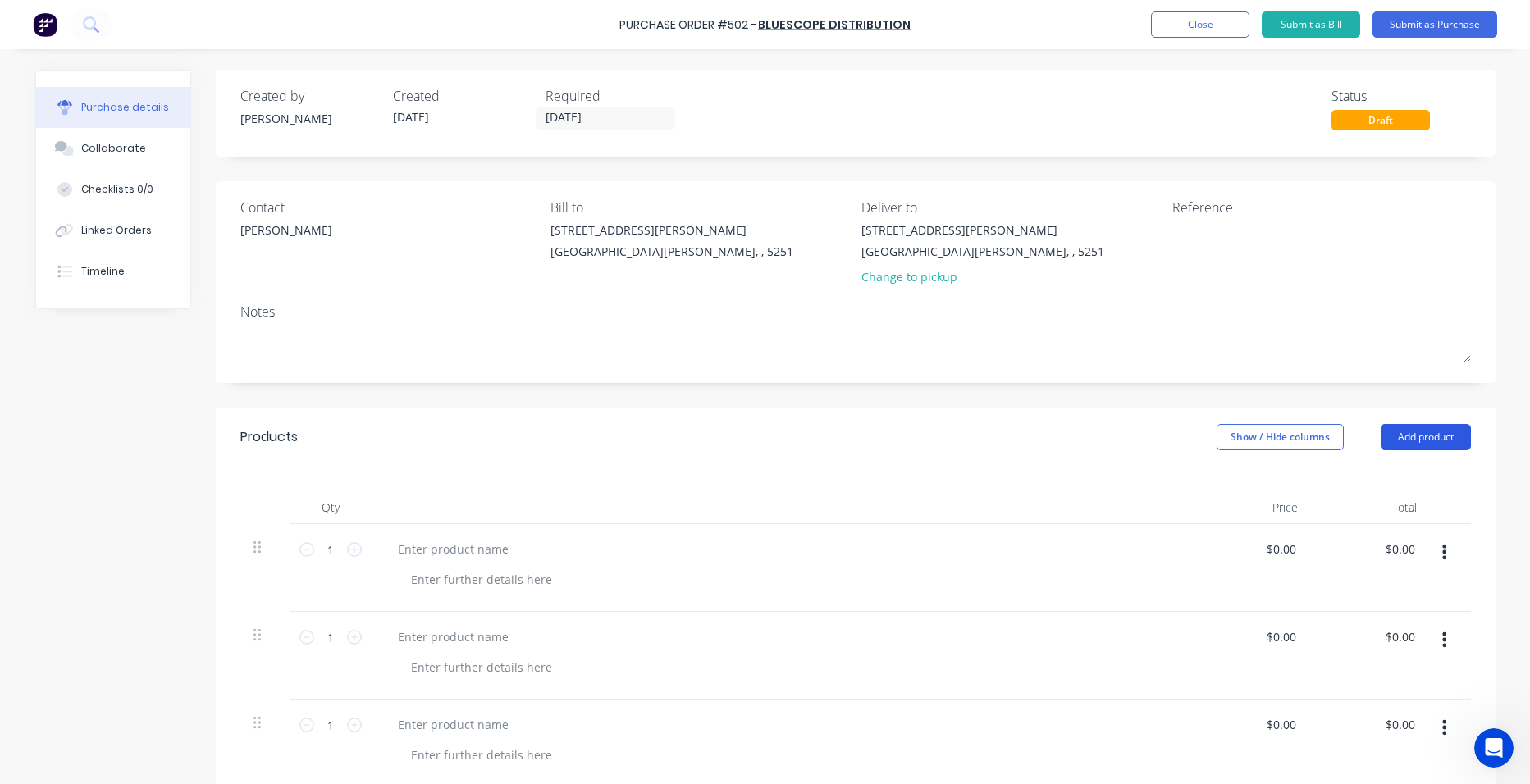
click at [1407, 437] on button "Add product" at bounding box center [1426, 438] width 90 height 27
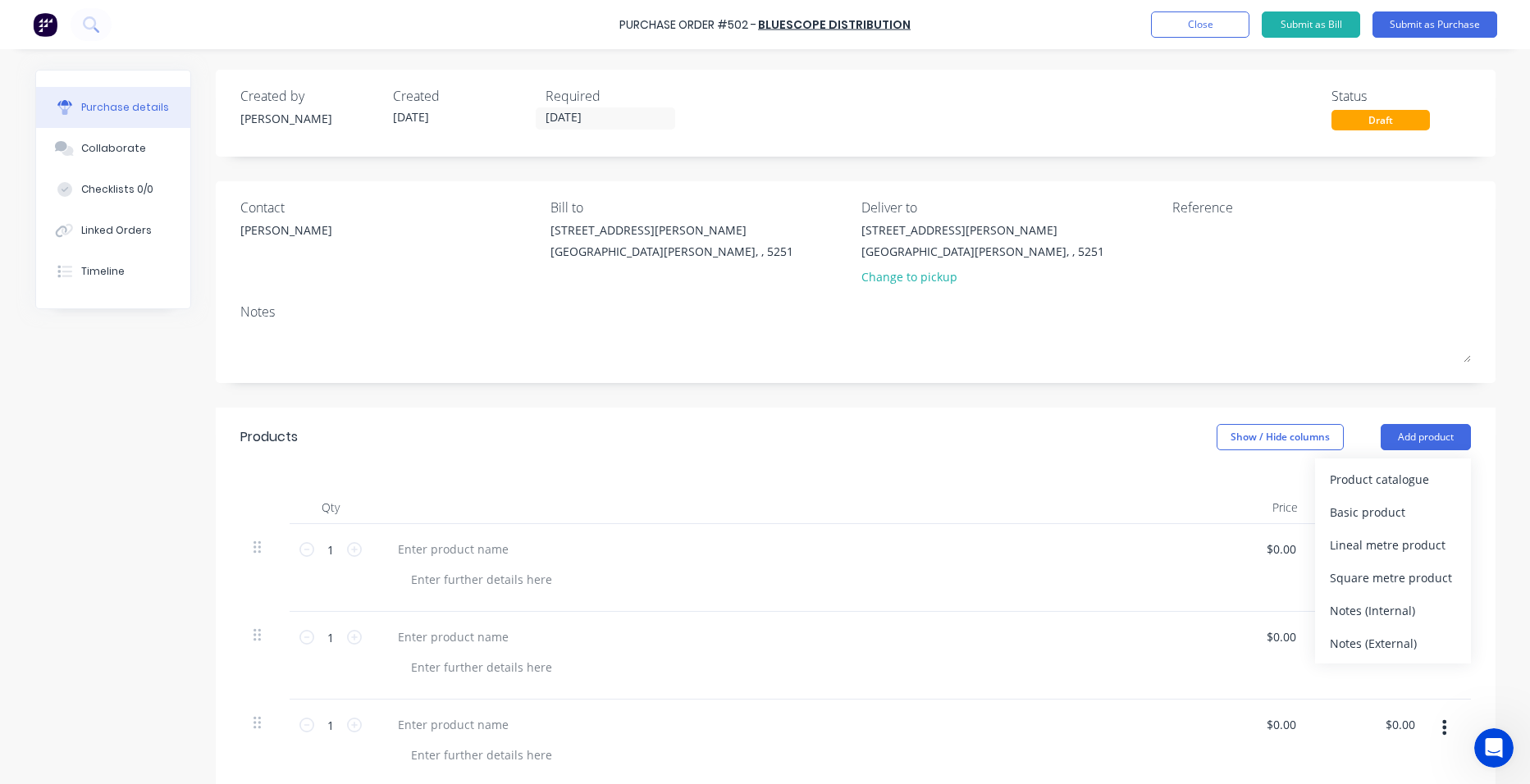
click at [1399, 518] on div "Basic product" at bounding box center [1392, 512] width 126 height 24
drag, startPoint x: 1409, startPoint y: 438, endPoint x: 1409, endPoint y: 451, distance: 13.0
click at [1409, 439] on button "Add product" at bounding box center [1426, 438] width 90 height 27
click at [1393, 509] on div "Basic product" at bounding box center [1392, 512] width 126 height 24
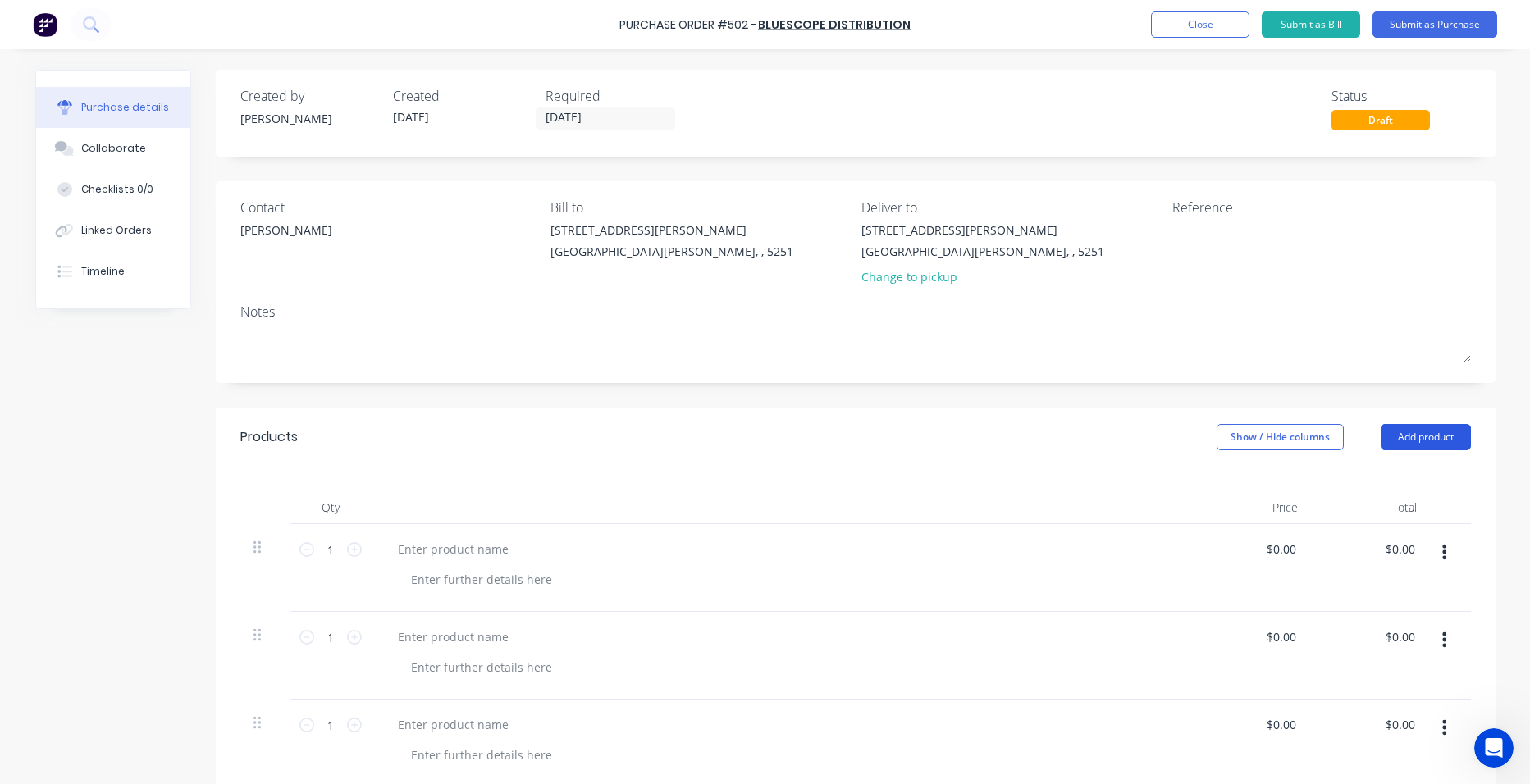
click at [1390, 428] on button "Add product" at bounding box center [1426, 438] width 90 height 27
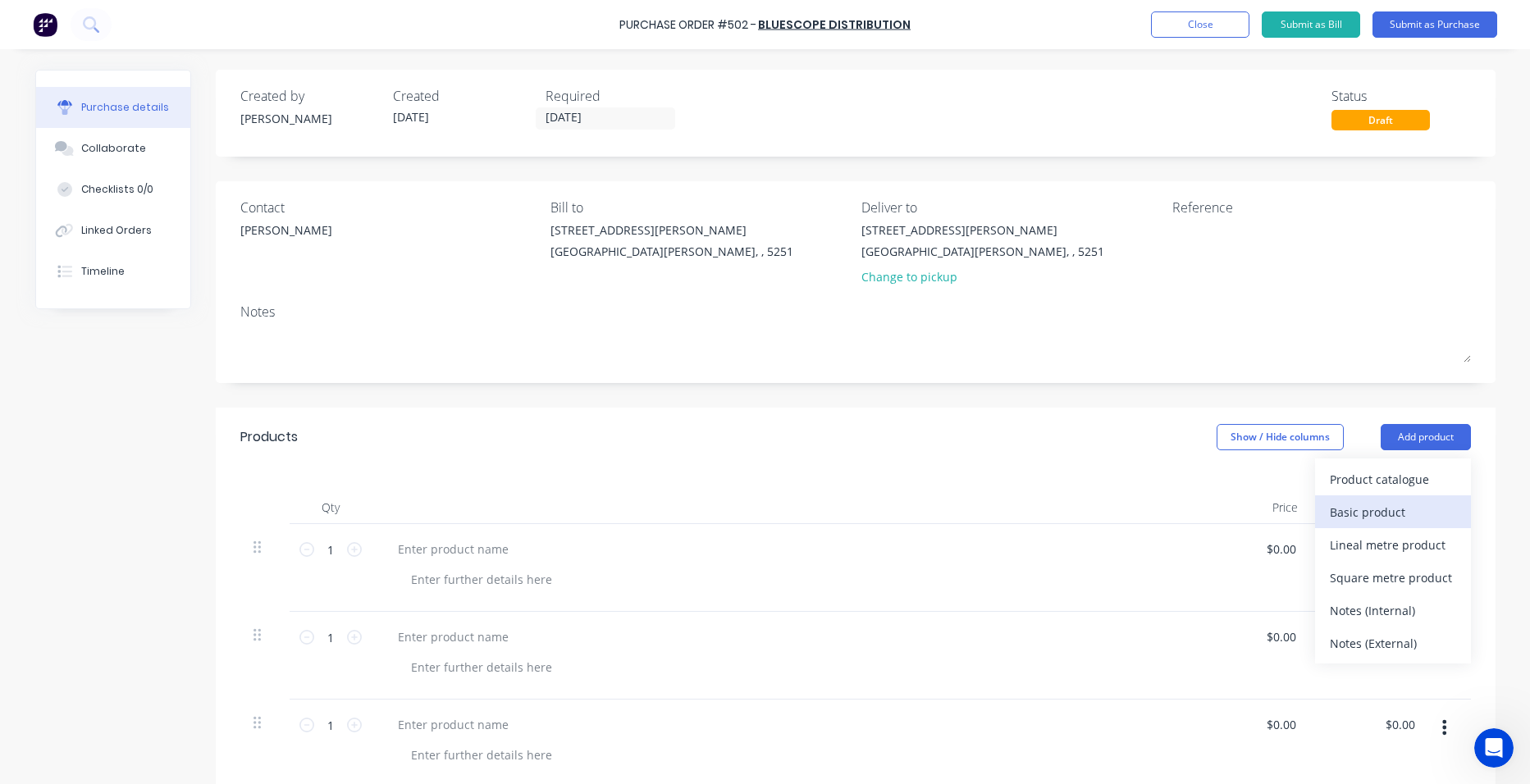
click at [1402, 513] on div "Basic product" at bounding box center [1392, 512] width 126 height 24
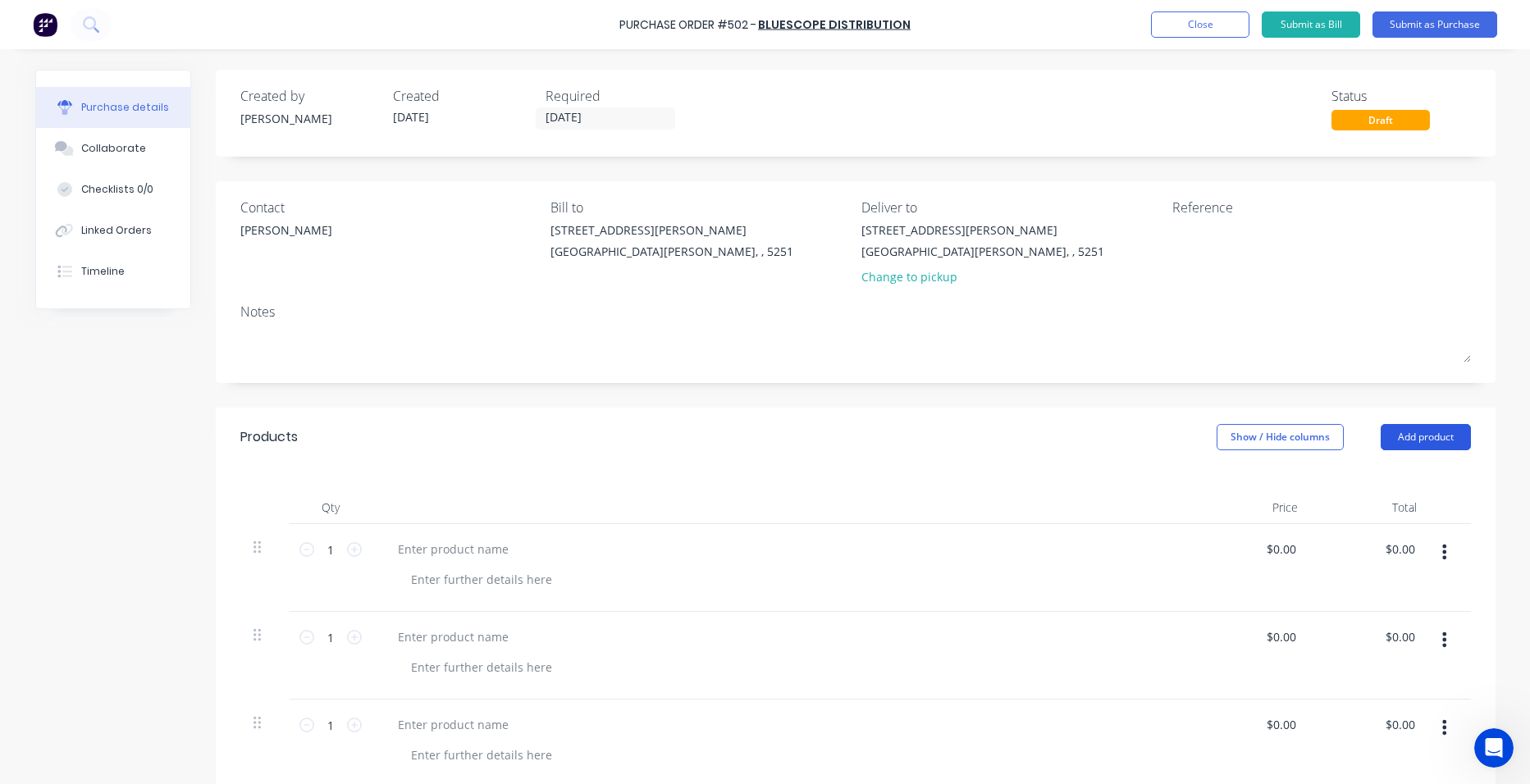
click at [1419, 433] on button "Add product" at bounding box center [1426, 438] width 90 height 27
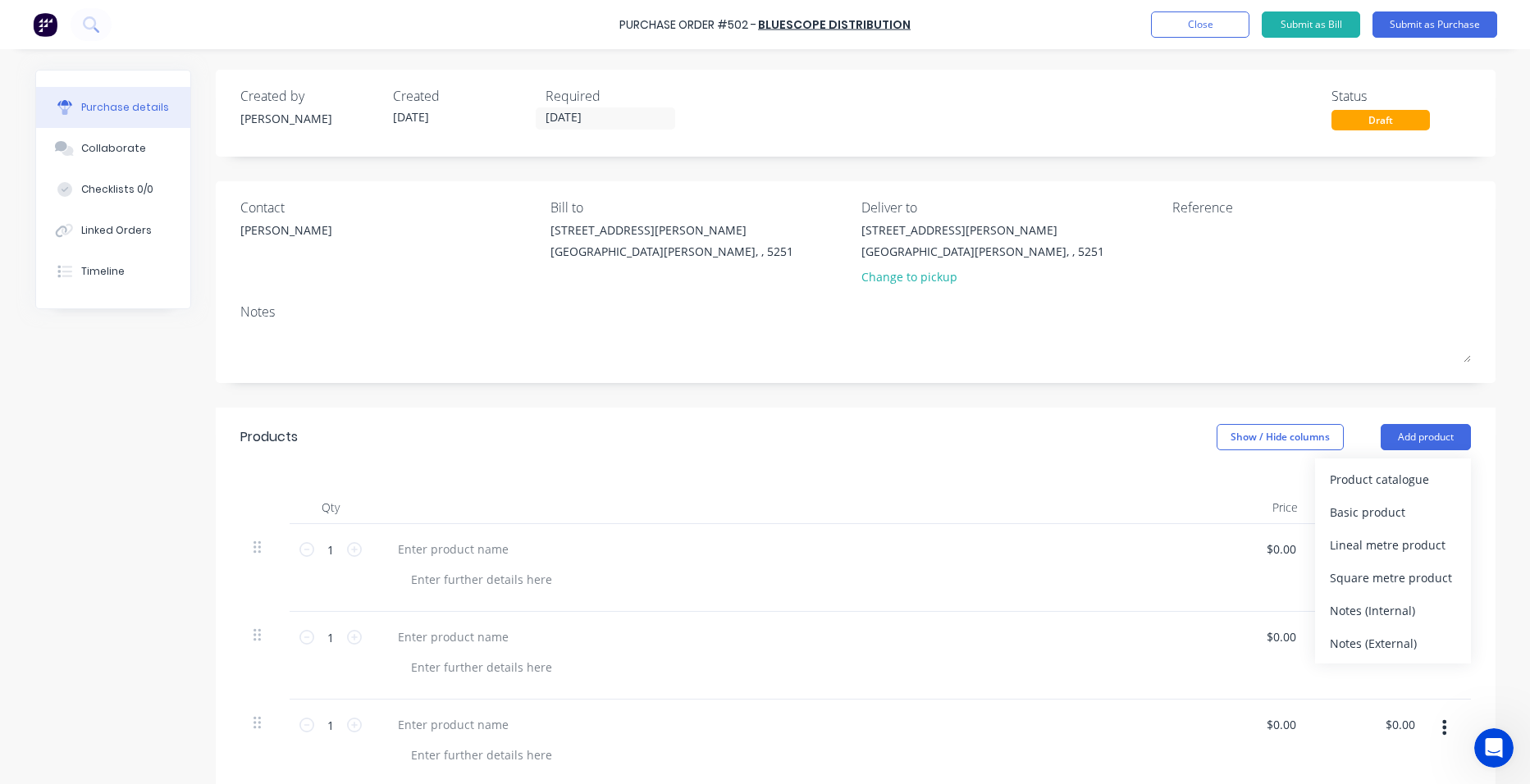
click at [1424, 513] on div "Basic product" at bounding box center [1392, 512] width 126 height 24
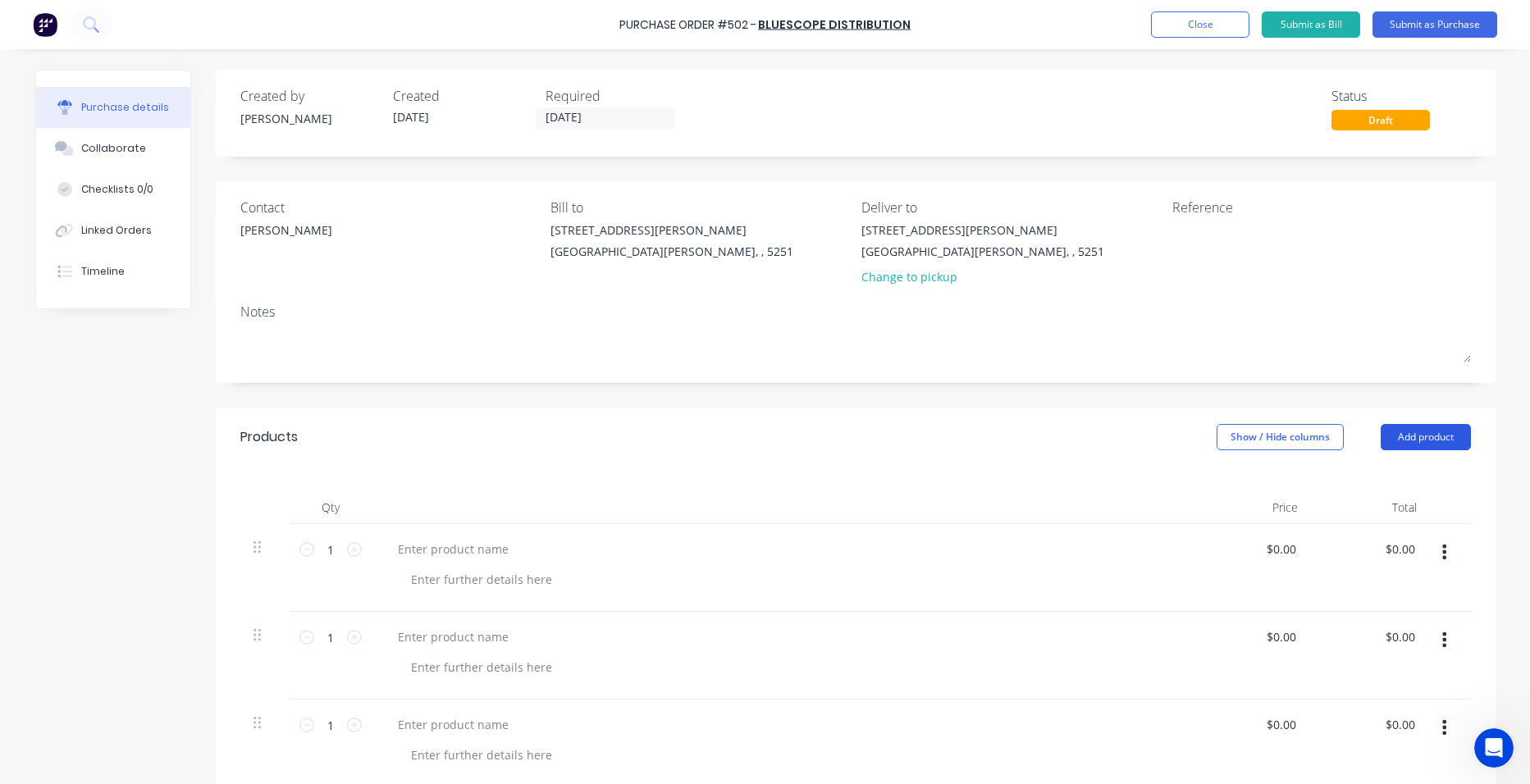
click at [1424, 430] on button "Add product" at bounding box center [1426, 438] width 90 height 27
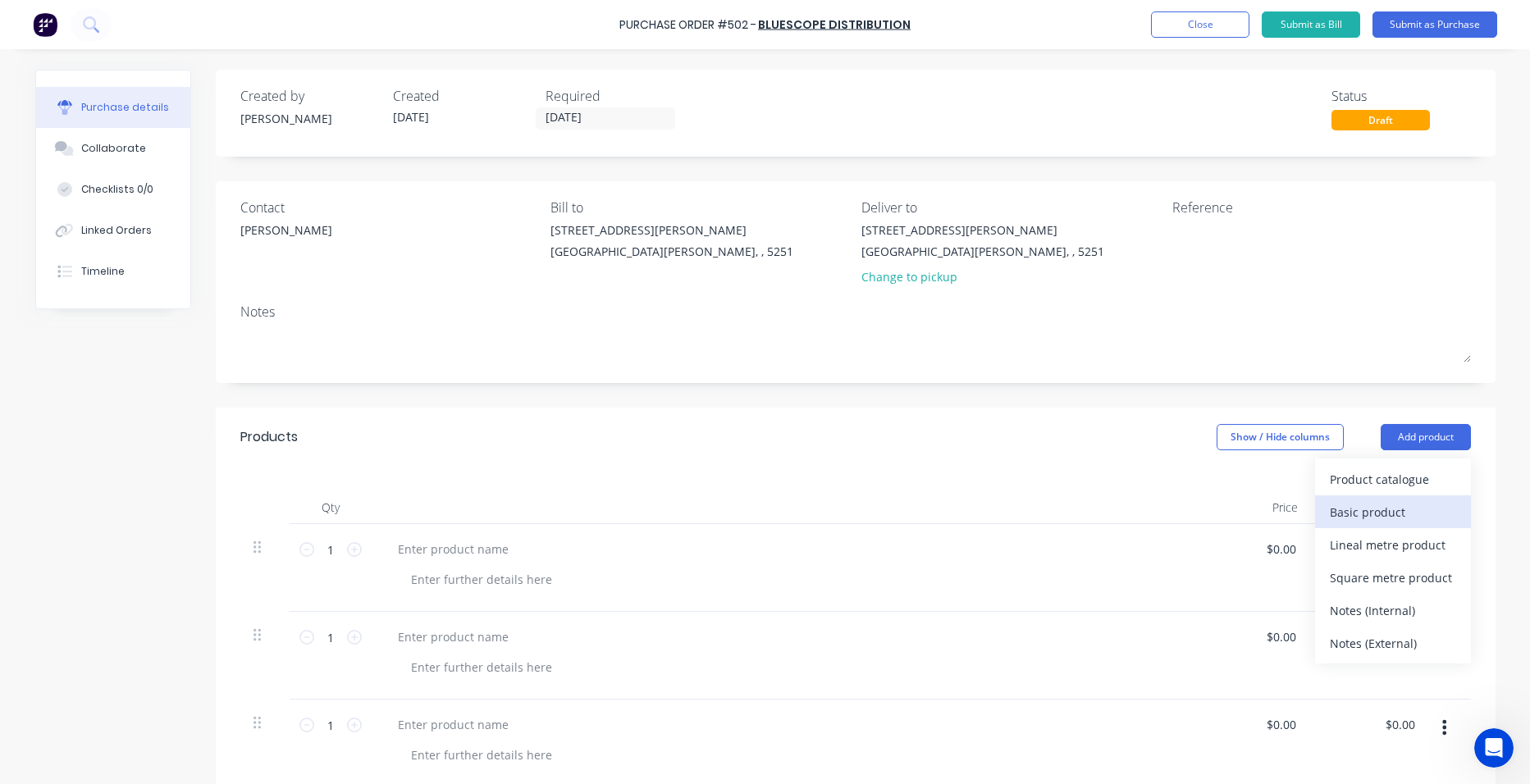
click at [1425, 509] on div "Basic product" at bounding box center [1392, 512] width 126 height 24
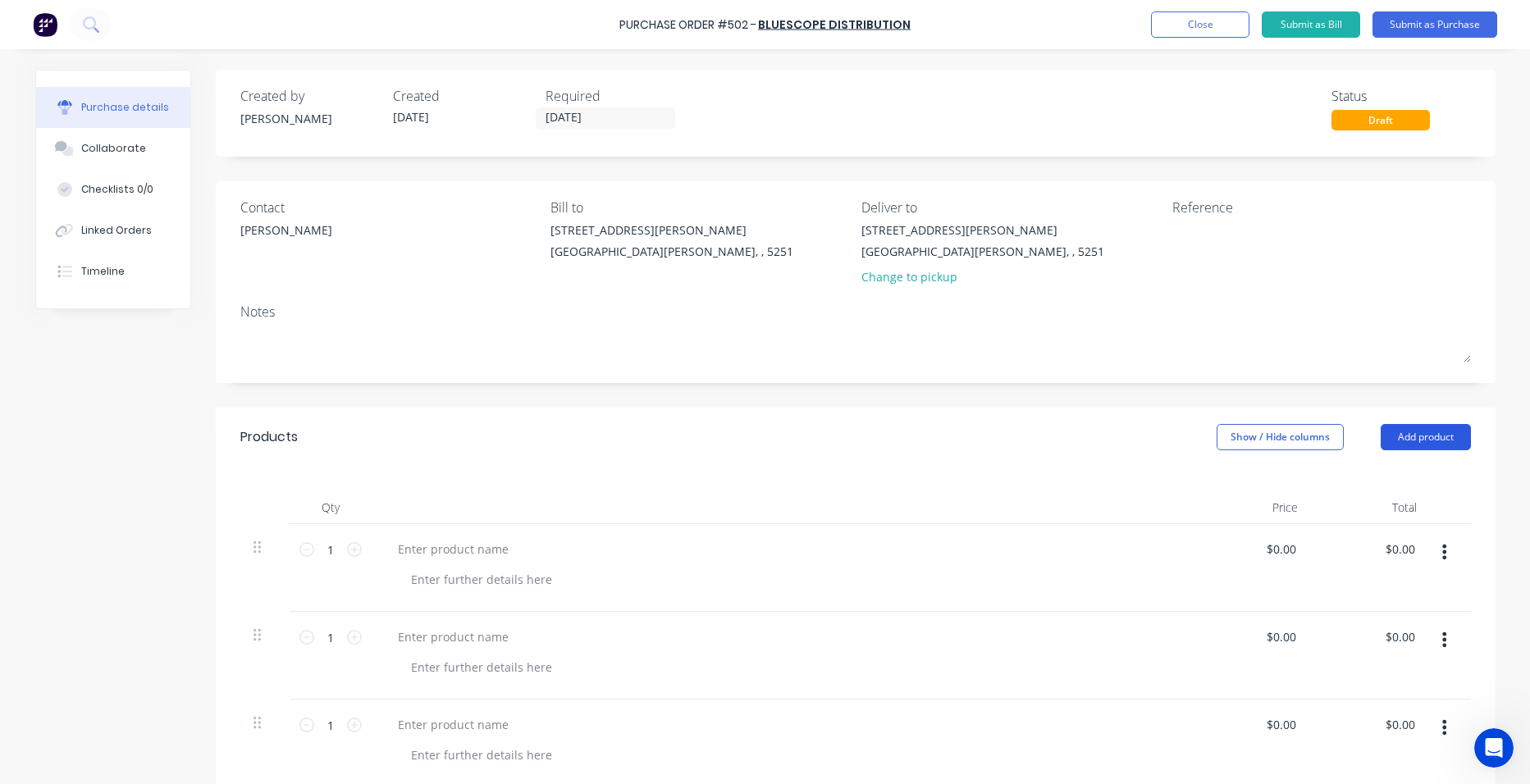
click at [1423, 433] on button "Add product" at bounding box center [1426, 438] width 90 height 27
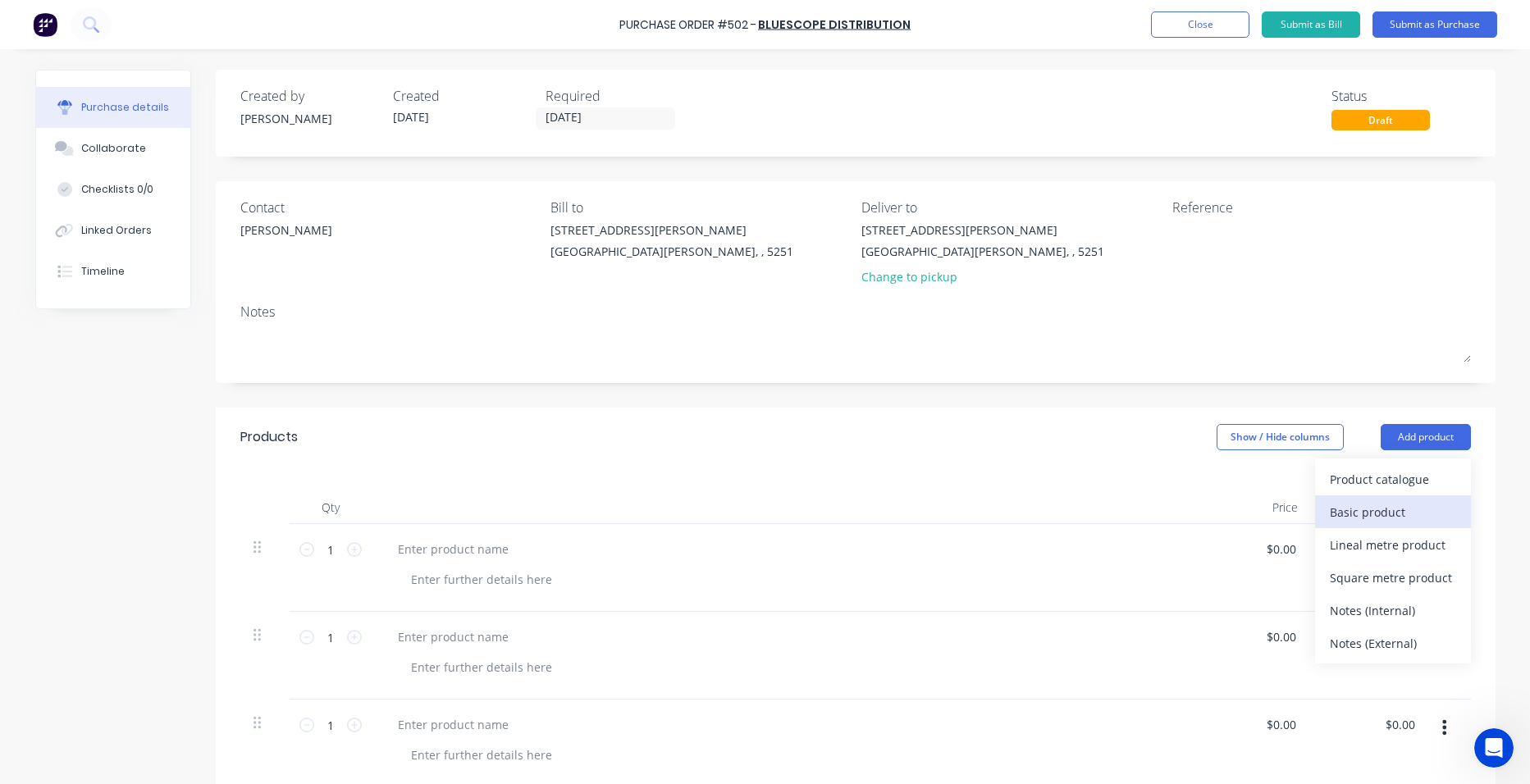
click at [1429, 520] on div "Basic product" at bounding box center [1392, 512] width 126 height 24
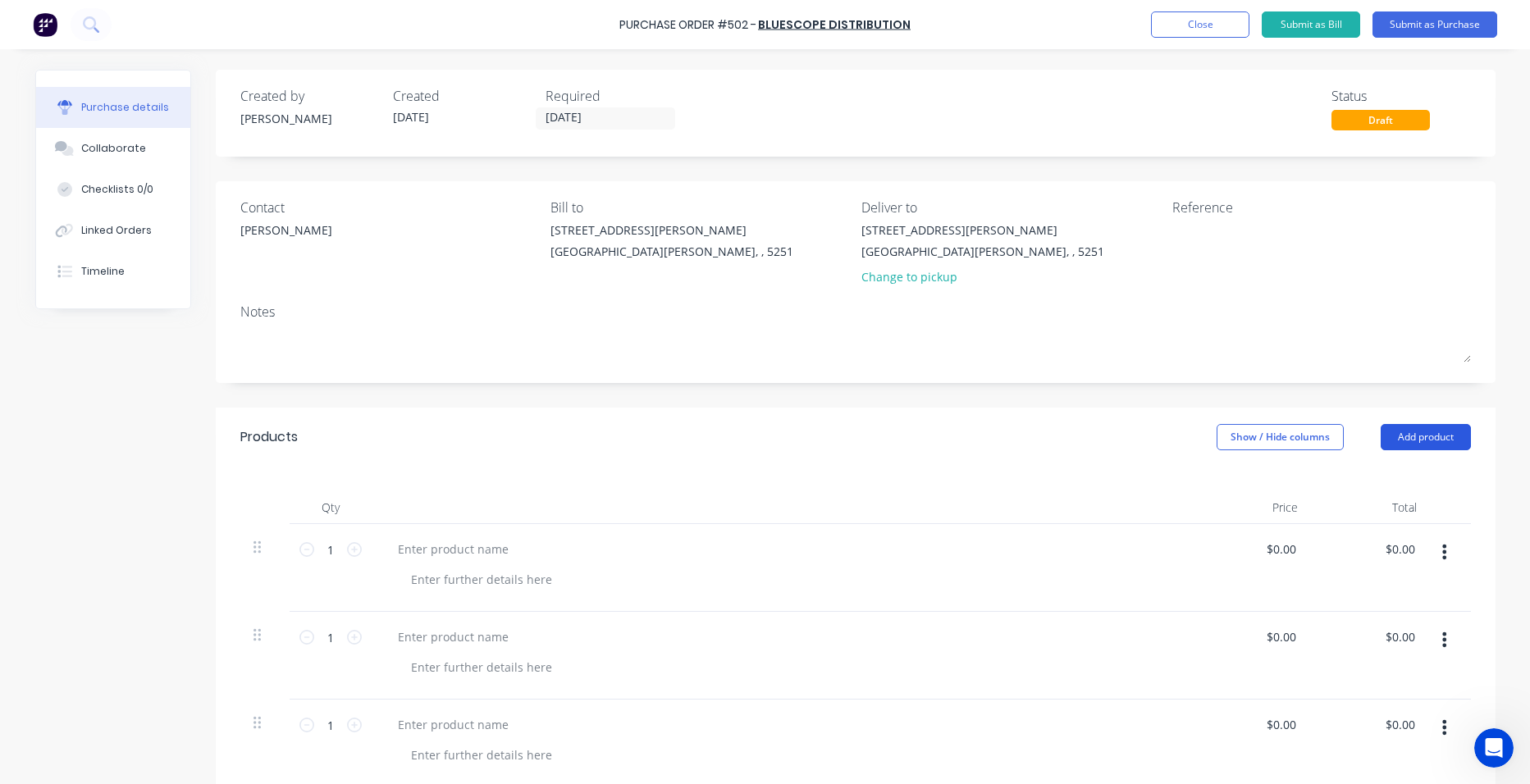
click at [1408, 433] on button "Add product" at bounding box center [1426, 438] width 90 height 27
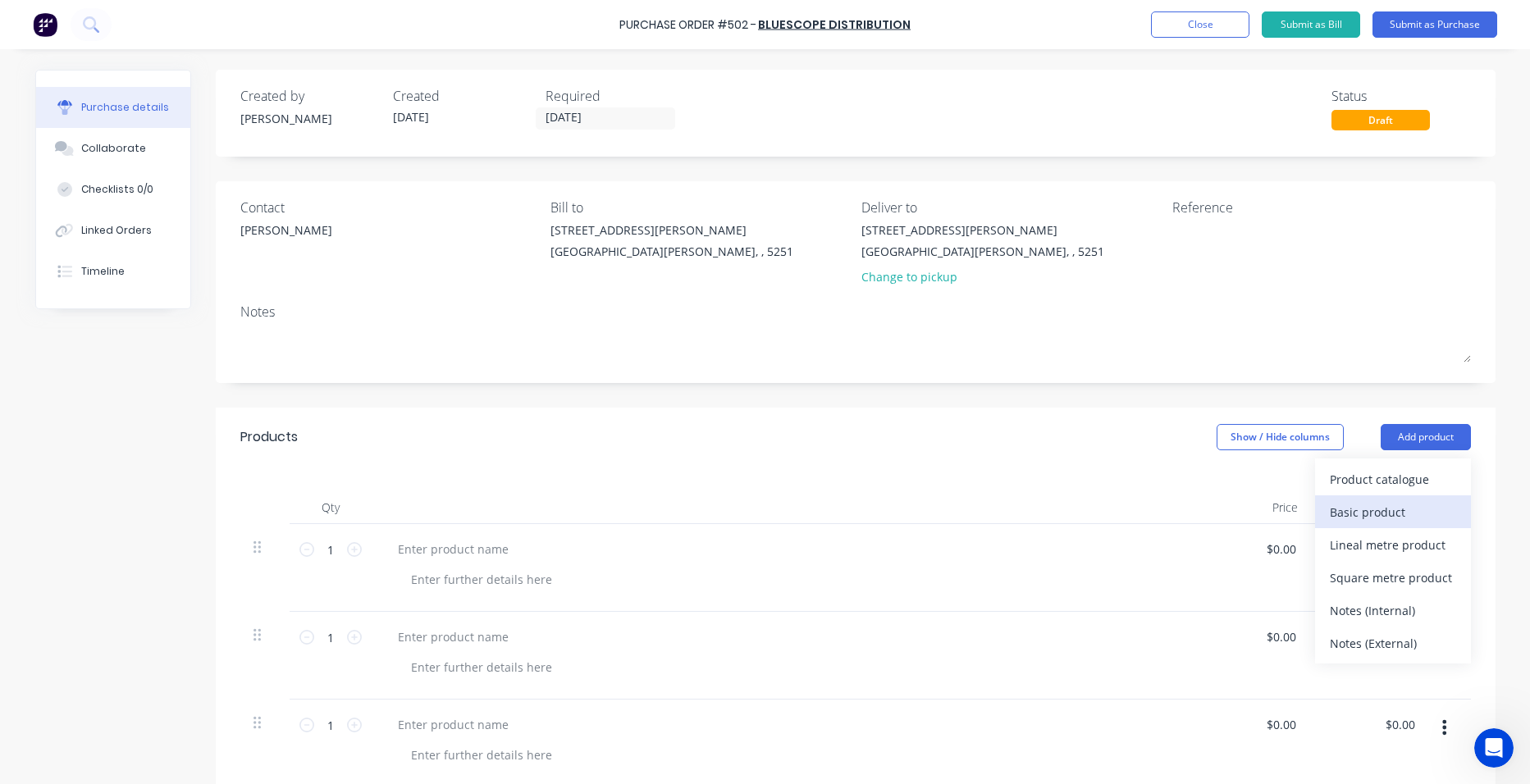
click at [1400, 509] on div "Basic product" at bounding box center [1392, 512] width 126 height 24
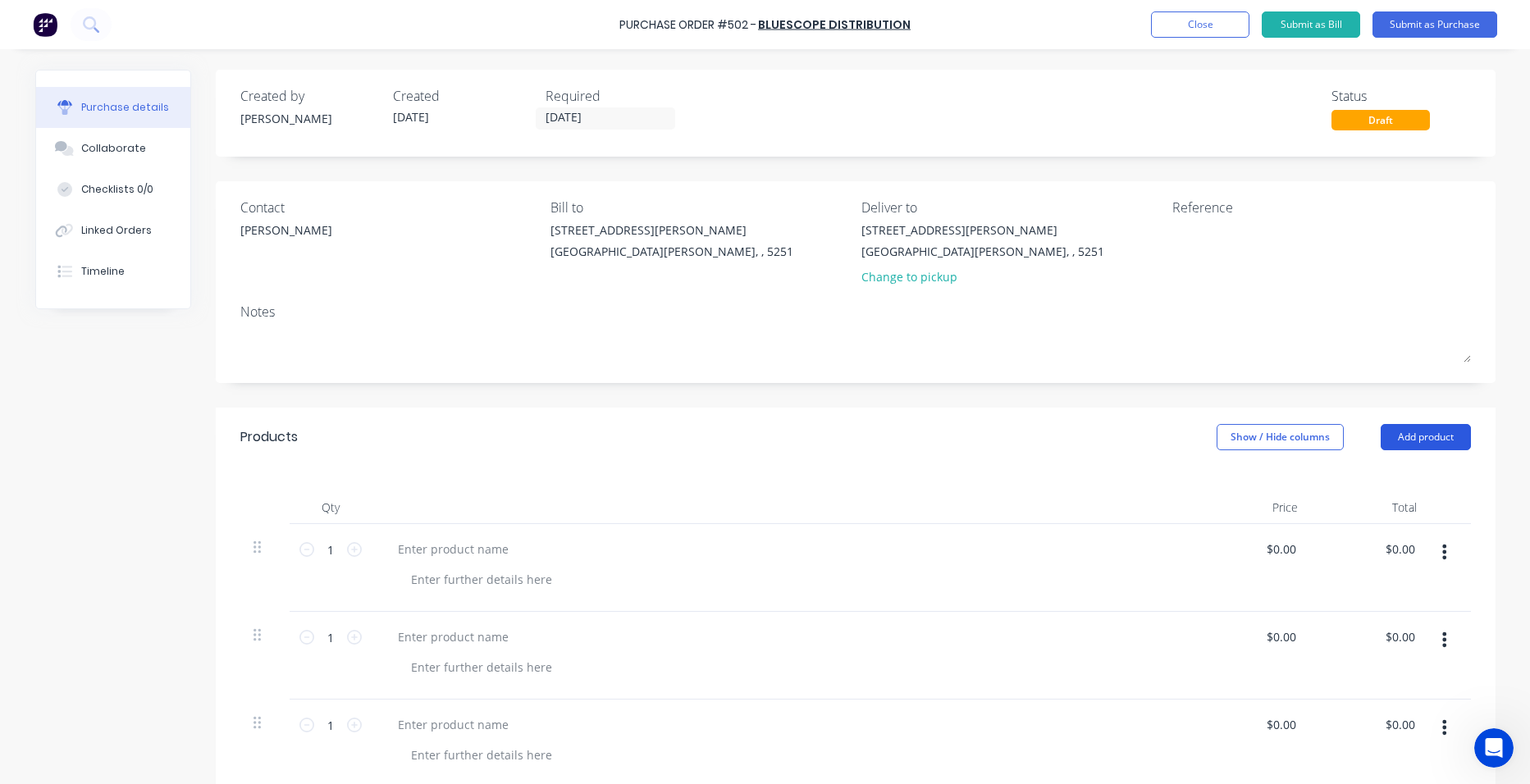
click at [1396, 435] on button "Add product" at bounding box center [1426, 438] width 90 height 27
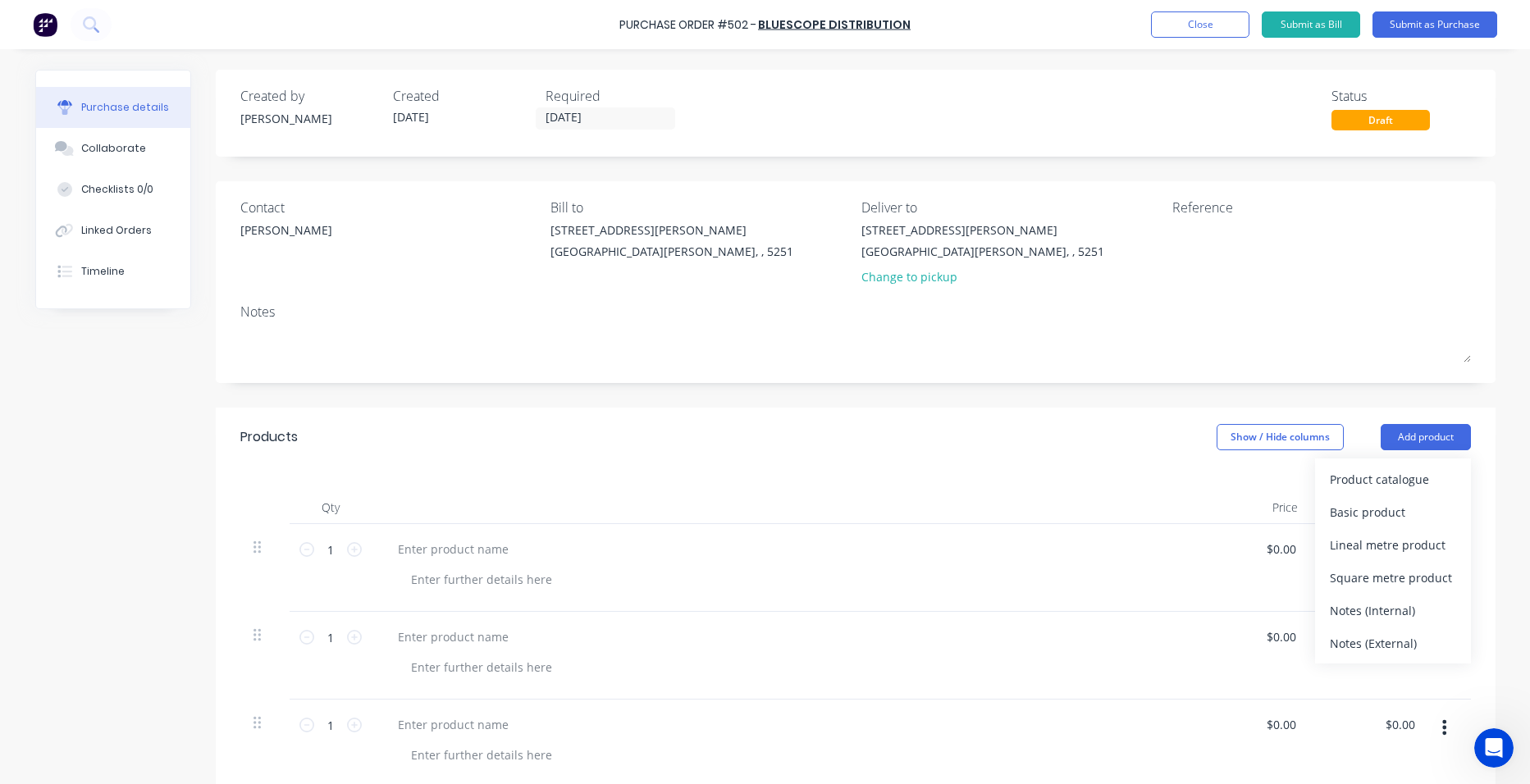
drag, startPoint x: 1361, startPoint y: 516, endPoint x: 1378, endPoint y: 504, distance: 20.8
click at [1362, 516] on div "Basic product" at bounding box center [1392, 512] width 126 height 24
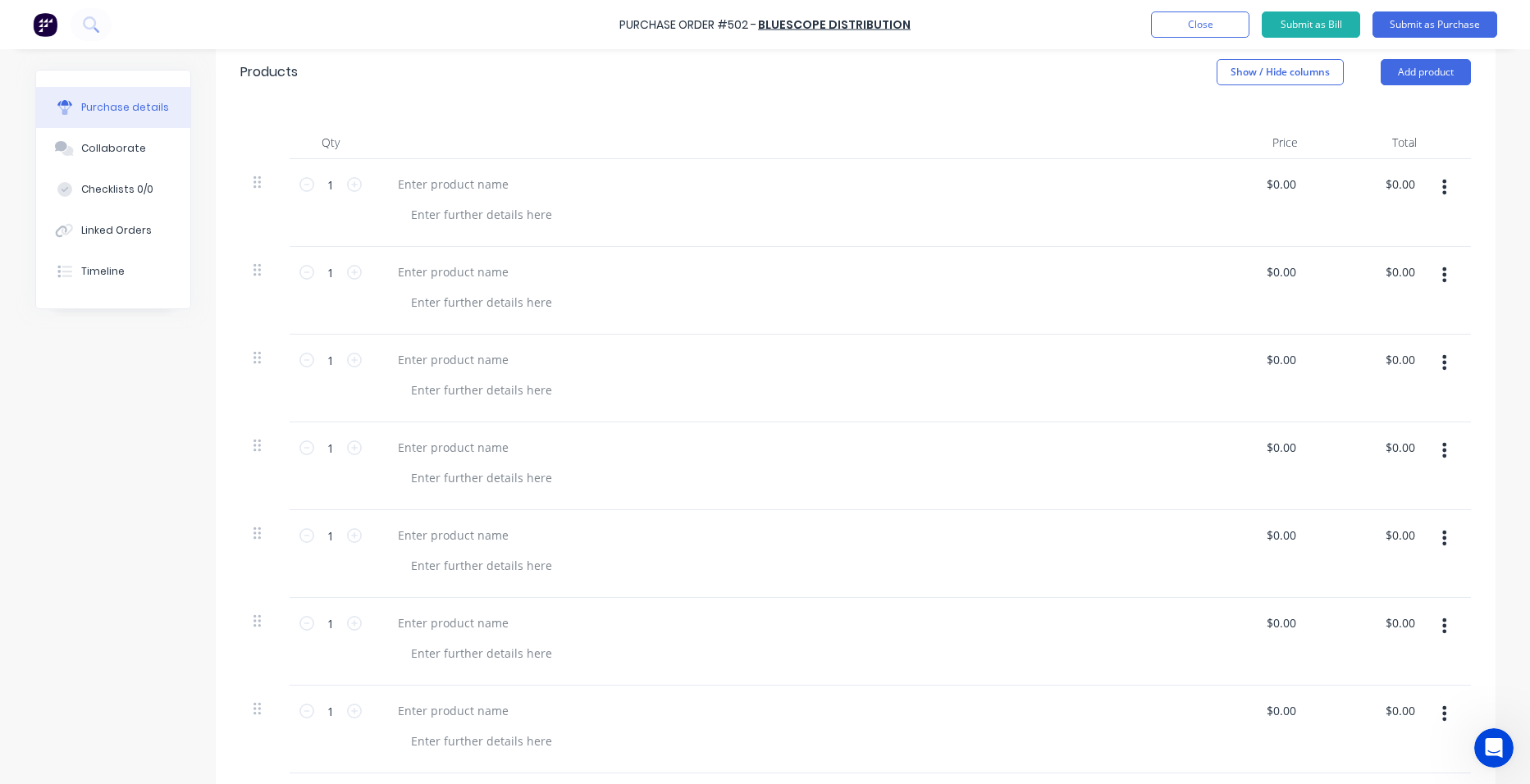
scroll to position [410, 0]
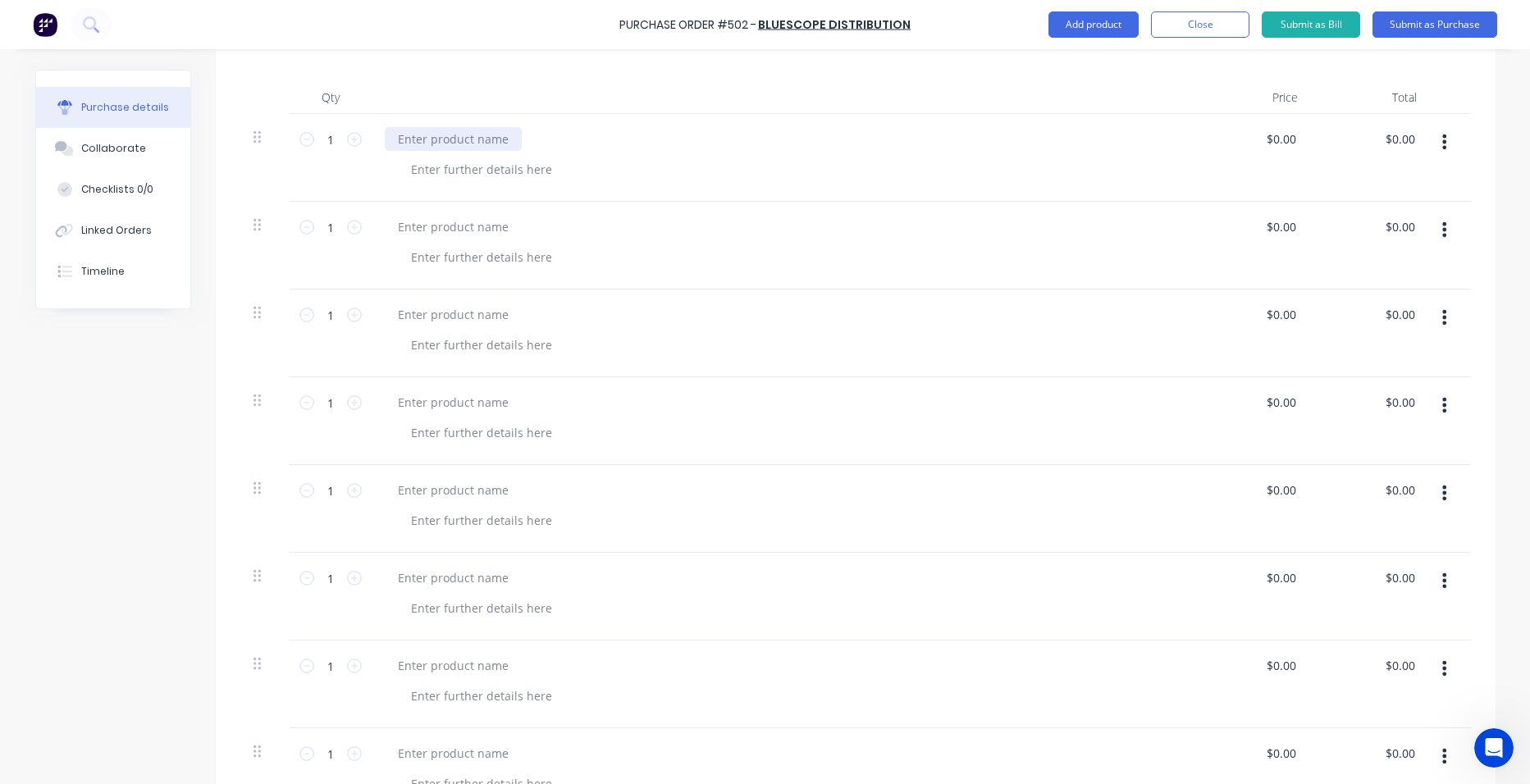
click at [485, 141] on div at bounding box center [453, 139] width 137 height 24
paste div
click at [321, 141] on input "1" at bounding box center [331, 140] width 33 height 25
type input "40"
click at [486, 232] on div at bounding box center [453, 226] width 137 height 24
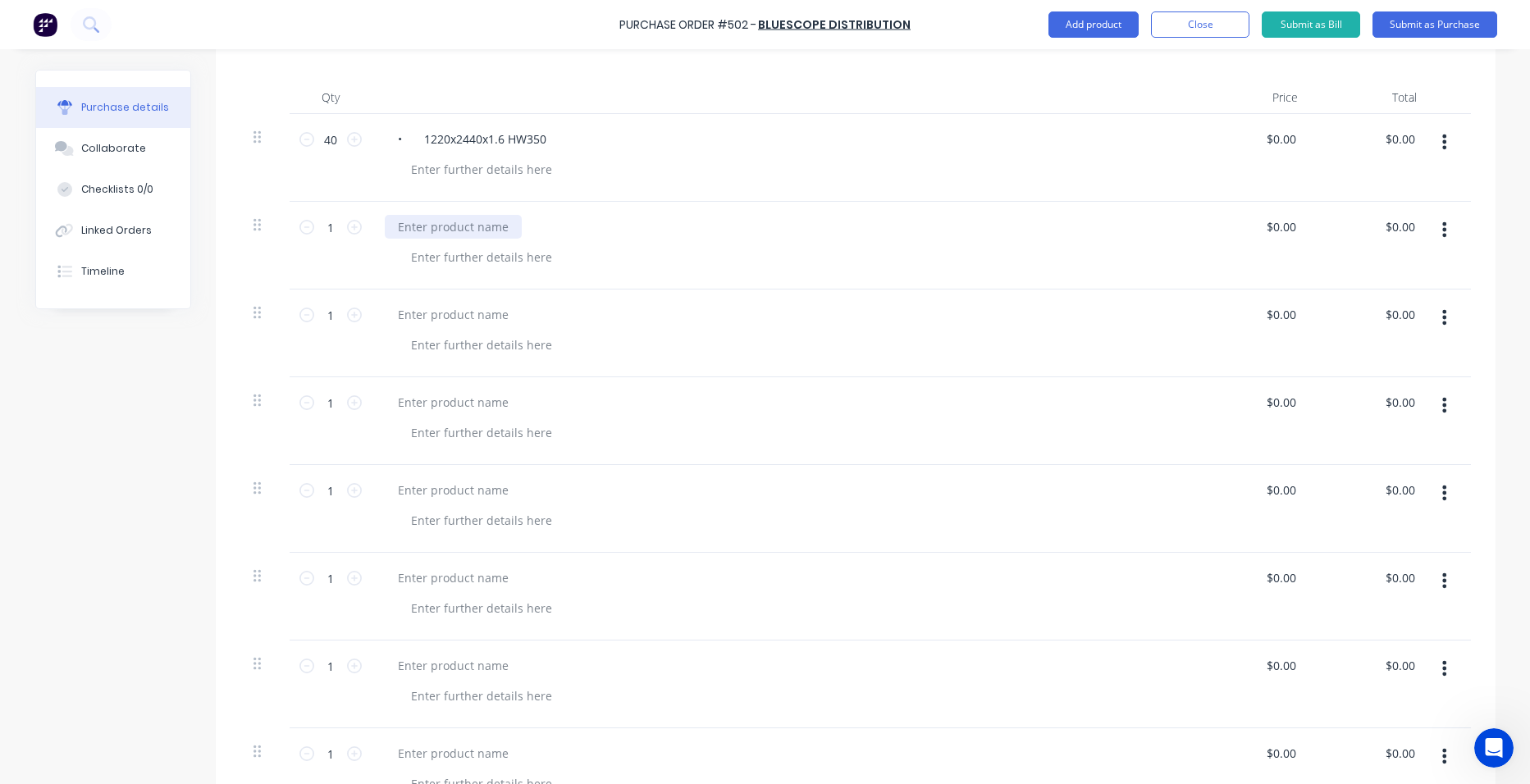
paste div
click at [317, 219] on input "1" at bounding box center [331, 227] width 33 height 25
type input "13"
click at [449, 309] on div at bounding box center [453, 314] width 137 height 24
paste div
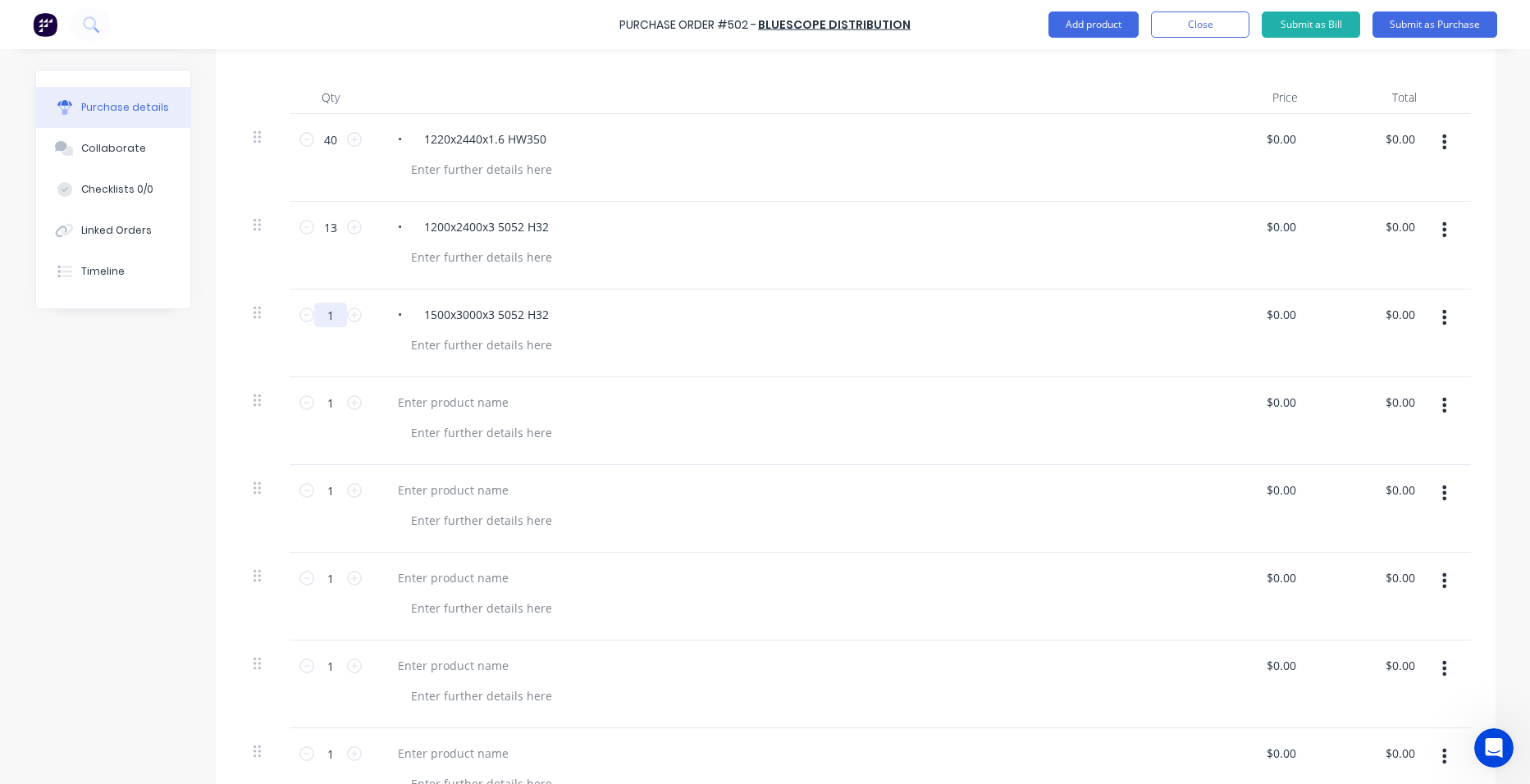
click at [321, 308] on input "1" at bounding box center [331, 315] width 33 height 25
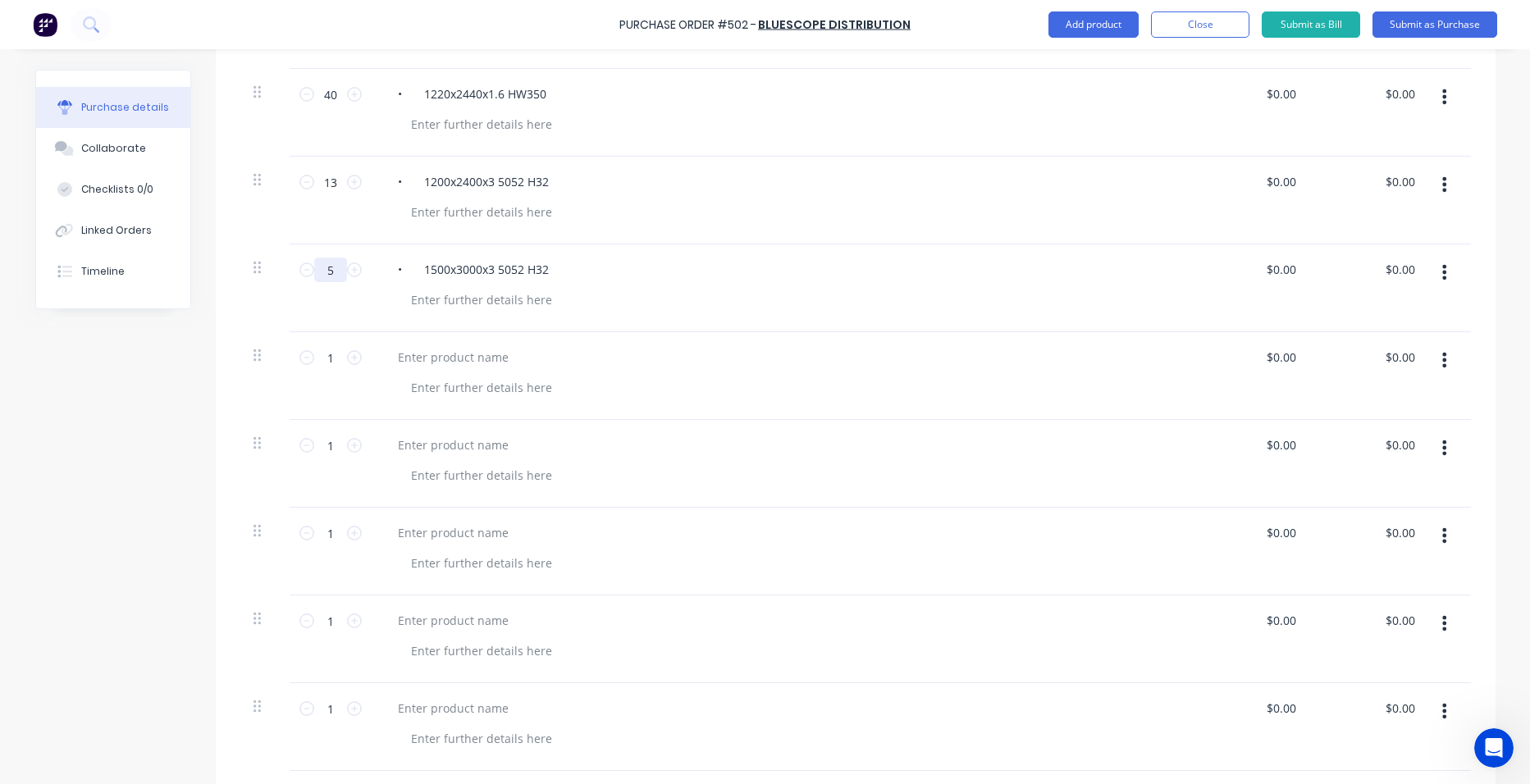
scroll to position [492, 0]
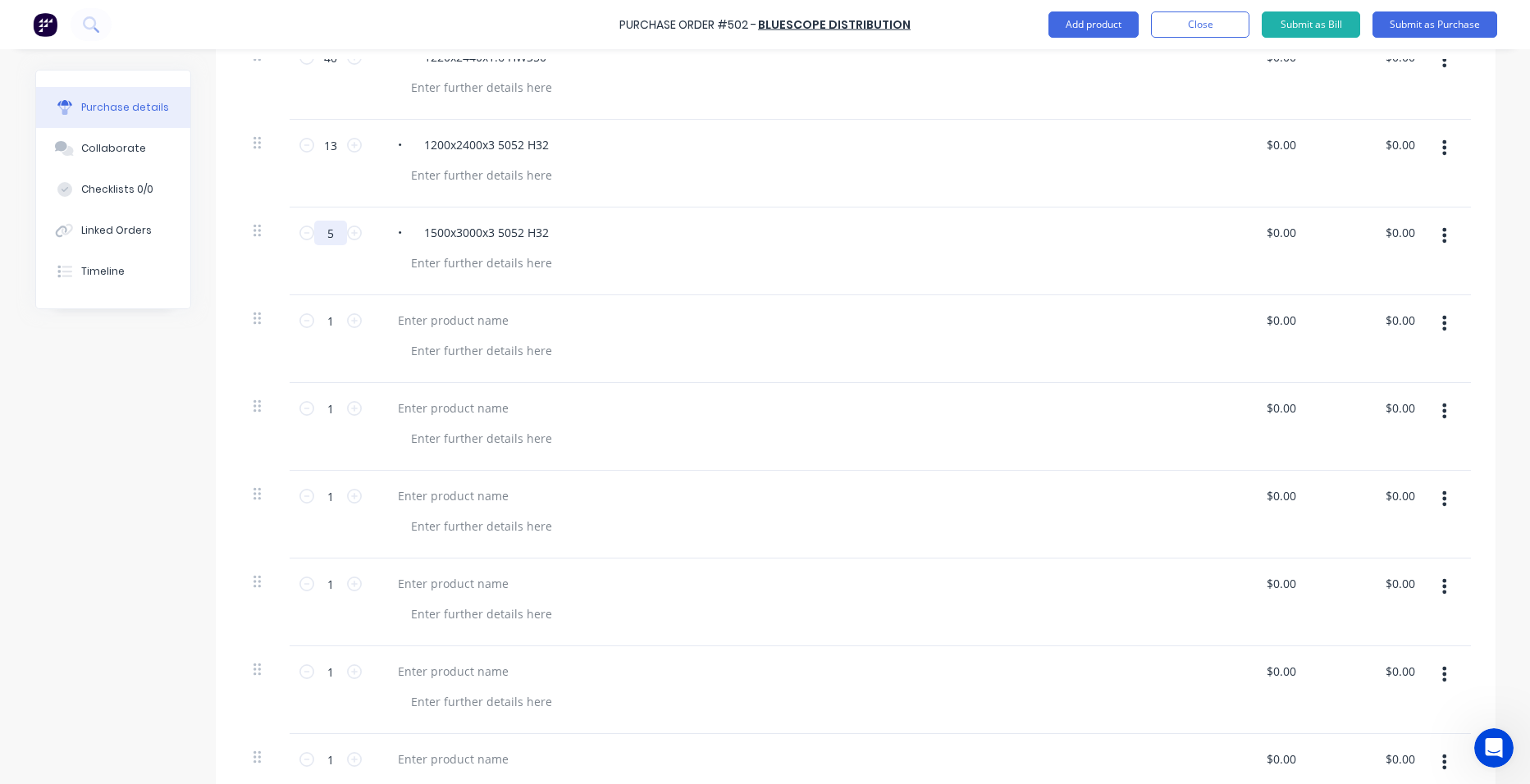
type input "5"
click at [477, 325] on div at bounding box center [453, 320] width 137 height 24
paste div
click at [323, 322] on input "1" at bounding box center [331, 321] width 33 height 25
type input "10"
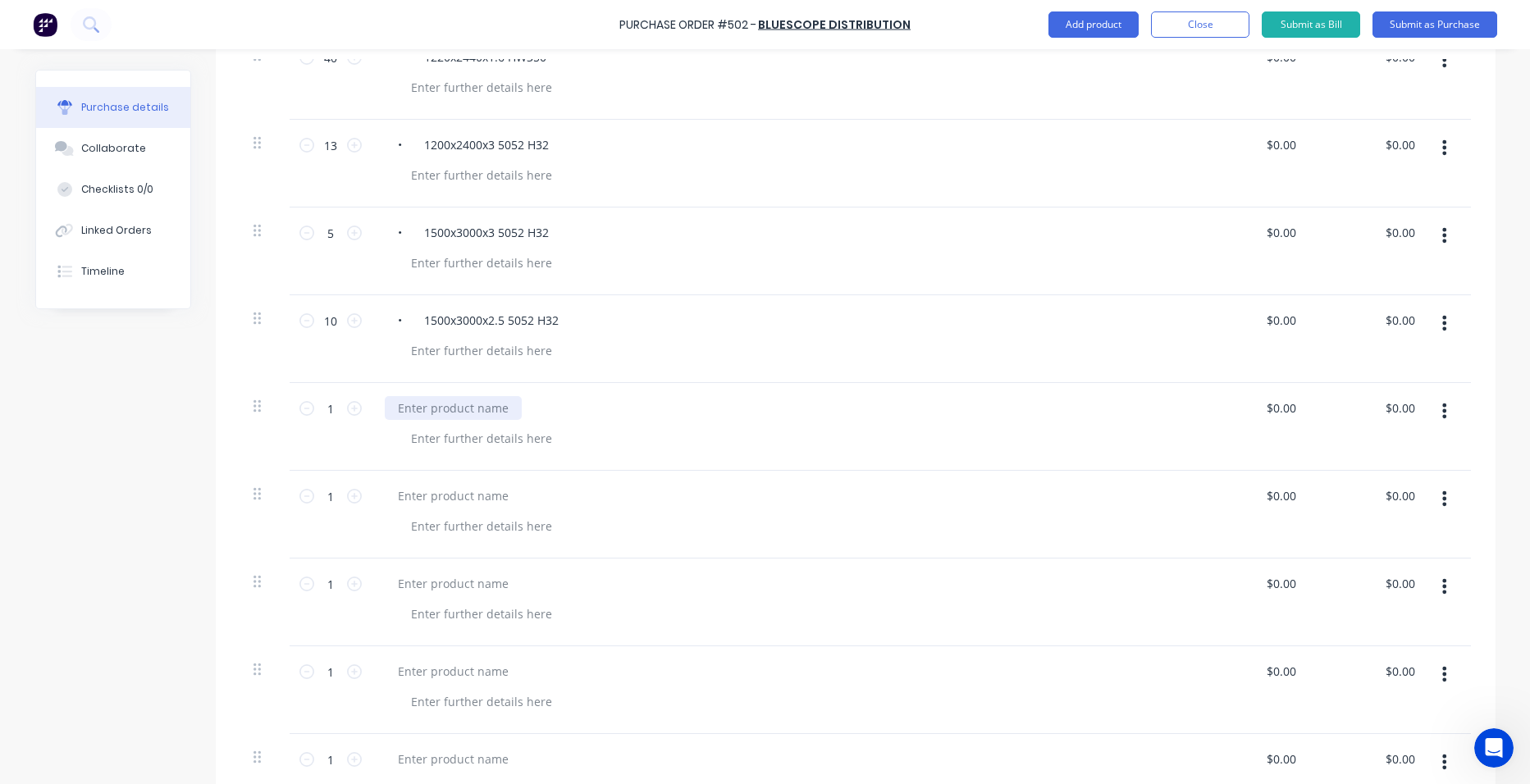
click at [491, 406] on div at bounding box center [453, 407] width 137 height 24
paste div
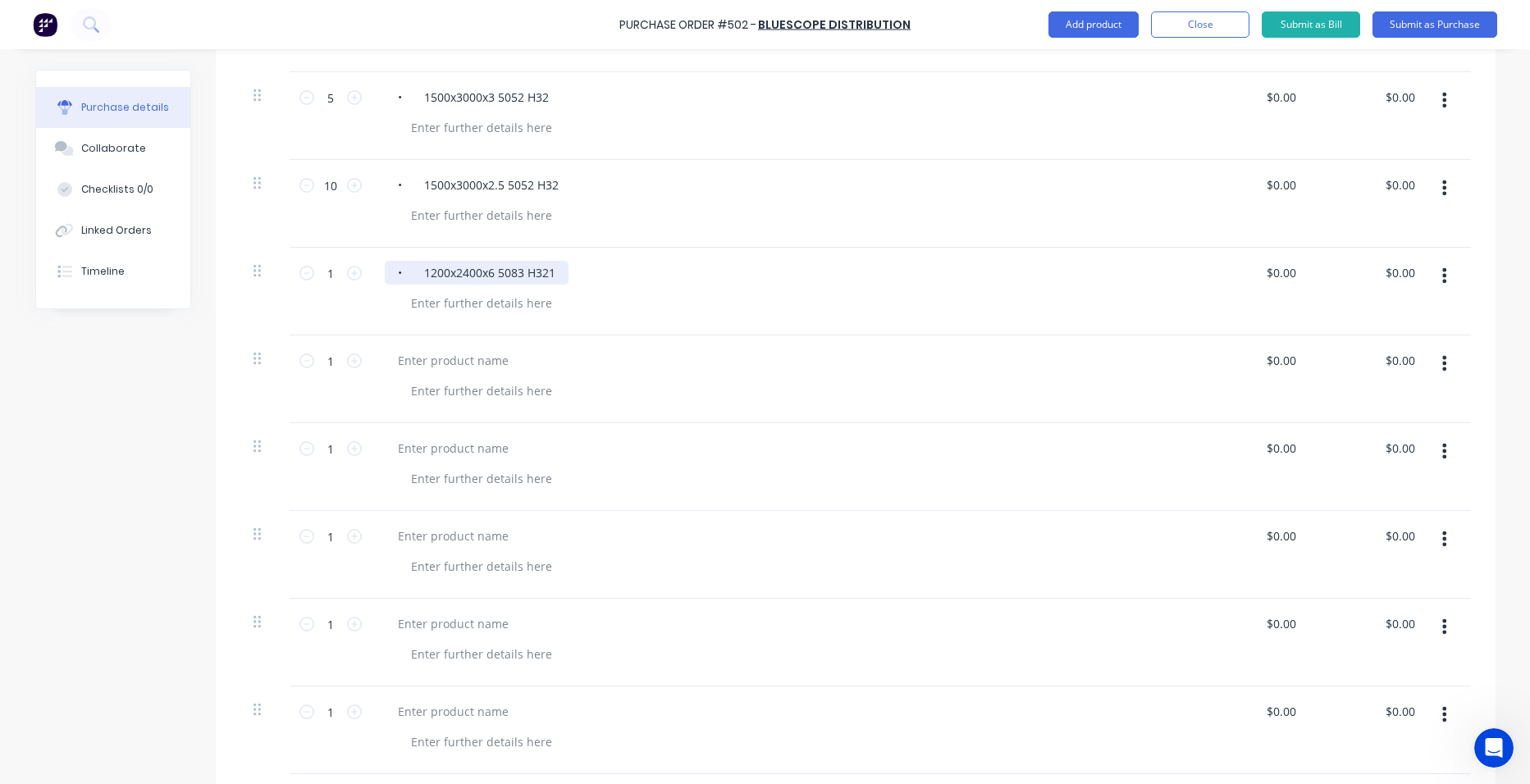
scroll to position [656, 0]
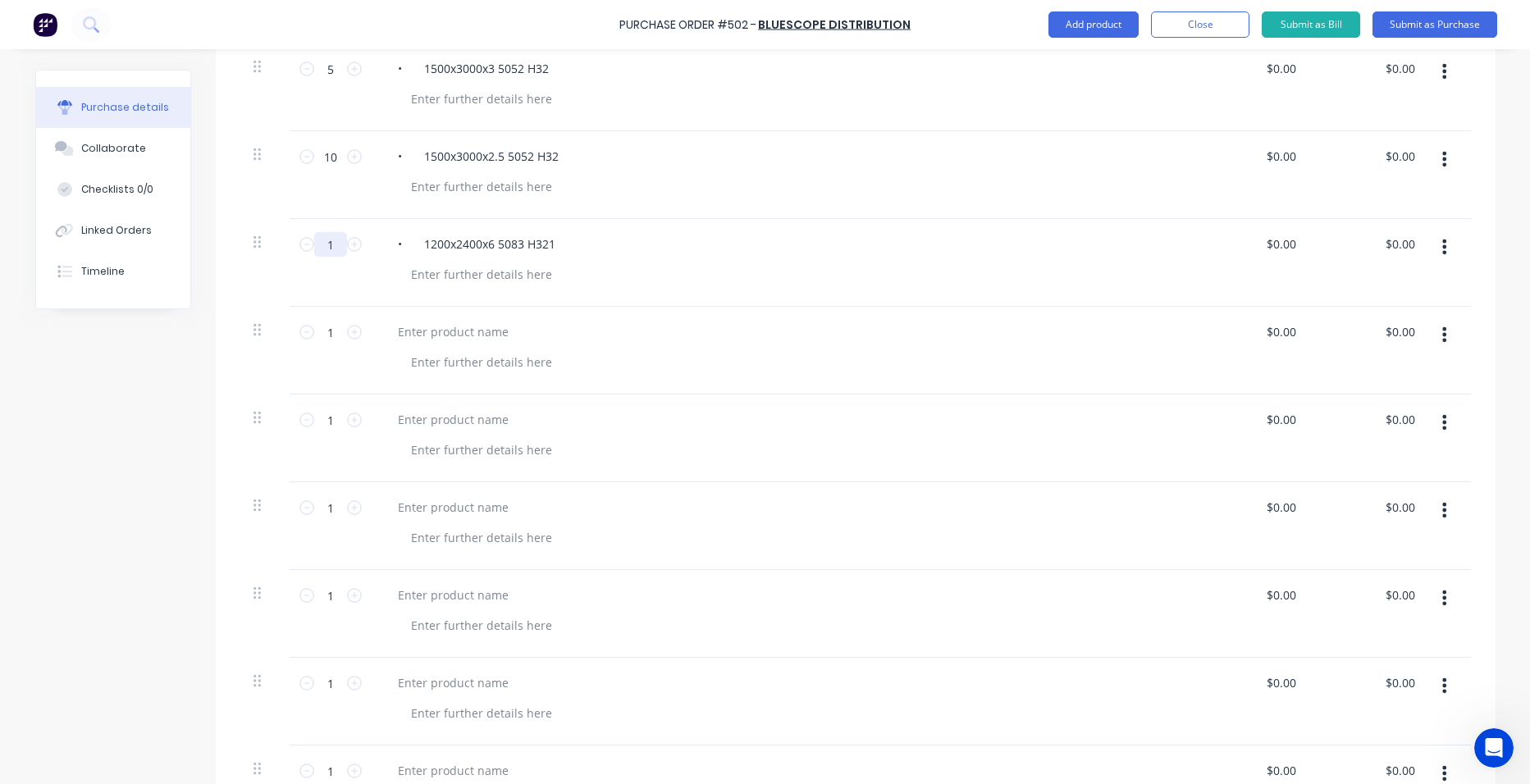
click at [323, 246] on input "1" at bounding box center [331, 244] width 33 height 25
type input "4"
click at [417, 334] on div at bounding box center [453, 331] width 137 height 24
click at [419, 332] on div at bounding box center [453, 331] width 137 height 24
paste div
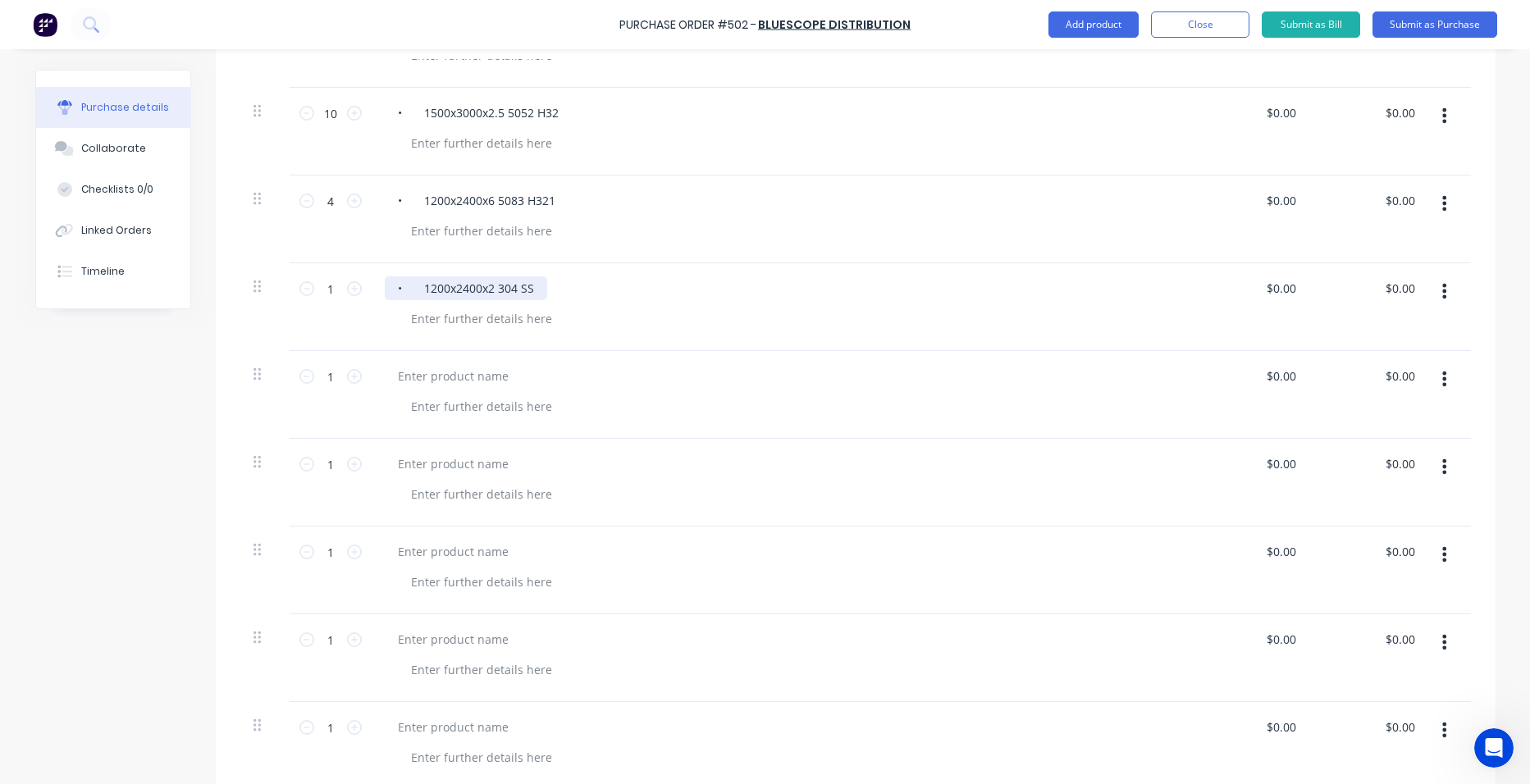
scroll to position [737, 0]
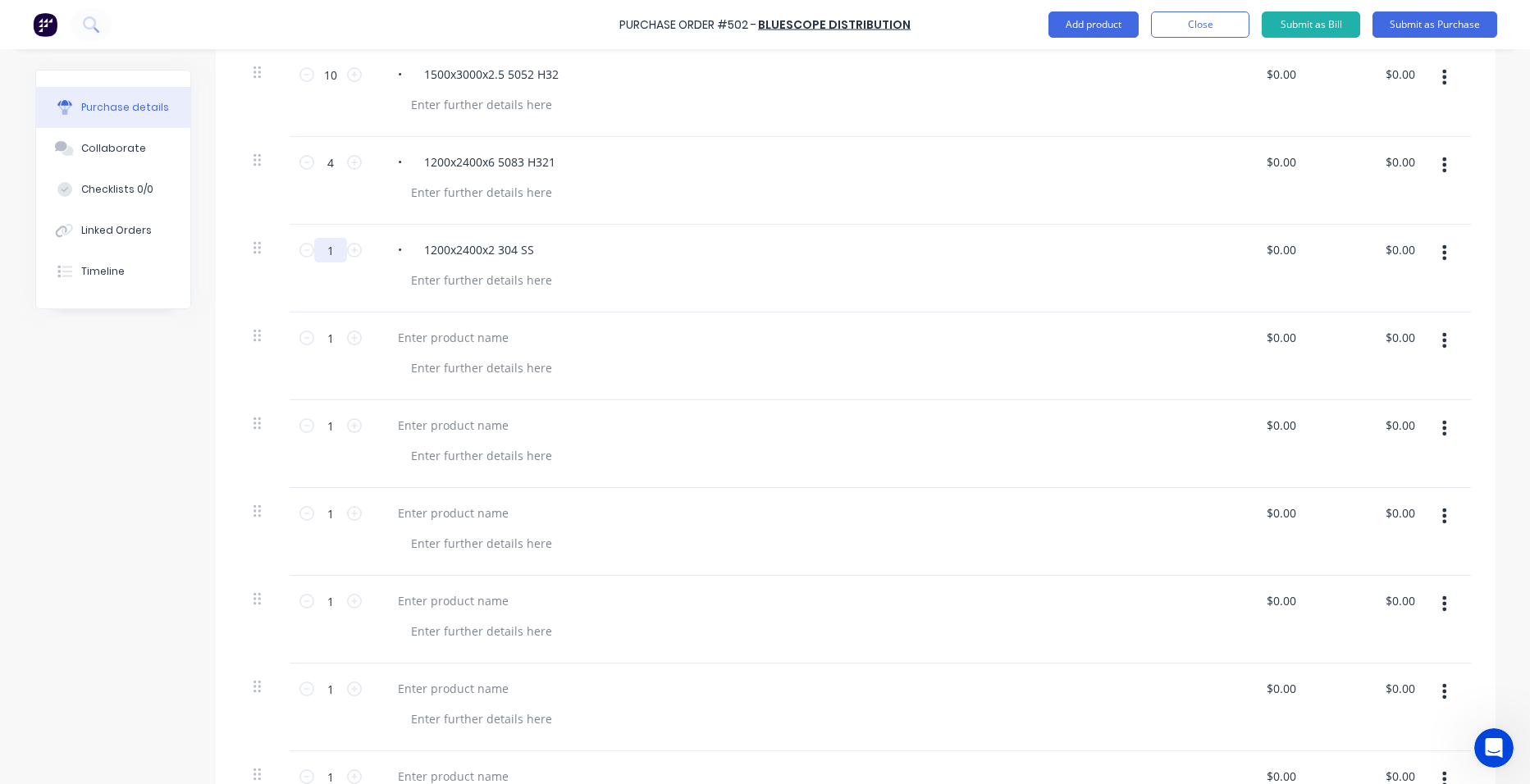
click at [328, 251] on input "1" at bounding box center [331, 250] width 33 height 25
type input "4"
click at [408, 344] on div at bounding box center [453, 337] width 137 height 24
click at [500, 333] on div at bounding box center [453, 337] width 137 height 24
paste div
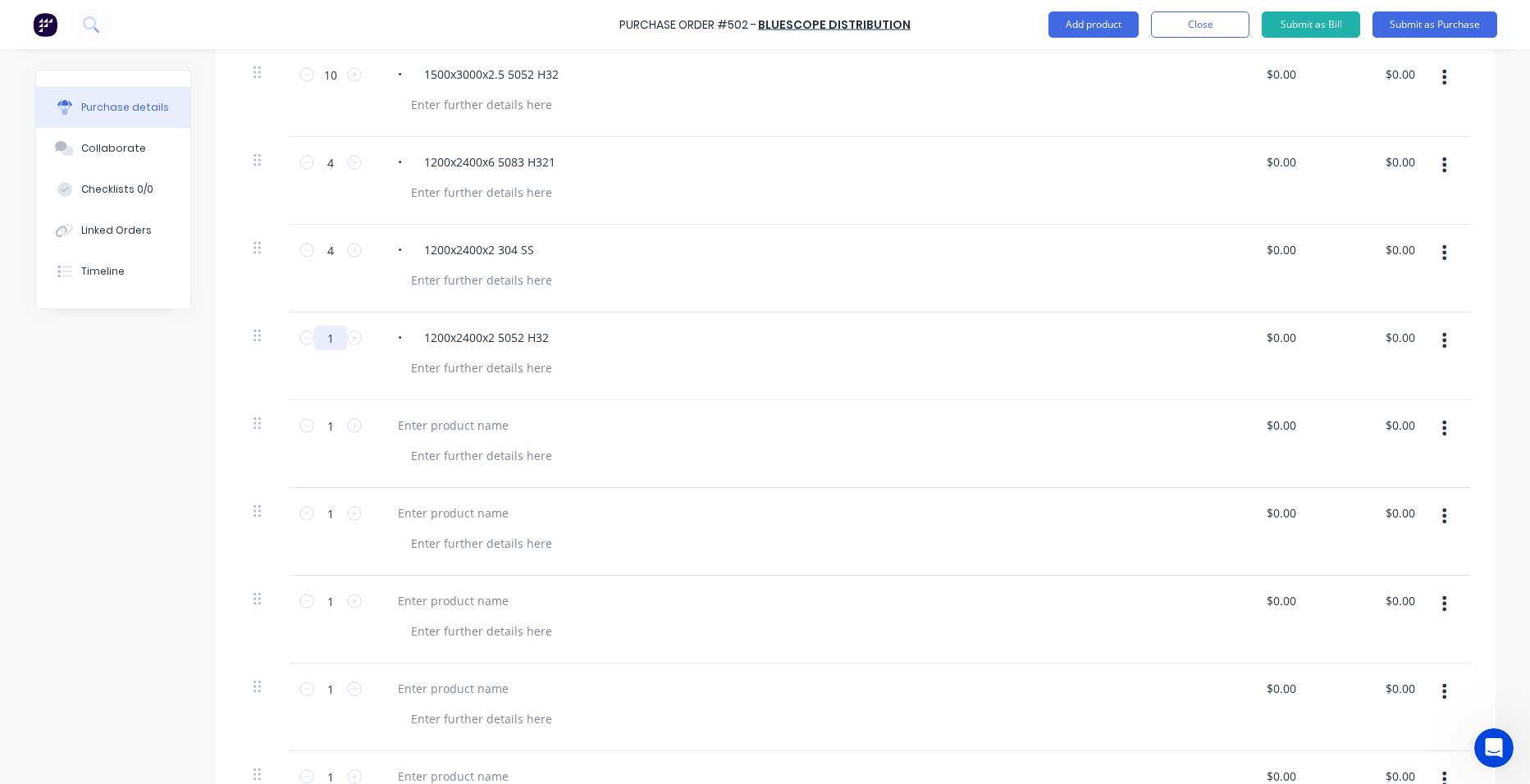
click at [321, 337] on input "1" at bounding box center [331, 338] width 33 height 25
type input "2"
click at [486, 425] on div at bounding box center [453, 424] width 137 height 24
paste div
click at [328, 429] on input "1" at bounding box center [331, 425] width 33 height 25
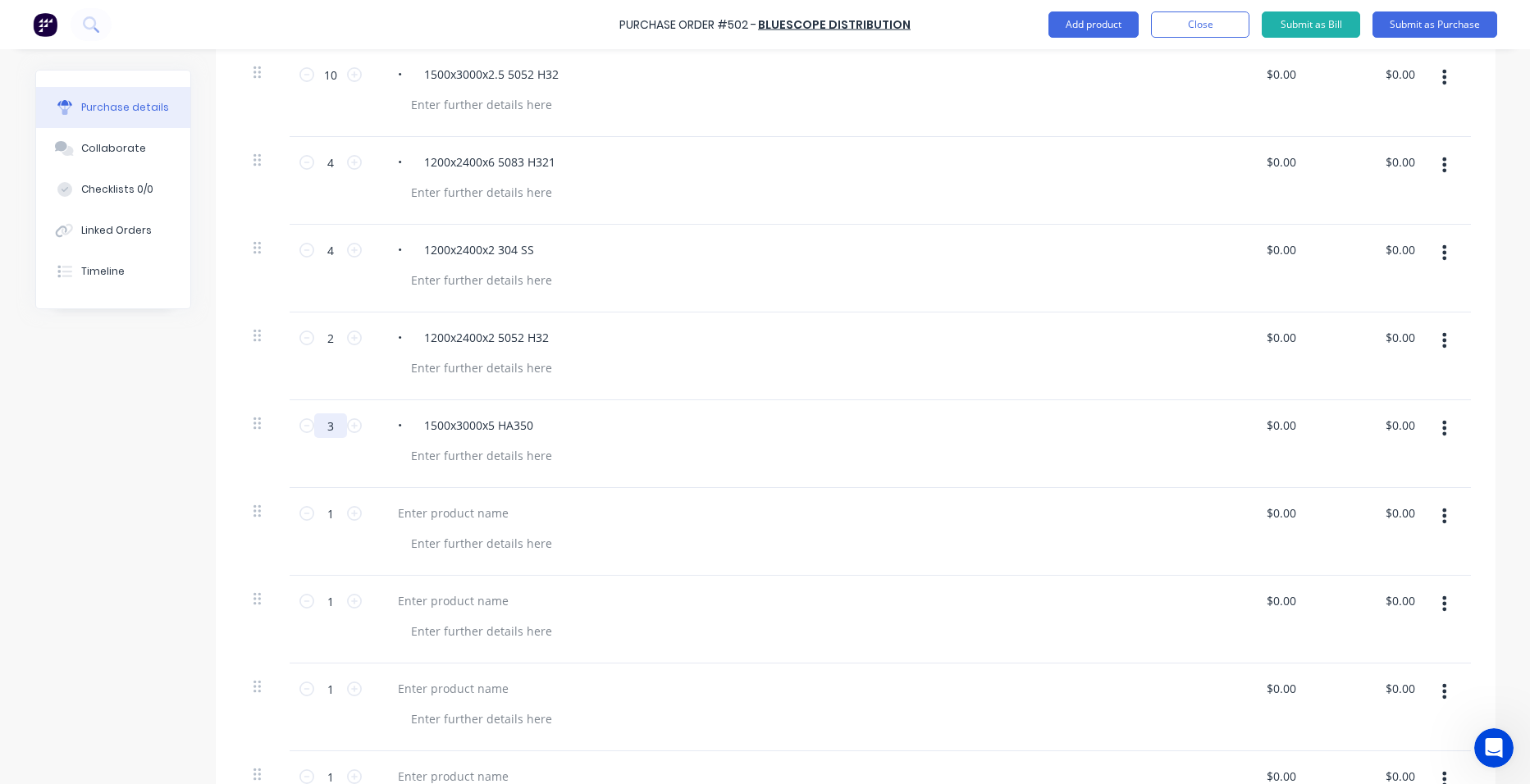
type input "3"
click at [423, 512] on div at bounding box center [453, 513] width 137 height 24
paste div
click at [317, 517] on input "1" at bounding box center [331, 513] width 33 height 25
type input "12"
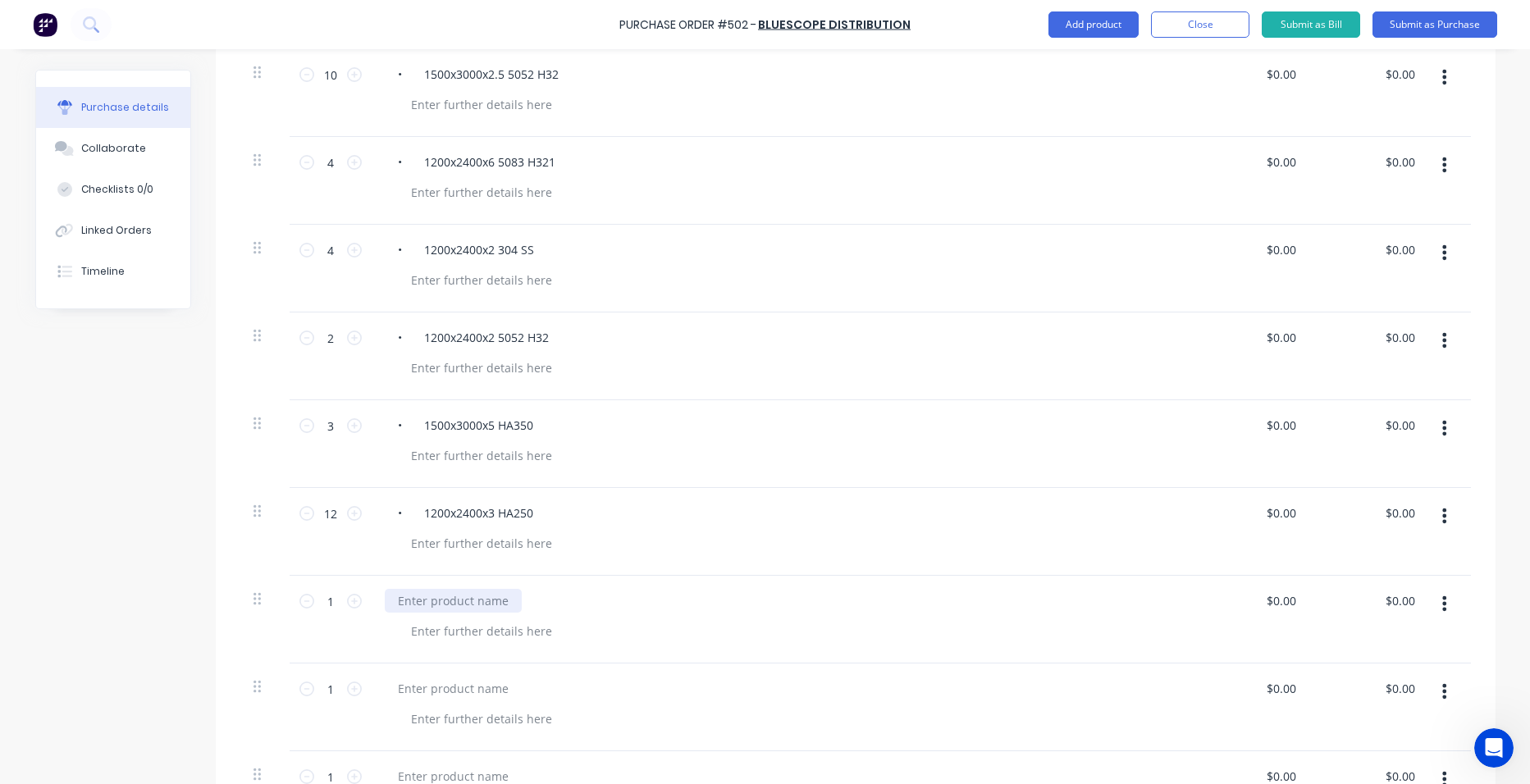
click at [418, 599] on div at bounding box center [453, 600] width 137 height 24
paste div
click at [325, 598] on input "1" at bounding box center [331, 601] width 33 height 25
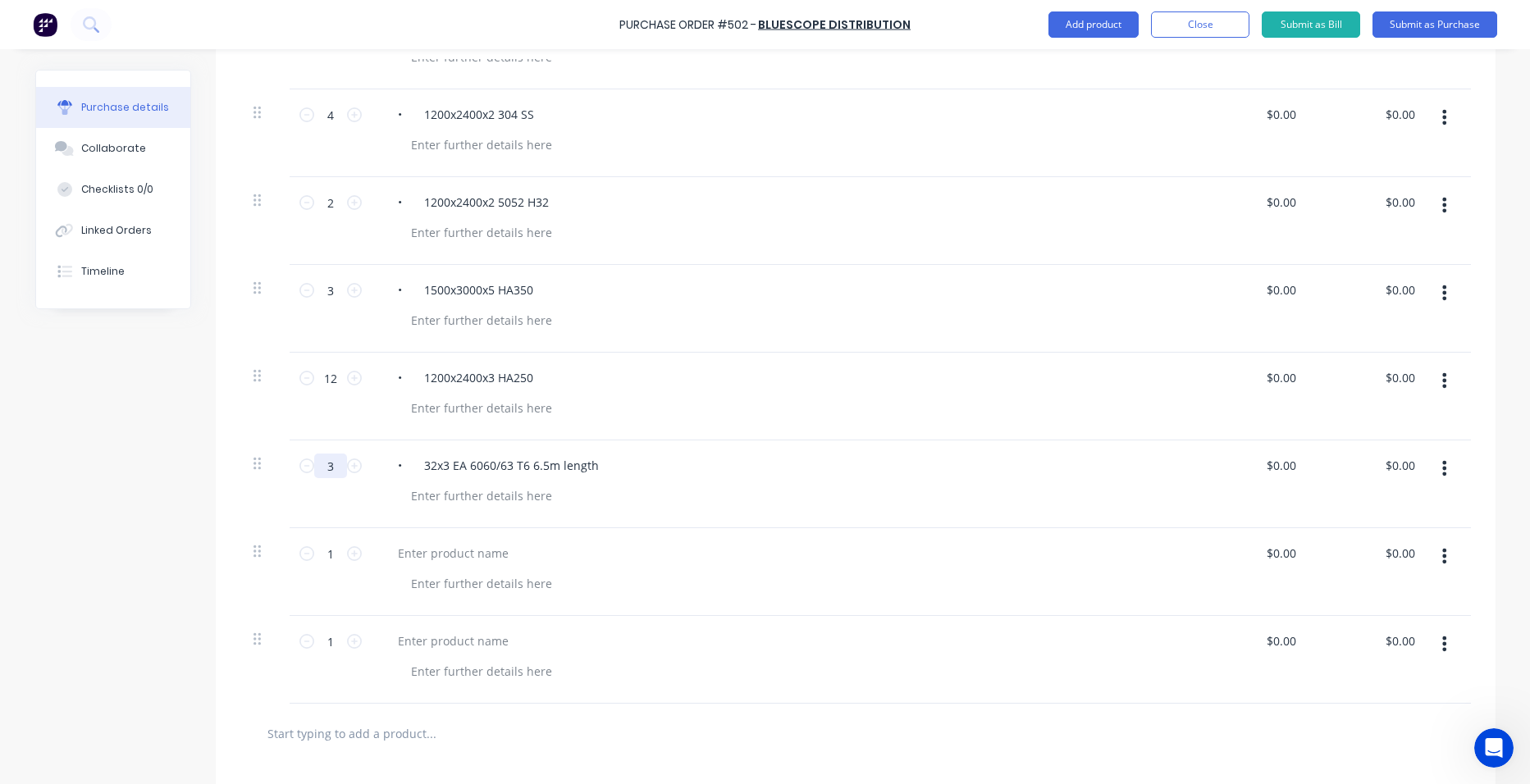
scroll to position [902, 0]
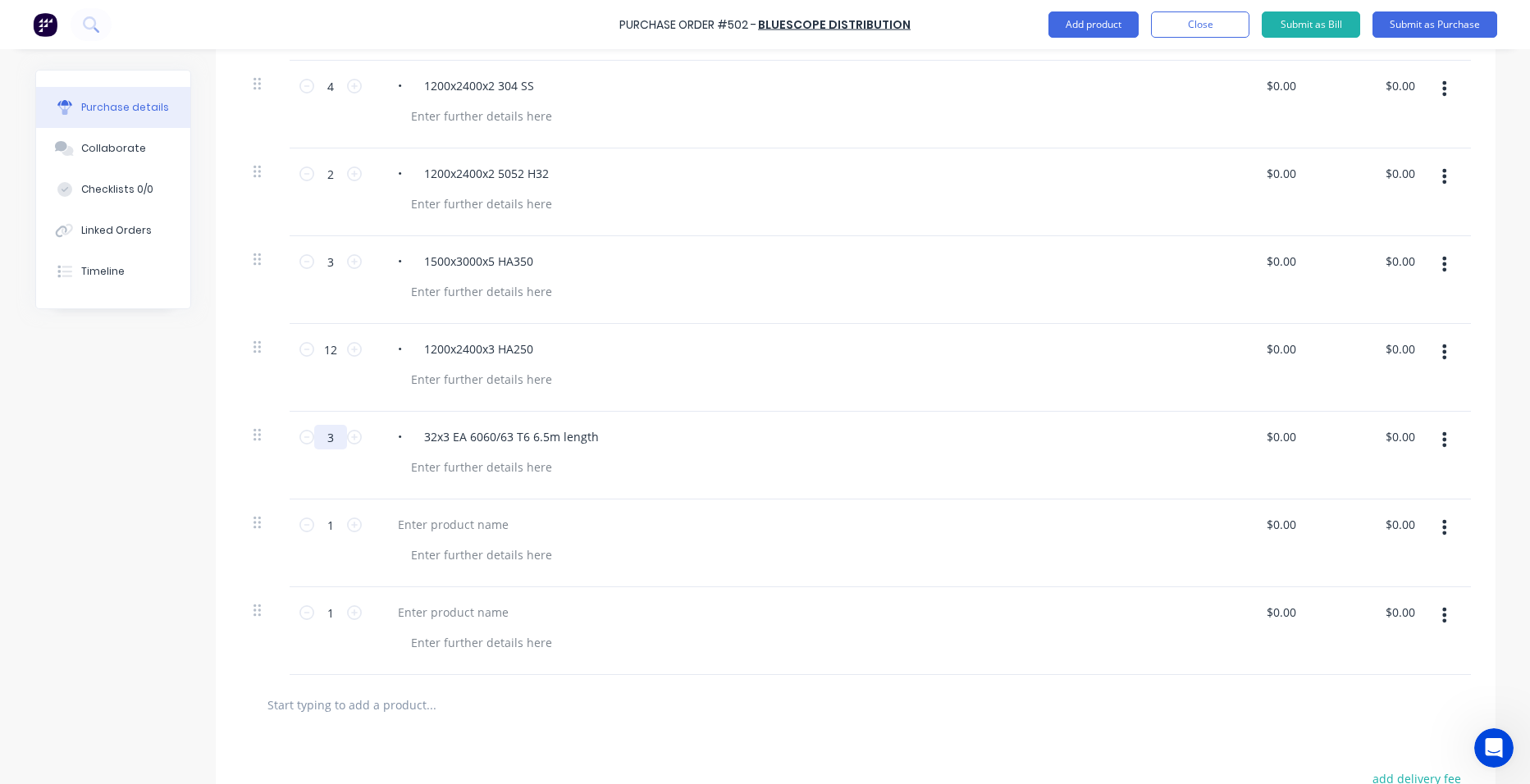
type input "3"
click at [486, 527] on div at bounding box center [453, 524] width 137 height 24
paste div
click at [325, 529] on input "1" at bounding box center [331, 525] width 33 height 25
type input "6"
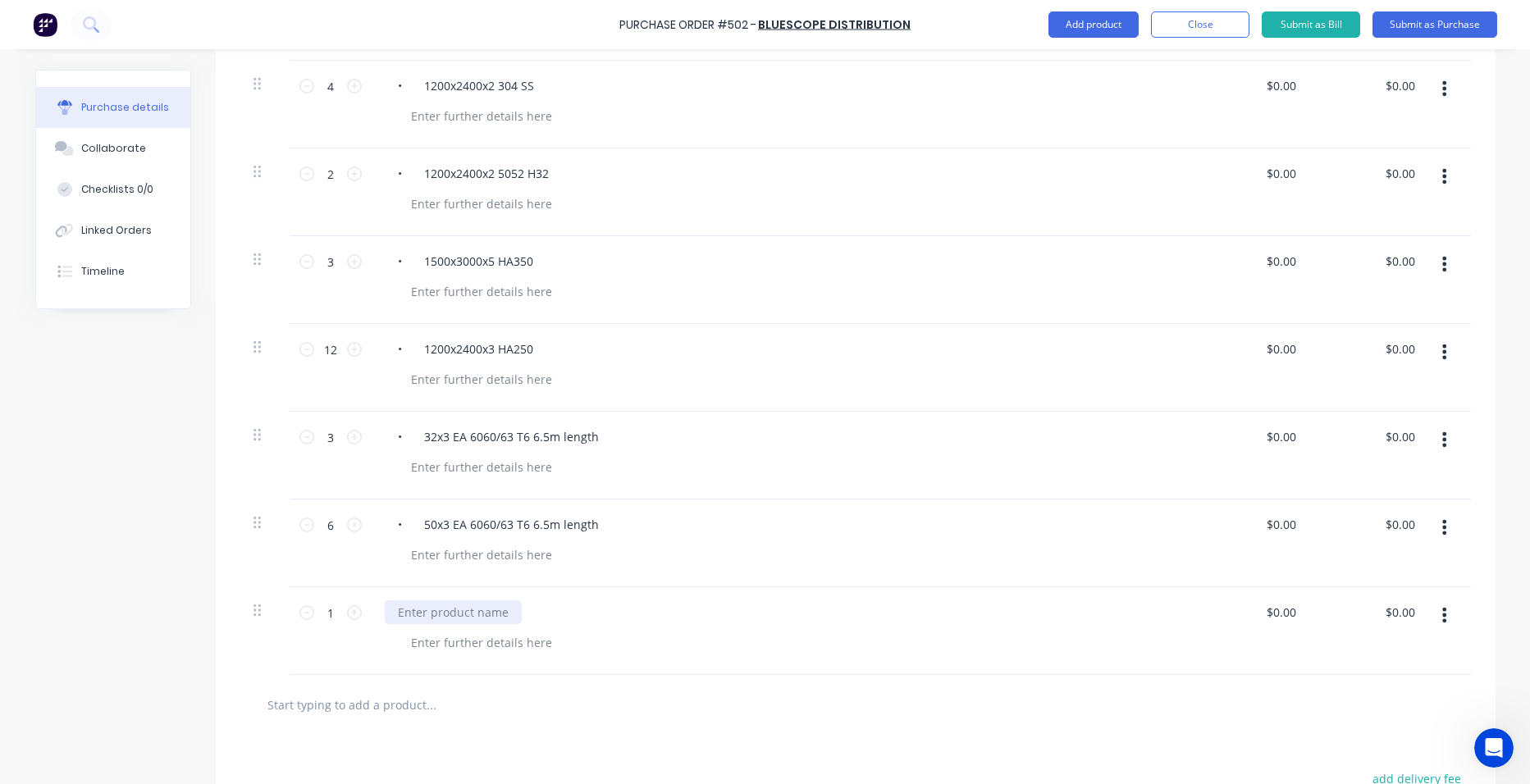
click at [478, 610] on div at bounding box center [453, 611] width 137 height 24
paste div
drag, startPoint x: 321, startPoint y: 609, endPoint x: 370, endPoint y: 619, distance: 50.0
click at [322, 609] on input "1" at bounding box center [331, 612] width 33 height 25
type input "10"
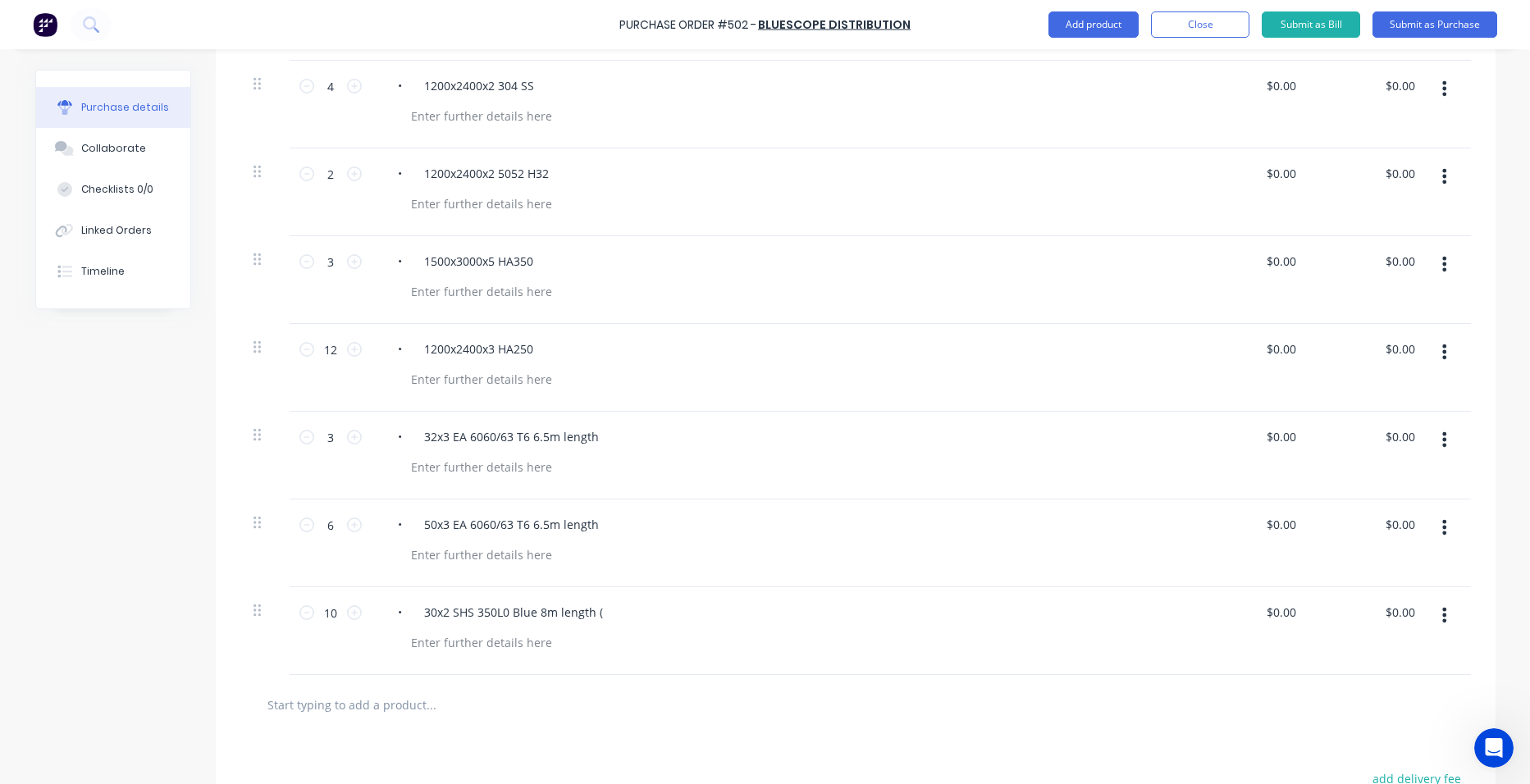
click at [645, 619] on div "• 30x2 SHS 350L0 Blue 8m length (" at bounding box center [782, 611] width 794 height 24
click at [607, 606] on div "• 30x2 SHS 350L0 Blue 8m length (" at bounding box center [782, 611] width 794 height 24
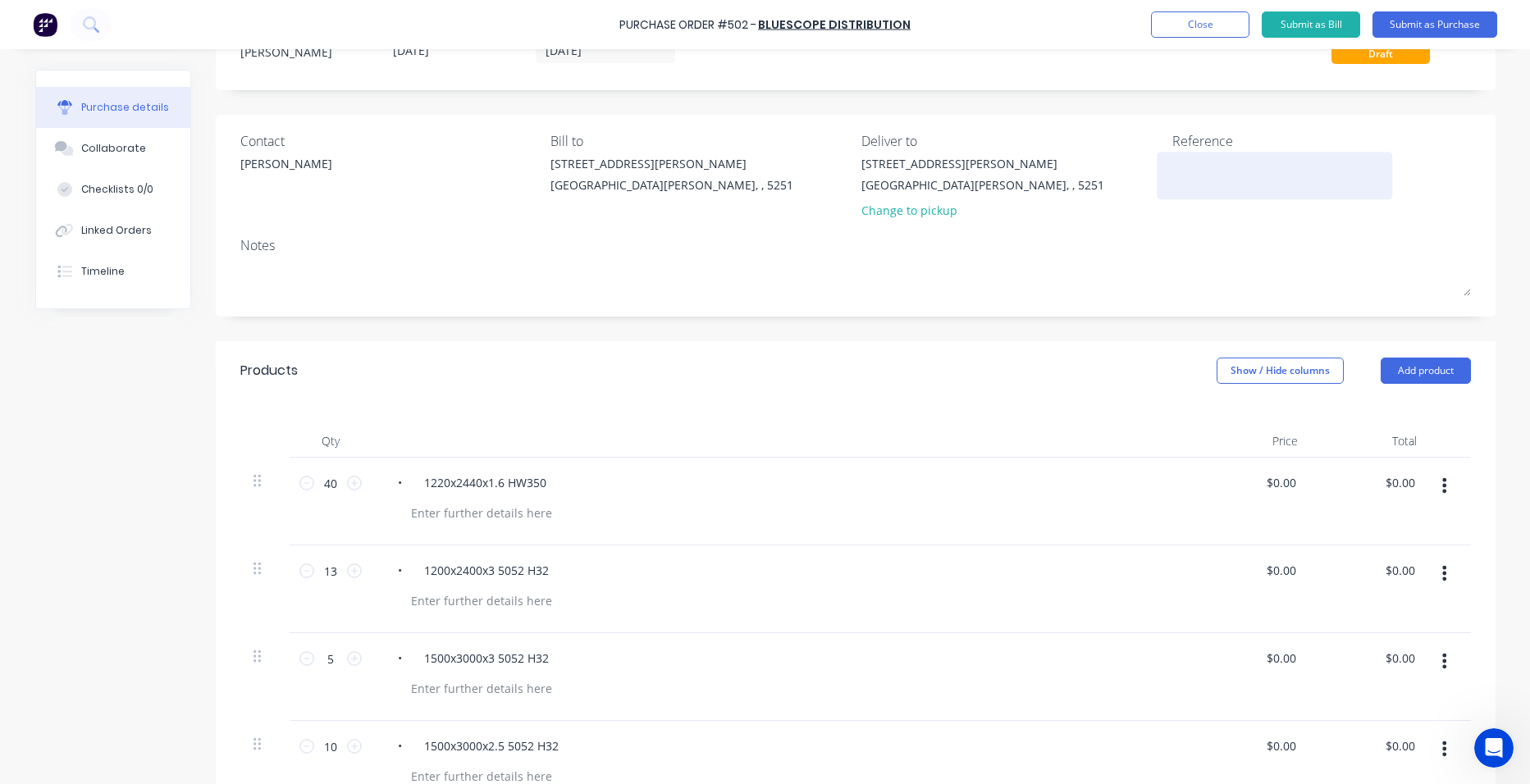
scroll to position [0, 0]
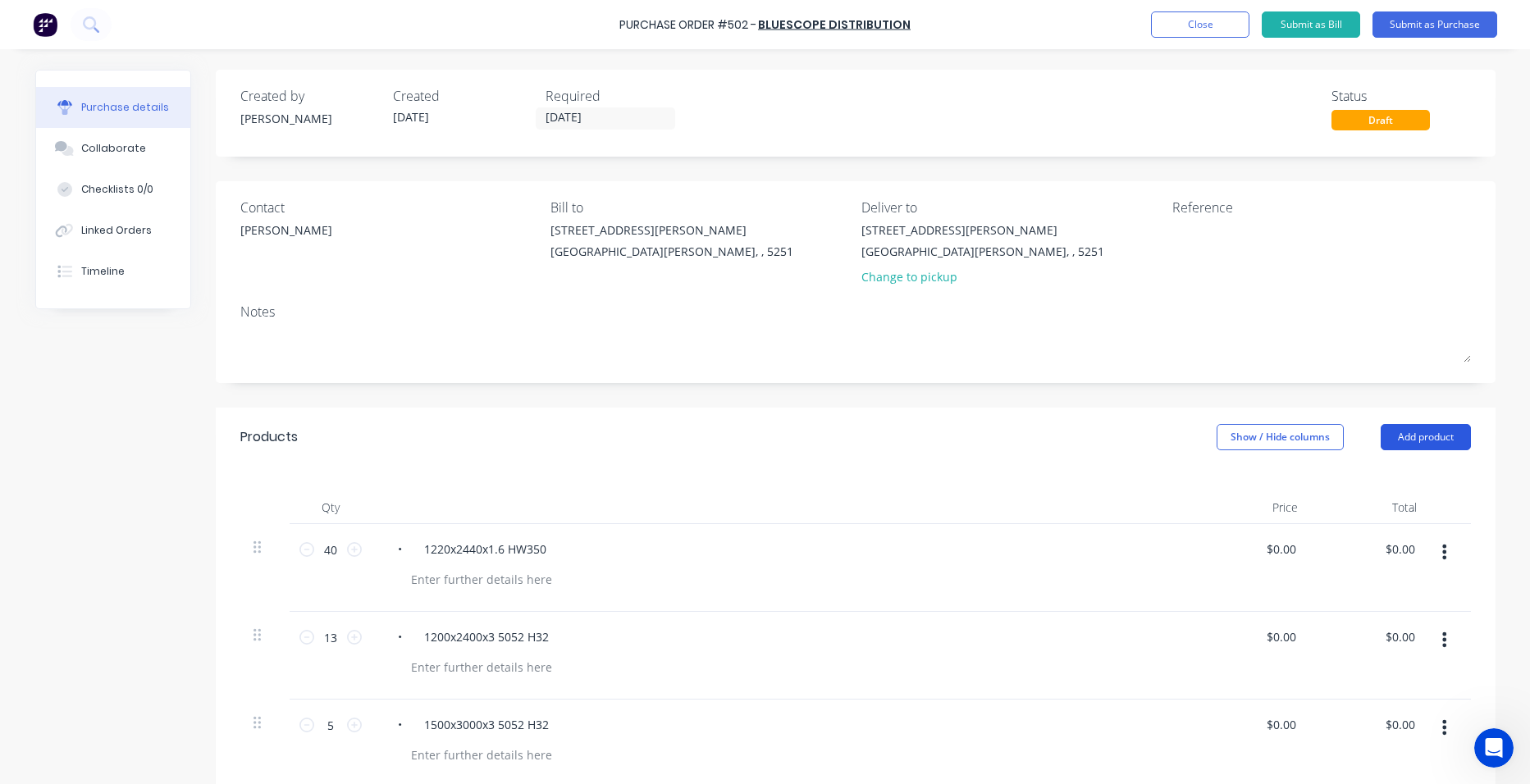
click at [1429, 442] on button "Add product" at bounding box center [1426, 438] width 90 height 27
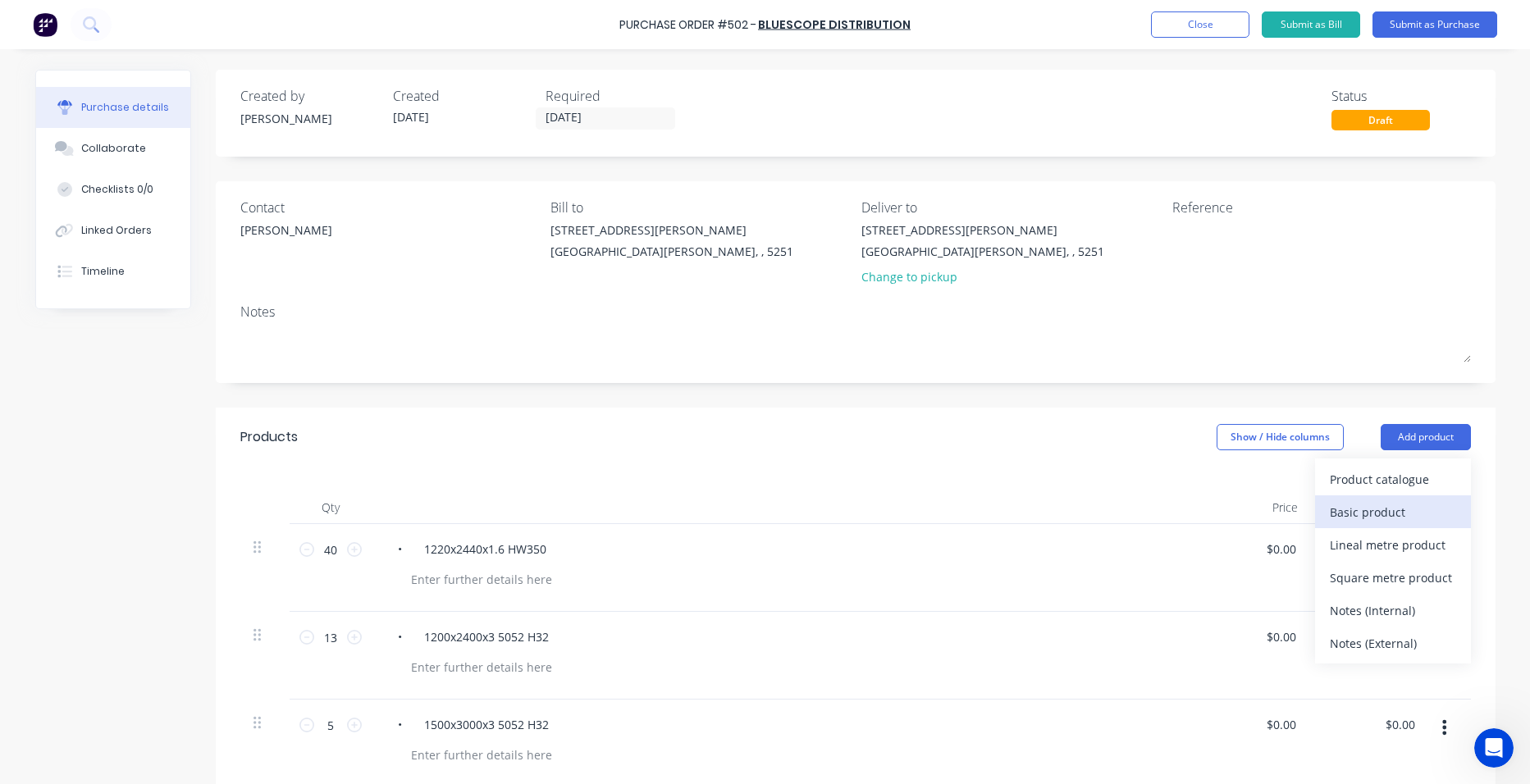
click at [1410, 504] on div "Basic product" at bounding box center [1392, 512] width 126 height 24
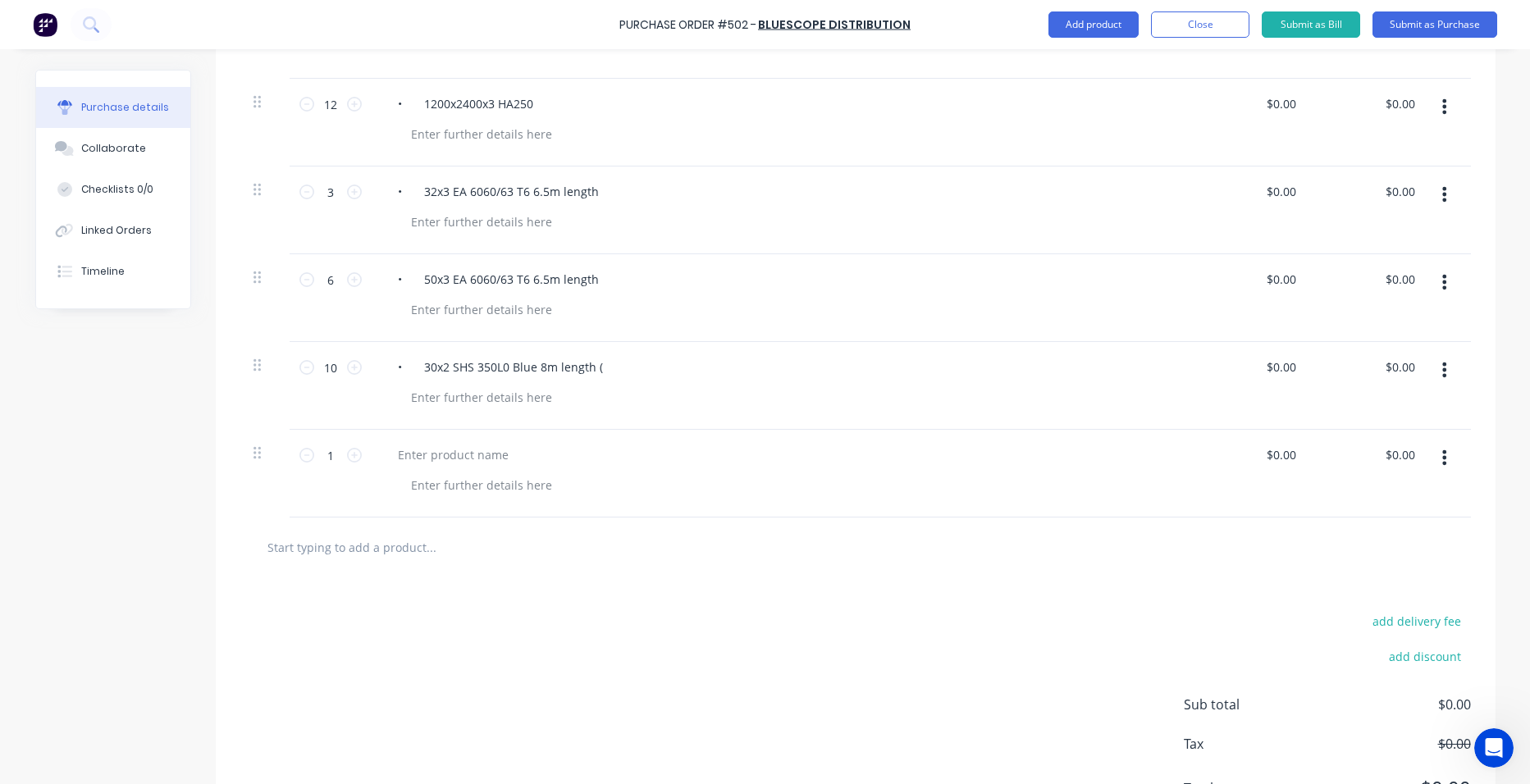
scroll to position [1226, 0]
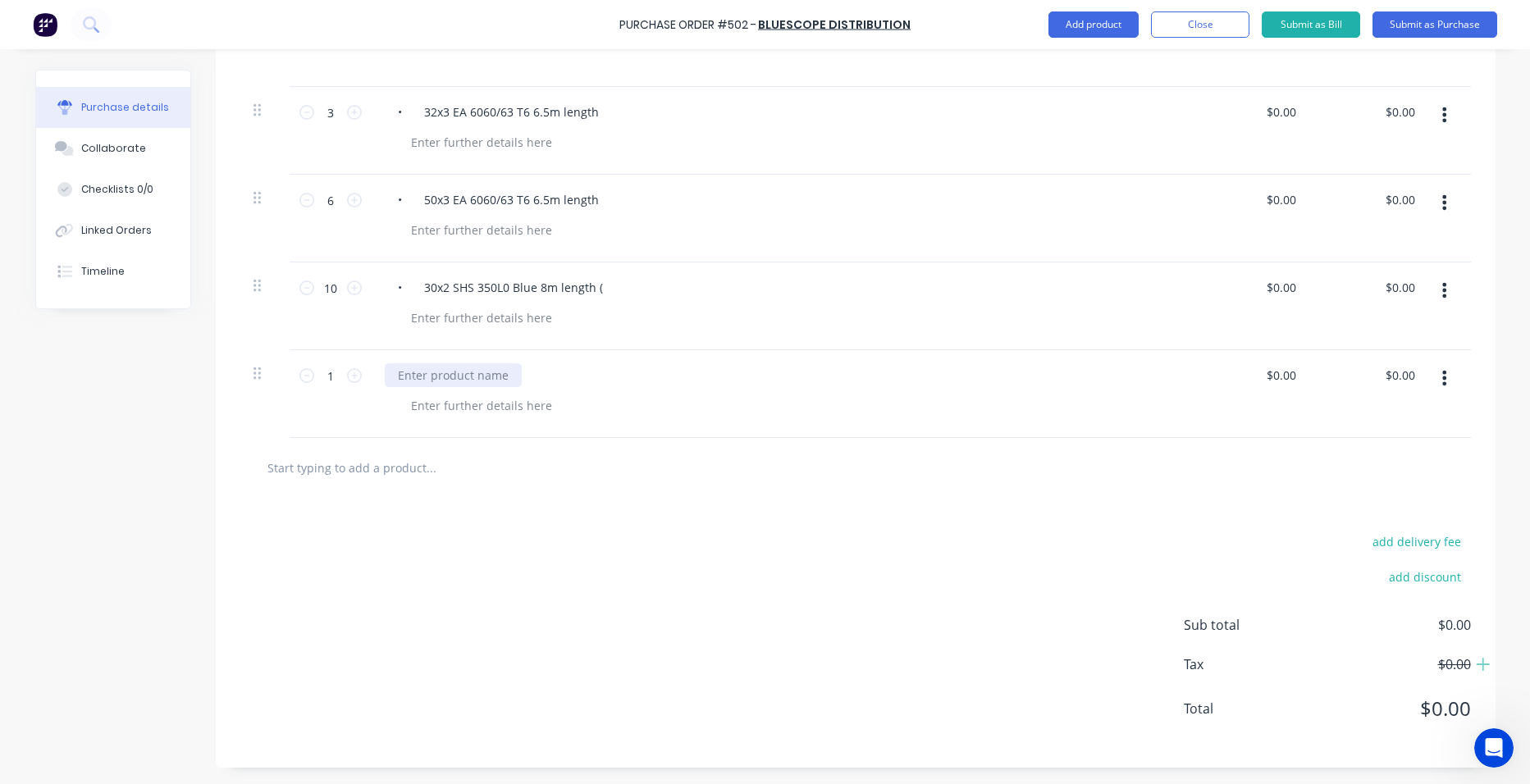
click at [475, 376] on div at bounding box center [453, 375] width 137 height 24
paste div
click at [328, 376] on input "1" at bounding box center [331, 376] width 33 height 25
type input "6"
click at [600, 497] on div "add delivery fee add discount Sub total $0.00 Tax $0.00 Total $0.00" at bounding box center [855, 632] width 1279 height 270
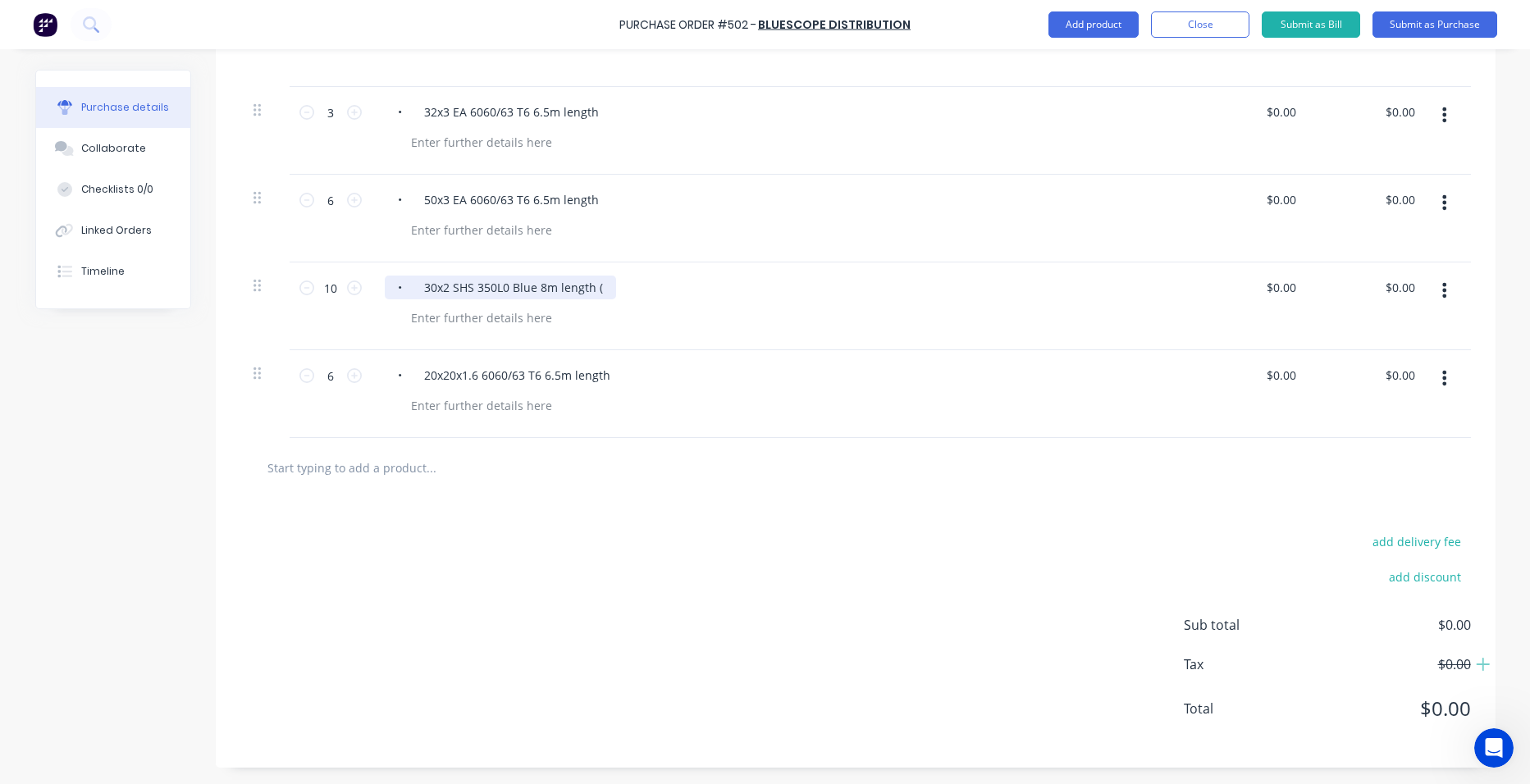
click at [597, 285] on div "• 30x2 SHS 350L0 Blue 8m length (" at bounding box center [501, 287] width 232 height 24
drag, startPoint x: 629, startPoint y: 656, endPoint x: 584, endPoint y: 717, distance: 75.8
click at [629, 657] on div "add delivery fee add discount Sub total $0.00 Tax $0.00 Total $0.00" at bounding box center [855, 632] width 1279 height 270
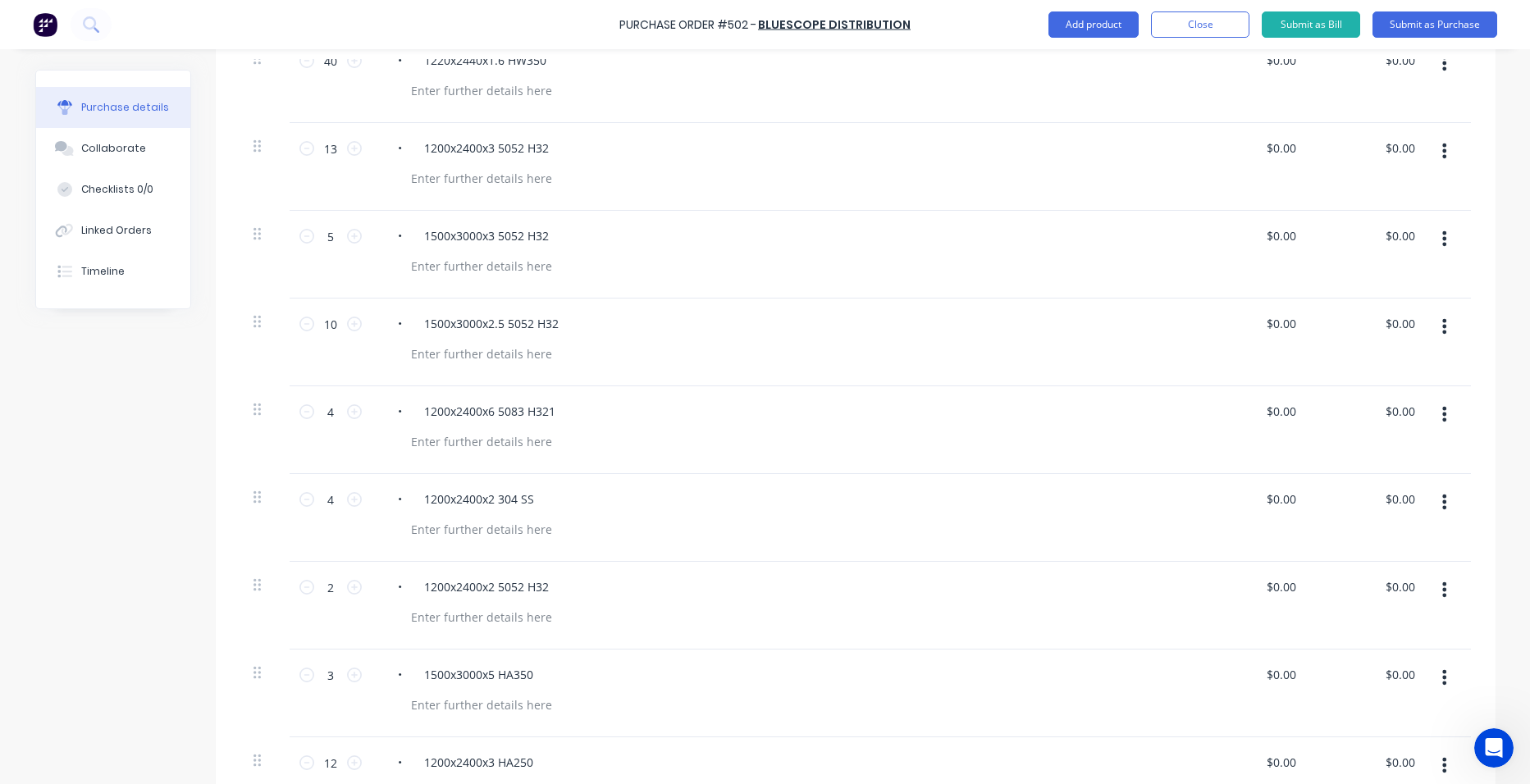
scroll to position [0, 0]
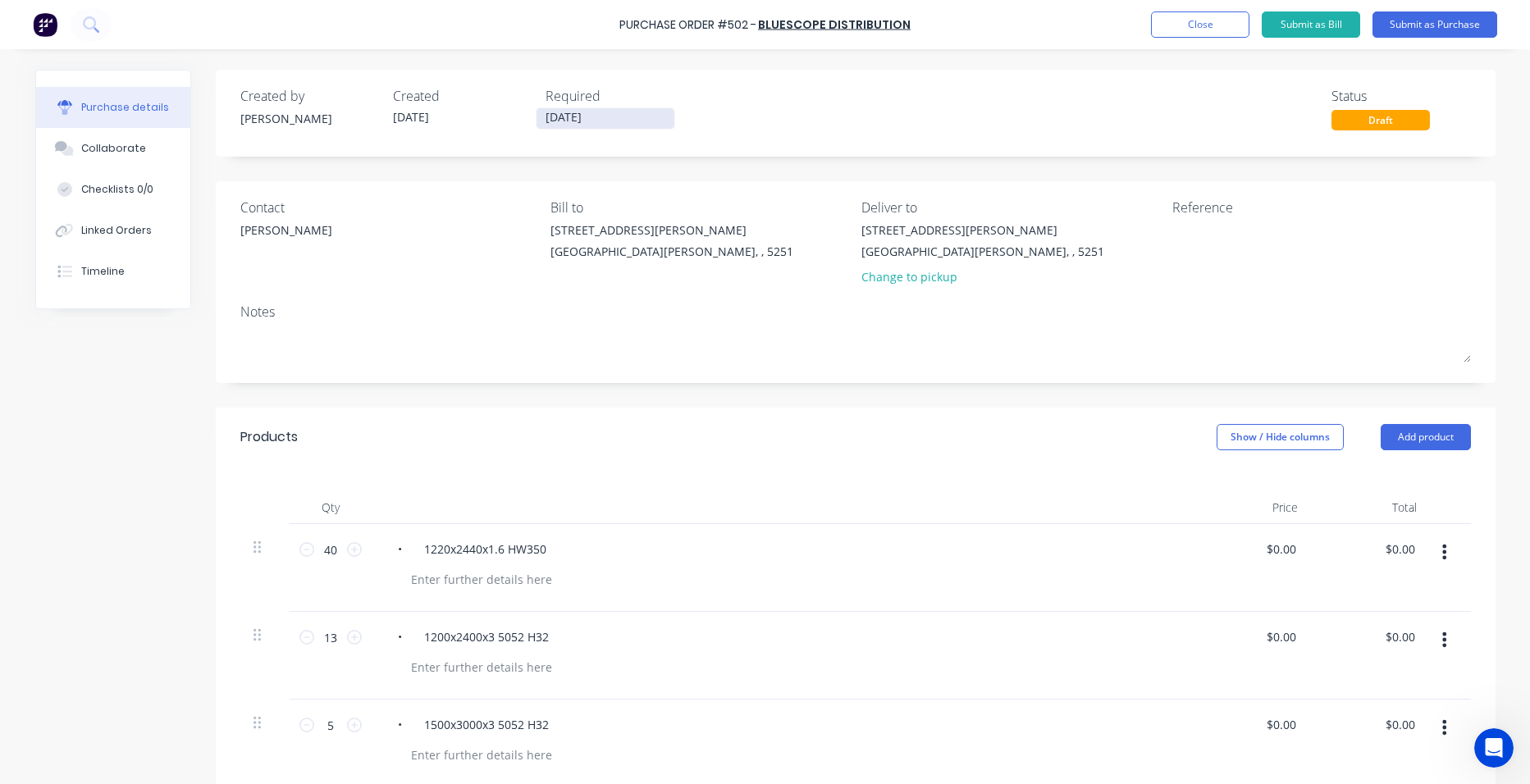
click at [611, 126] on input "[DATE]" at bounding box center [605, 119] width 138 height 21
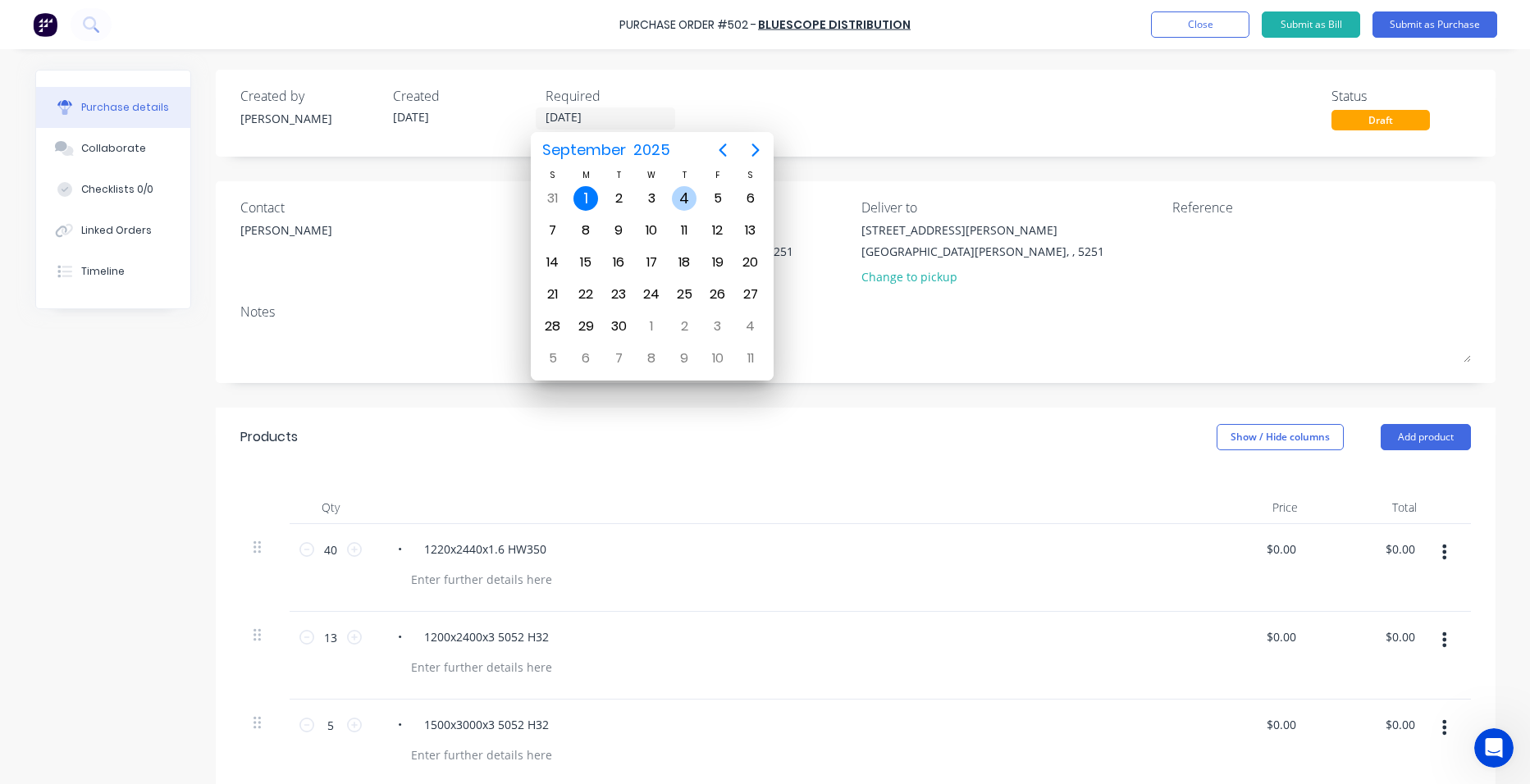
click at [691, 197] on div "4" at bounding box center [684, 198] width 25 height 25
type input "[DATE]"
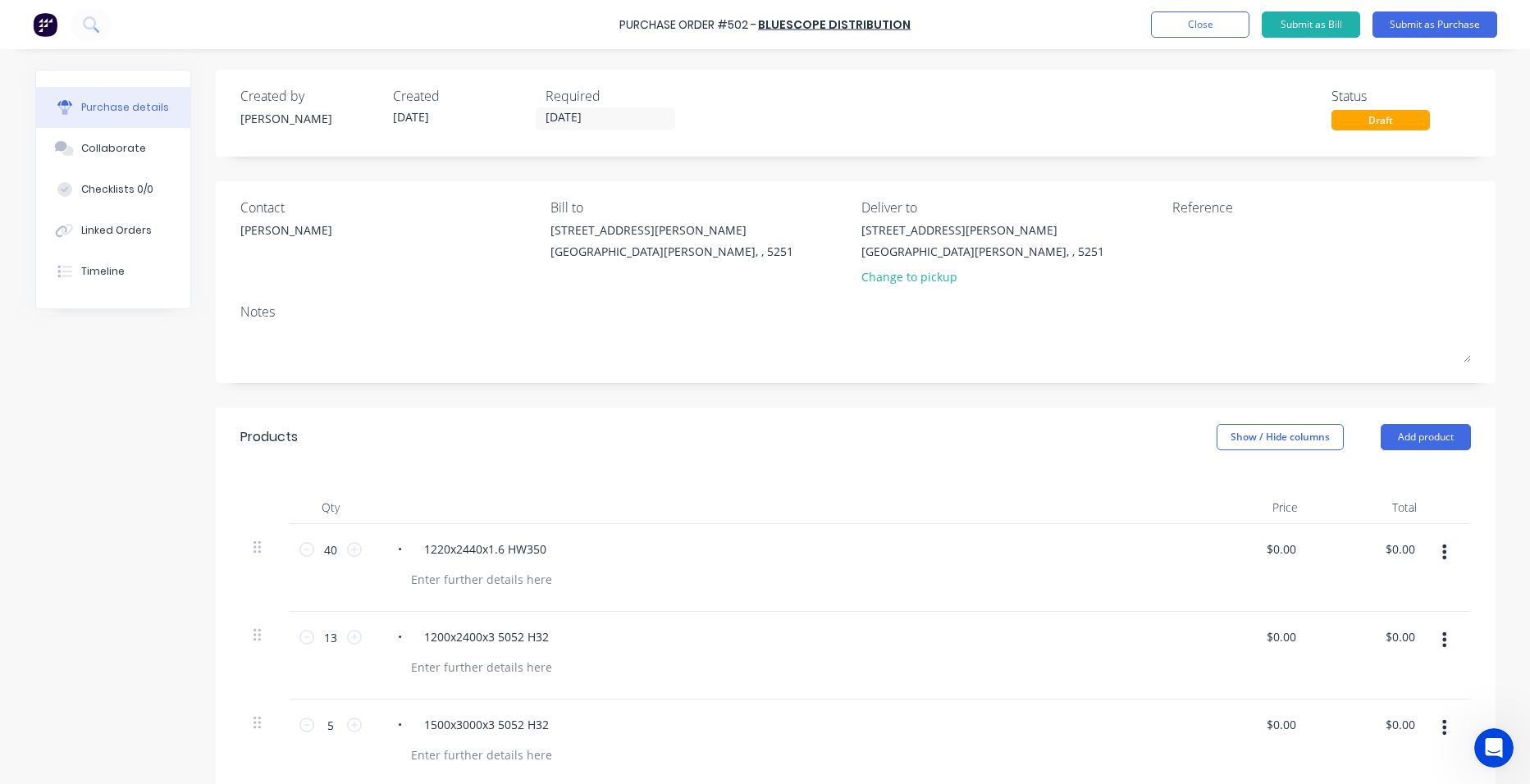
click at [669, 320] on div "Notes" at bounding box center [856, 311] width 1231 height 20
click at [1418, 23] on button "Submit as Purchase" at bounding box center [1434, 25] width 124 height 27
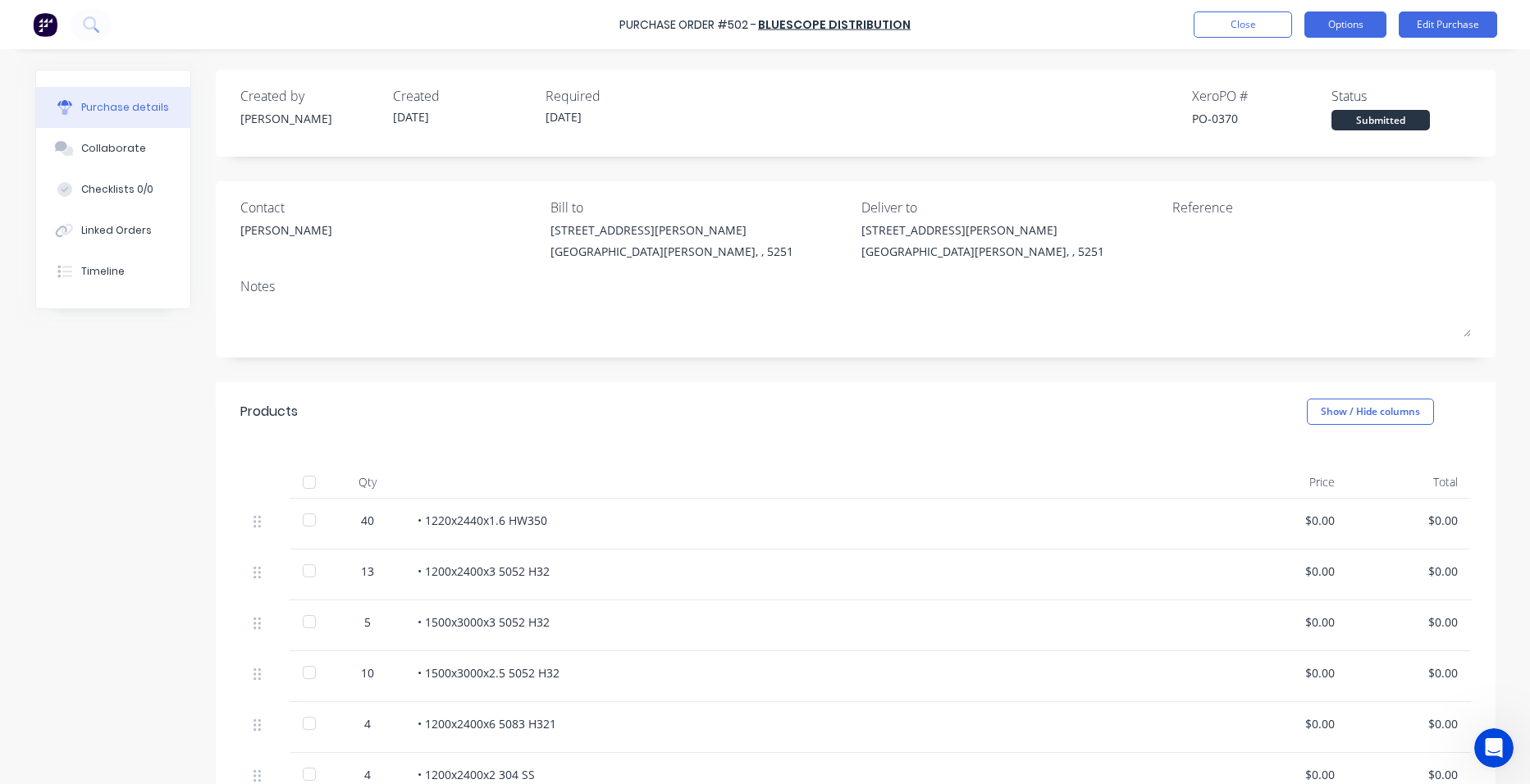
click at [1358, 28] on button "Options" at bounding box center [1345, 25] width 82 height 27
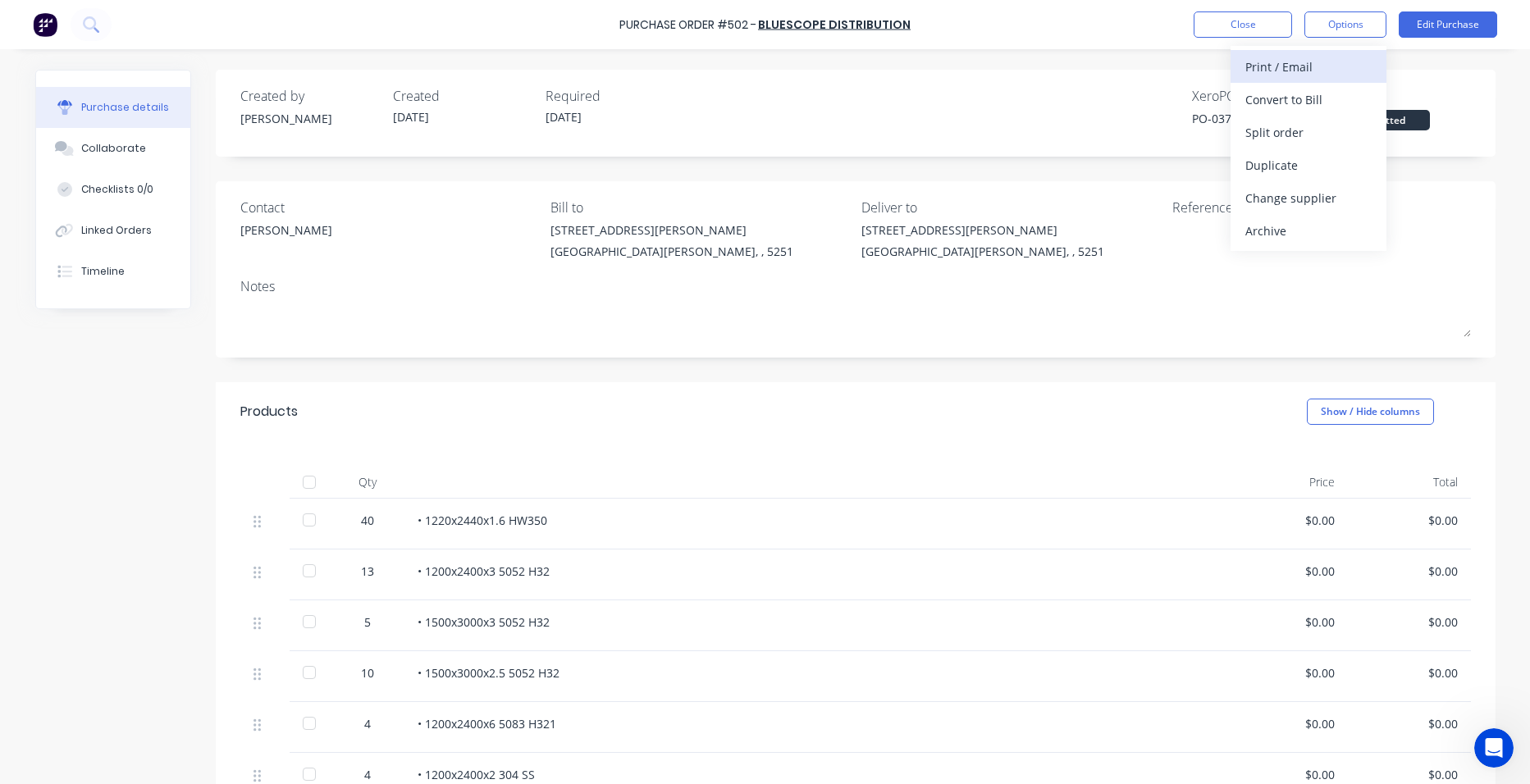
click at [1325, 70] on div "Print / Email" at bounding box center [1308, 66] width 126 height 24
click at [1320, 103] on div "With pricing" at bounding box center [1308, 99] width 126 height 24
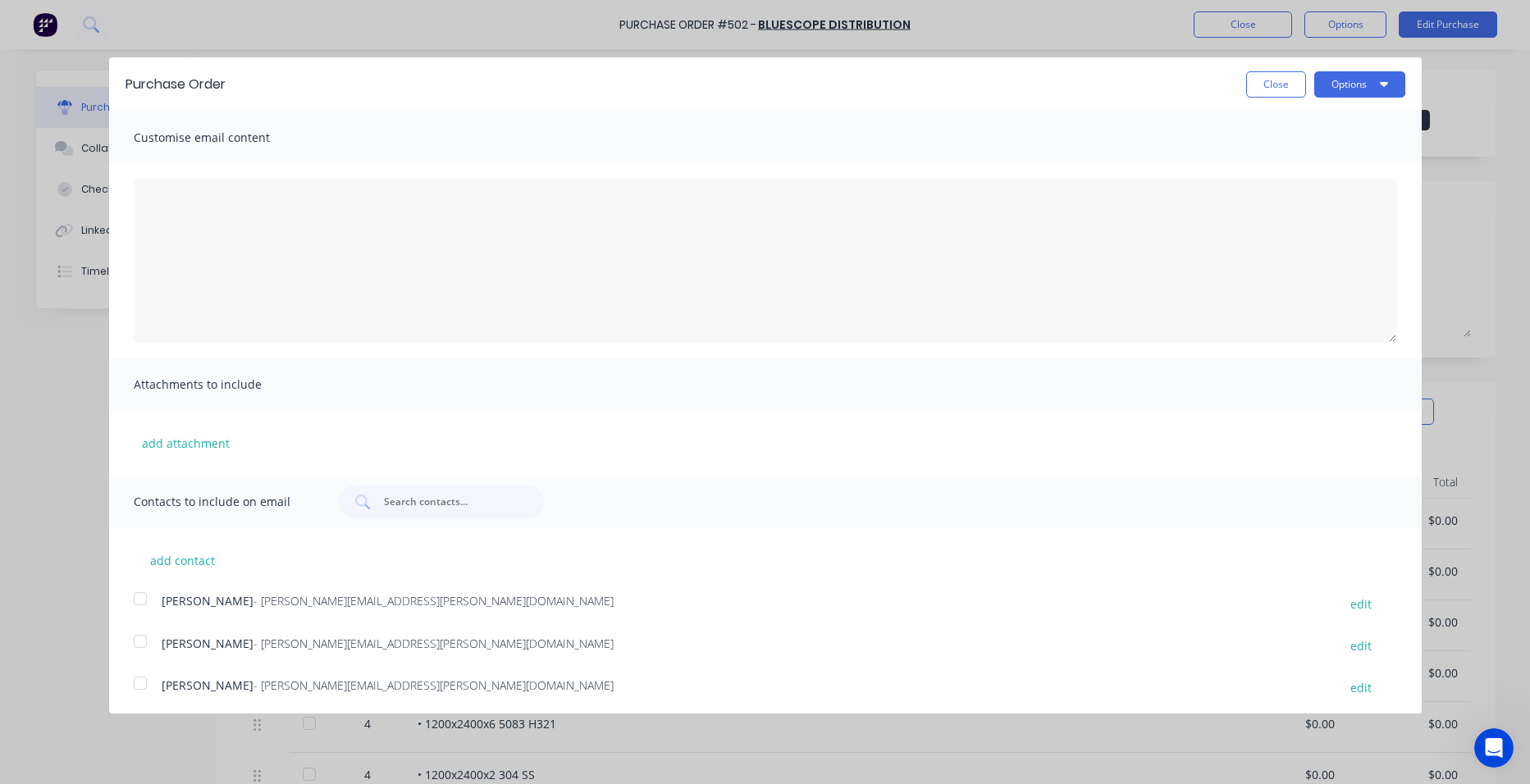
click at [142, 639] on div at bounding box center [140, 641] width 33 height 33
click at [1337, 87] on button "Options" at bounding box center [1360, 84] width 91 height 27
click at [1321, 145] on button "Email" at bounding box center [1327, 159] width 156 height 33
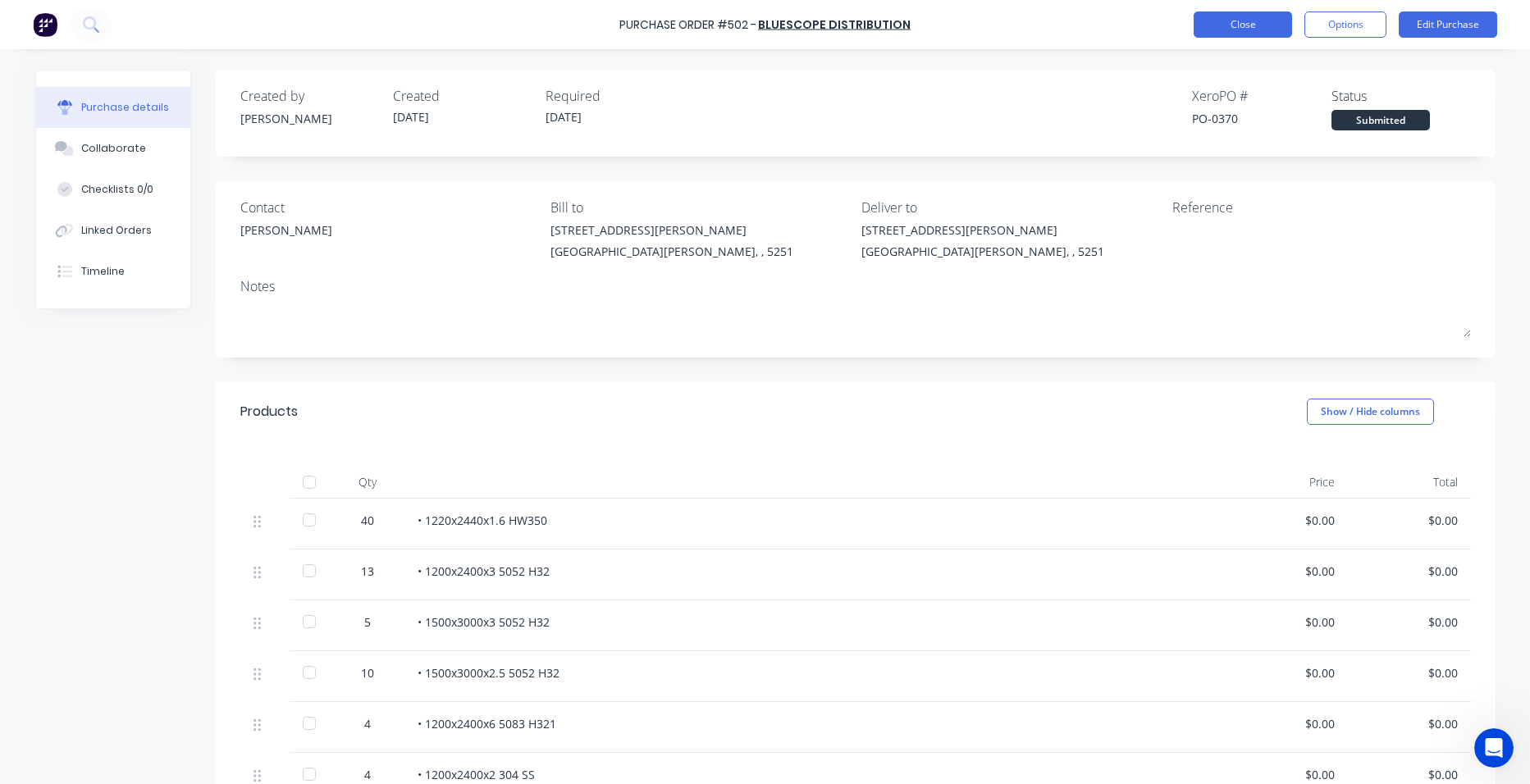
click at [1234, 28] on button "Close" at bounding box center [1243, 25] width 99 height 27
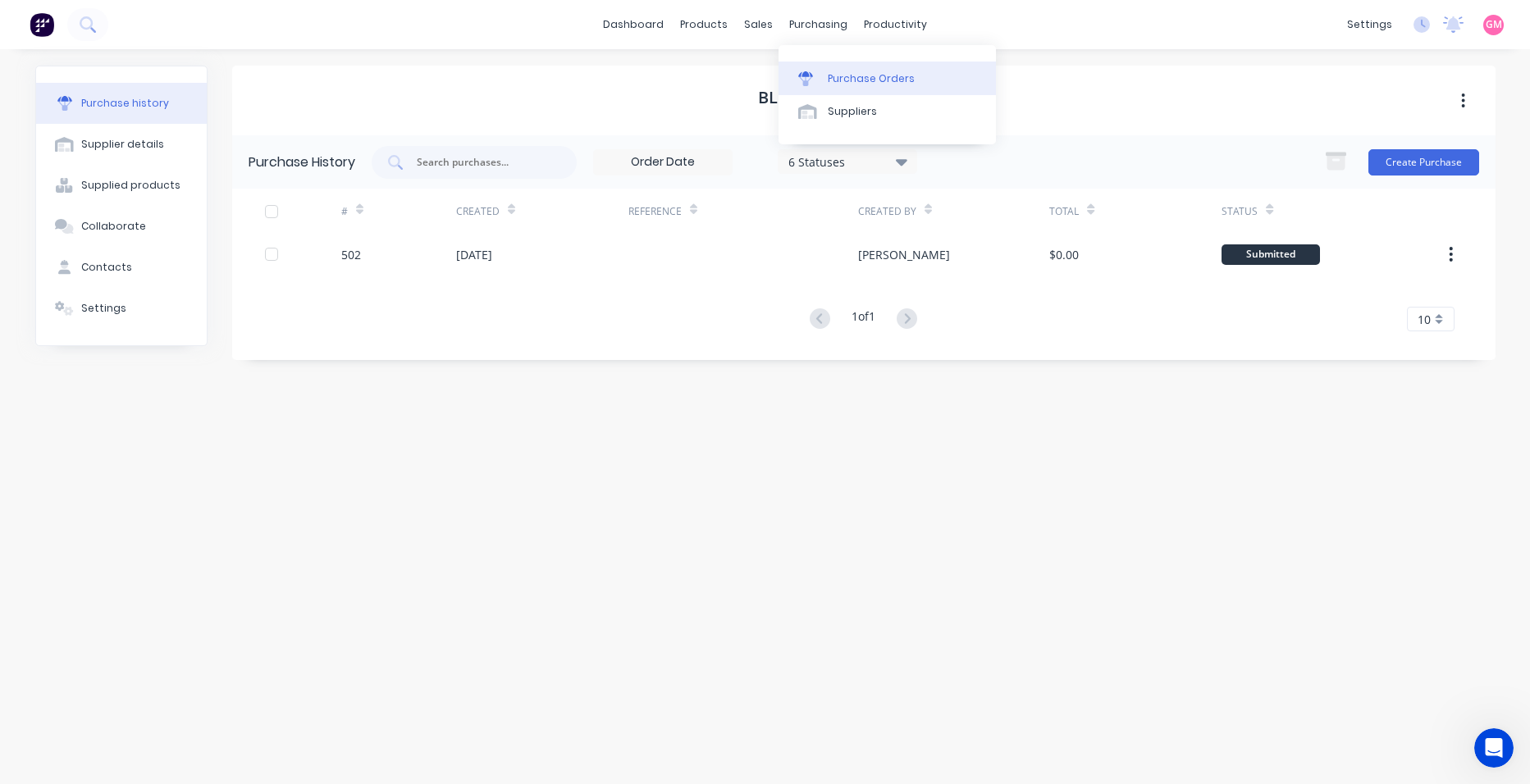
click at [894, 89] on link "Purchase Orders" at bounding box center [887, 78] width 217 height 33
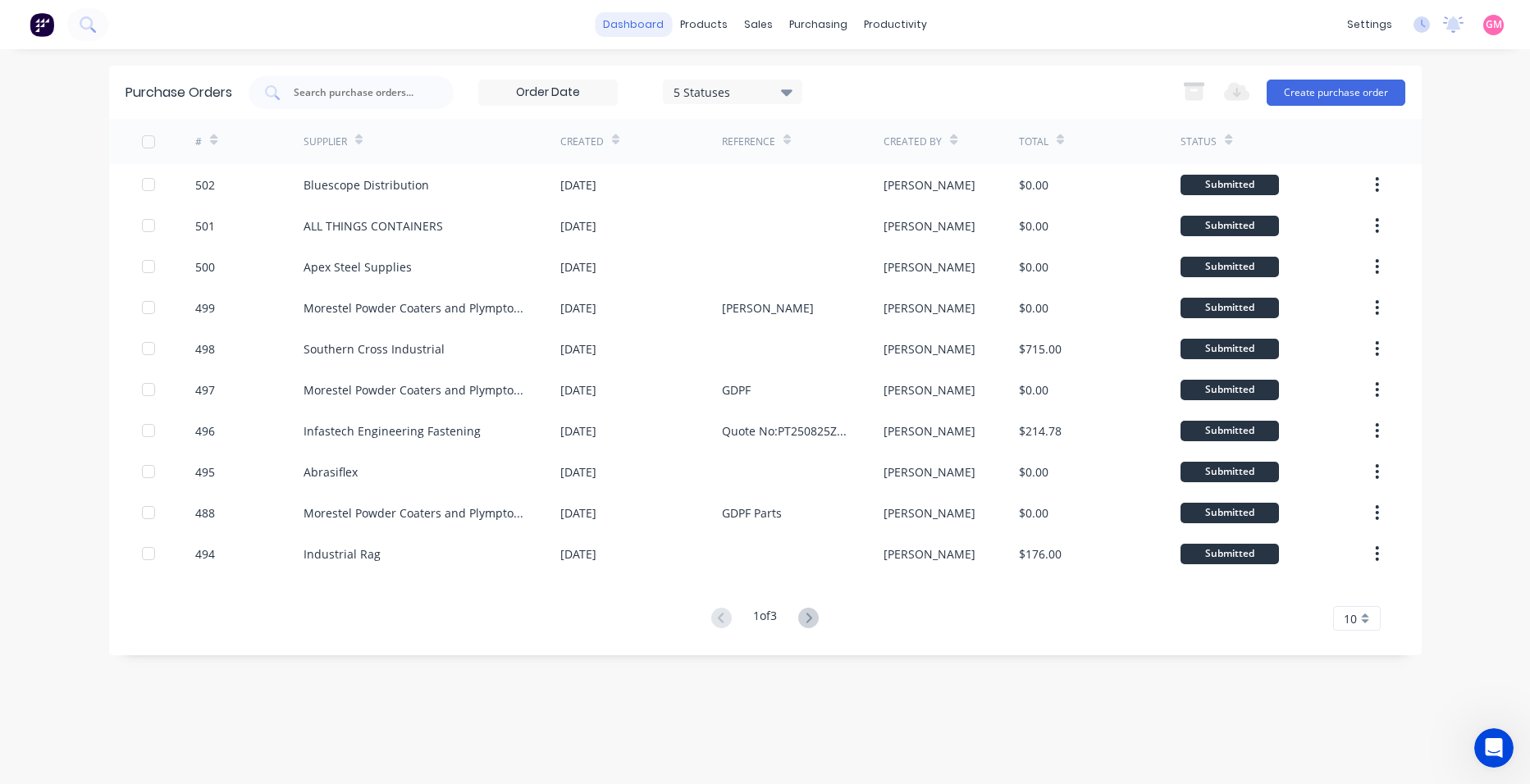
click at [618, 20] on link "dashboard" at bounding box center [633, 25] width 77 height 25
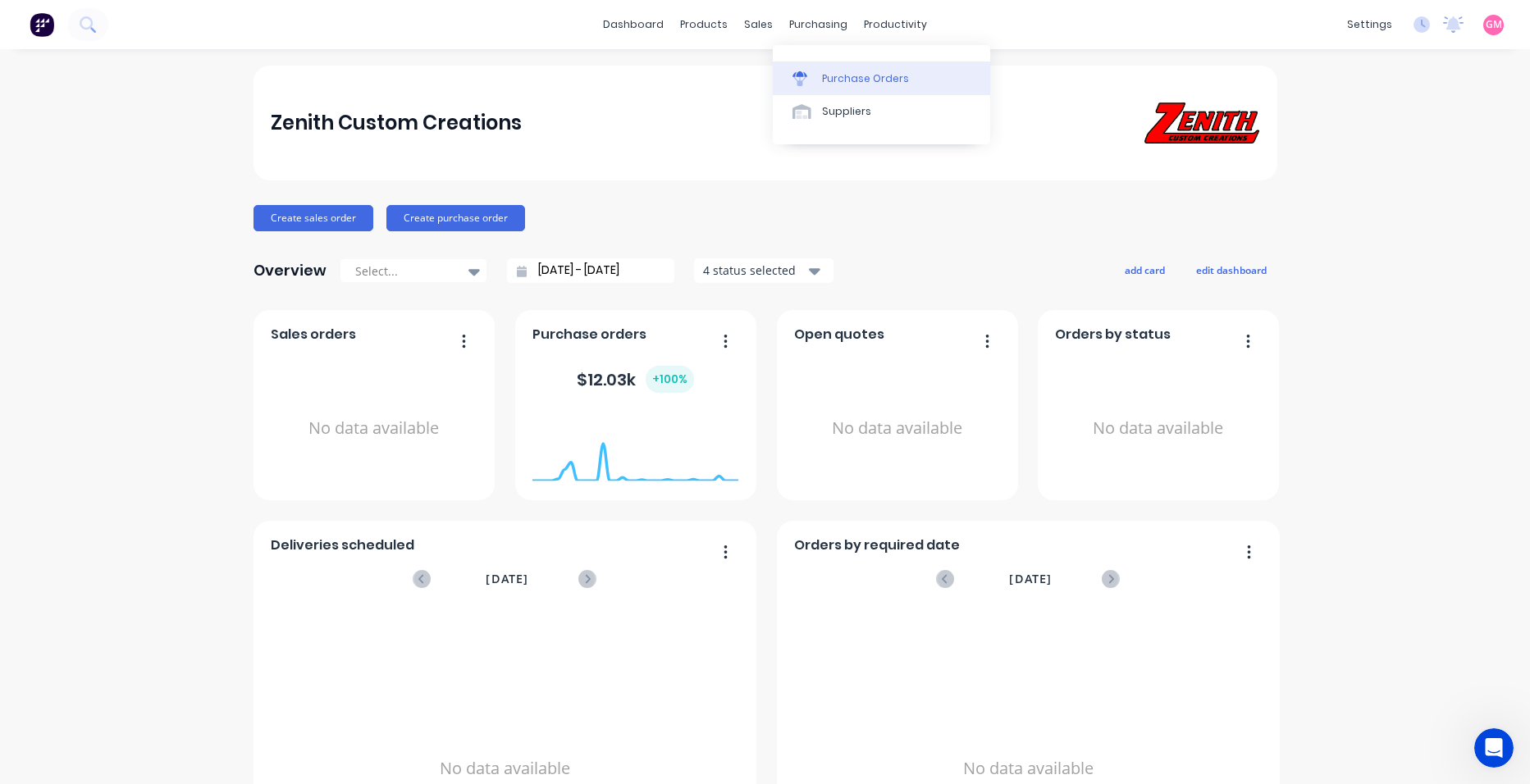
click at [855, 74] on div "Purchase Orders" at bounding box center [865, 79] width 87 height 15
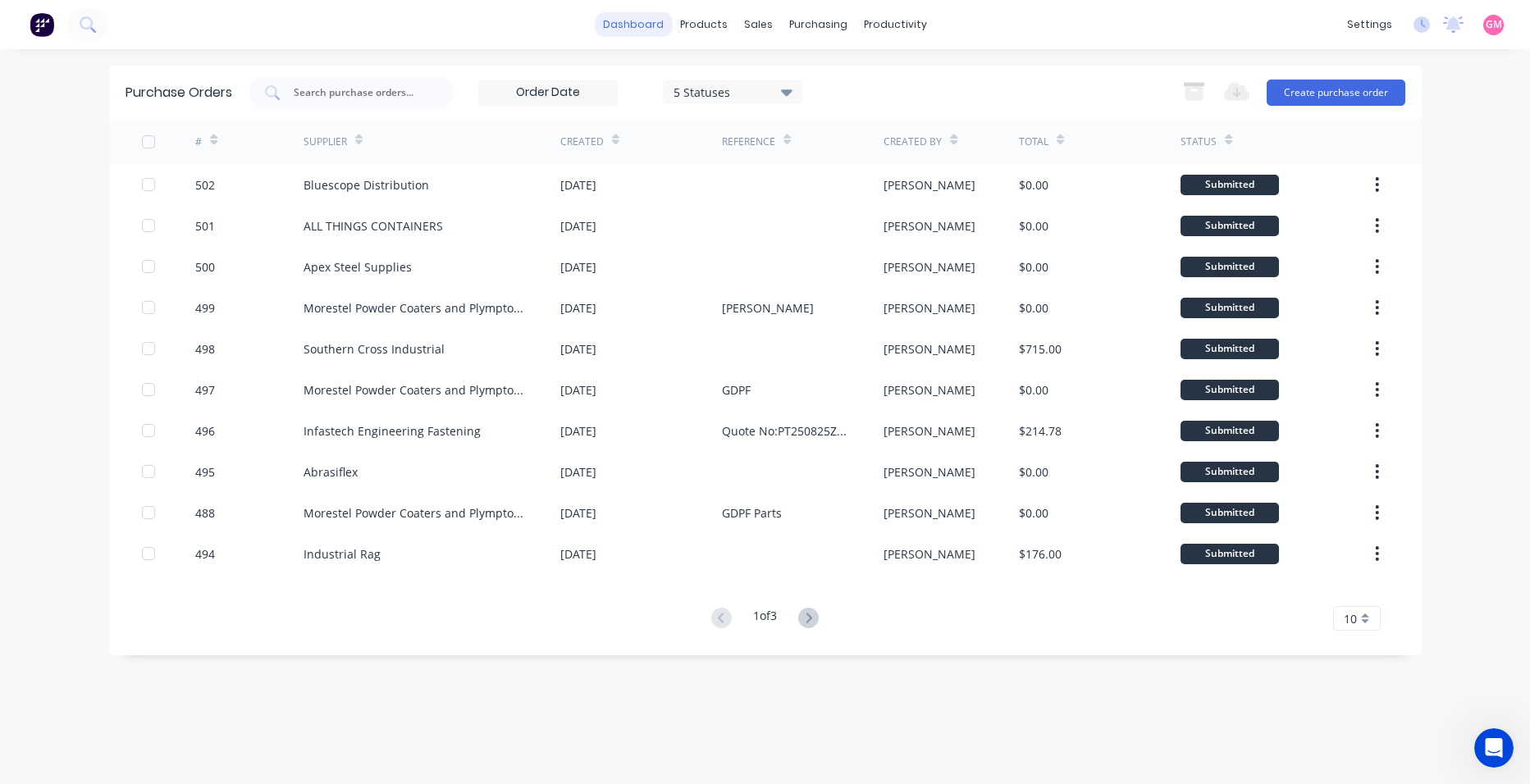
click at [647, 28] on link "dashboard" at bounding box center [633, 25] width 77 height 25
